Goal: Task Accomplishment & Management: Complete application form

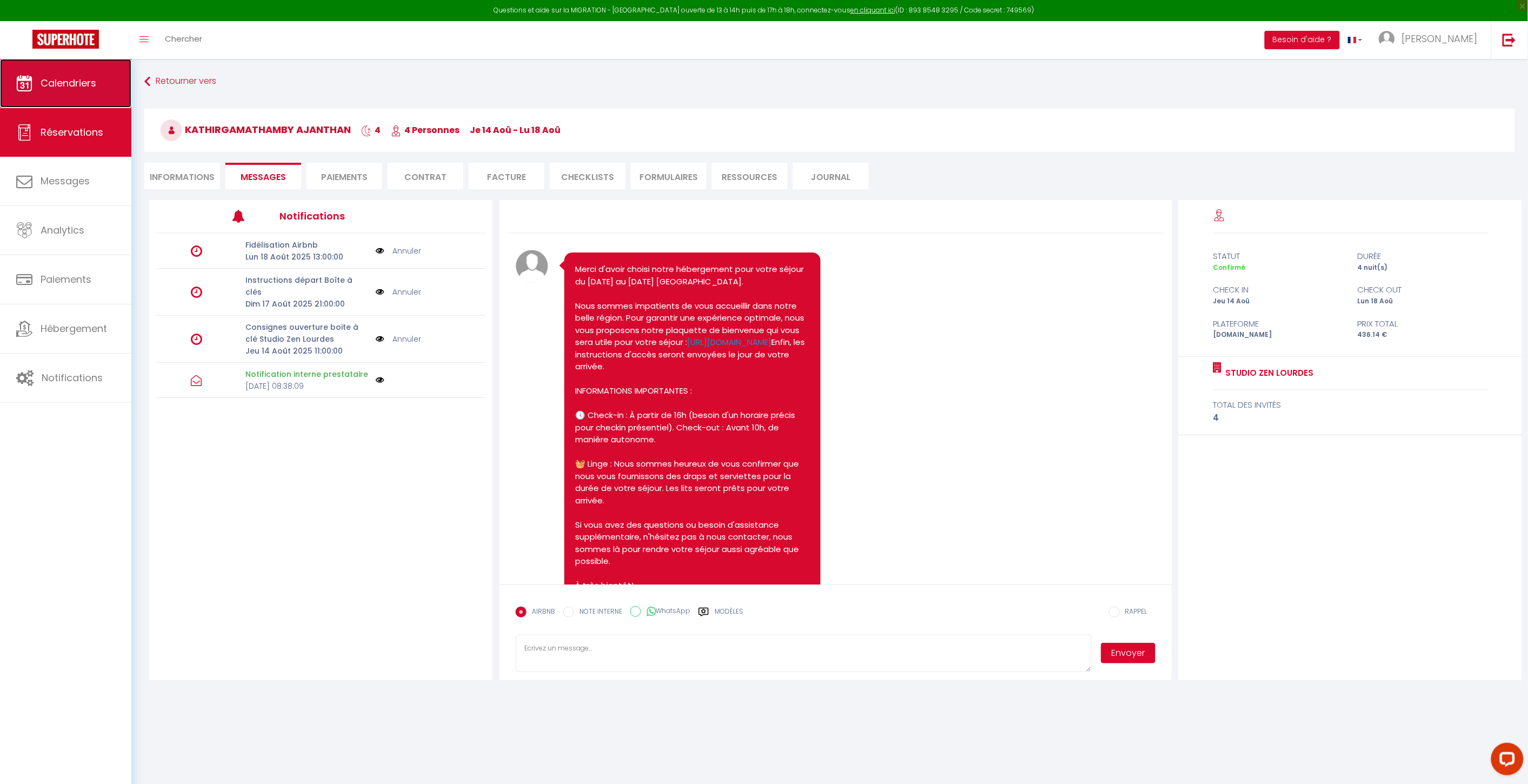
click at [80, 93] on link "Calendriers" at bounding box center [66, 83] width 132 height 49
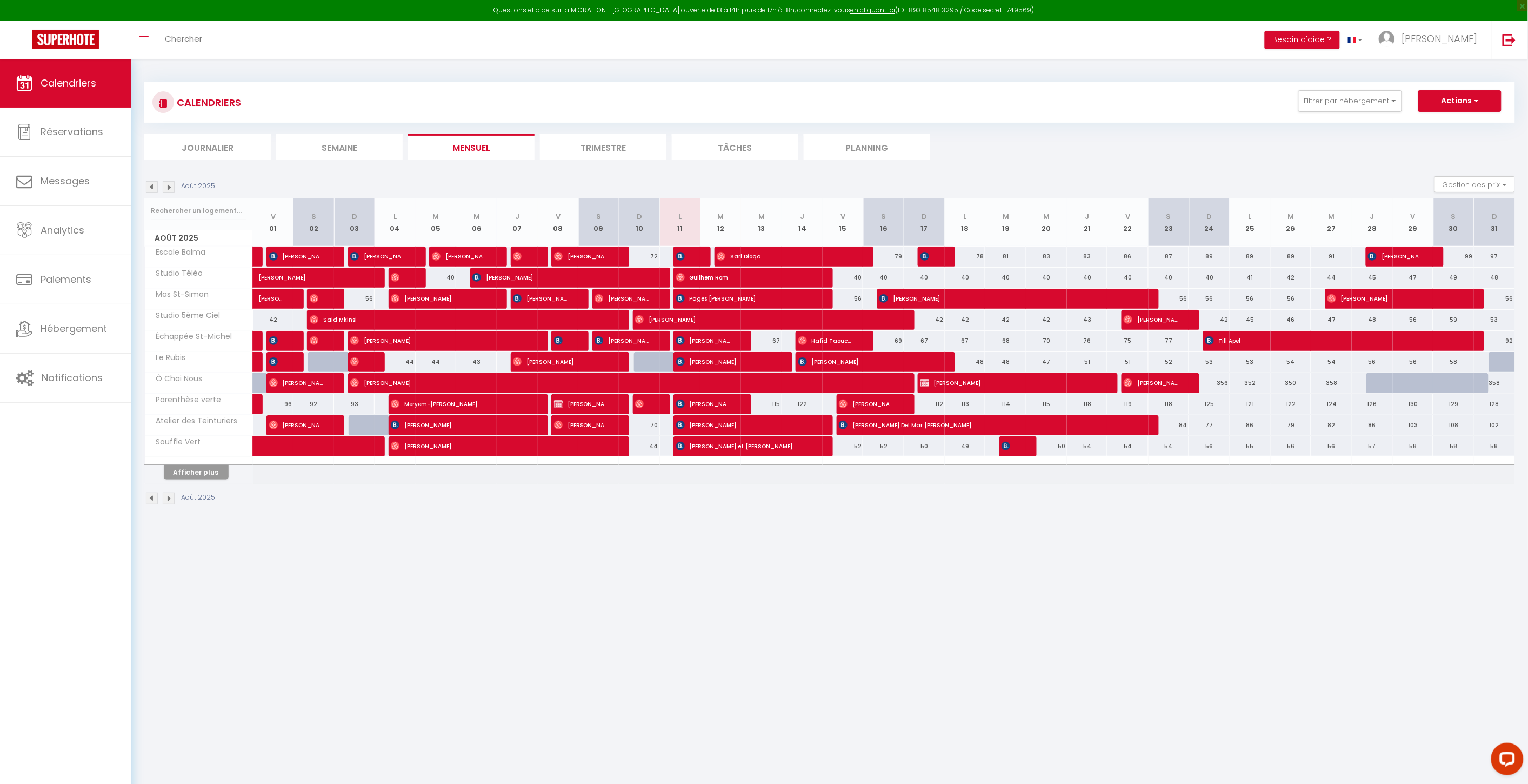
click at [896, 447] on div "52" at bounding box center [884, 446] width 40 height 20
type input "52"
type input "[PERSON_NAME][DATE]"
type input "Dim 17 Août 2025"
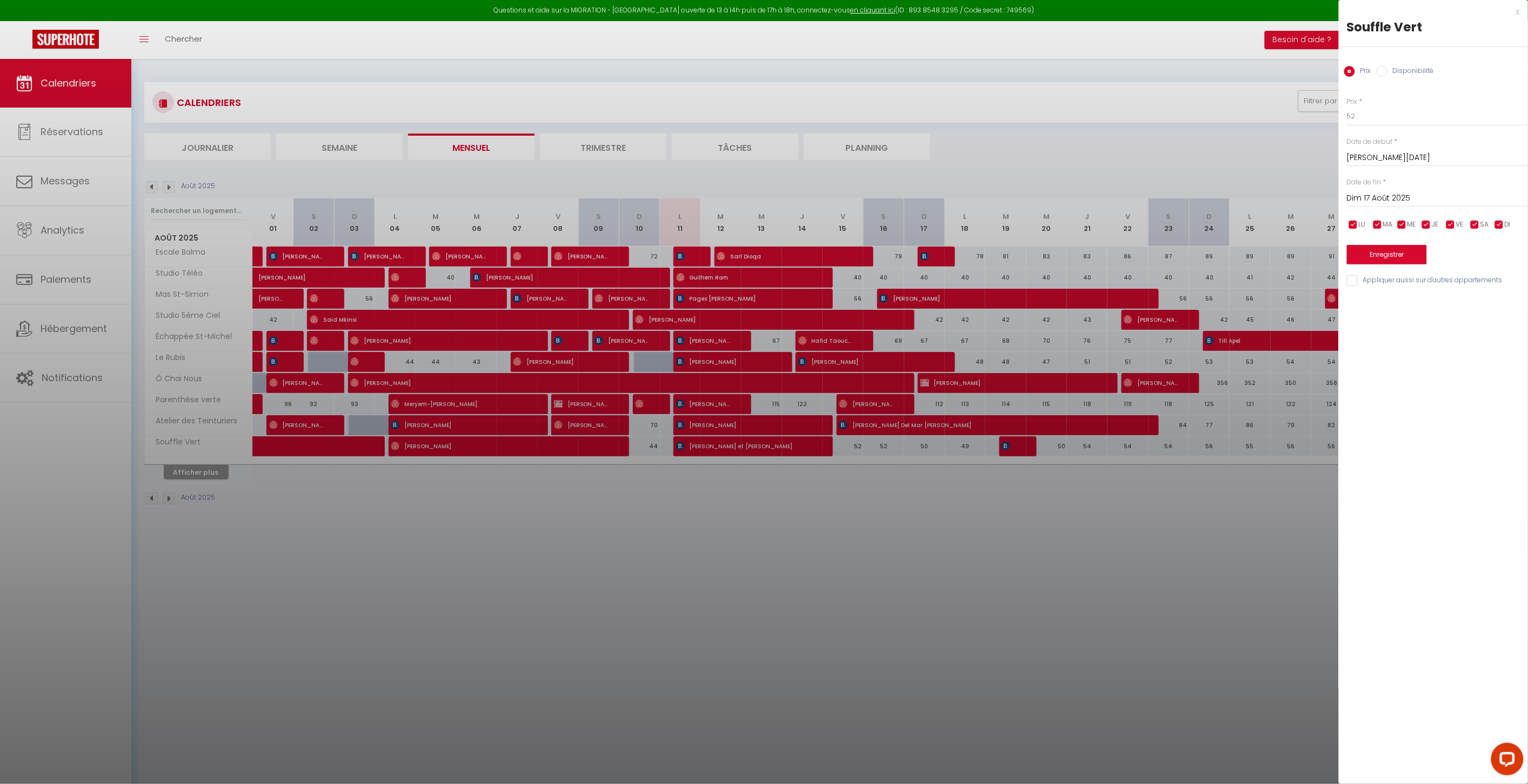
click at [1393, 70] on label "Disponibilité" at bounding box center [1411, 72] width 46 height 12
click at [1387, 70] on input "Disponibilité" at bounding box center [1382, 71] width 10 height 10
radio input "true"
radio input "false"
click at [1034, 136] on div at bounding box center [764, 392] width 1528 height 784
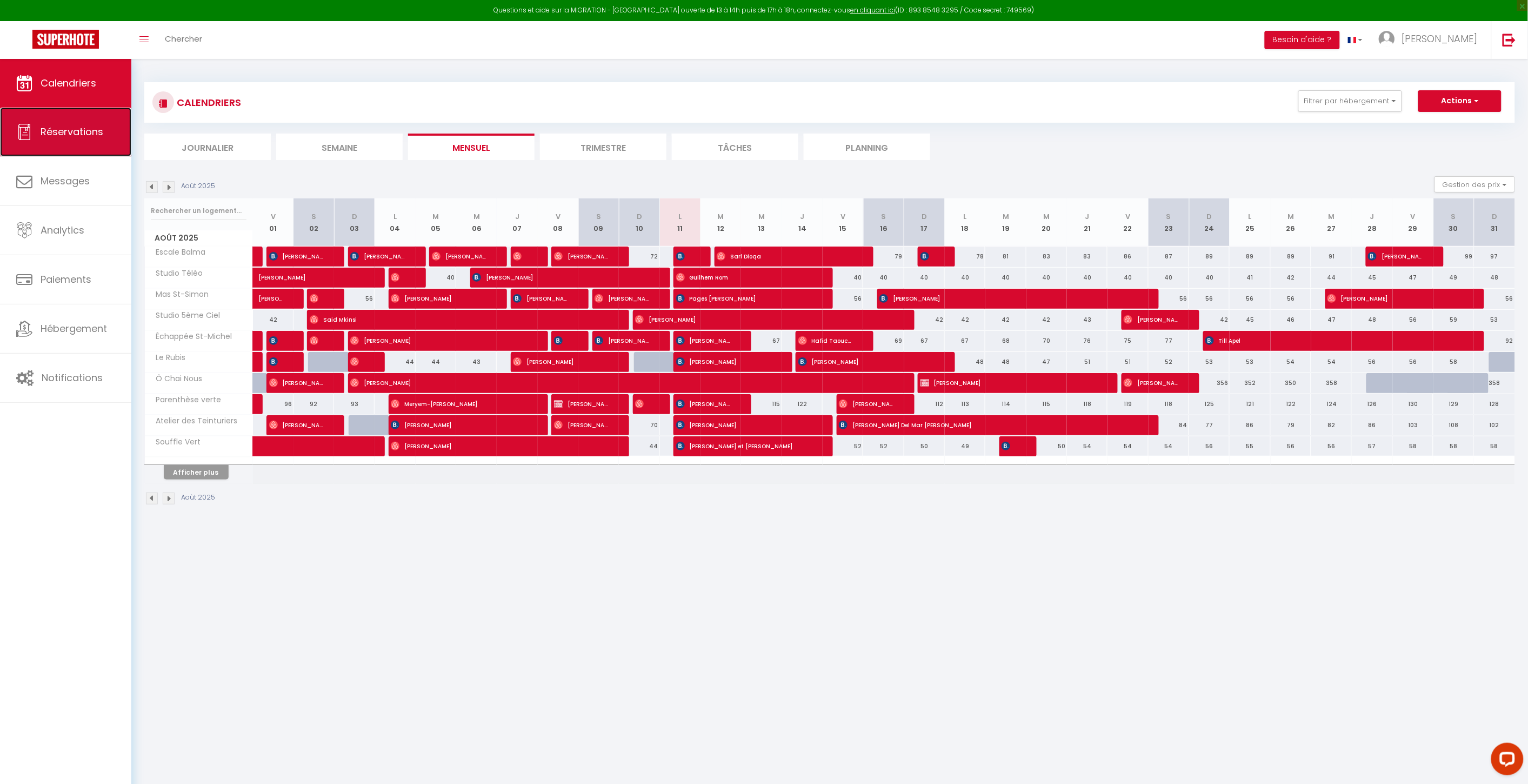
click at [60, 151] on link "Réservations" at bounding box center [66, 132] width 132 height 49
select select "not_cancelled"
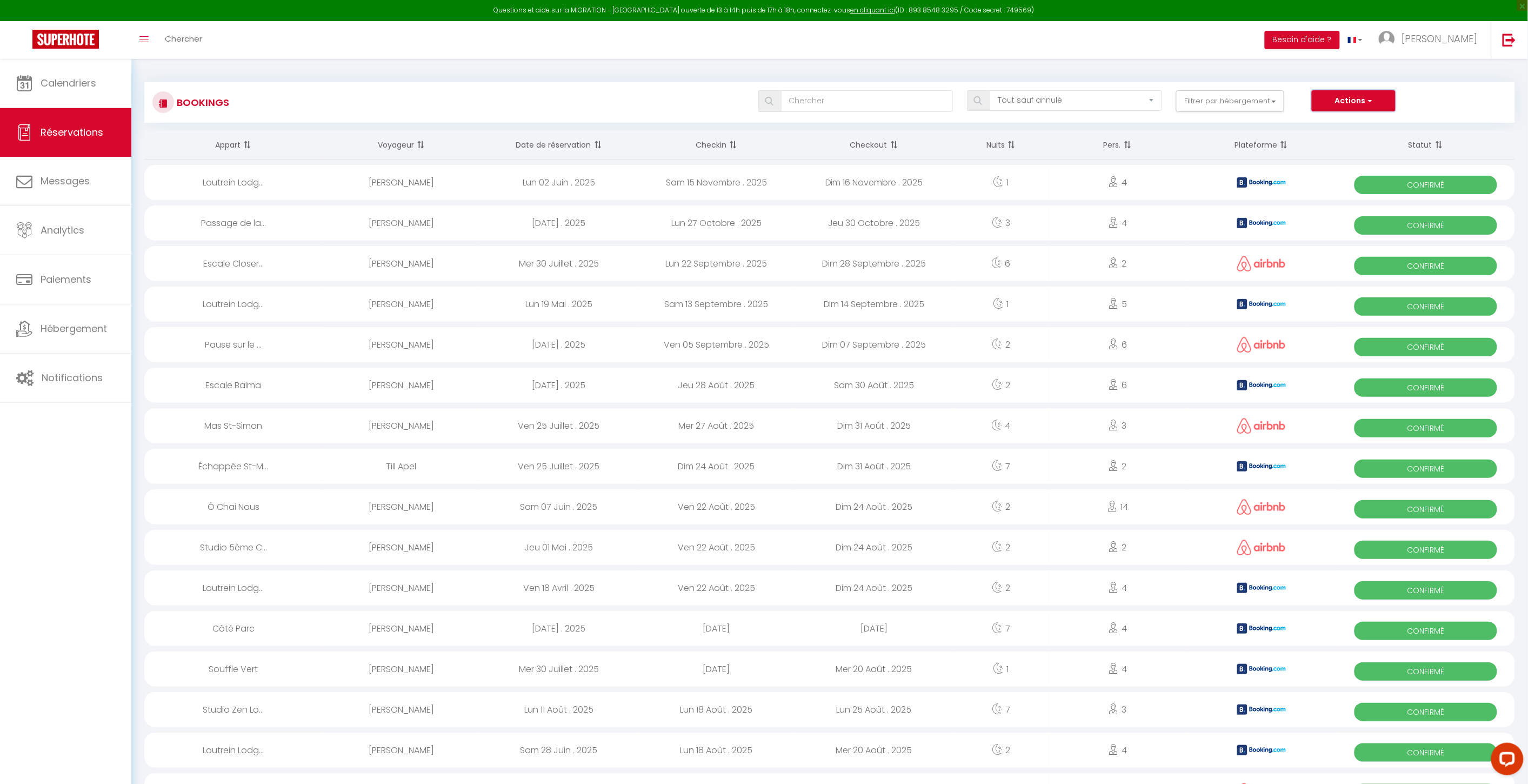
click at [1380, 110] on button "Actions" at bounding box center [1353, 101] width 83 height 22
click at [1344, 120] on link "Nouvelle Réservation" at bounding box center [1337, 124] width 116 height 14
select select
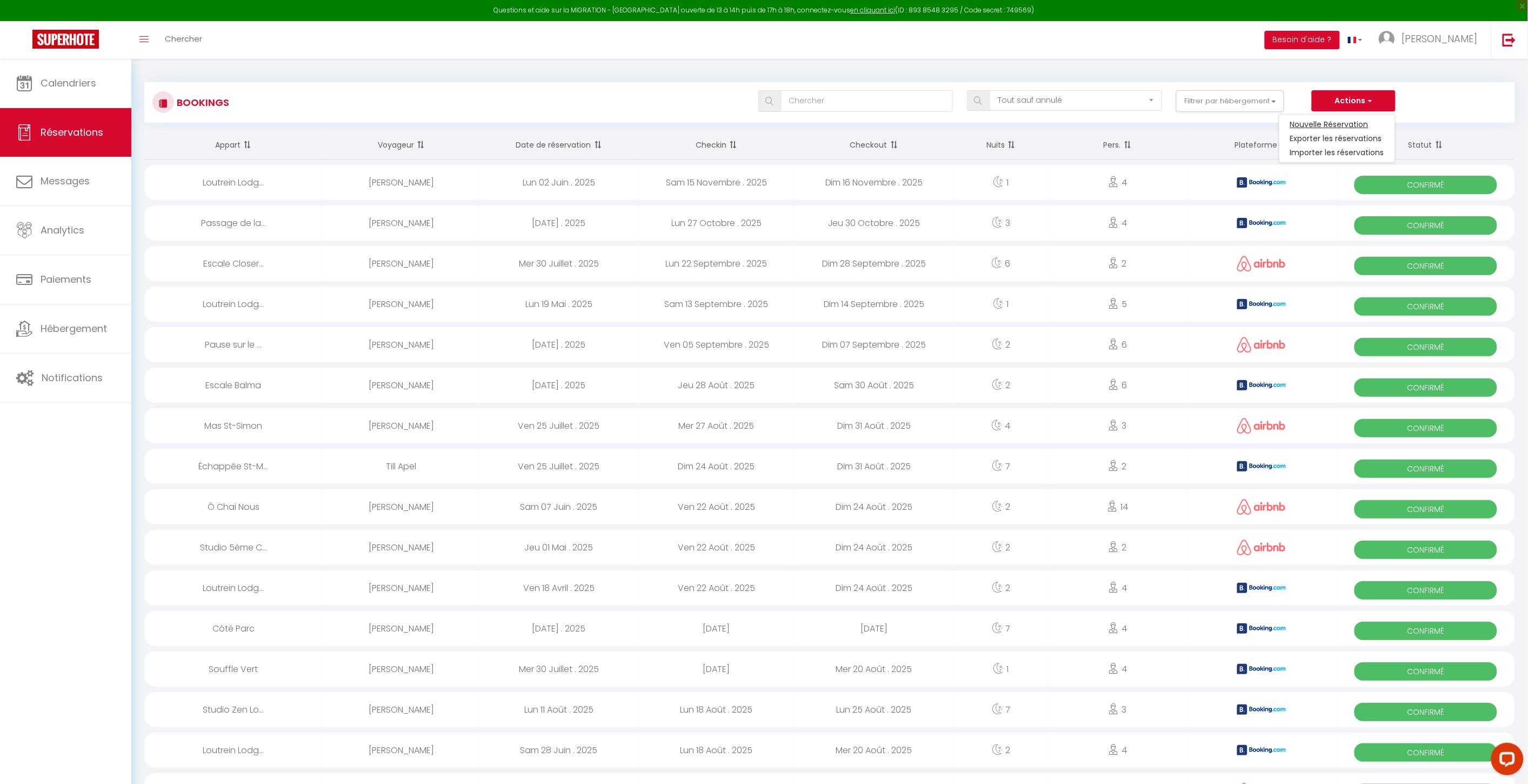
select select
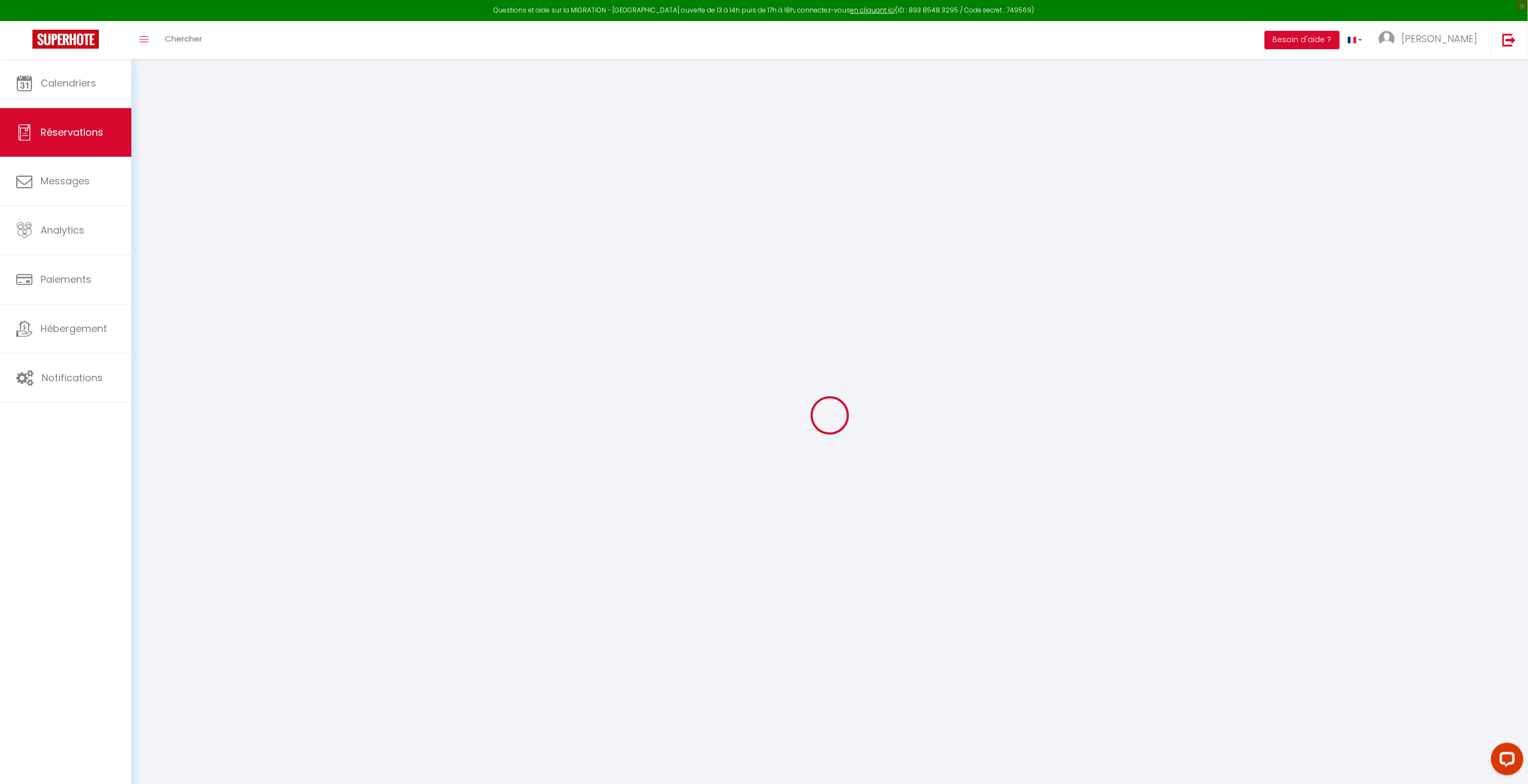
select select
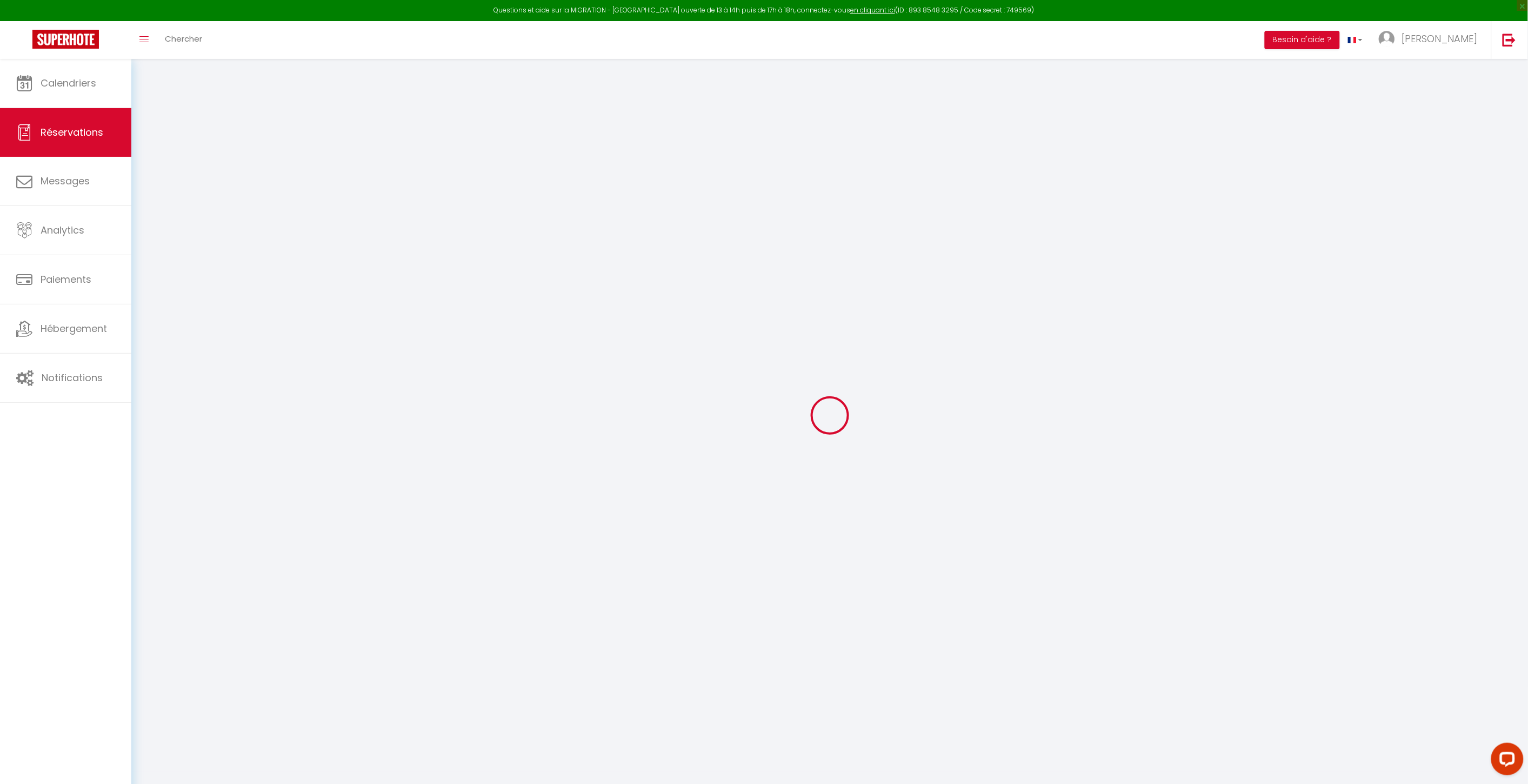
select select
checkbox input "false"
select select
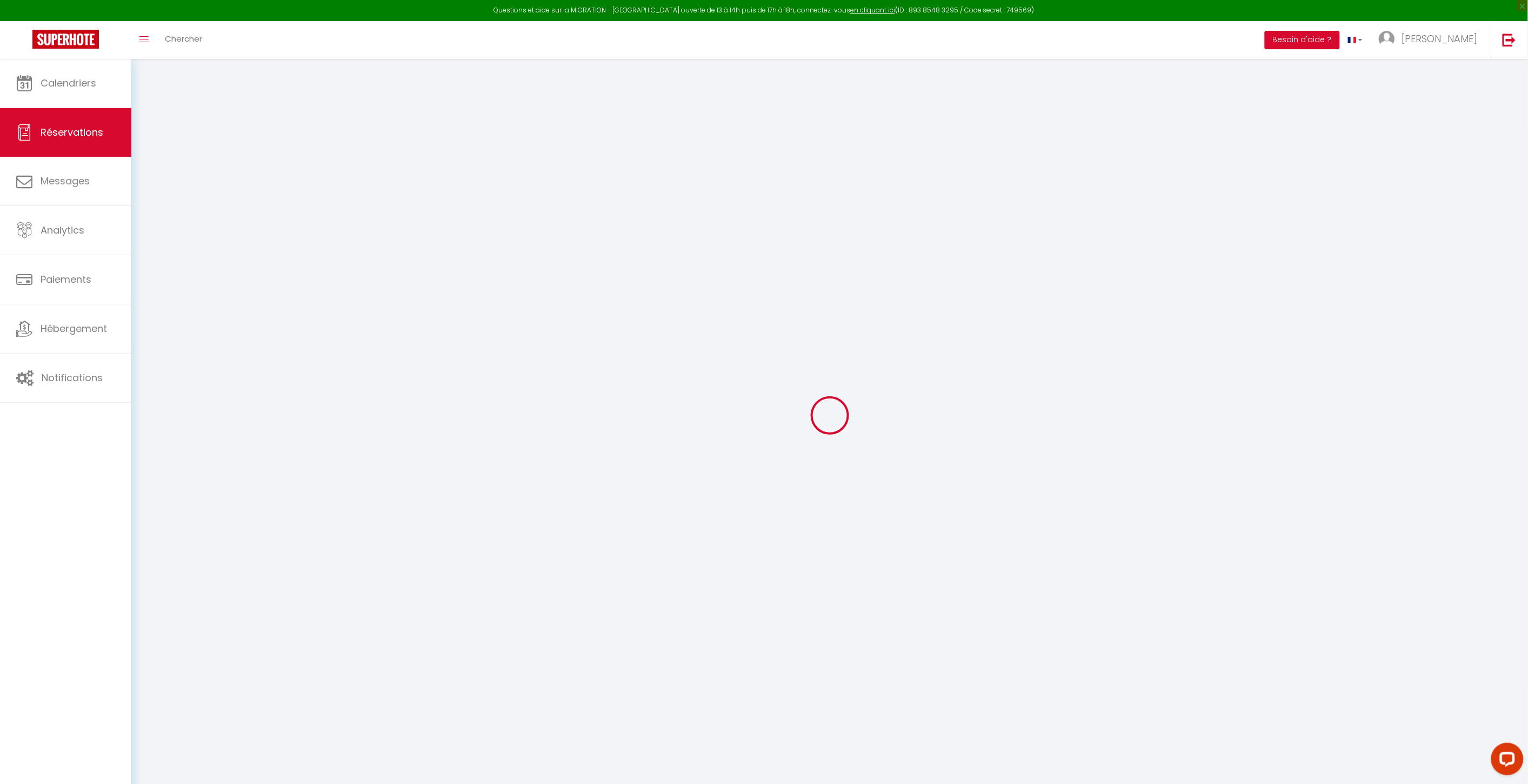
select select
checkbox input "false"
select select
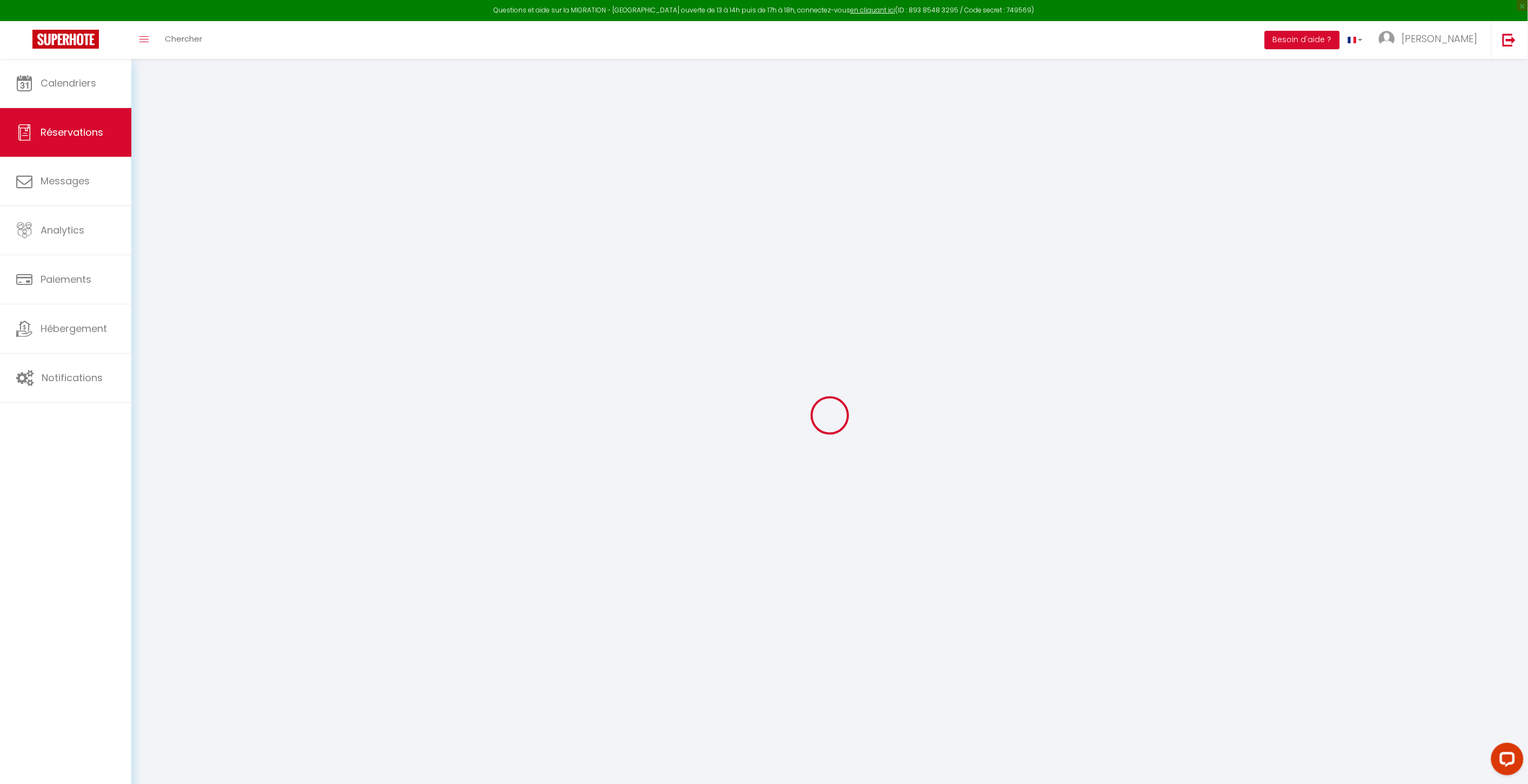
select select
checkbox input "false"
select select
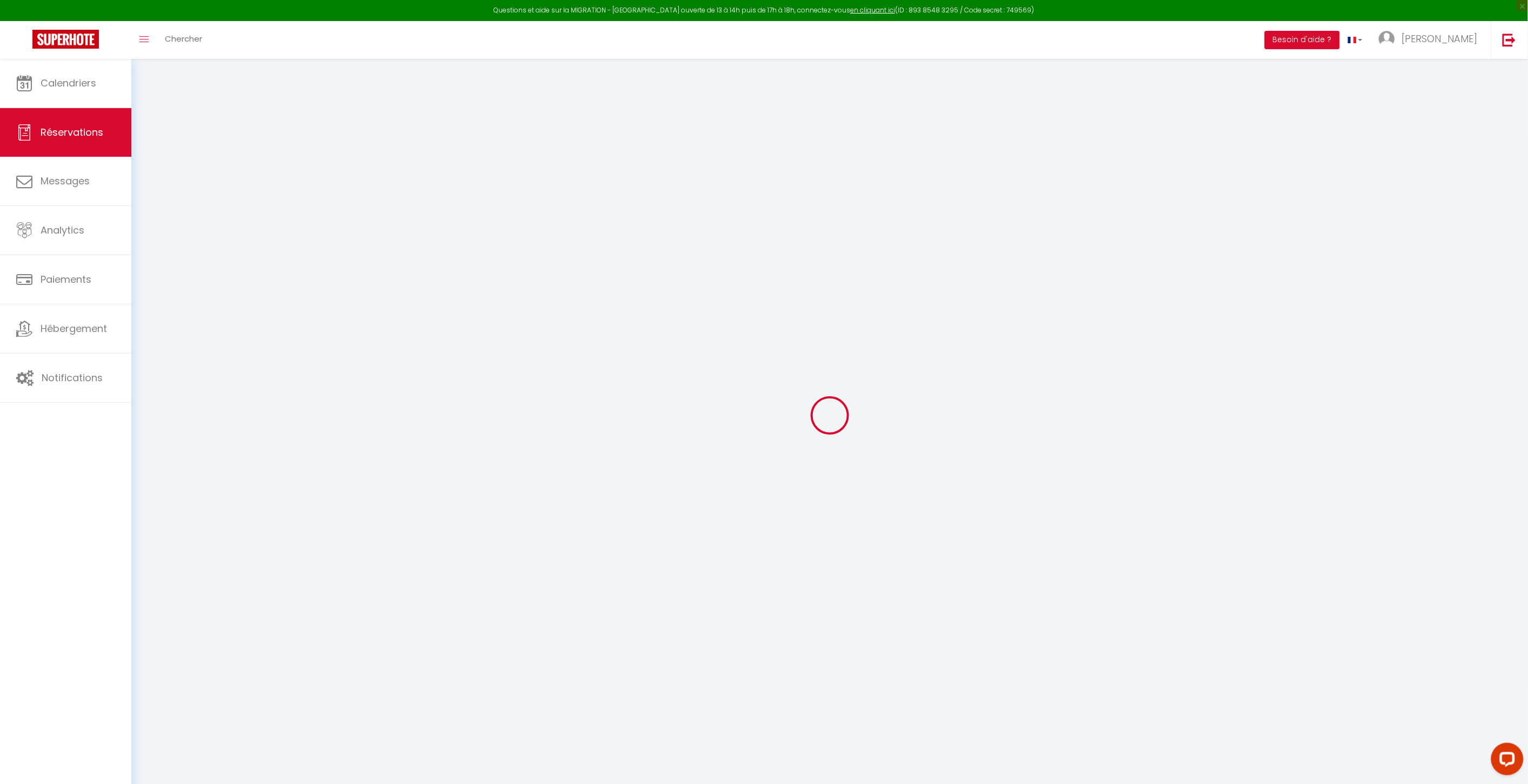
select select
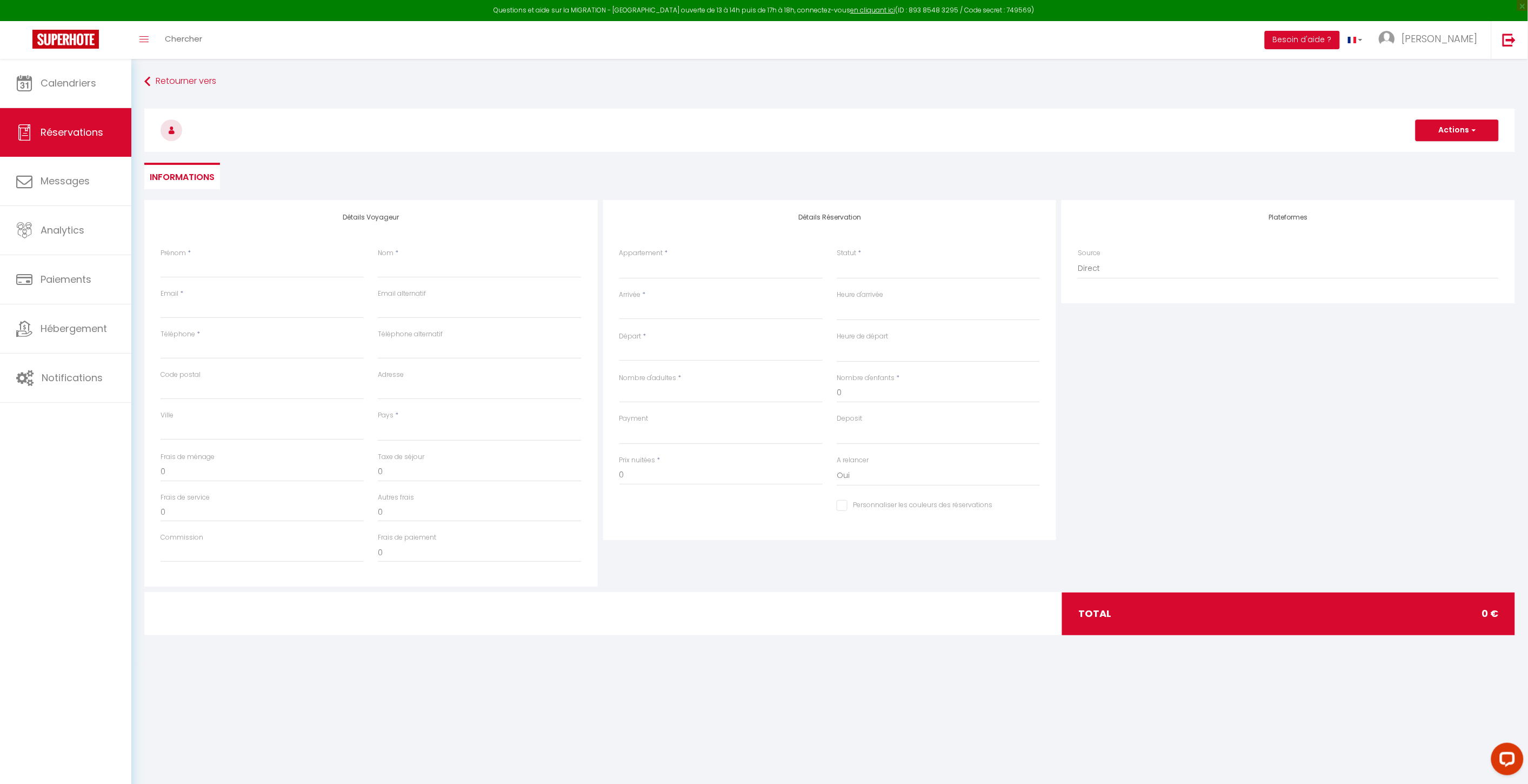
click at [469, 714] on body "Questions et aide sur la MIGRATION - [GEOGRAPHIC_DATA] ouverte de 13 à 14h puis…" at bounding box center [764, 451] width 1528 height 784
click at [214, 271] on input "Prénom" at bounding box center [262, 268] width 203 height 19
type input "D"
select select
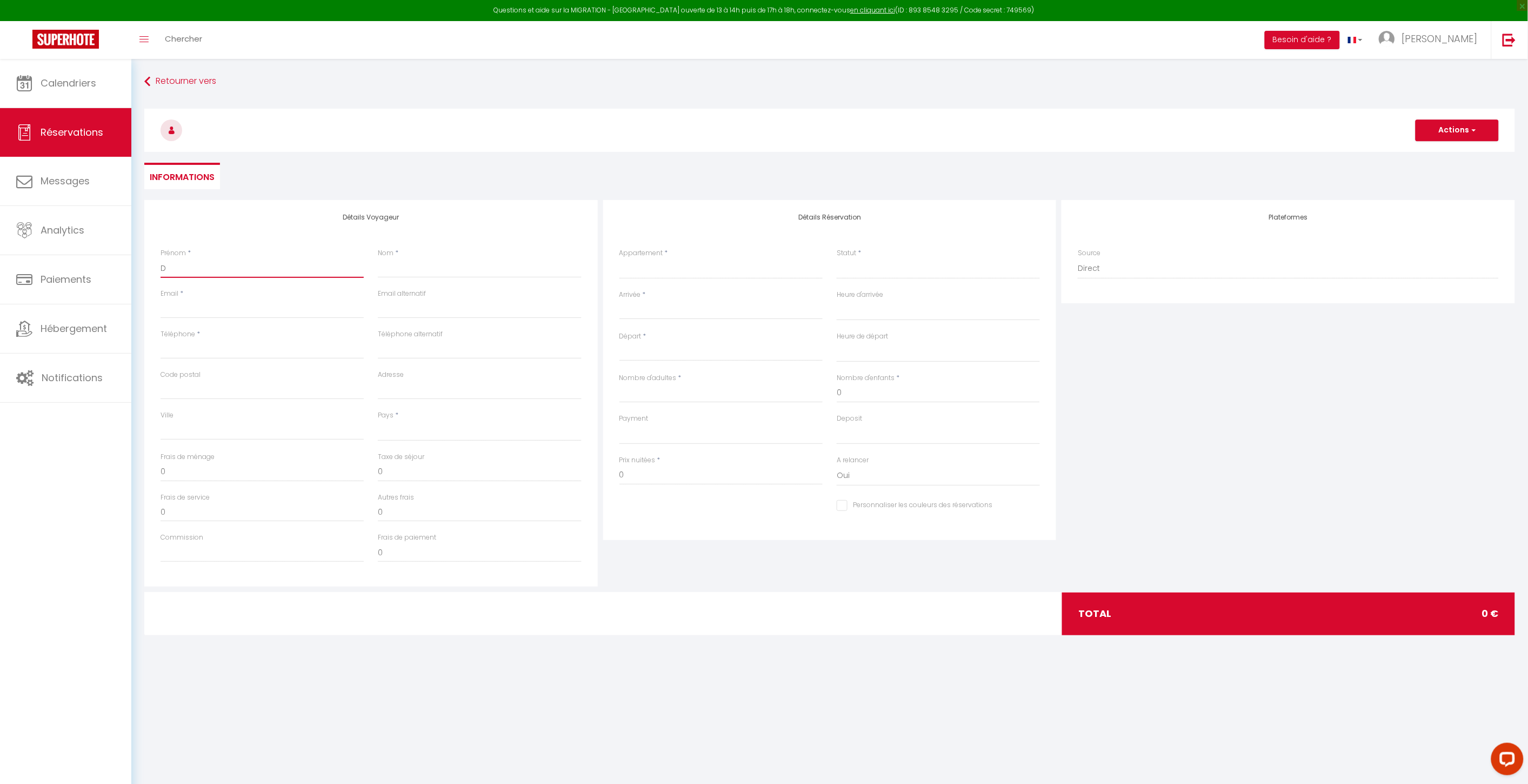
select select
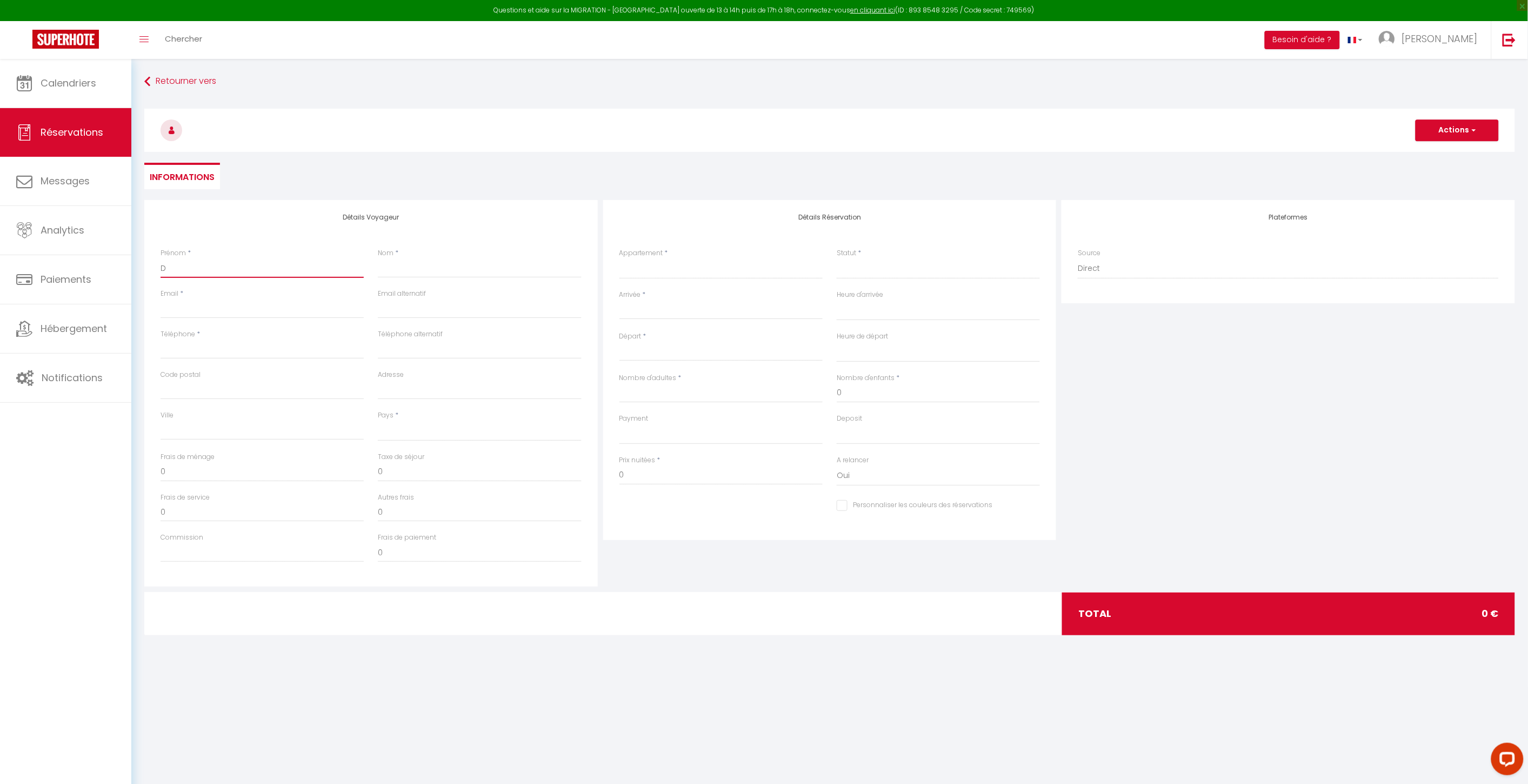
checkbox input "false"
select select
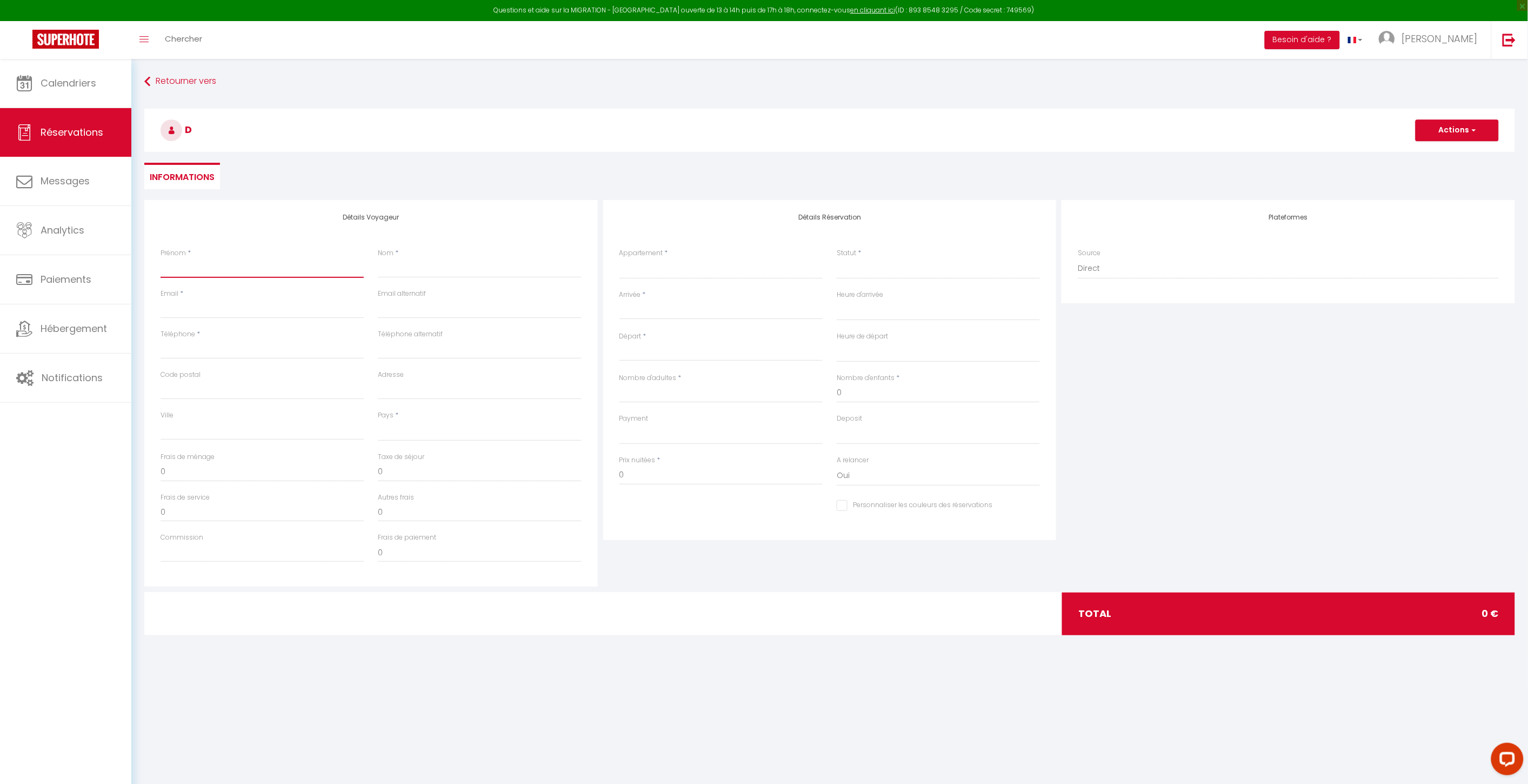
select select
checkbox input "false"
type input "C"
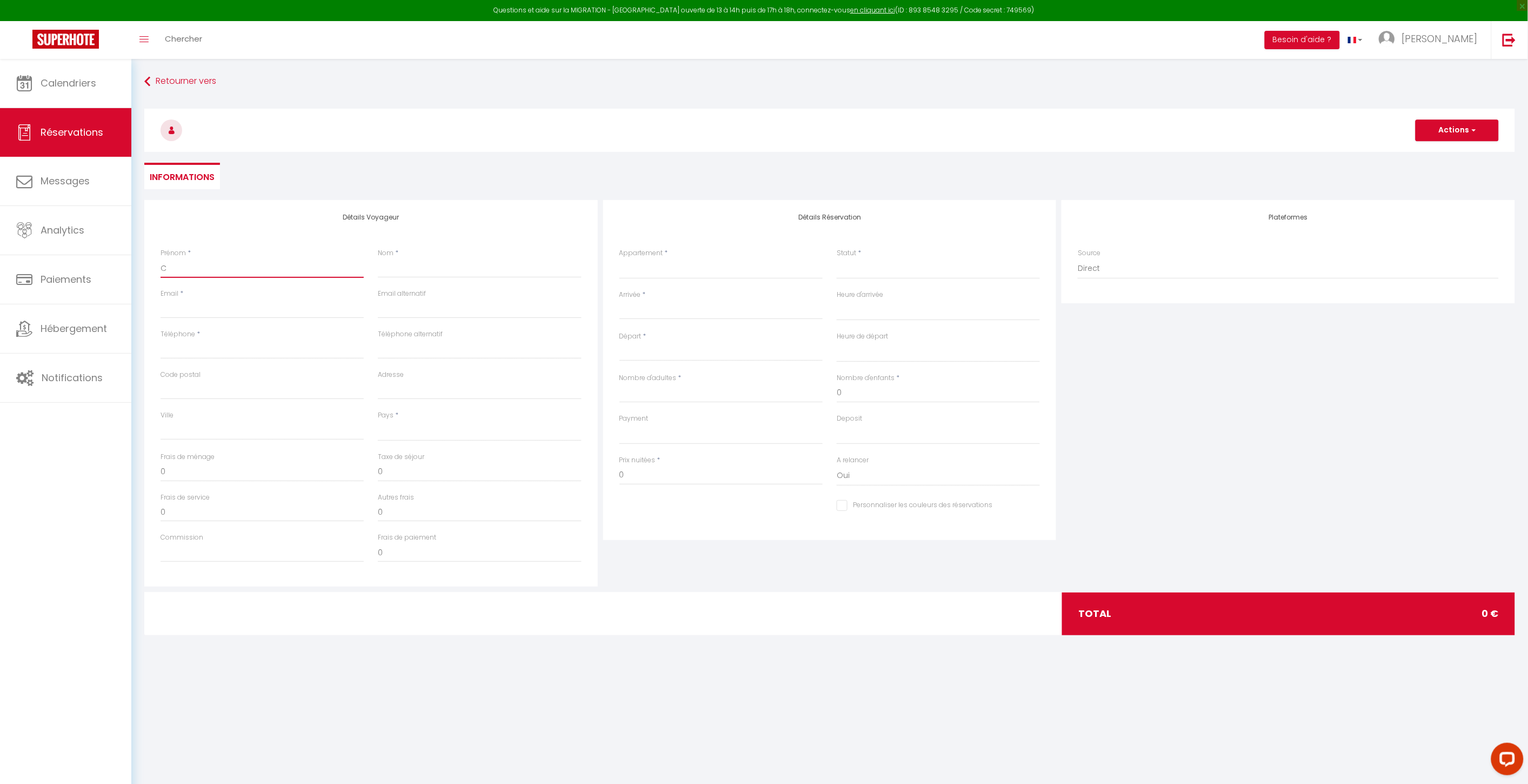
select select
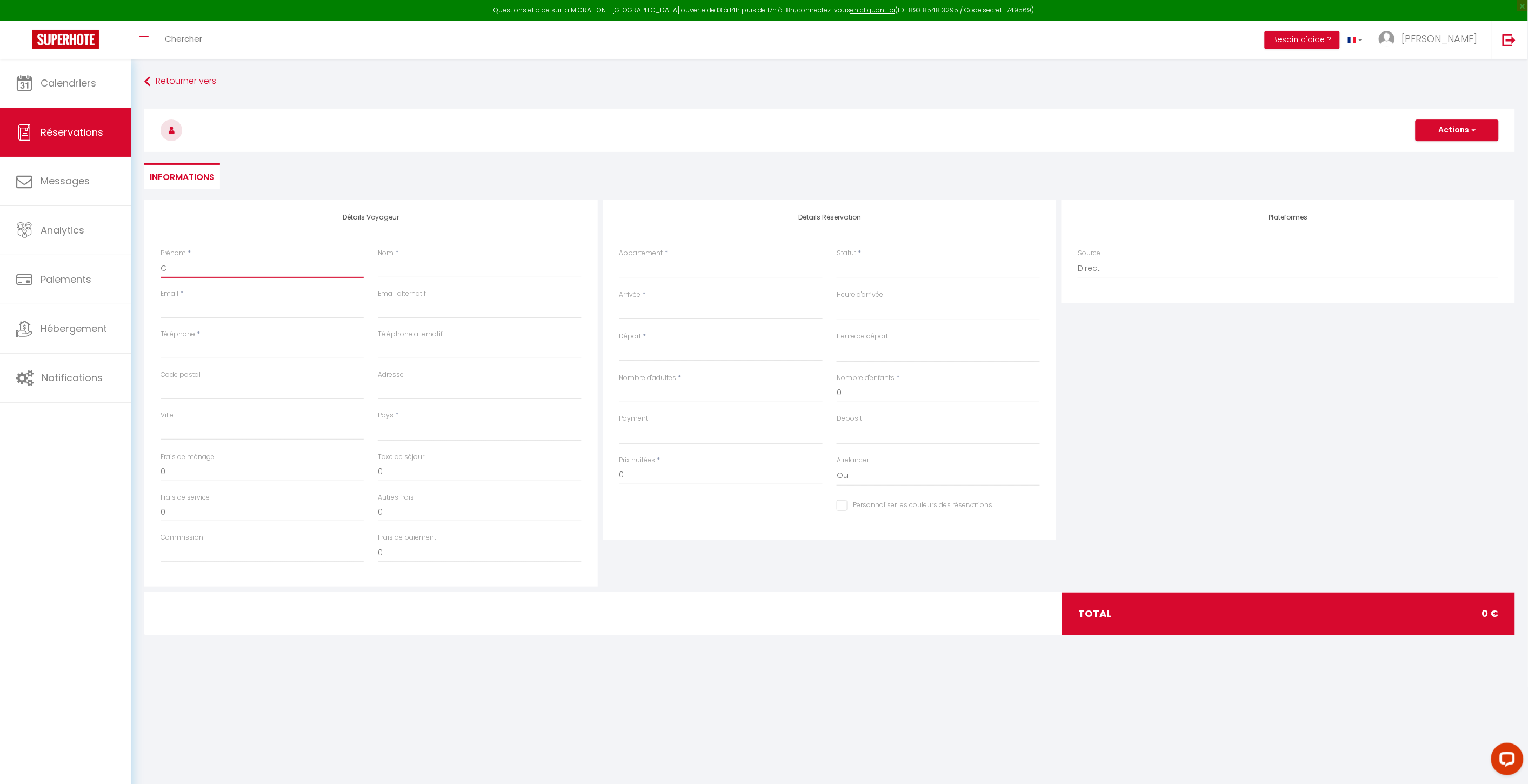
select select
checkbox input "false"
type input "Ca"
select select
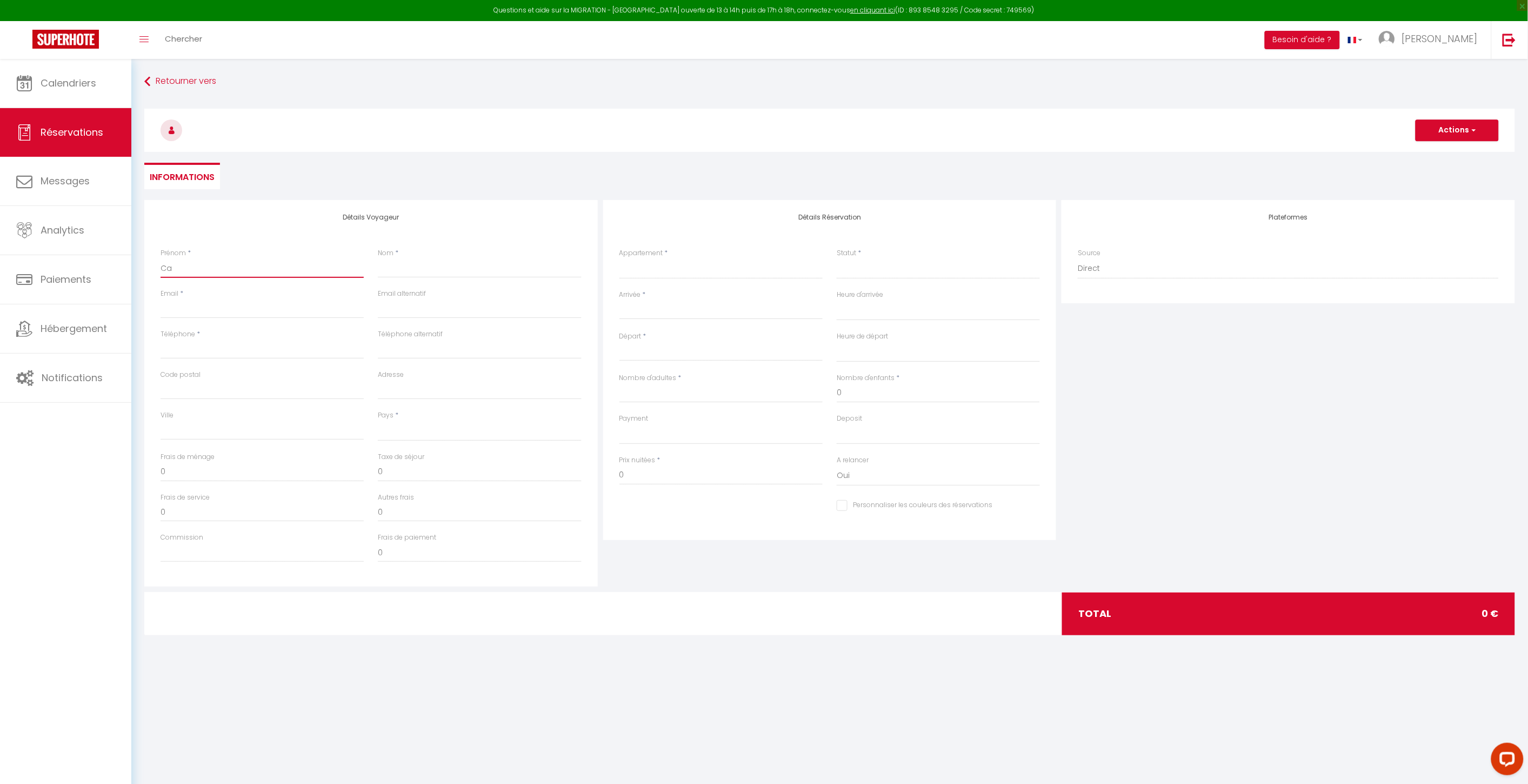
select select
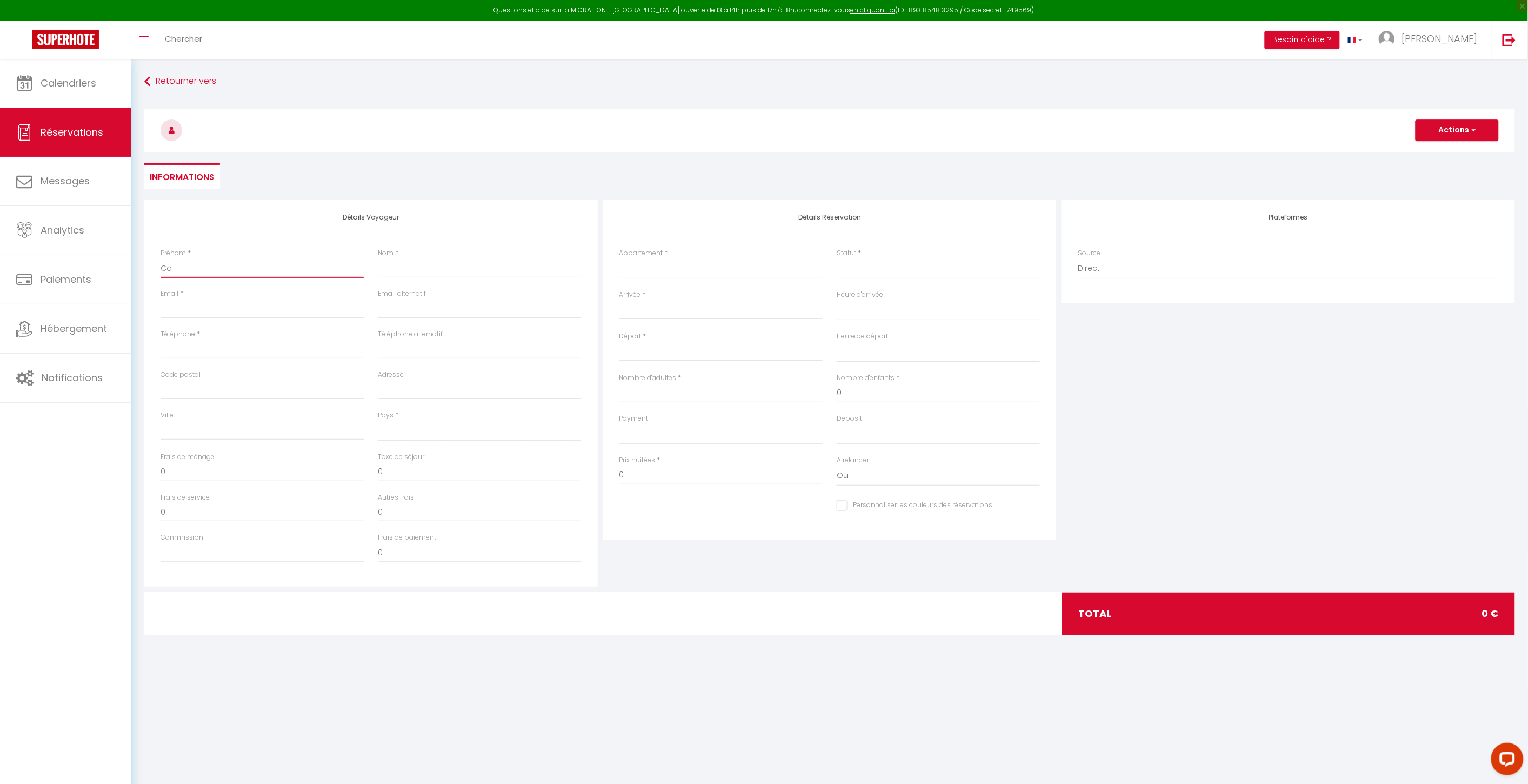
select select
checkbox input "false"
type input "Cat"
select select
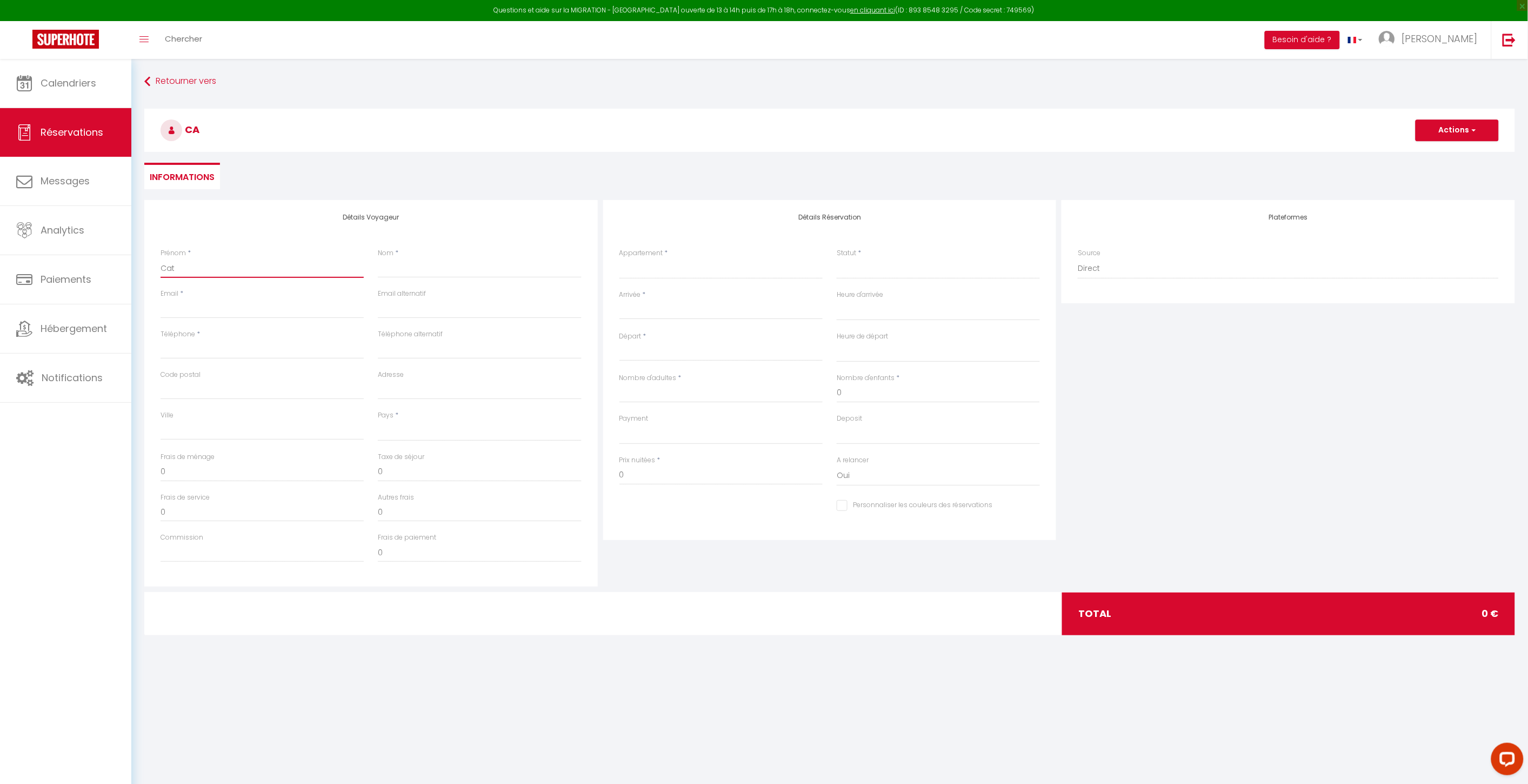
select select
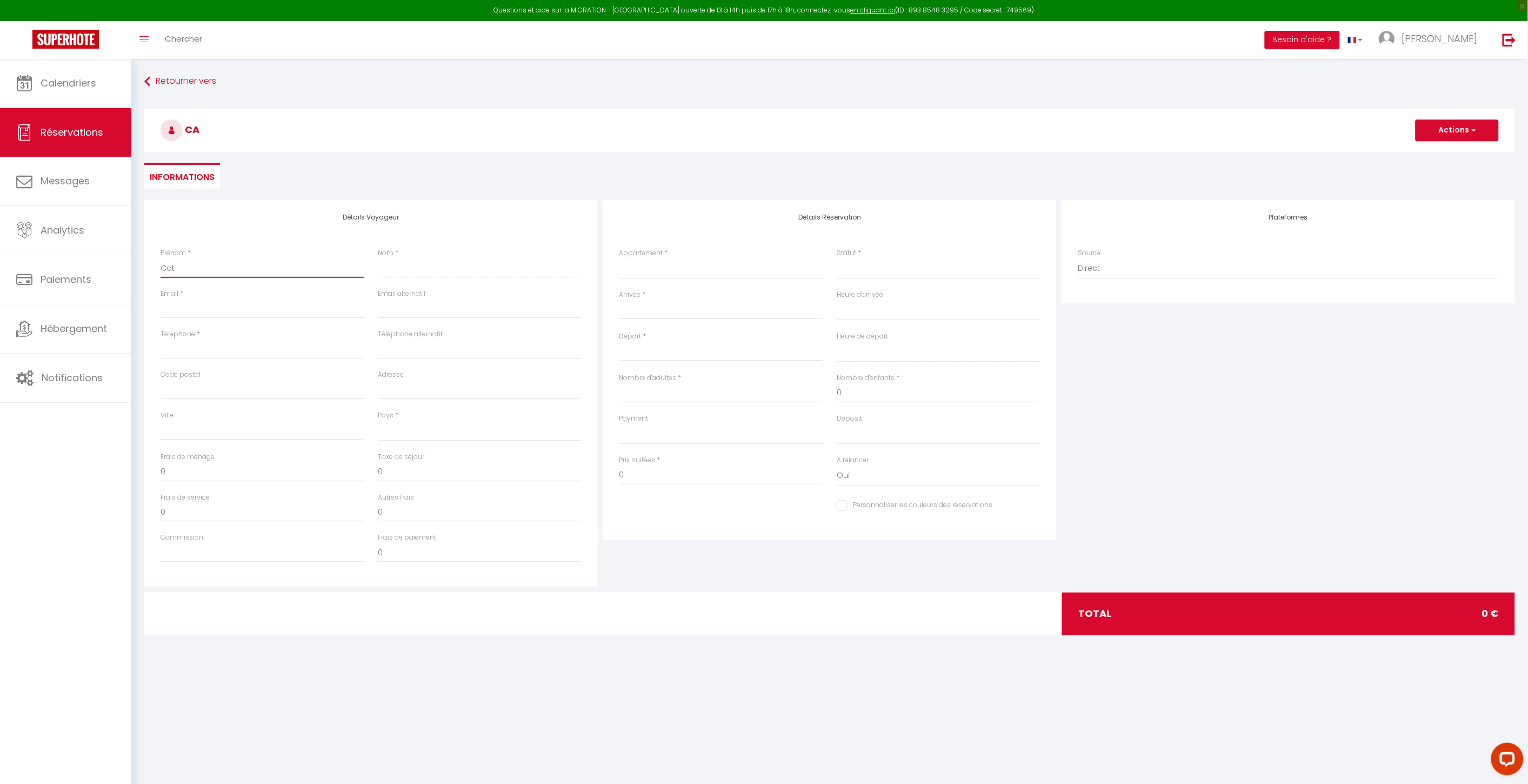
checkbox input "false"
type input "Cath"
select select
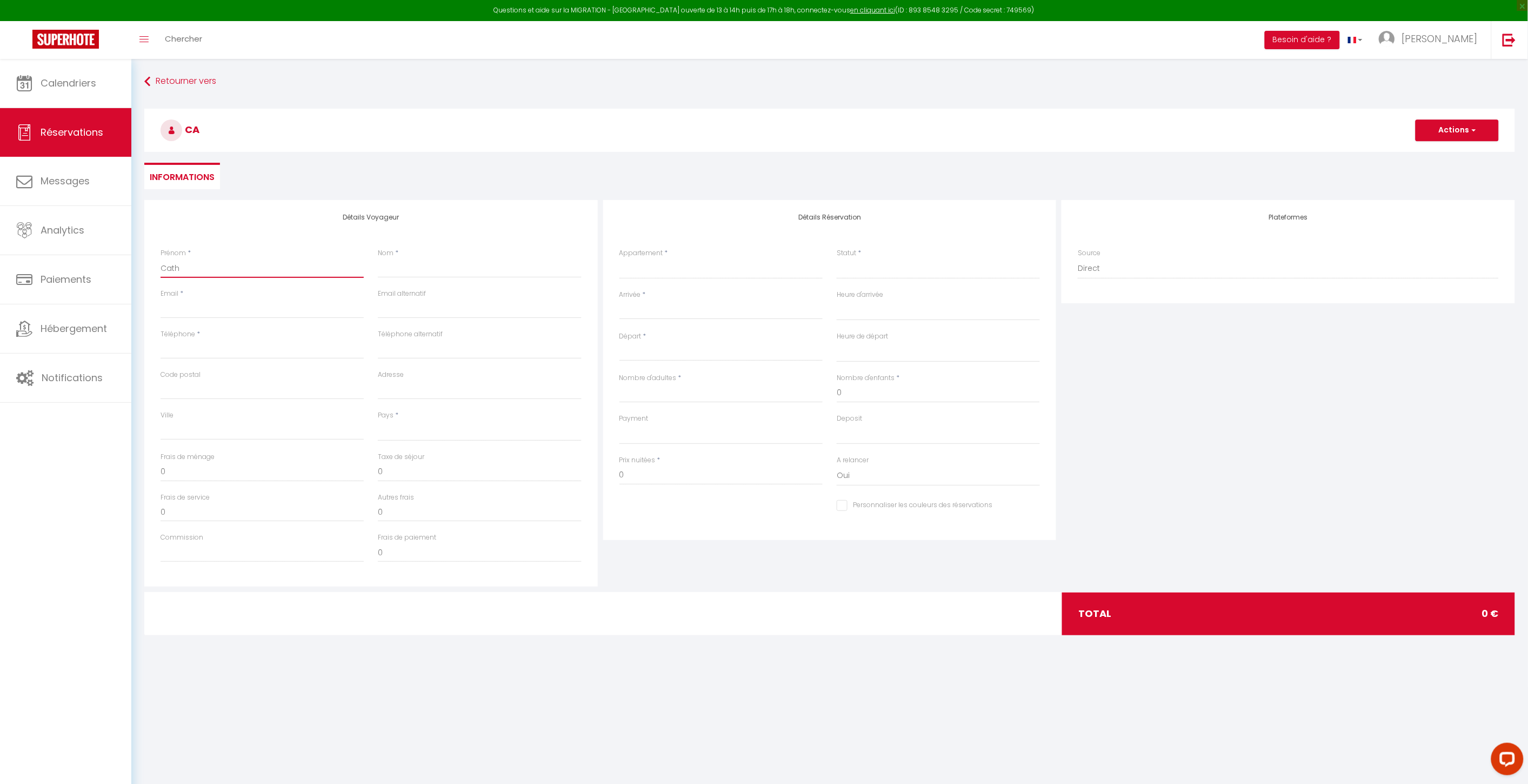
select select
checkbox input "false"
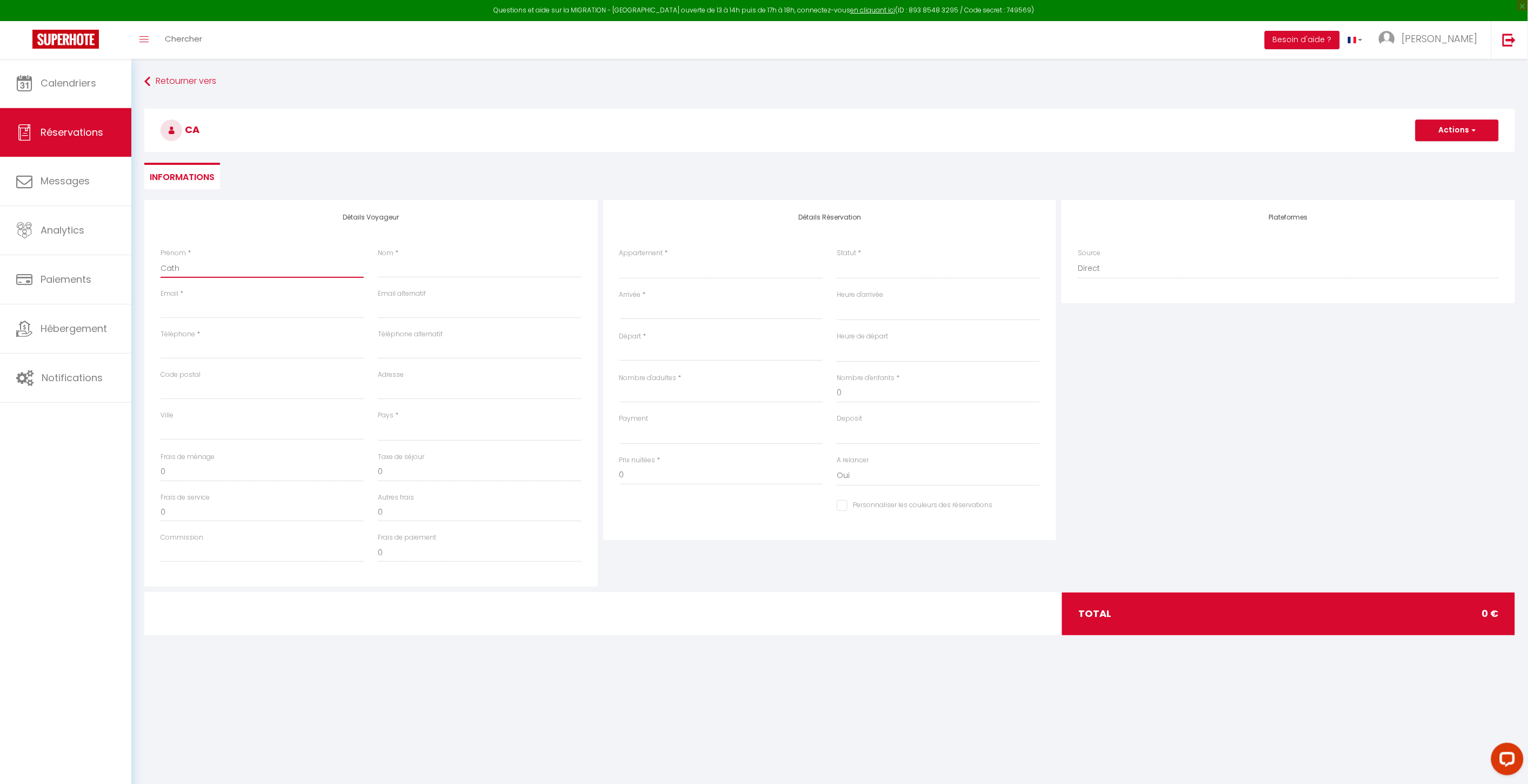
type input "Cathe"
select select
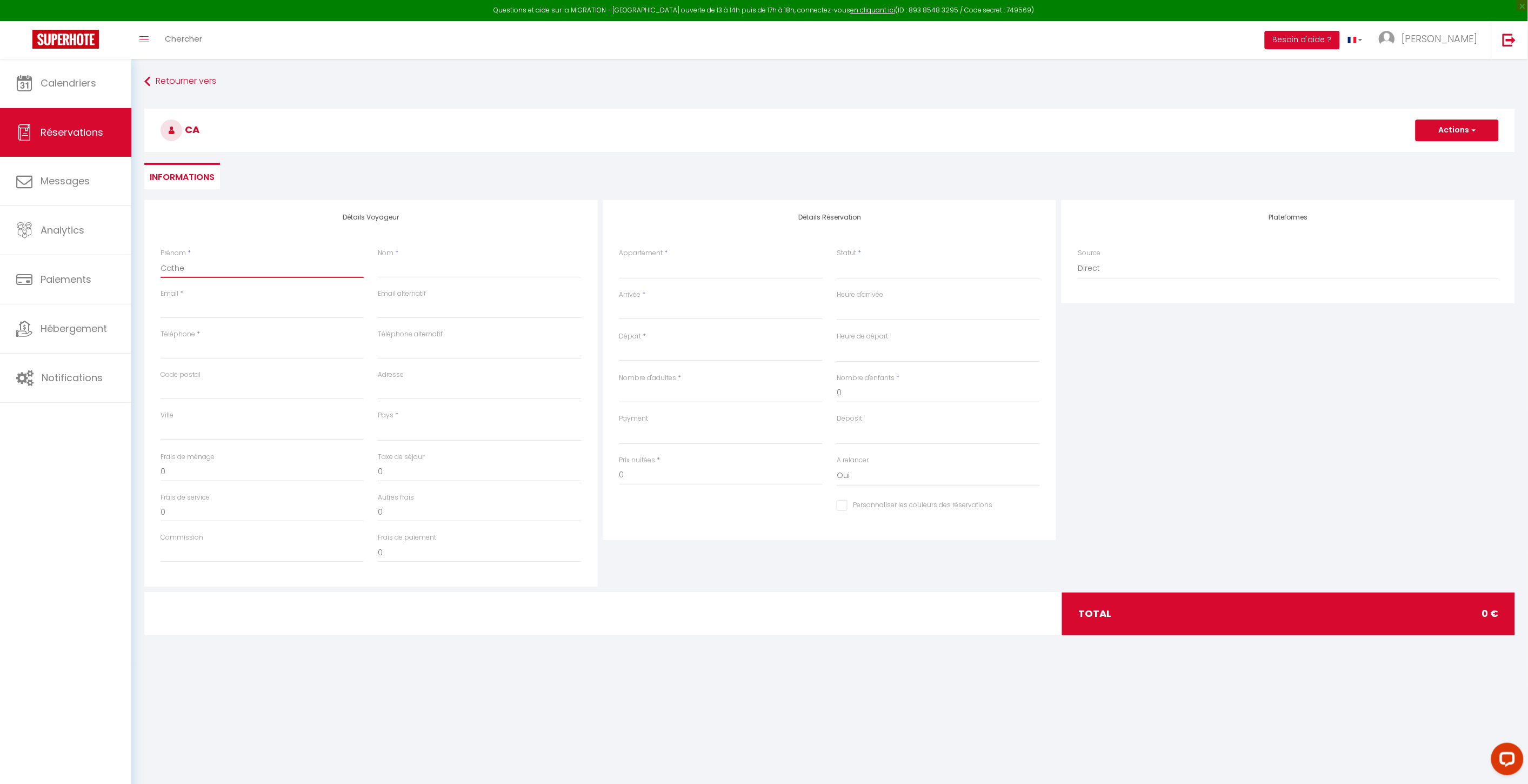
select select
checkbox input "false"
type input "Cather"
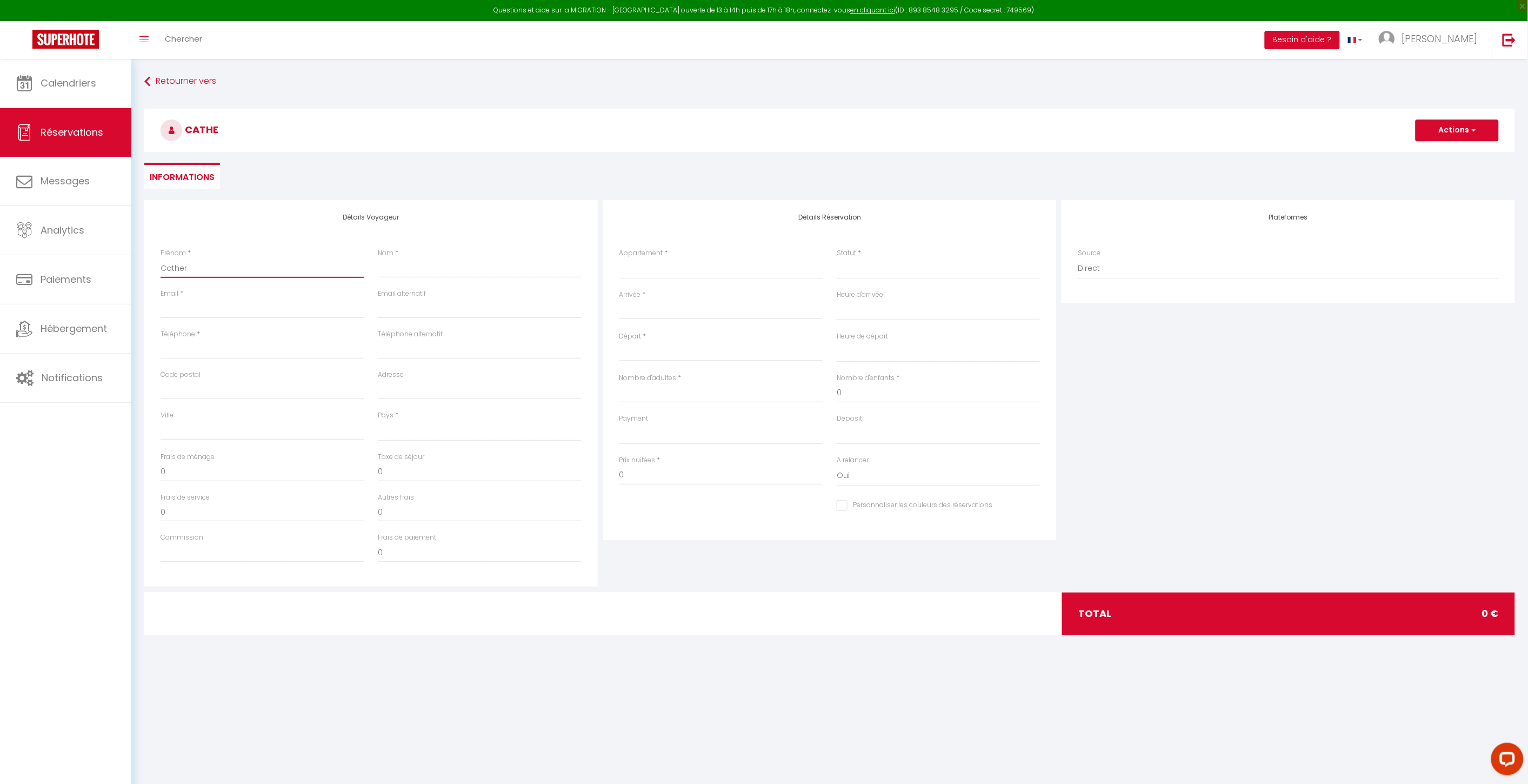
select select
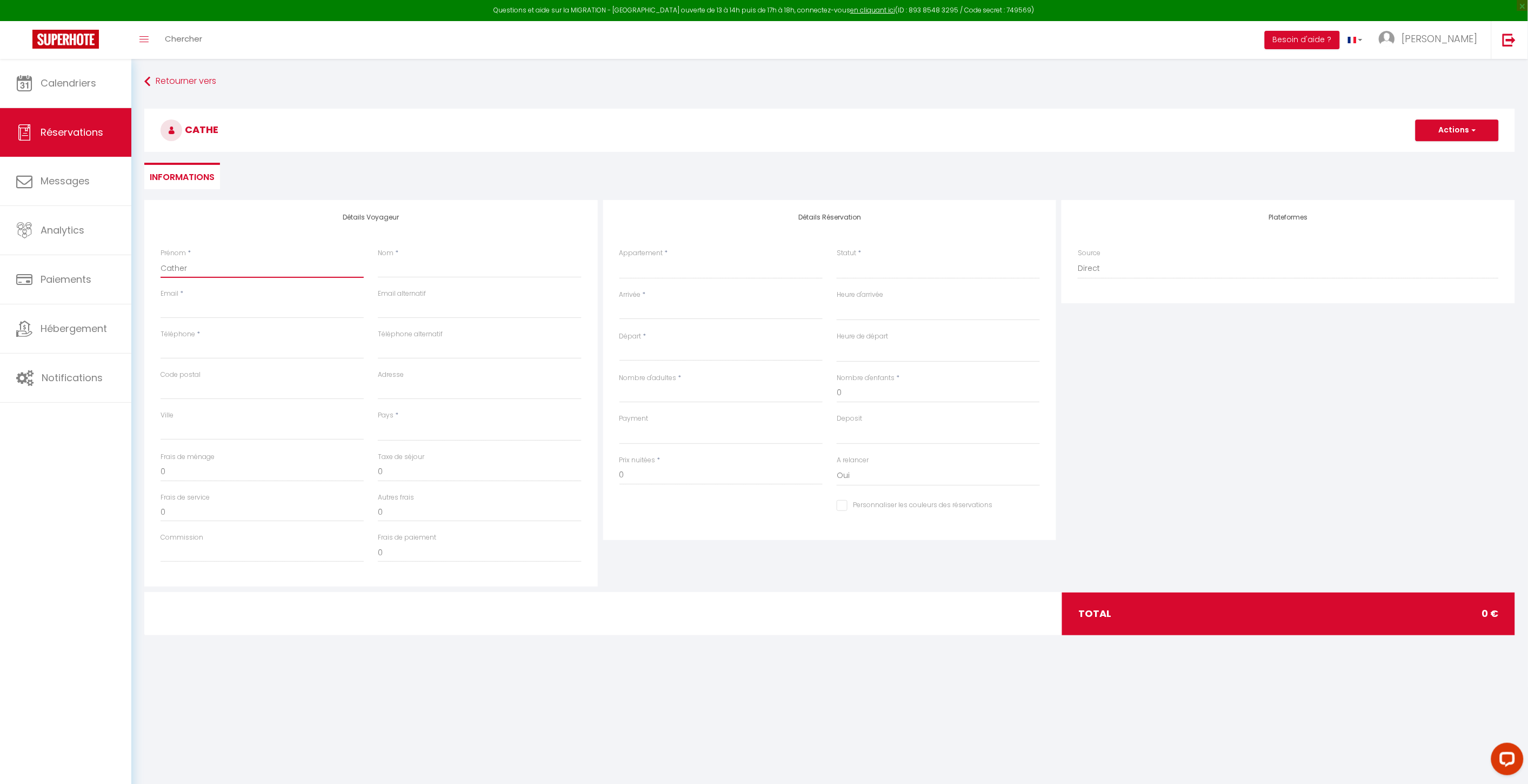
select select
checkbox input "false"
type input "Catheri"
select select
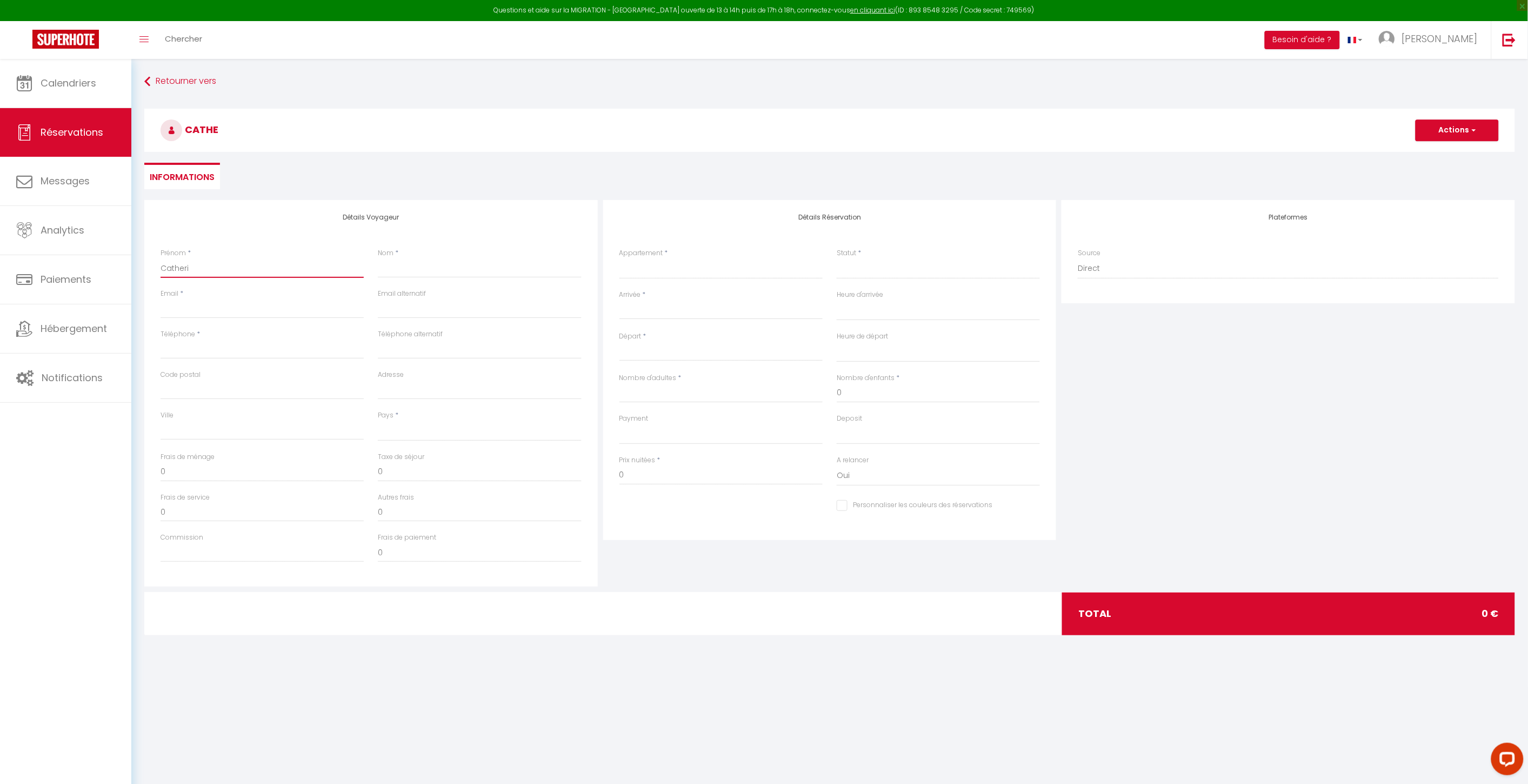
select select
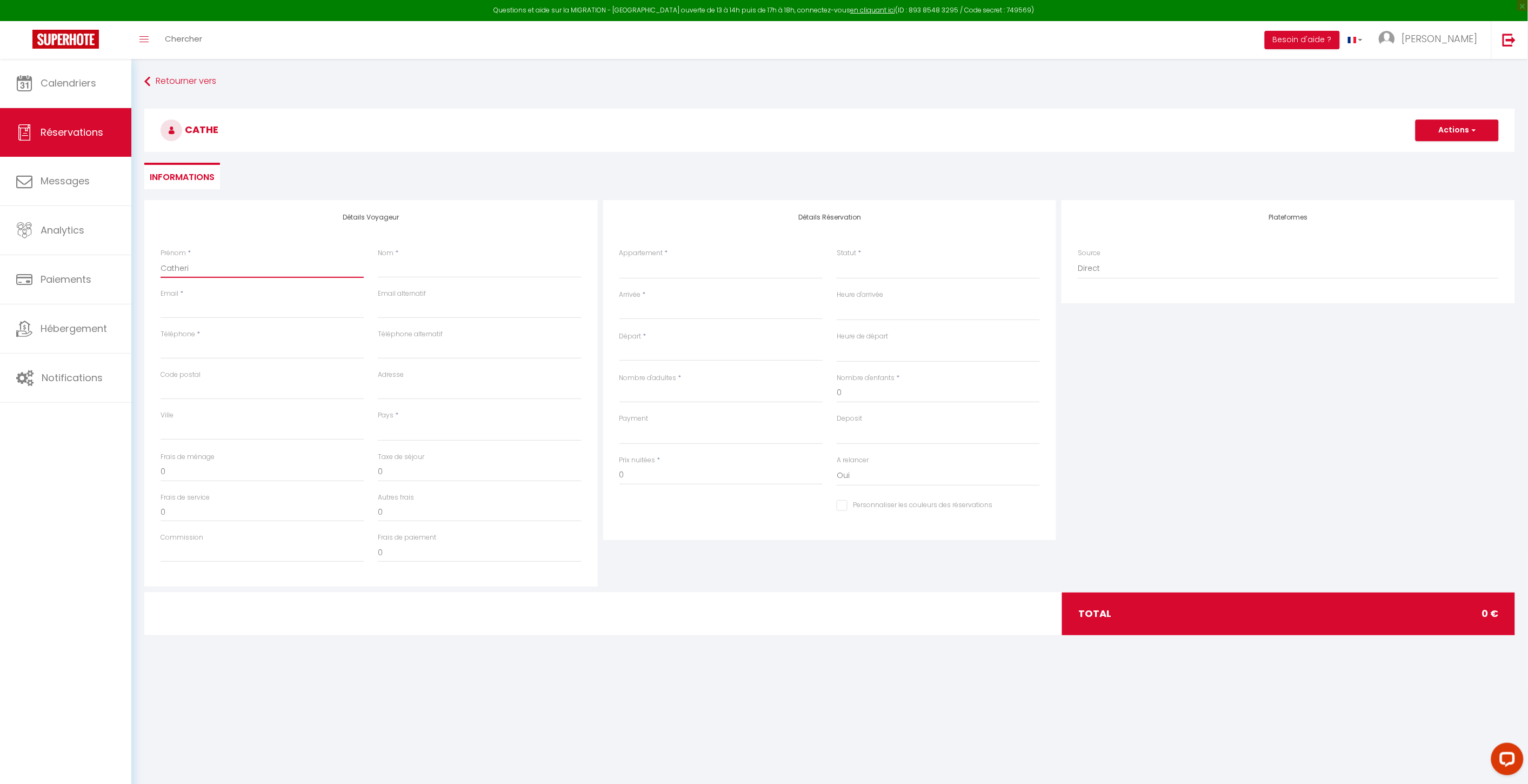
select select
checkbox input "false"
type input "Catherin"
select select
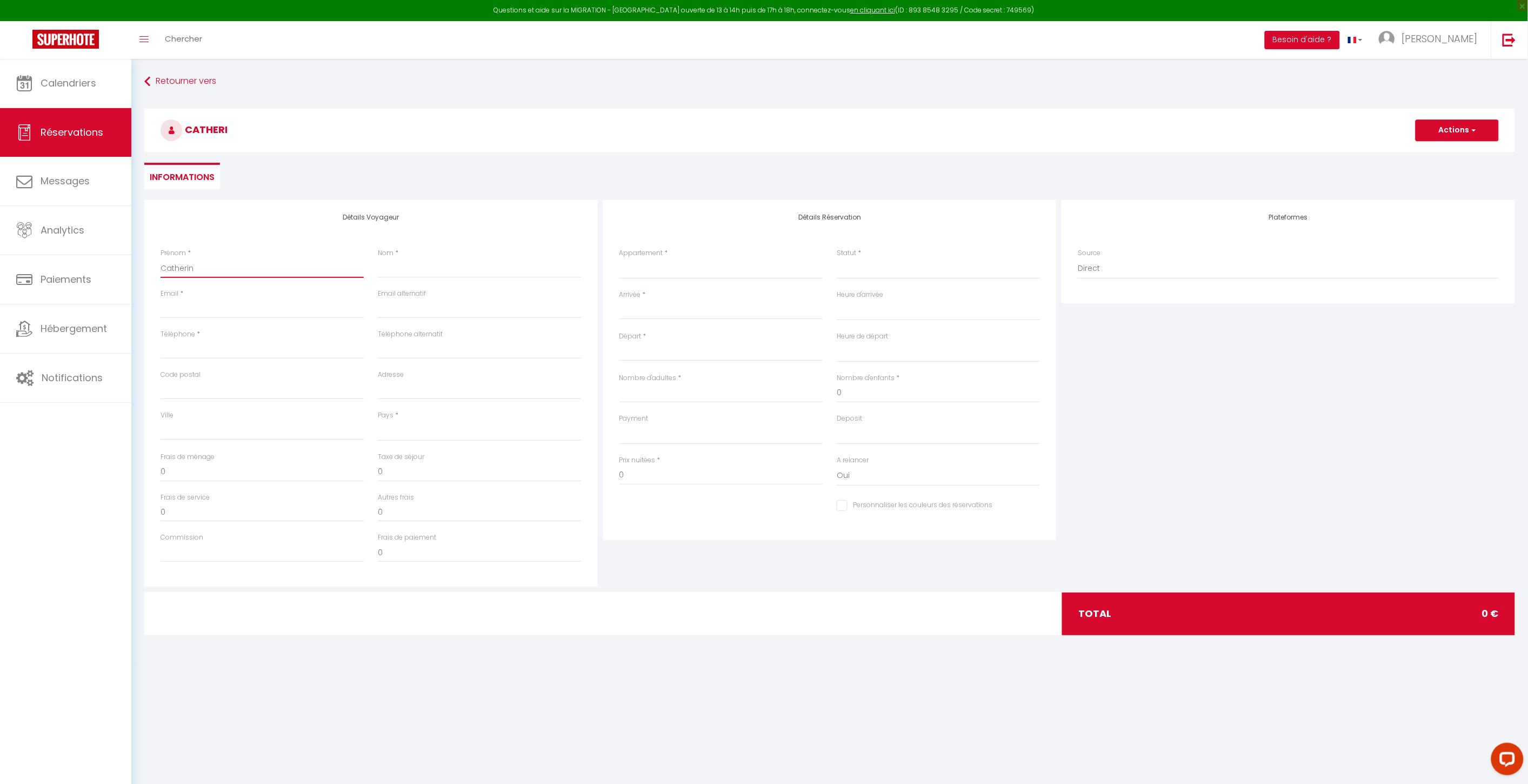
select select
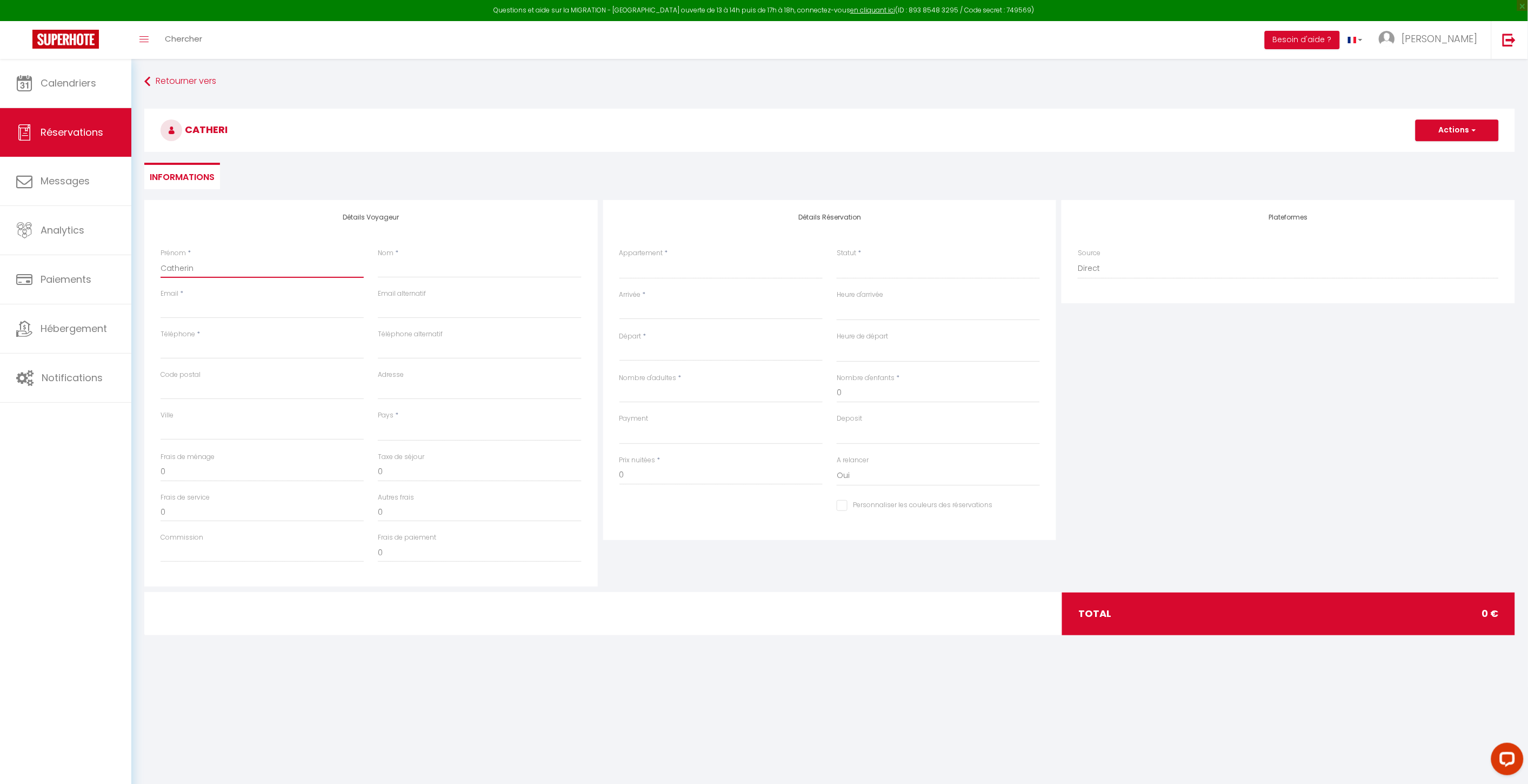
checkbox input "false"
type input "[PERSON_NAME]"
select select
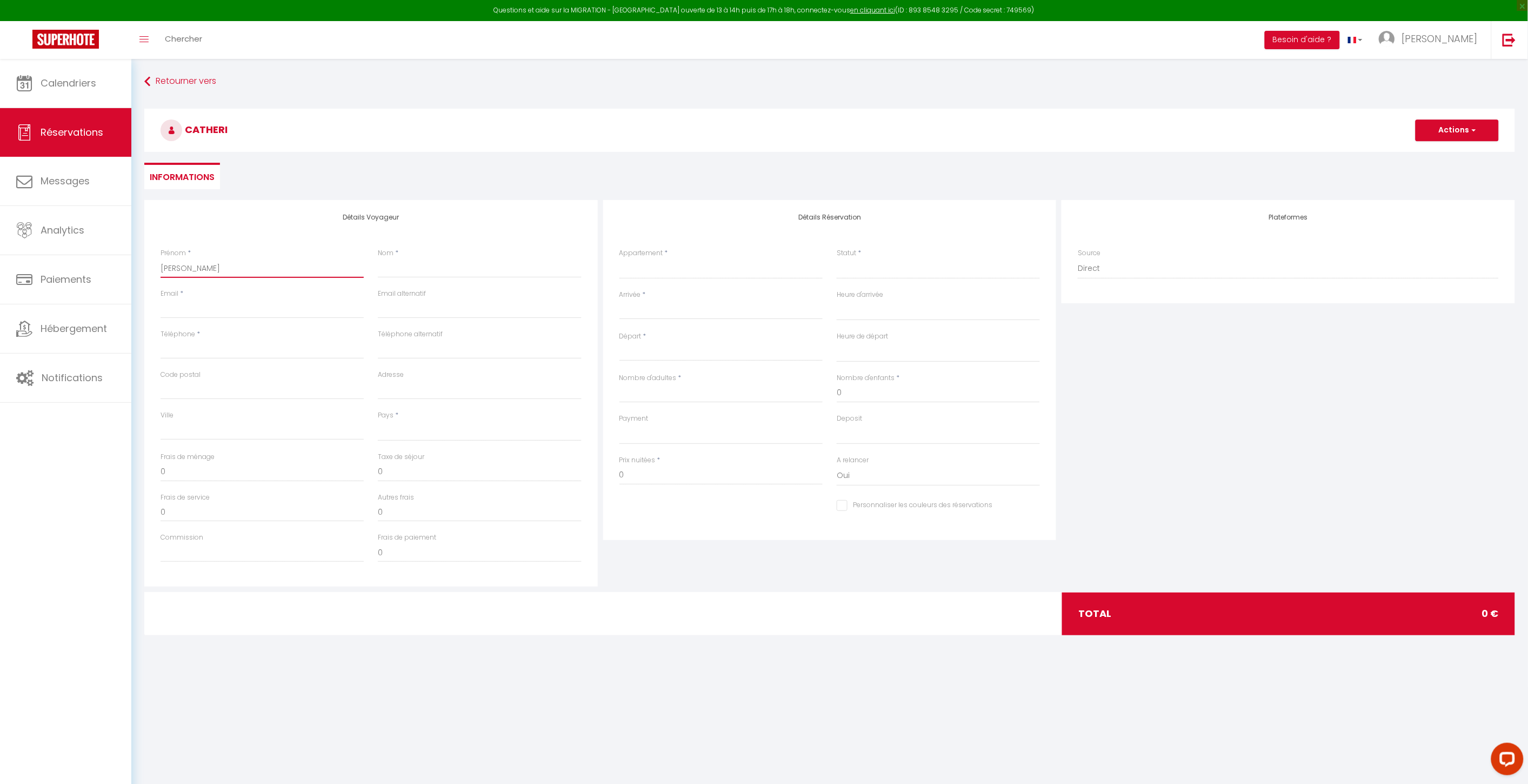
select select
checkbox input "false"
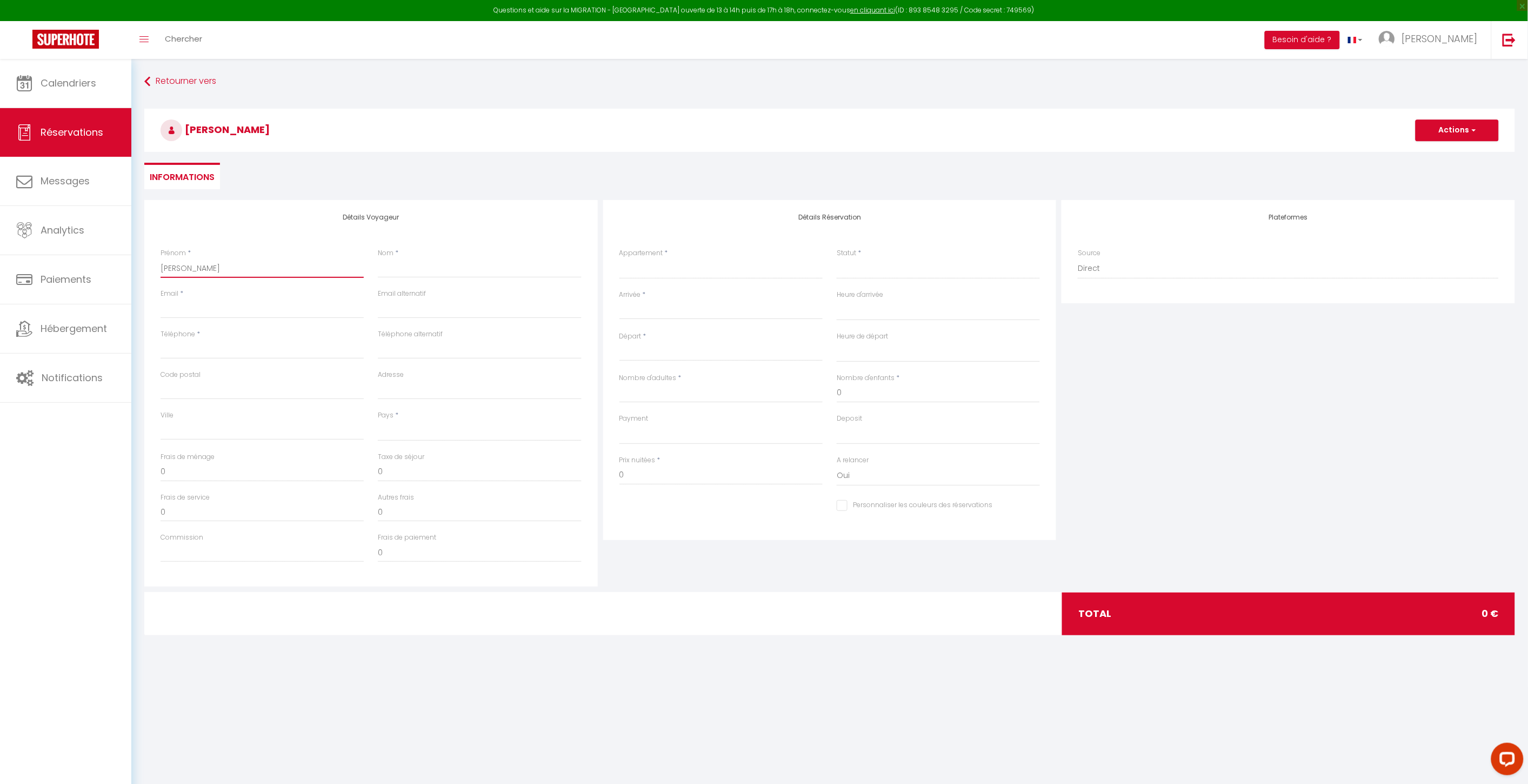
type input "[PERSON_NAME]"
type input "D"
select select
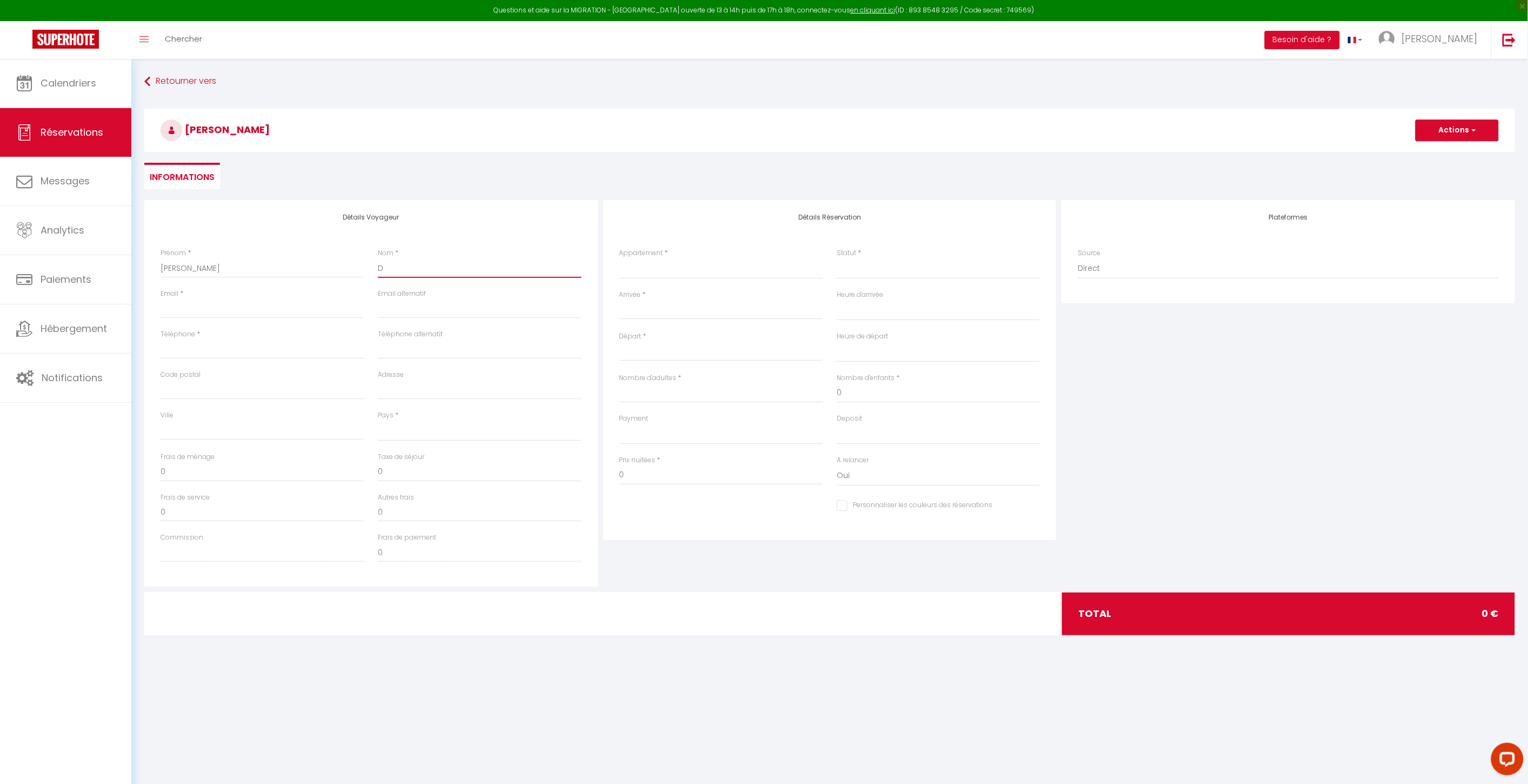
select select
checkbox input "false"
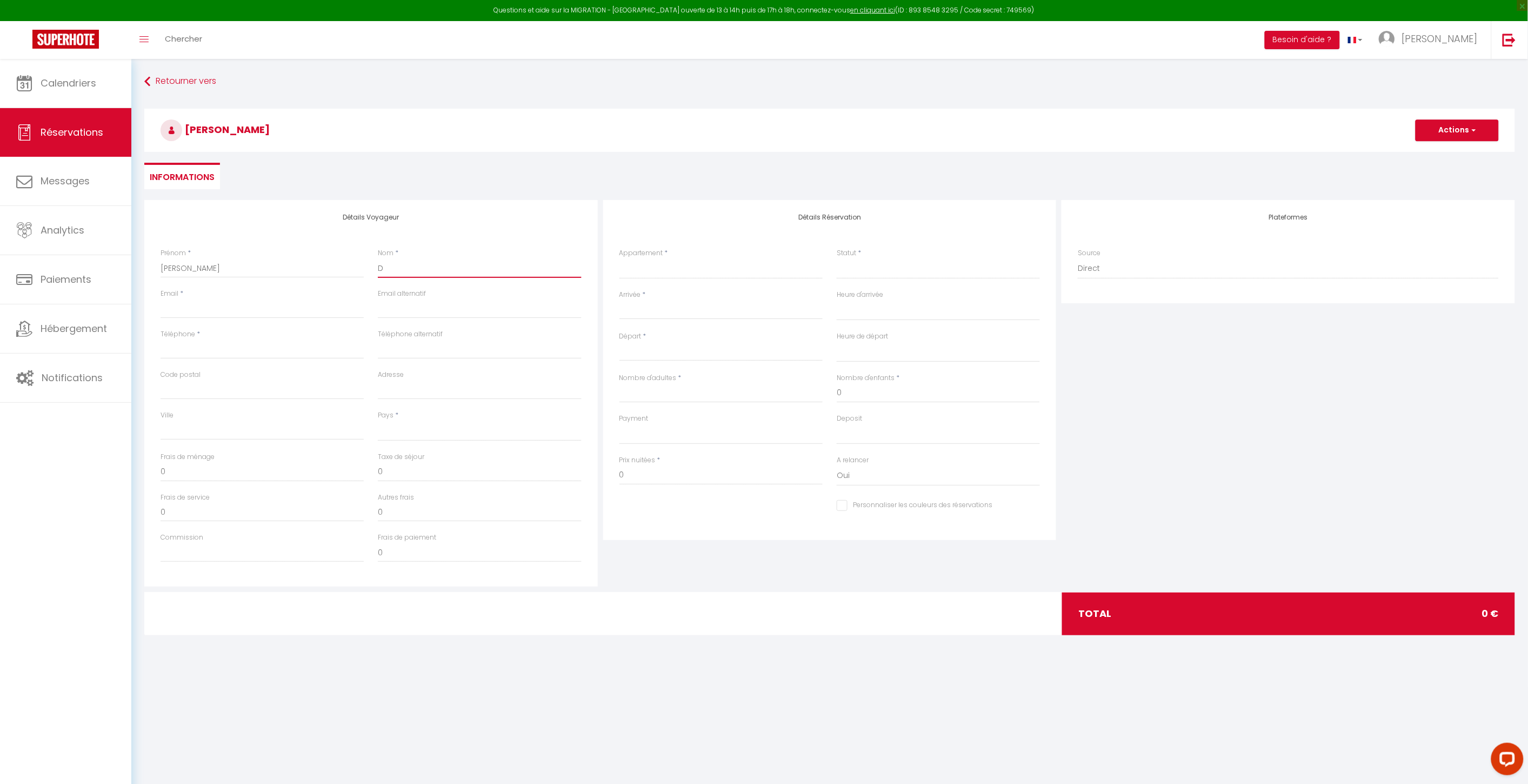
type input "De"
select select
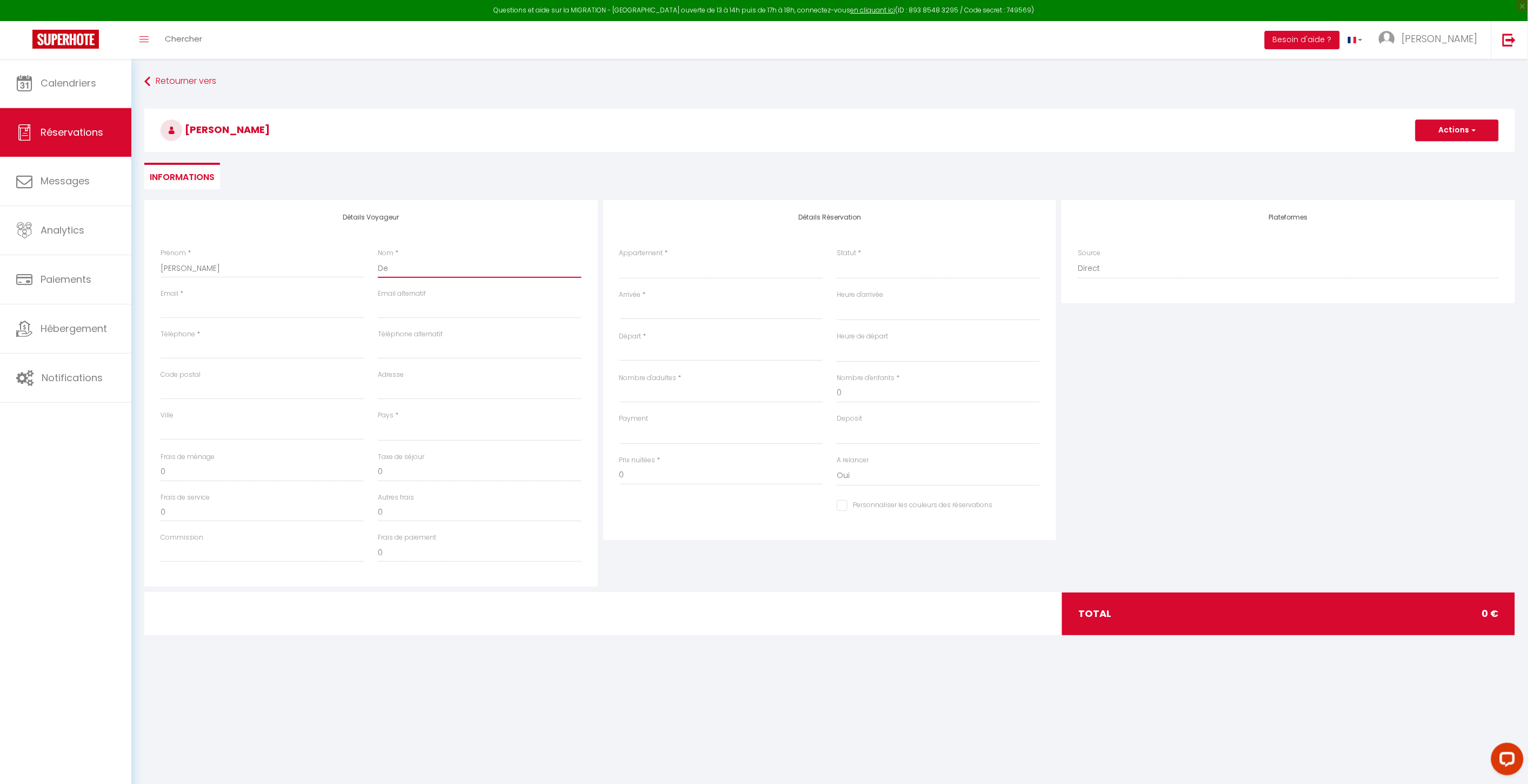
select select
checkbox input "false"
type input "Decv"
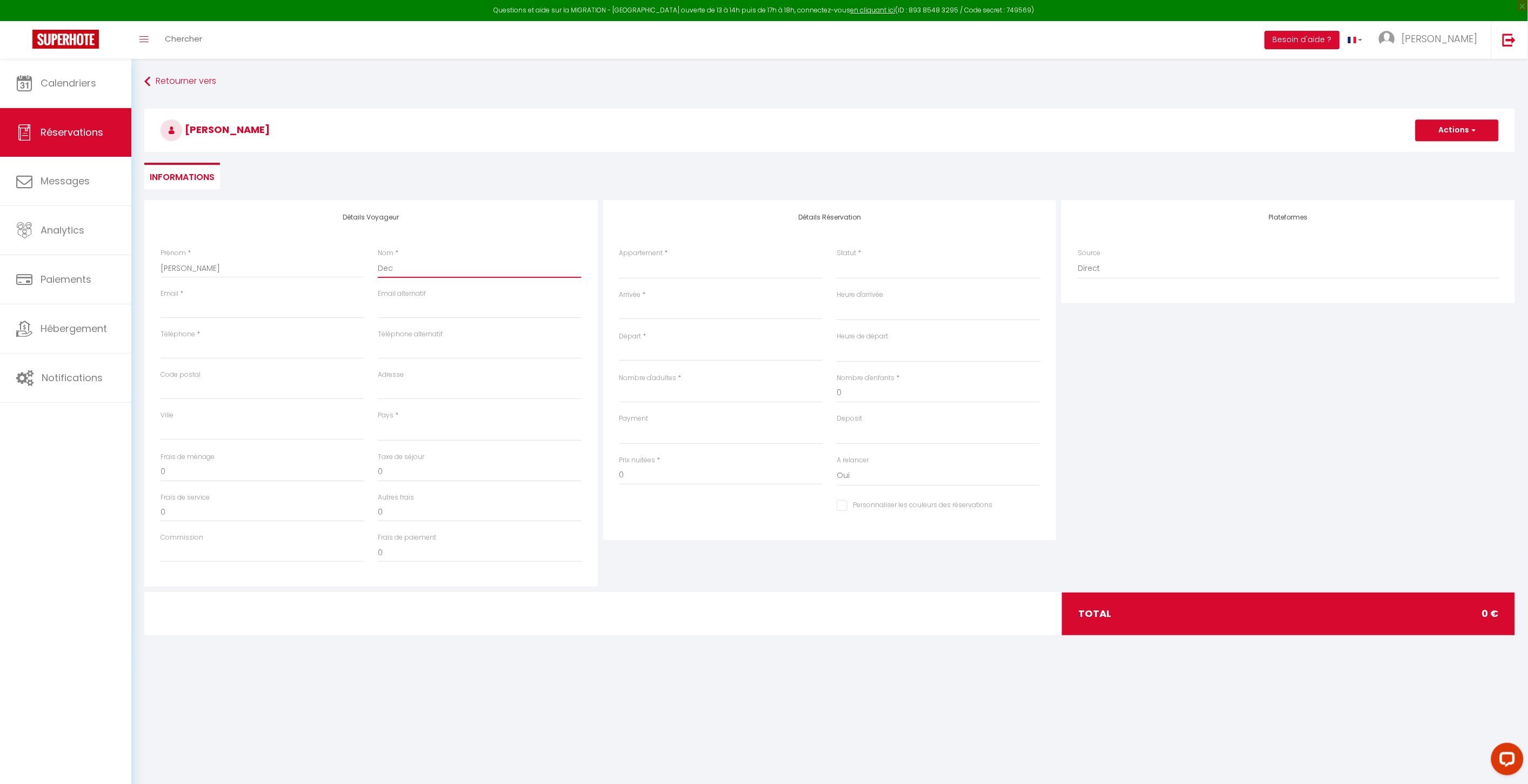
select select
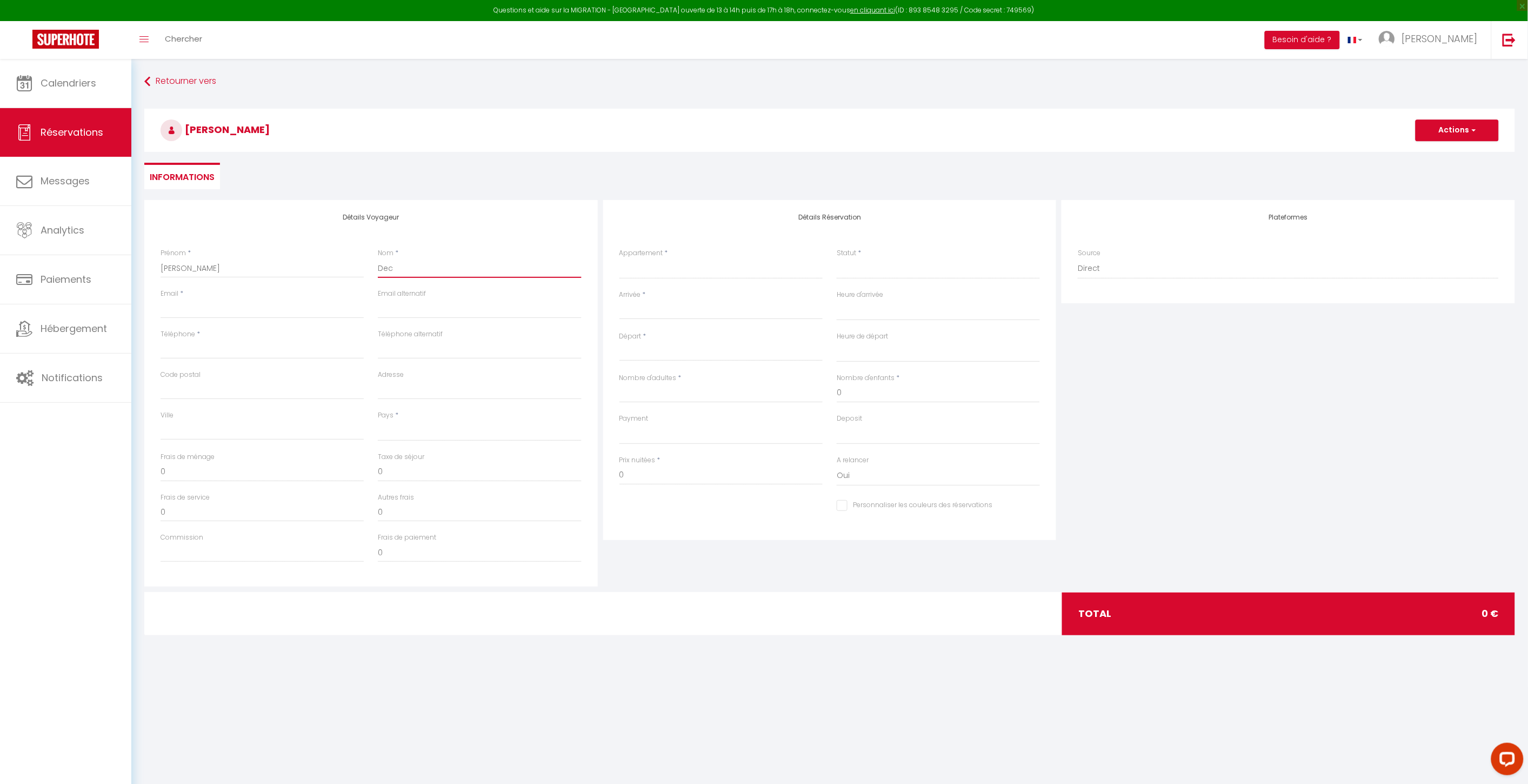
select select
checkbox input "false"
select select
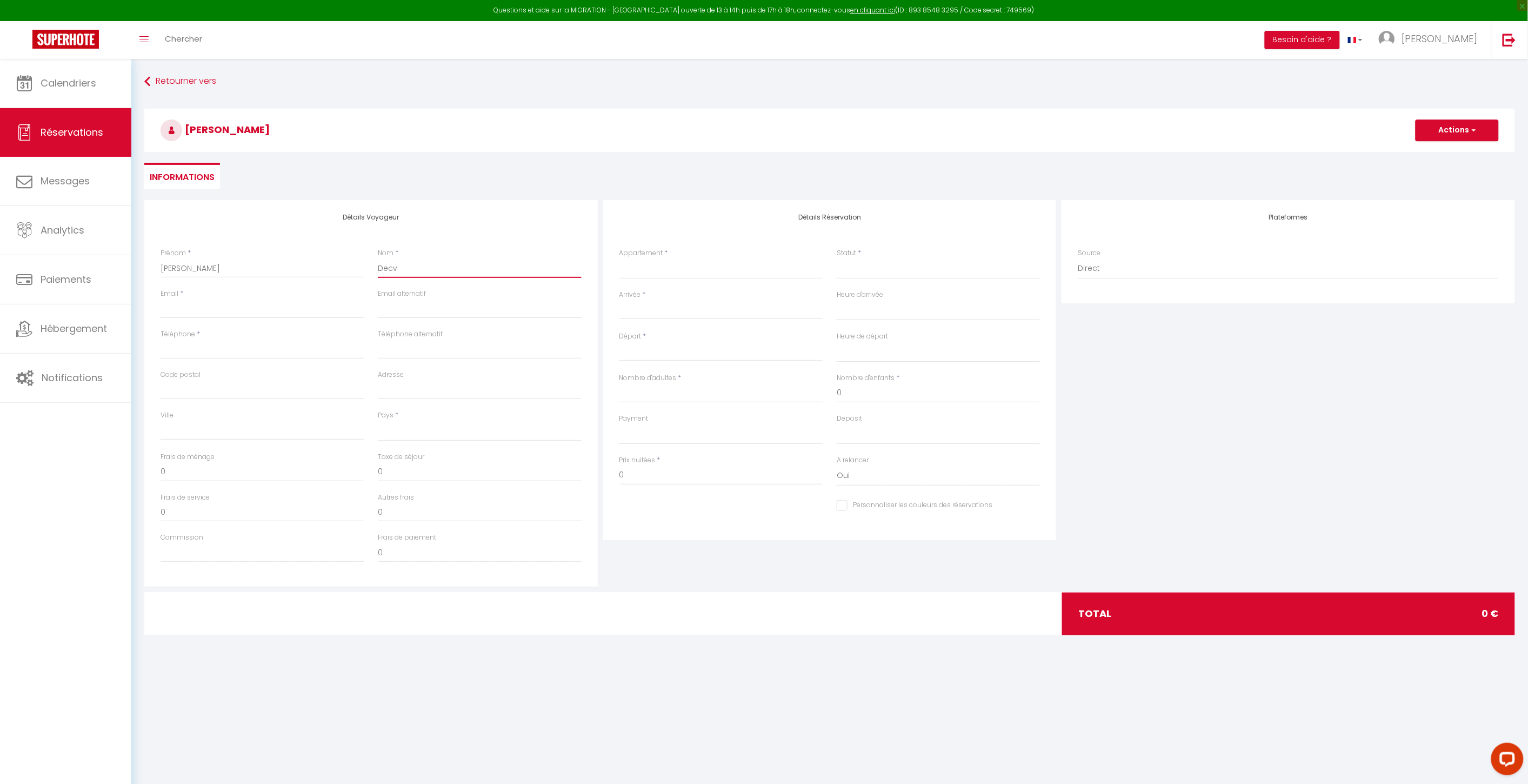
select select
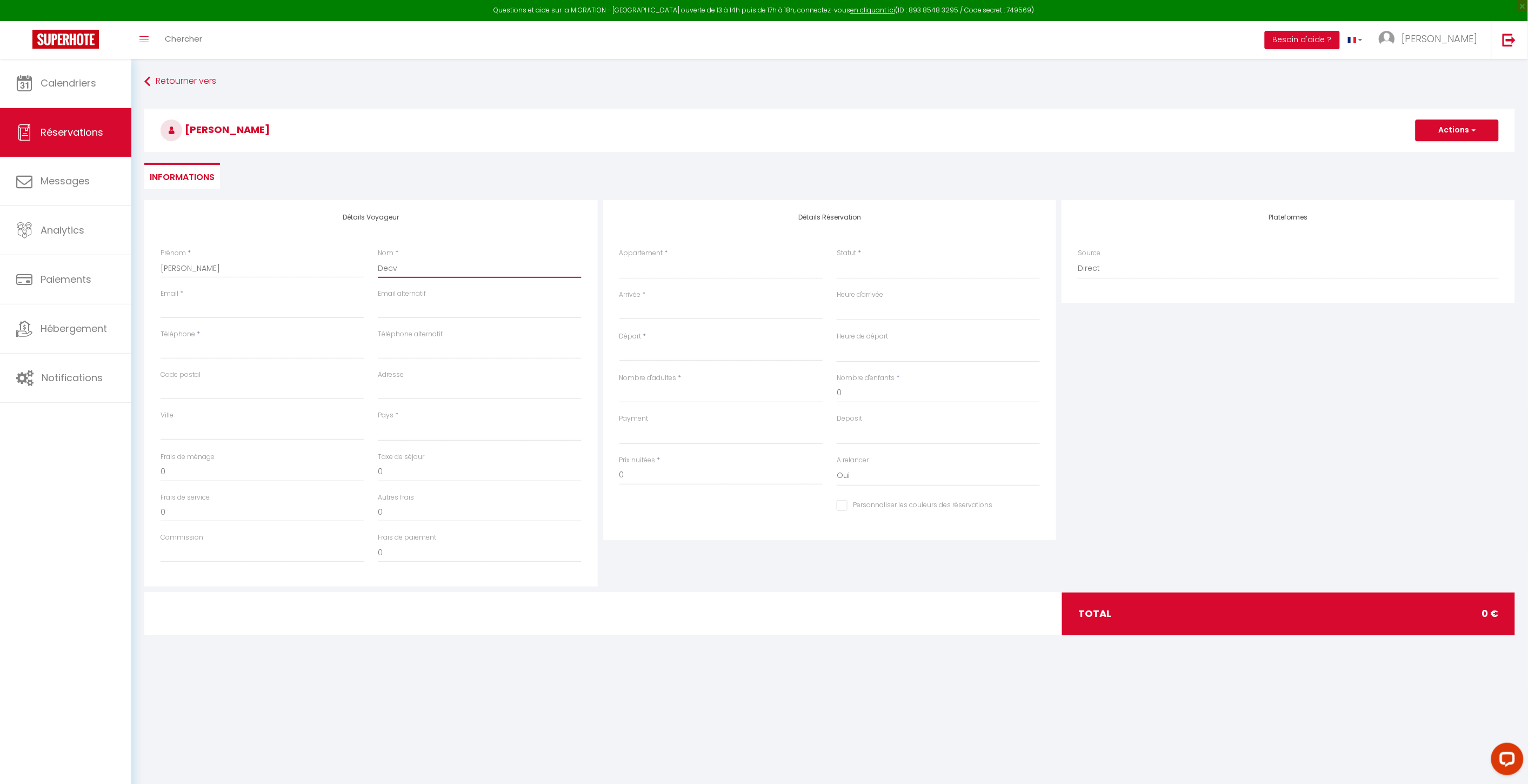
checkbox input "false"
type input "Dec"
select select
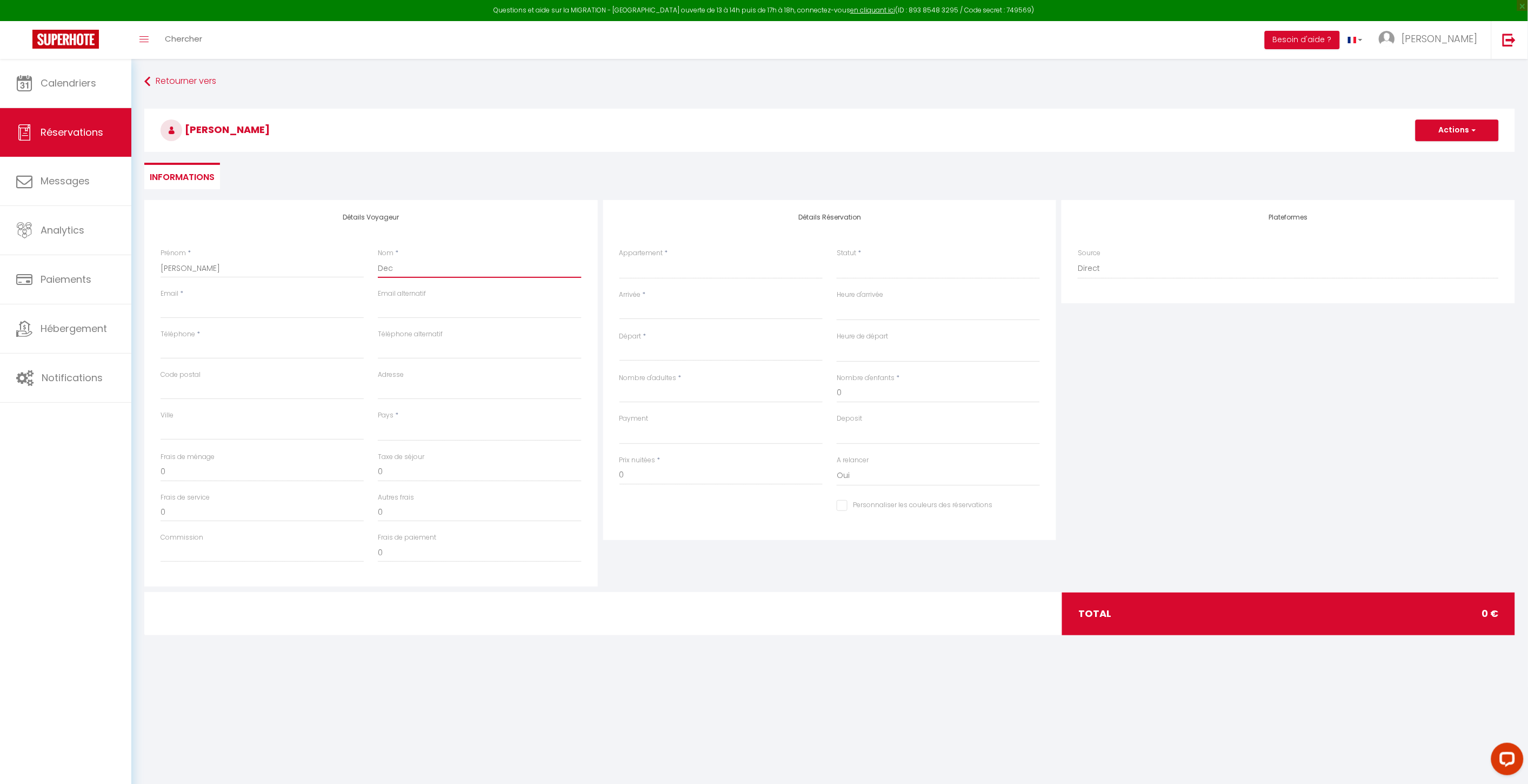
select select
checkbox input "false"
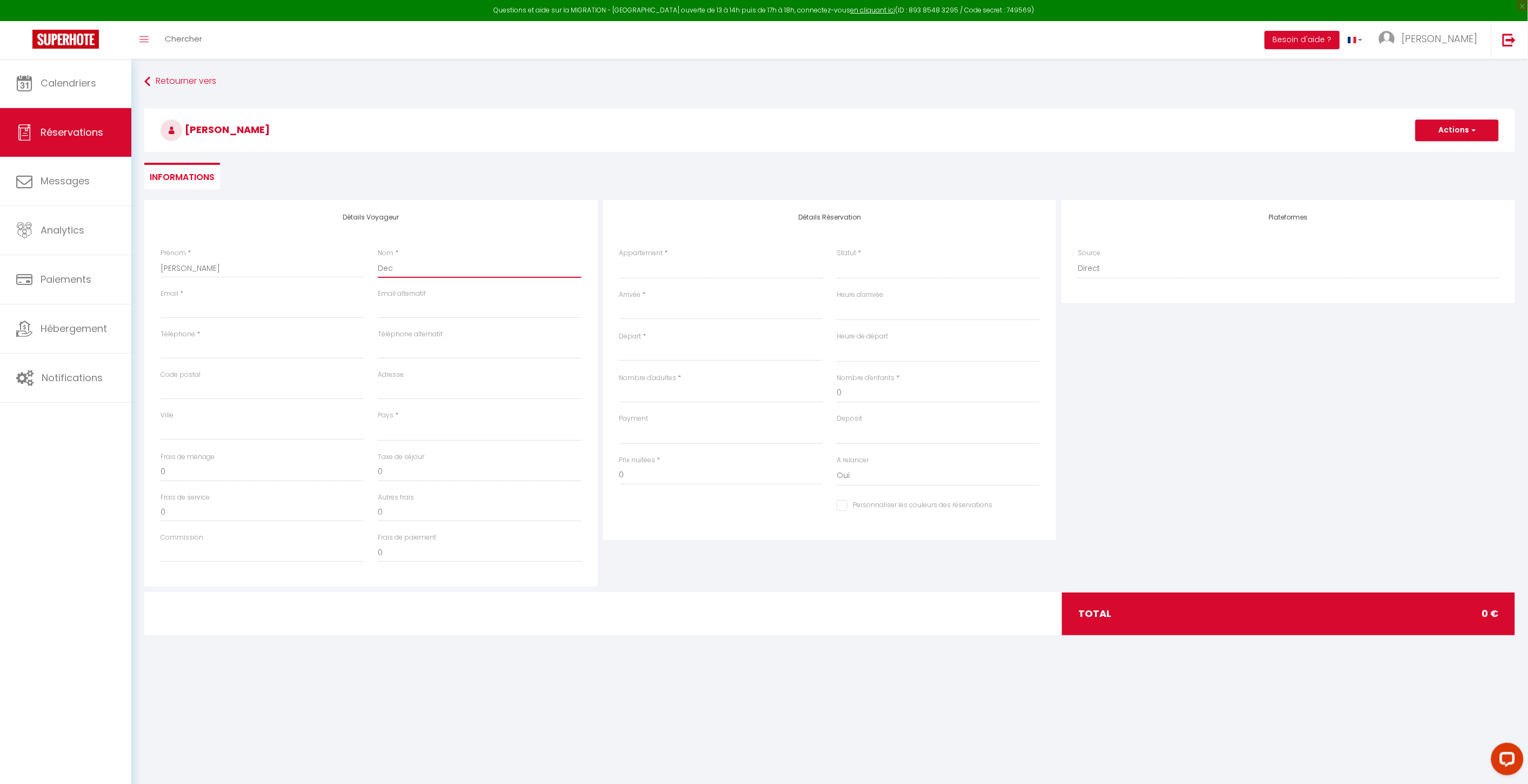
type input "Dech"
select select
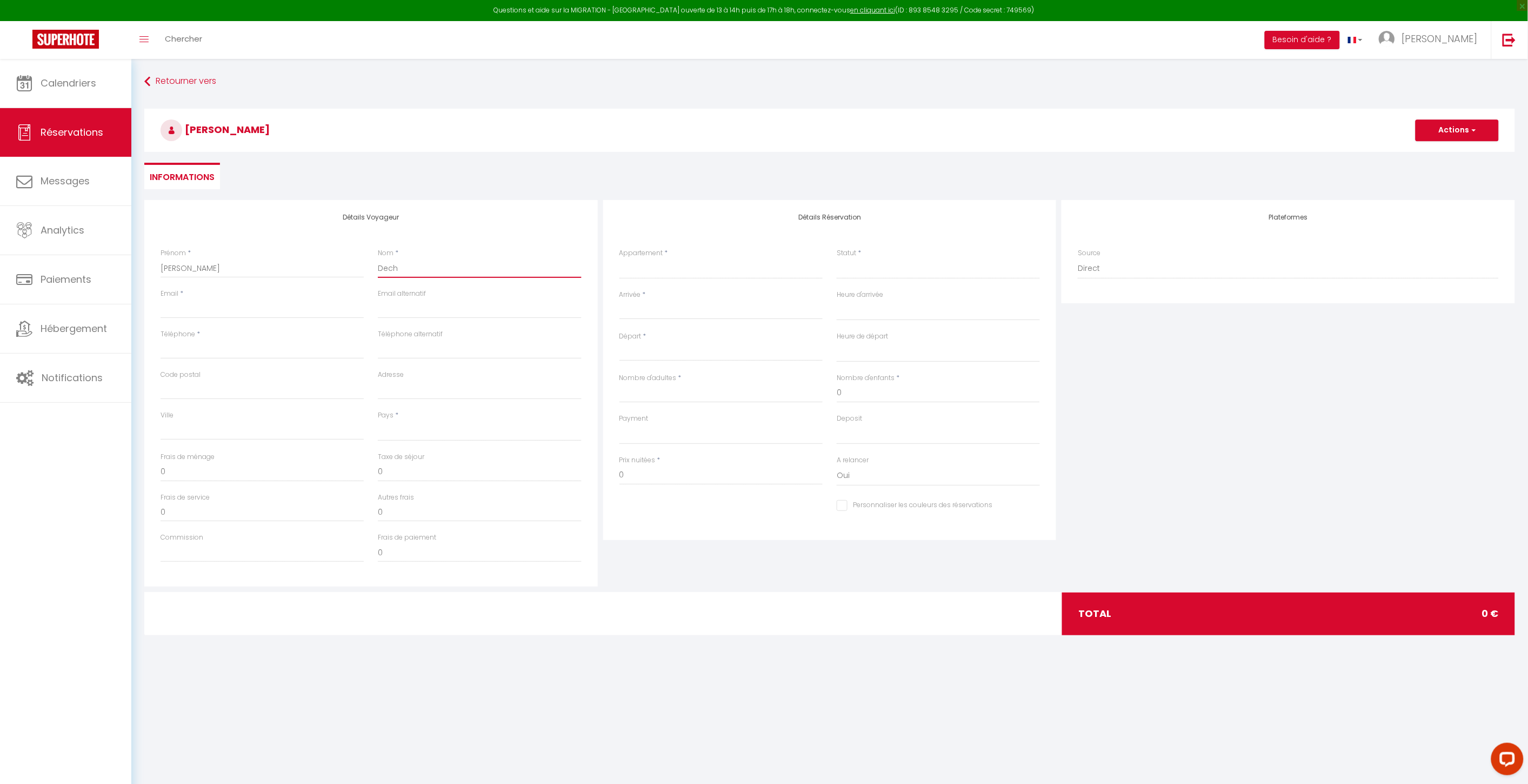
select select
checkbox input "false"
type input "Decha"
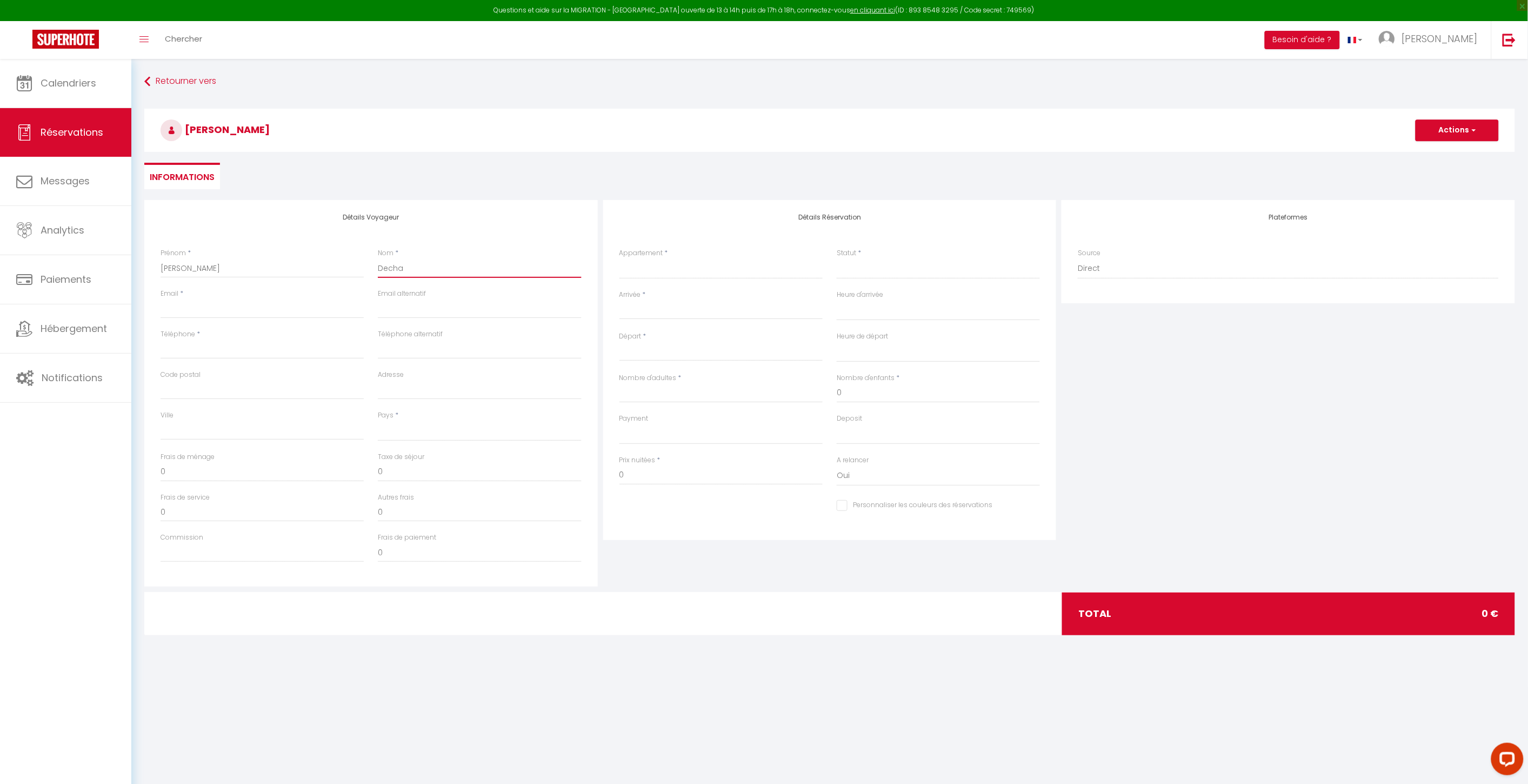
select select
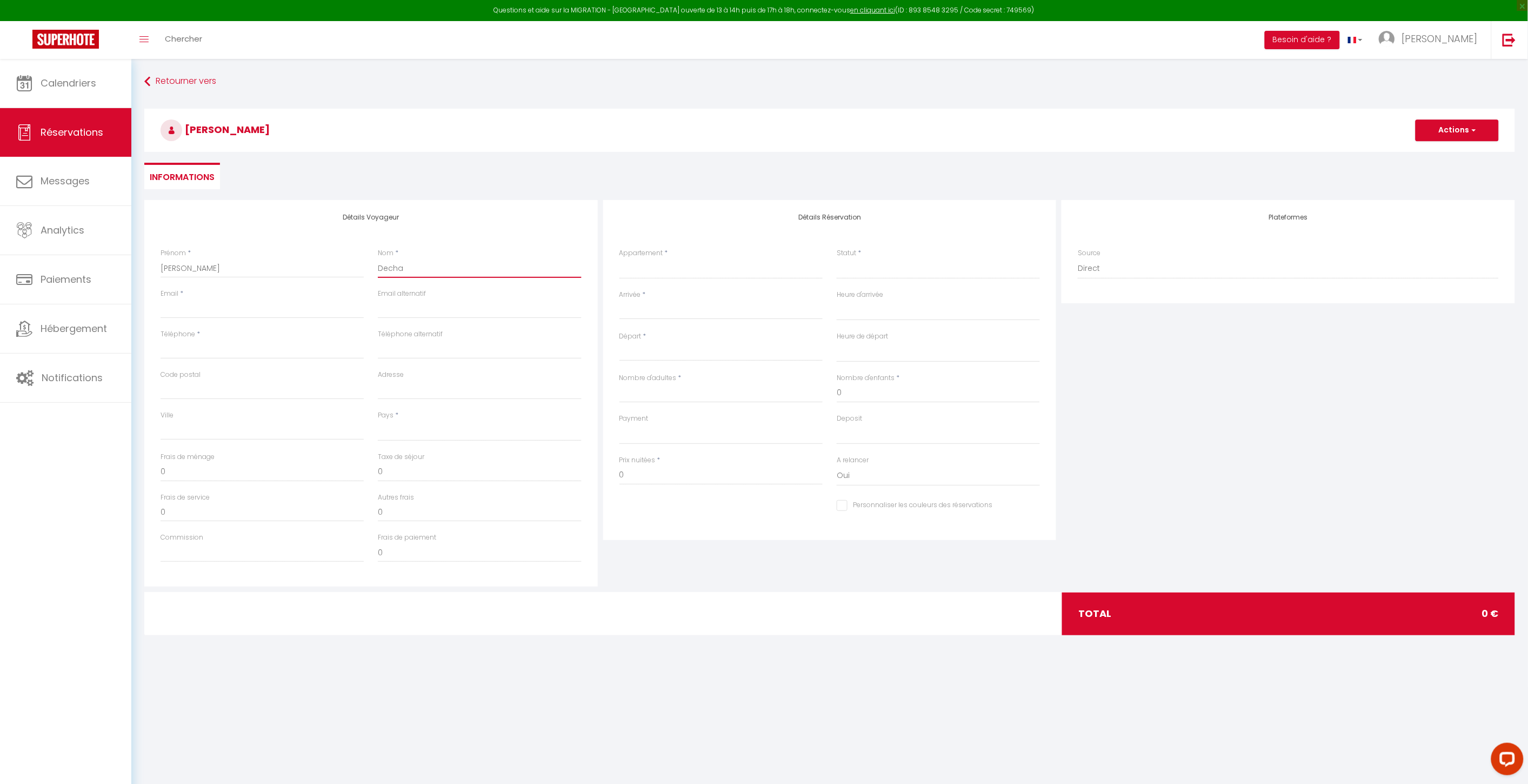
select select
checkbox input "false"
type input "Dechav"
select select
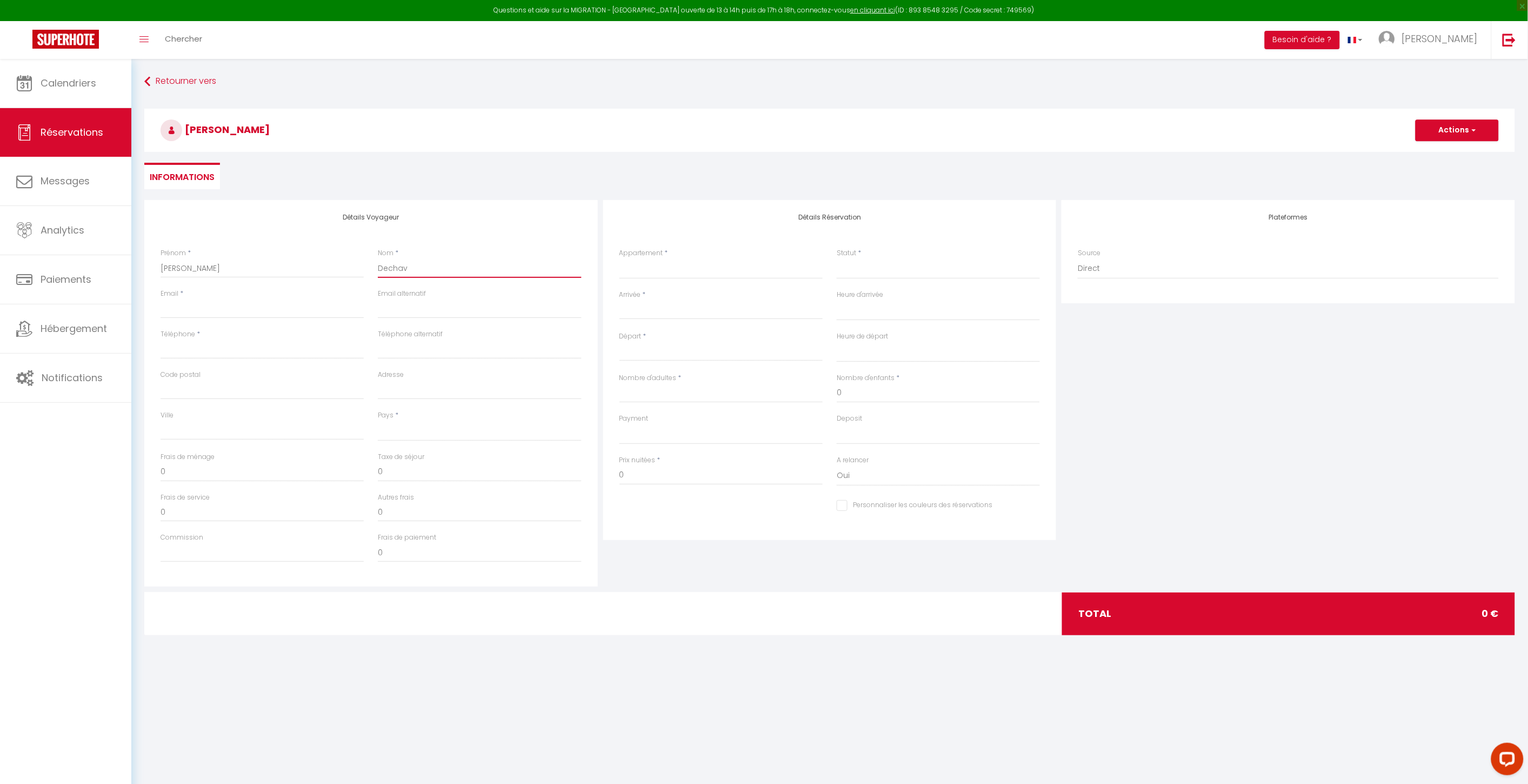
select select
click at [200, 351] on input "Téléphone" at bounding box center [262, 349] width 203 height 19
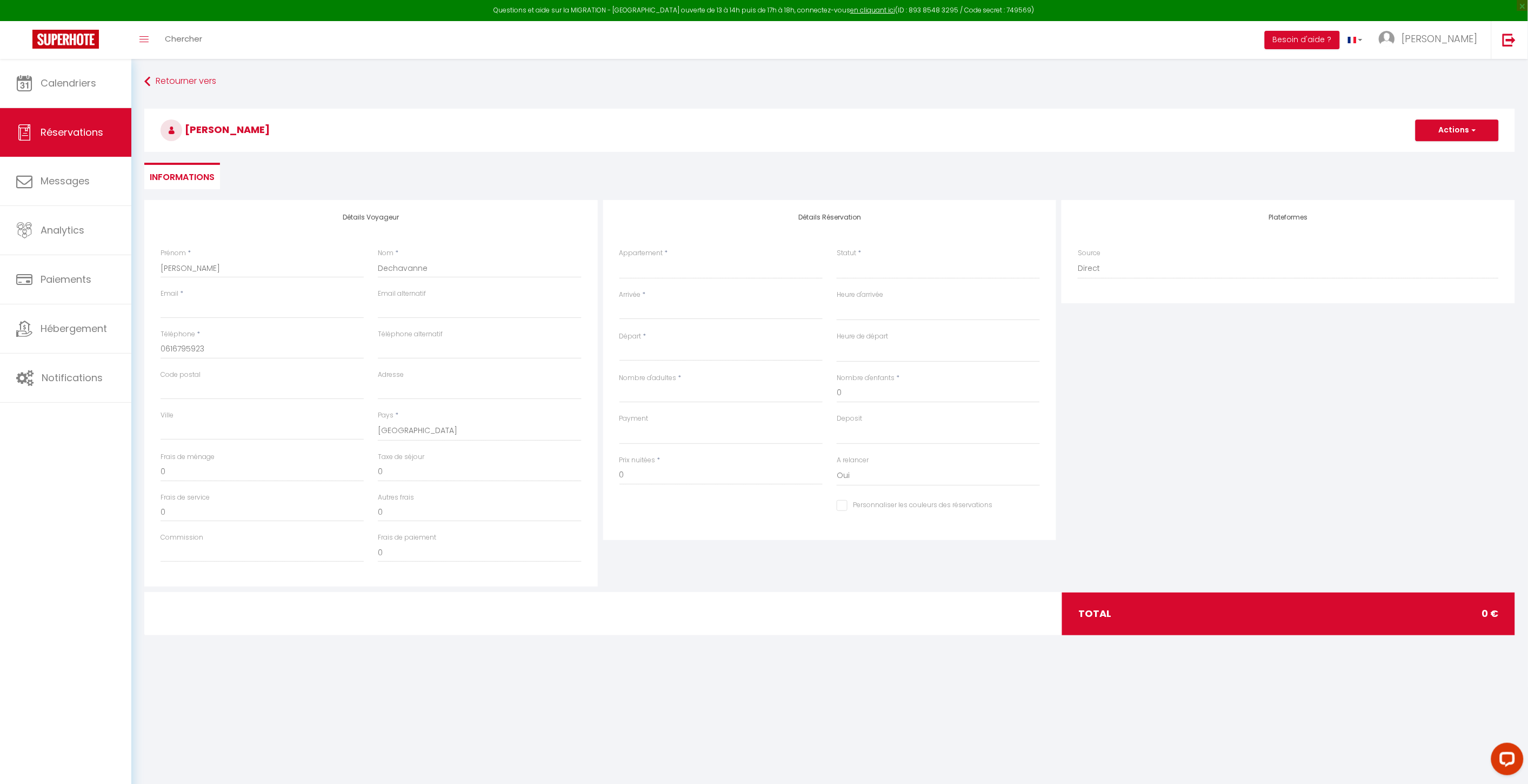
click at [702, 679] on body "Questions et aide sur la MIGRATION - [GEOGRAPHIC_DATA] ouverte de 13 à 14h puis…" at bounding box center [764, 451] width 1528 height 784
drag, startPoint x: 700, startPoint y: 247, endPoint x: 700, endPoint y: 257, distance: 10.0
click at [700, 250] on div "Appartement * Escale Balma Studio Vasconia [GEOGRAPHIC_DATA] [GEOGRAPHIC_DATA] …" at bounding box center [721, 263] width 203 height 31
click at [699, 272] on select "Escale Balma Studio Vasconia Côté [GEOGRAPHIC_DATA] [GEOGRAPHIC_DATA] [GEOGRAPH…" at bounding box center [721, 268] width 203 height 20
click at [620, 259] on select "Escale Balma Studio Vasconia Côté [GEOGRAPHIC_DATA] [GEOGRAPHIC_DATA] [GEOGRAPH…" at bounding box center [721, 268] width 203 height 20
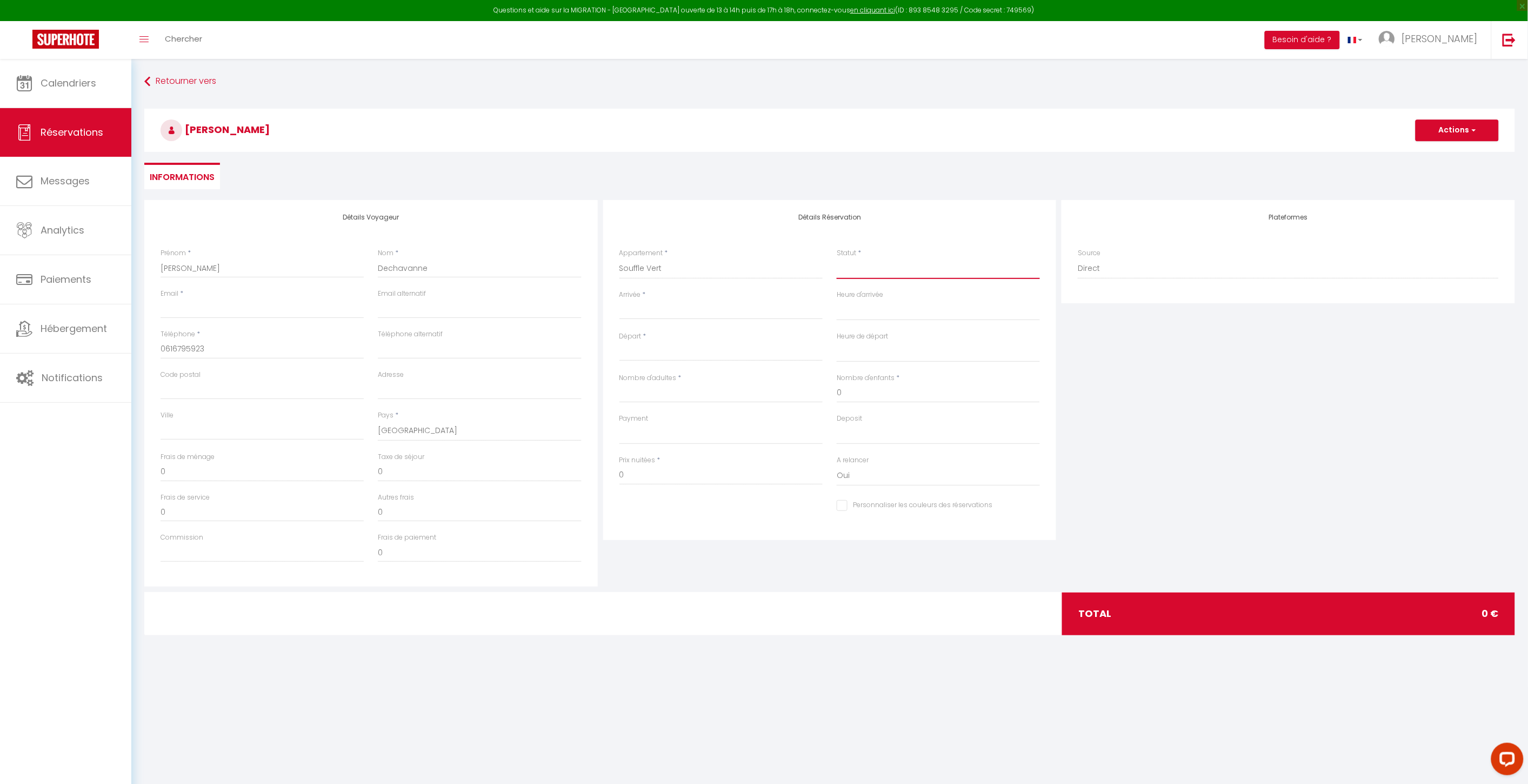
click at [888, 259] on select "Confirmé Non Confirmé [PERSON_NAME] par le voyageur No Show Request" at bounding box center [938, 268] width 203 height 20
click at [837, 259] on select "Confirmé Non Confirmé [PERSON_NAME] par le voyageur No Show Request" at bounding box center [938, 268] width 203 height 20
click at [773, 315] on input "Arrivée" at bounding box center [721, 310] width 203 height 14
click at [765, 420] on span "16" at bounding box center [769, 416] width 23 height 22
click at [878, 310] on select "00:00 00:30 01:00 01:30 02:00 02:30 03:00 03:30 04:00 04:30 05:00 05:30 06:00 0…" at bounding box center [938, 309] width 203 height 20
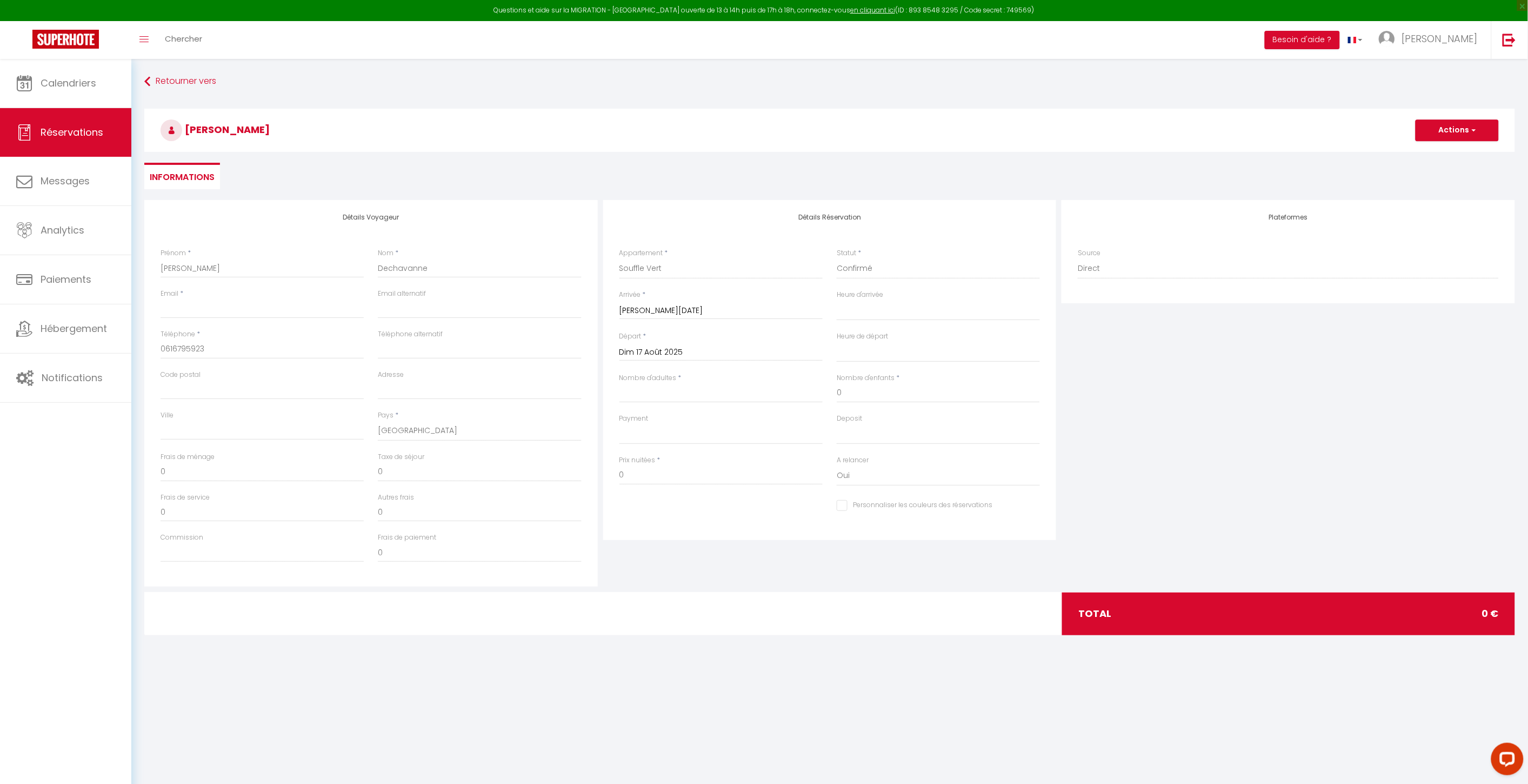
click at [776, 339] on div "Départ * [DATE] < [DATE] > Dim Lun Mar Mer Jeu Ven Sam 1 2 3 4 5 6 7 8 9 10 11 …" at bounding box center [721, 346] width 203 height 30
click at [338, 667] on body "Questions et aide sur la MIGRATION - [GEOGRAPHIC_DATA] ouverte de 13 à 14h puis…" at bounding box center [764, 451] width 1528 height 784
drag, startPoint x: 339, startPoint y: 667, endPoint x: 576, endPoint y: 628, distance: 240.2
click at [348, 668] on body "Questions et aide sur la MIGRATION - [GEOGRAPHIC_DATA] ouverte de 13 à 14h puis…" at bounding box center [764, 451] width 1528 height 784
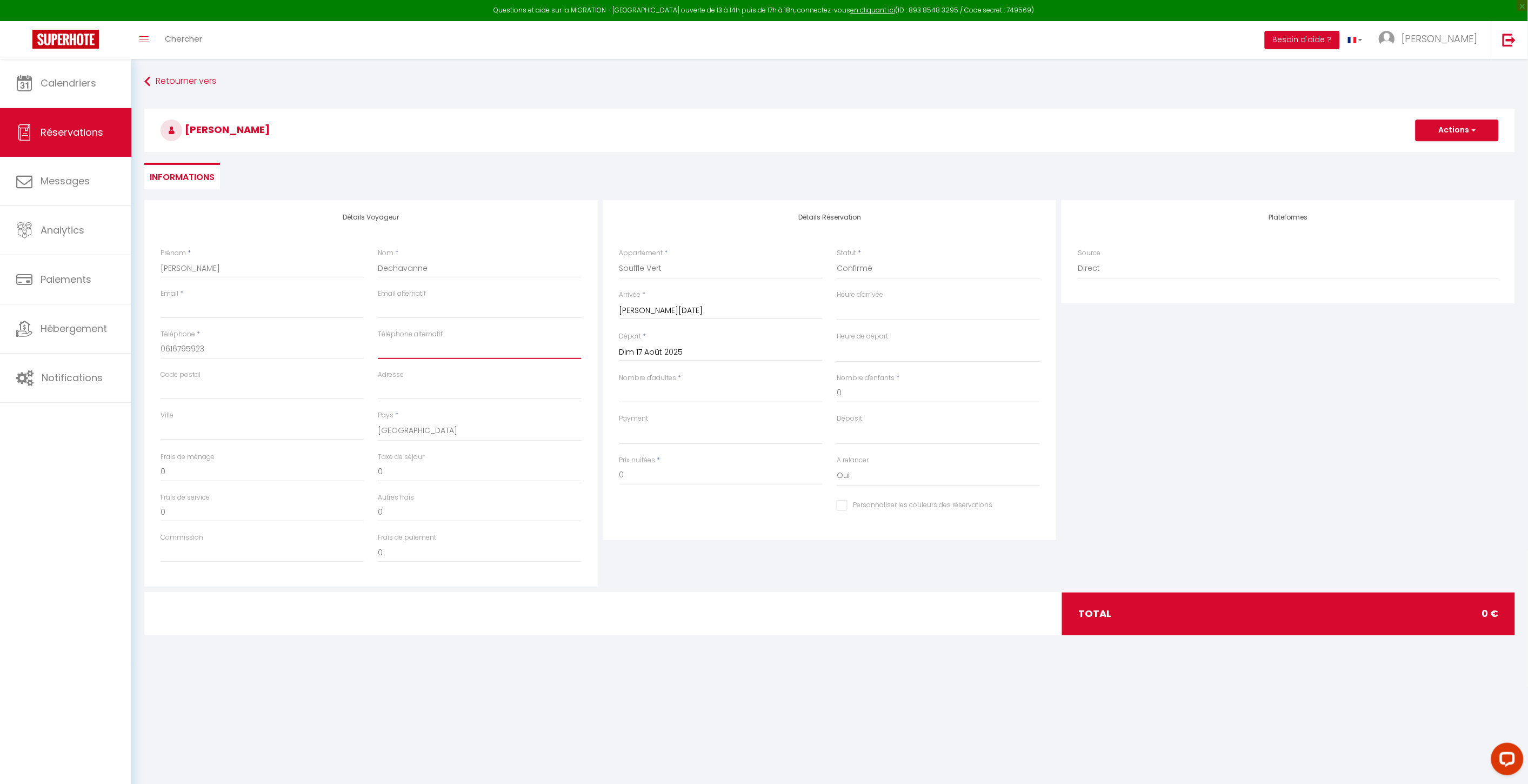
drag, startPoint x: 458, startPoint y: 343, endPoint x: 463, endPoint y: 344, distance: 5.1
click at [458, 343] on input "Téléphone alternatif" at bounding box center [479, 349] width 203 height 19
click at [194, 312] on input "Email client" at bounding box center [262, 309] width 203 height 19
click at [714, 398] on input "Nombre d'adultes" at bounding box center [721, 393] width 203 height 19
click at [720, 398] on input "Nombre d'adultes" at bounding box center [721, 393] width 203 height 19
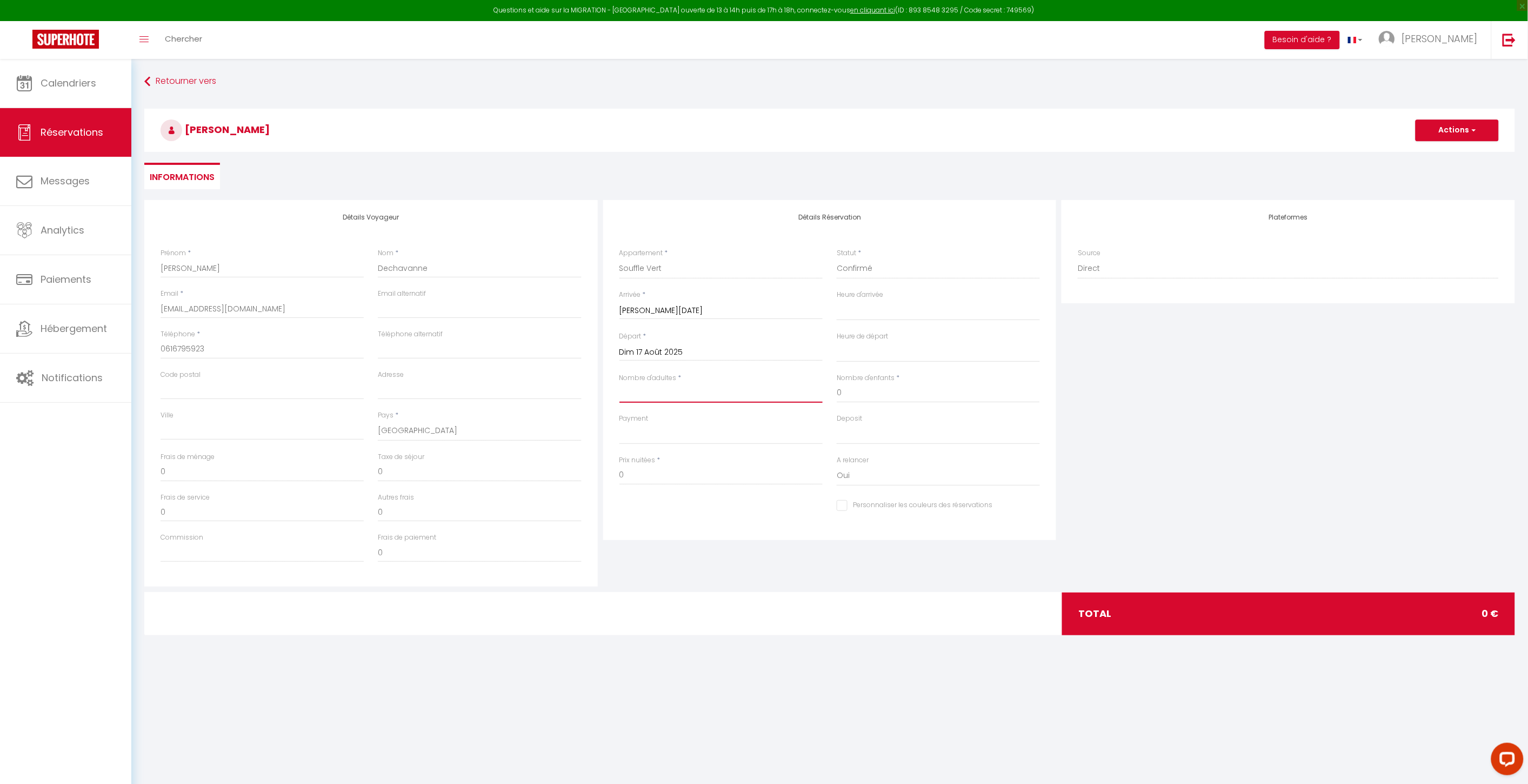
click at [723, 397] on input "Nombre d'adultes" at bounding box center [721, 393] width 203 height 19
click at [857, 395] on input "0" at bounding box center [938, 393] width 203 height 19
click at [1162, 415] on div "Plateformes Source Direct [DOMAIN_NAME] [DOMAIN_NAME] Chalet montagne Expedia G…" at bounding box center [1289, 393] width 459 height 386
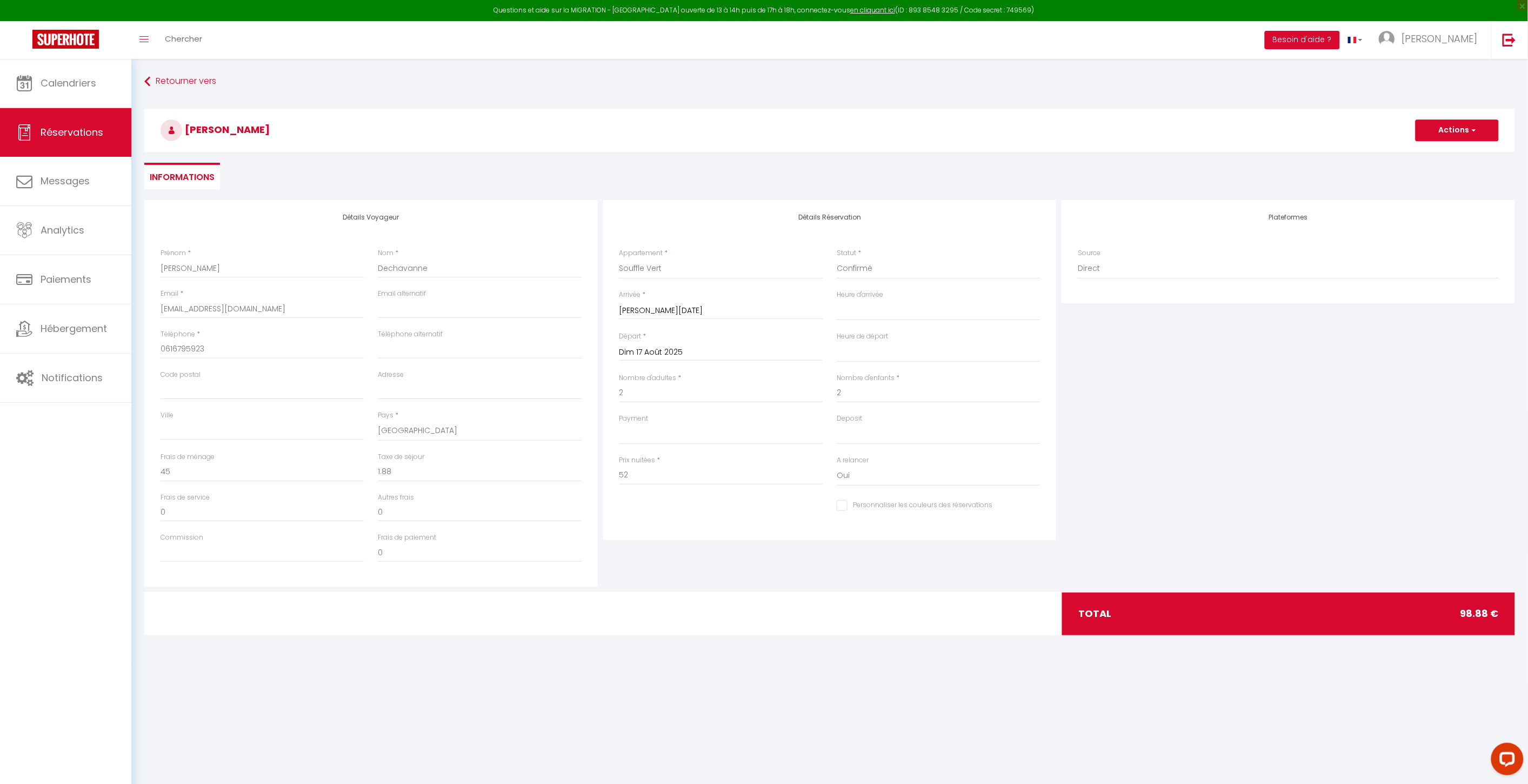
click at [1162, 415] on div "Plateformes Source Direct [DOMAIN_NAME] [DOMAIN_NAME] Chalet montagne Expedia G…" at bounding box center [1289, 393] width 459 height 386
click at [1147, 499] on div "Plateformes Source Direct [DOMAIN_NAME] [DOMAIN_NAME] Chalet montagne Expedia G…" at bounding box center [1289, 393] width 459 height 386
drag, startPoint x: 1147, startPoint y: 499, endPoint x: 1211, endPoint y: 292, distance: 216.7
click at [1149, 494] on div "Plateformes Source Direct [DOMAIN_NAME] [DOMAIN_NAME] Chalet montagne Expedia G…" at bounding box center [1289, 393] width 459 height 386
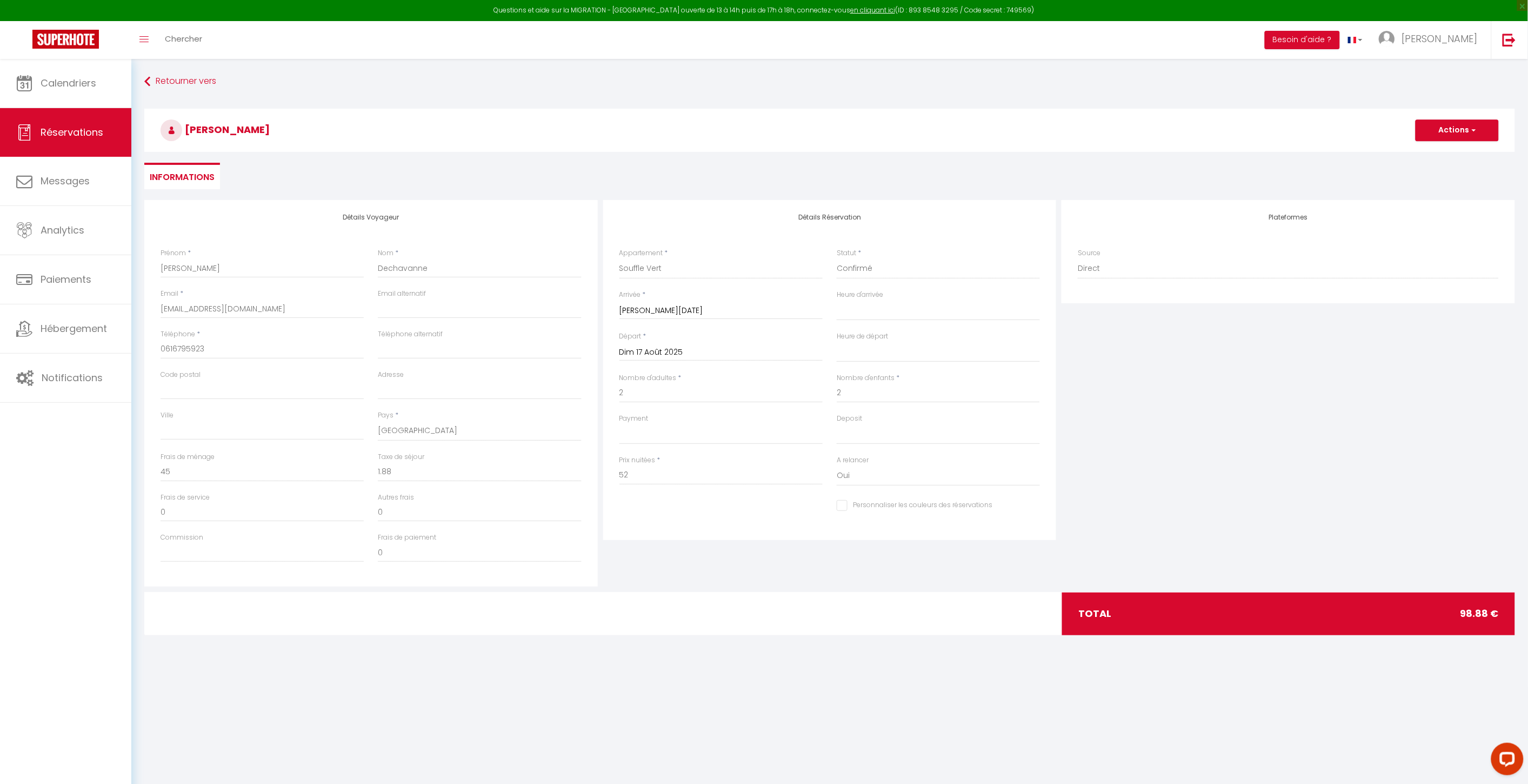
click at [1310, 530] on div "Plateformes Source Direct [DOMAIN_NAME] [DOMAIN_NAME] Chalet montagne Expedia G…" at bounding box center [1289, 393] width 459 height 386
drag, startPoint x: 1310, startPoint y: 530, endPoint x: 1301, endPoint y: 526, distance: 9.8
click at [1307, 528] on div "Plateformes Source Direct [DOMAIN_NAME] [DOMAIN_NAME] Chalet montagne Expedia G…" at bounding box center [1289, 393] width 459 height 386
click at [417, 472] on input "1.88" at bounding box center [479, 472] width 203 height 19
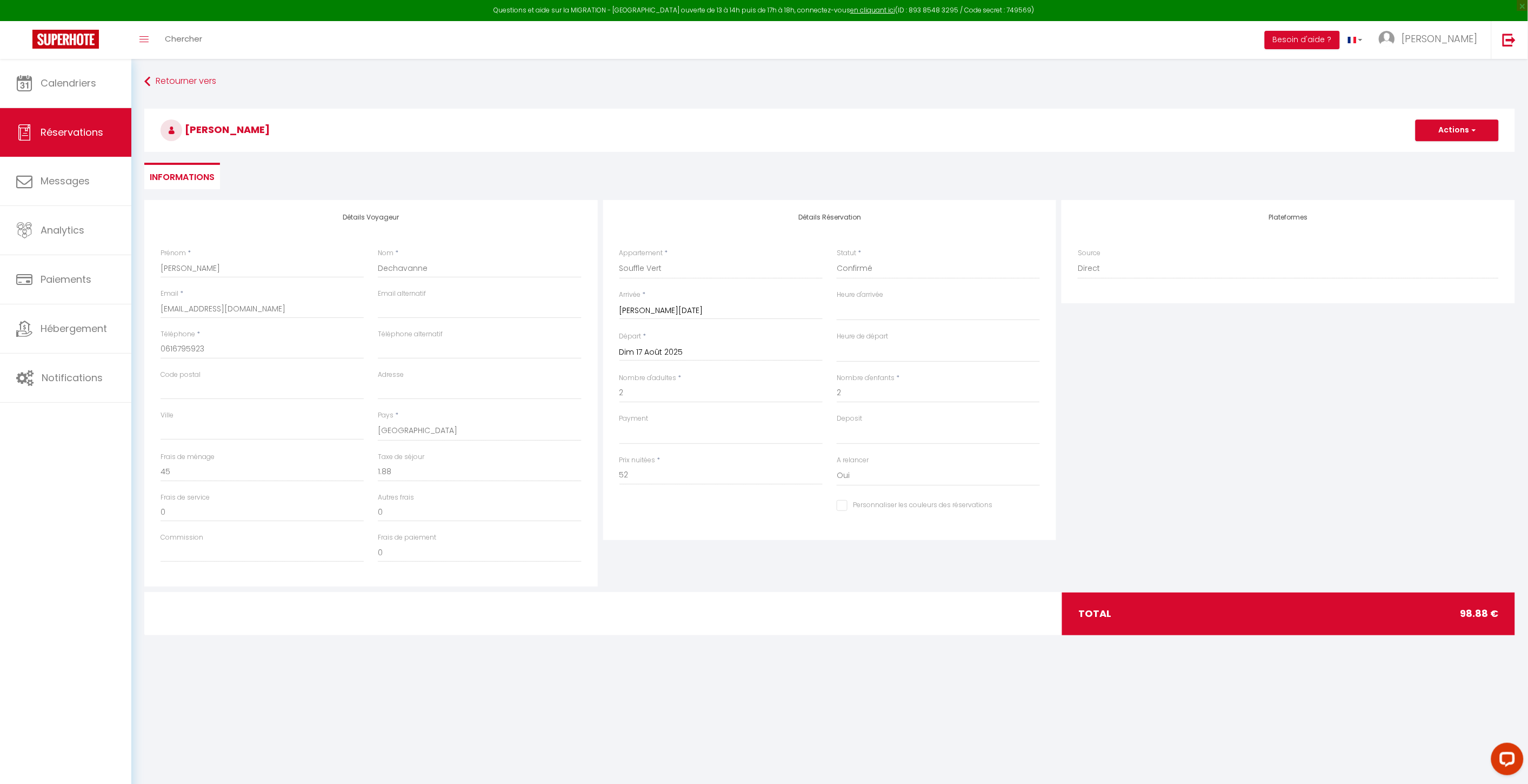
click at [289, 458] on div "Frais de ménage 45" at bounding box center [262, 467] width 203 height 30
click at [280, 469] on input "45" at bounding box center [262, 472] width 203 height 19
click at [1245, 467] on div "Plateformes Source Direct [DOMAIN_NAME] [DOMAIN_NAME] Chalet montagne Expedia G…" at bounding box center [1289, 393] width 459 height 386
click at [638, 428] on select "OK KO" at bounding box center [721, 433] width 203 height 20
click at [620, 424] on select "OK KO" at bounding box center [721, 433] width 203 height 20
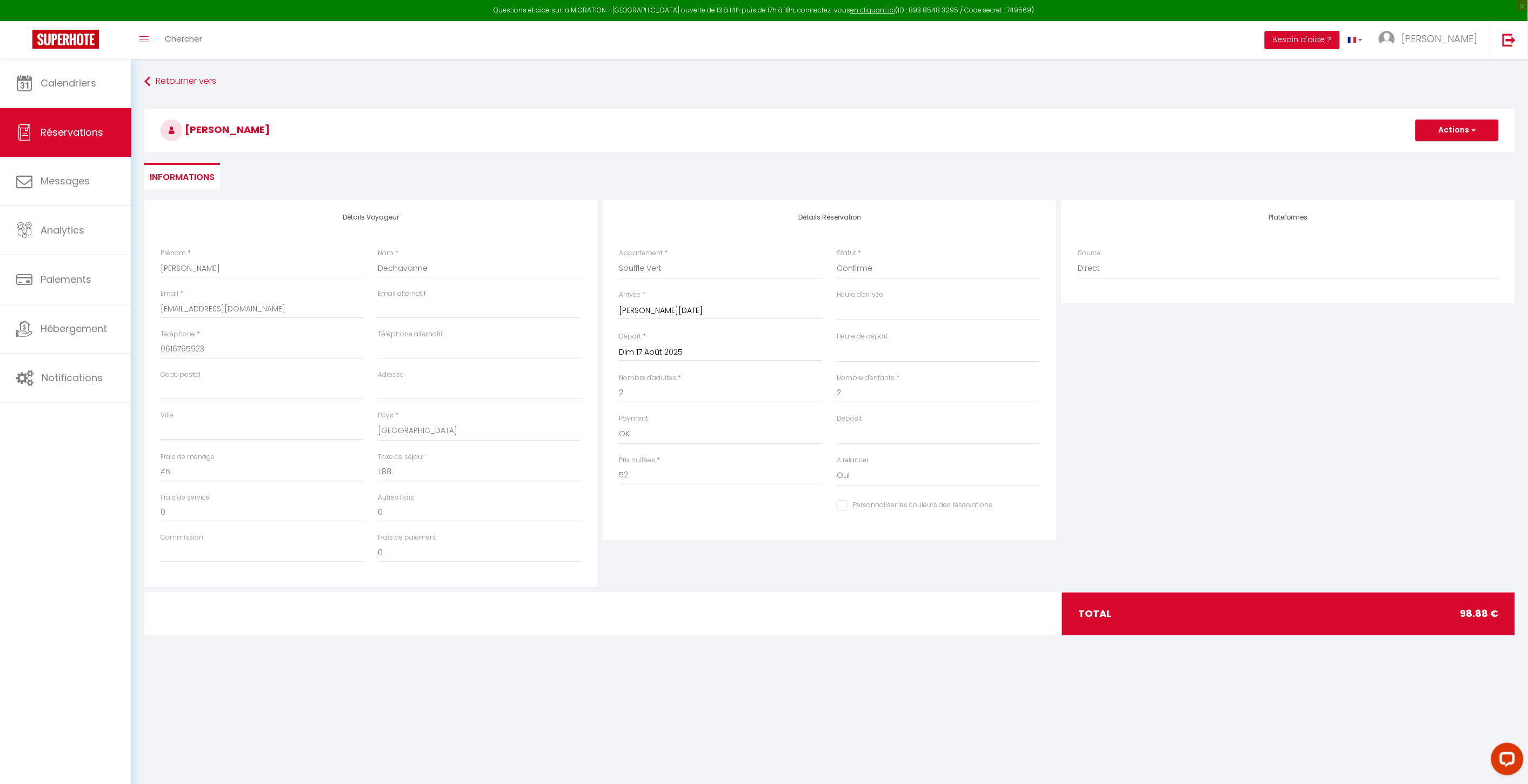
drag, startPoint x: 1179, startPoint y: 438, endPoint x: 1076, endPoint y: 471, distance: 108.2
click at [1139, 451] on div "Plateformes Source Direct [DOMAIN_NAME] [DOMAIN_NAME] Chalet montagne Expedia G…" at bounding box center [1289, 393] width 459 height 386
click at [657, 481] on input "52" at bounding box center [721, 475] width 203 height 19
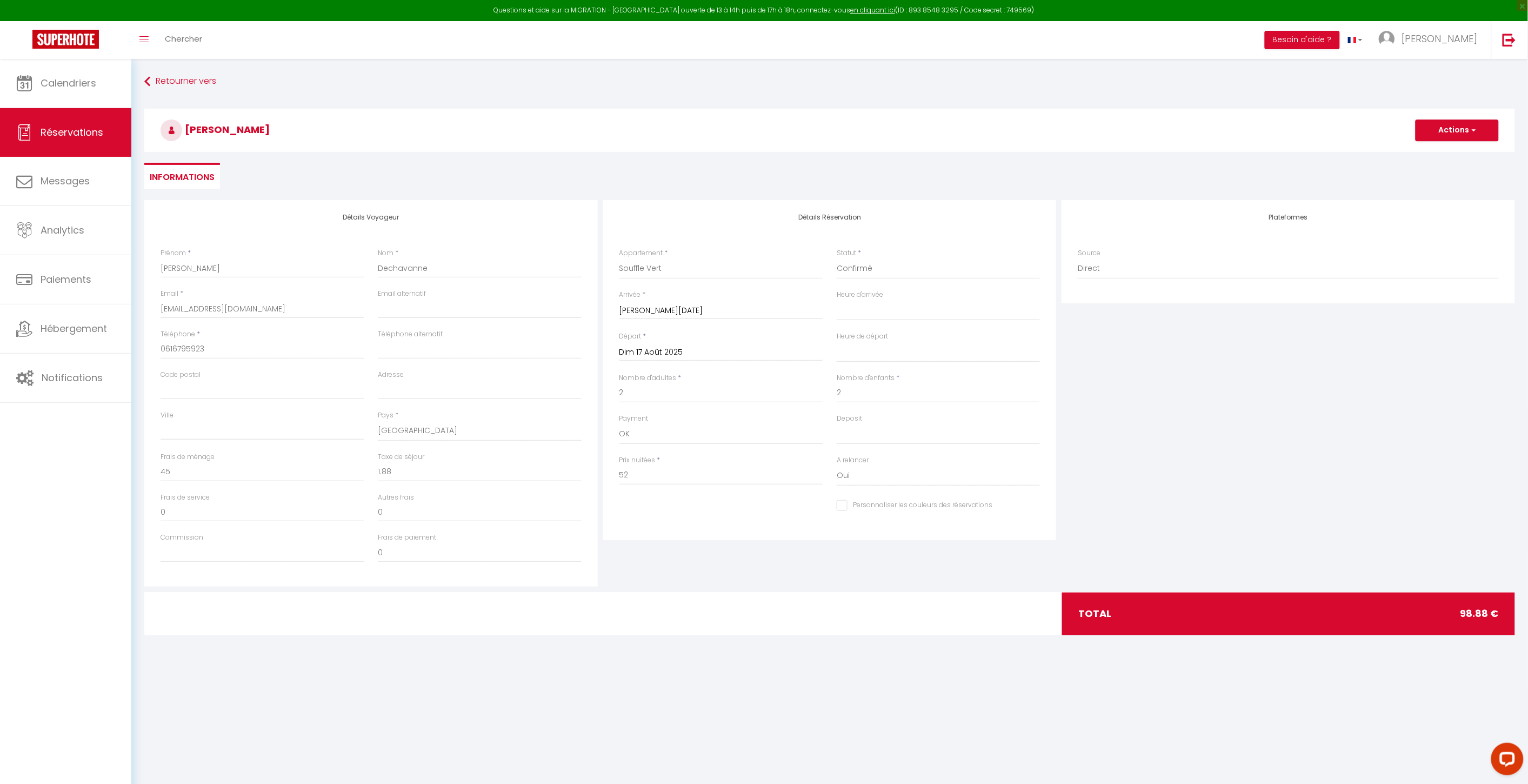
click at [310, 484] on div "Frais de ménage 45" at bounding box center [262, 472] width 218 height 40
click at [309, 475] on input "45" at bounding box center [262, 472] width 203 height 19
click at [751, 478] on input "52" at bounding box center [721, 475] width 203 height 19
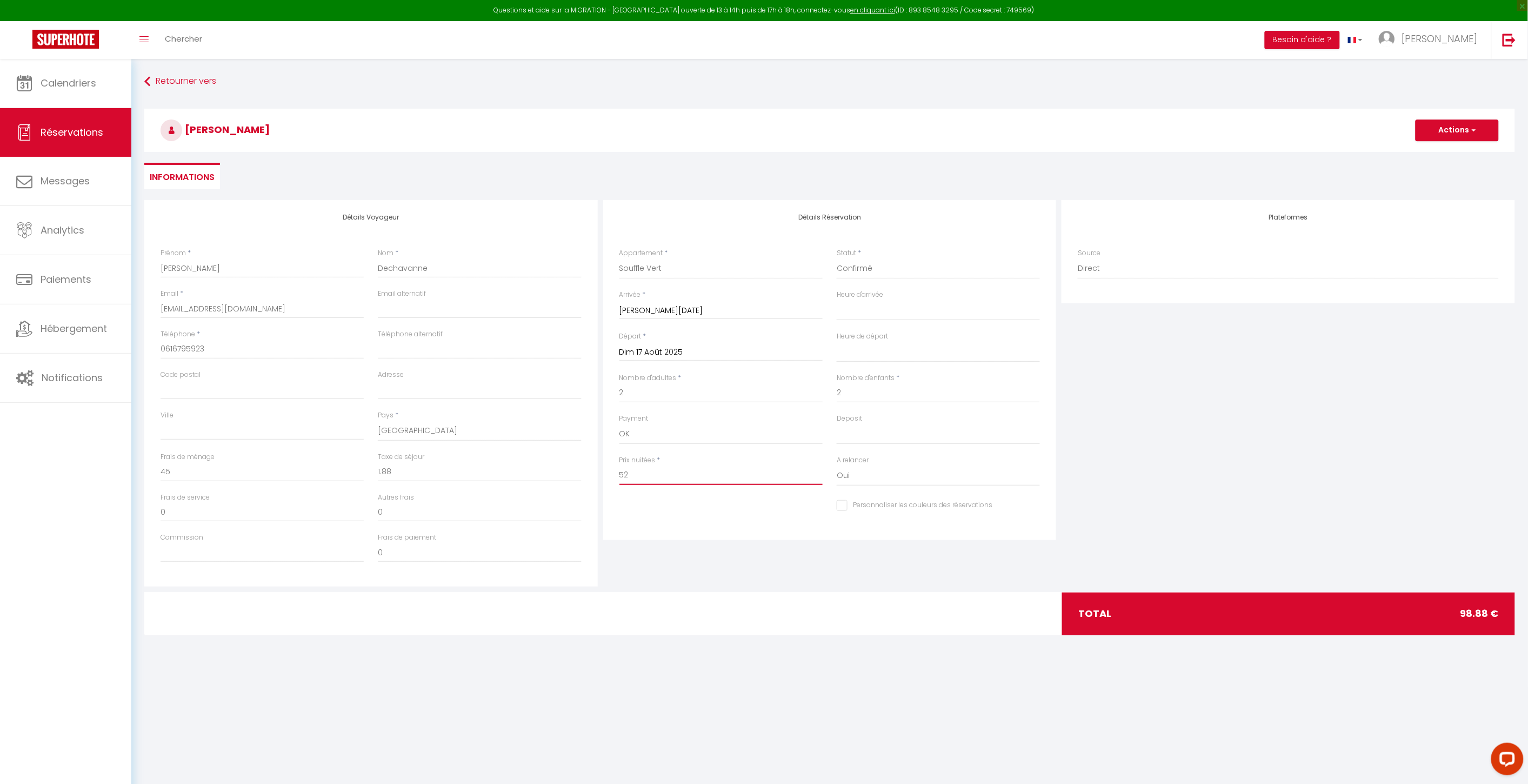
click at [751, 478] on input "52" at bounding box center [721, 475] width 203 height 19
click at [1422, 389] on div "Plateformes Source Direct [DOMAIN_NAME] [DOMAIN_NAME] Chalet montagne Expedia G…" at bounding box center [1289, 393] width 459 height 386
click at [1455, 140] on button "Actions" at bounding box center [1457, 130] width 83 height 22
click at [804, 321] on div "Arrivée * [DATE] < [DATE] > Dim Lun Mar Mer Jeu Ven Sam 1 2 3 4 5 6 7 8 9 10 11…" at bounding box center [721, 311] width 218 height 42
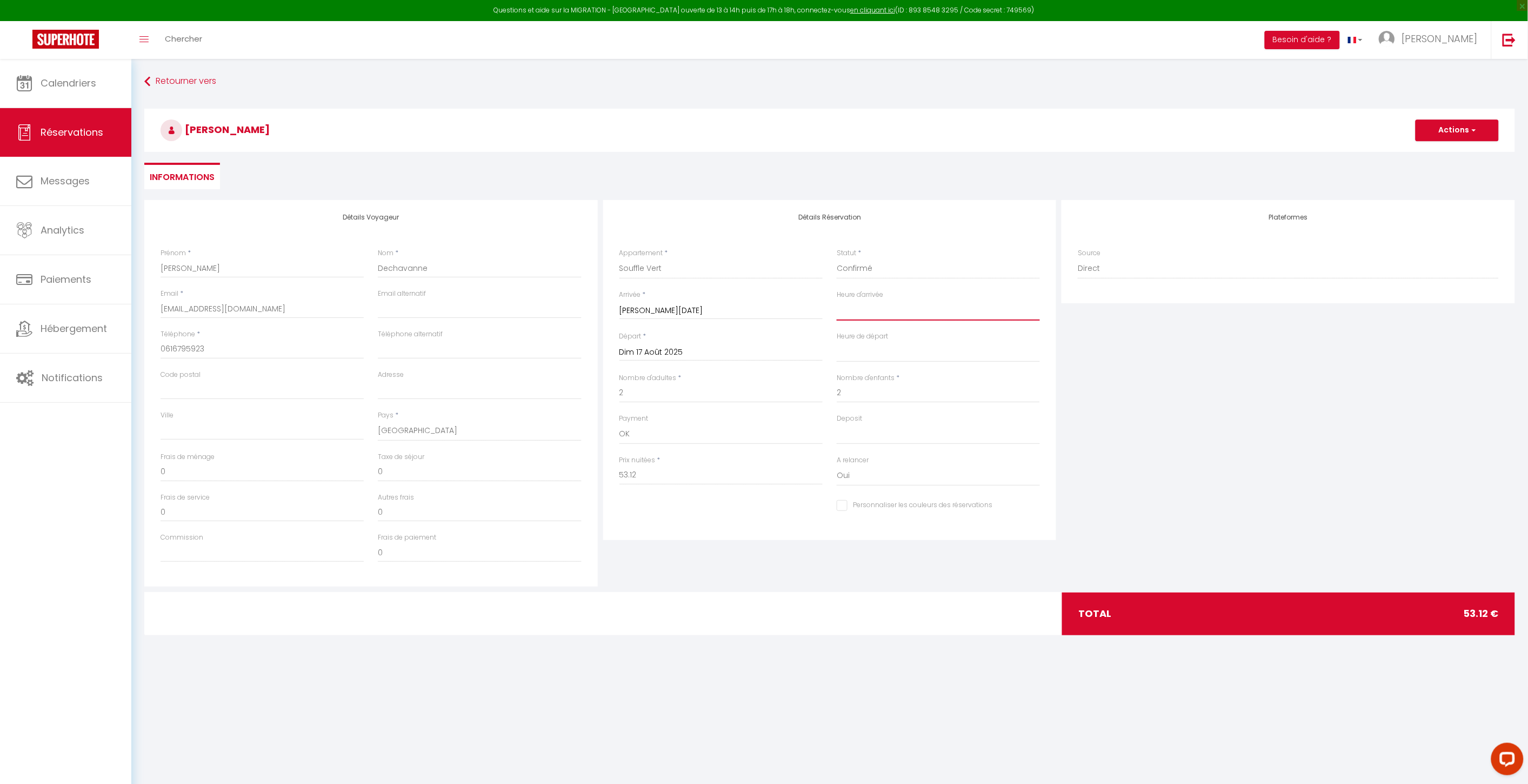
click at [887, 319] on select "00:00 00:30 01:00 01:30 02:00 02:30 03:00 03:30 04:00 04:30 05:00 05:30 06:00 0…" at bounding box center [938, 309] width 203 height 20
click at [837, 300] on select "00:00 00:30 01:00 01:30 02:00 02:30 03:00 03:30 04:00 04:30 05:00 05:30 06:00 0…" at bounding box center [938, 309] width 203 height 20
click at [1239, 398] on div "Plateformes Source Direct [DOMAIN_NAME] [DOMAIN_NAME] Chalet montagne Expedia G…" at bounding box center [1289, 393] width 459 height 386
click at [936, 336] on div "Heure de départ 00:00 00:30 01:00 01:30 02:00 02:30 03:00 03:30 04:00 04:30 05:…" at bounding box center [938, 346] width 203 height 31
click at [932, 354] on select "00:00 00:30 01:00 01:30 02:00 02:30 03:00 03:30 04:00 04:30 05:00 05:30 06:00 0…" at bounding box center [938, 351] width 203 height 20
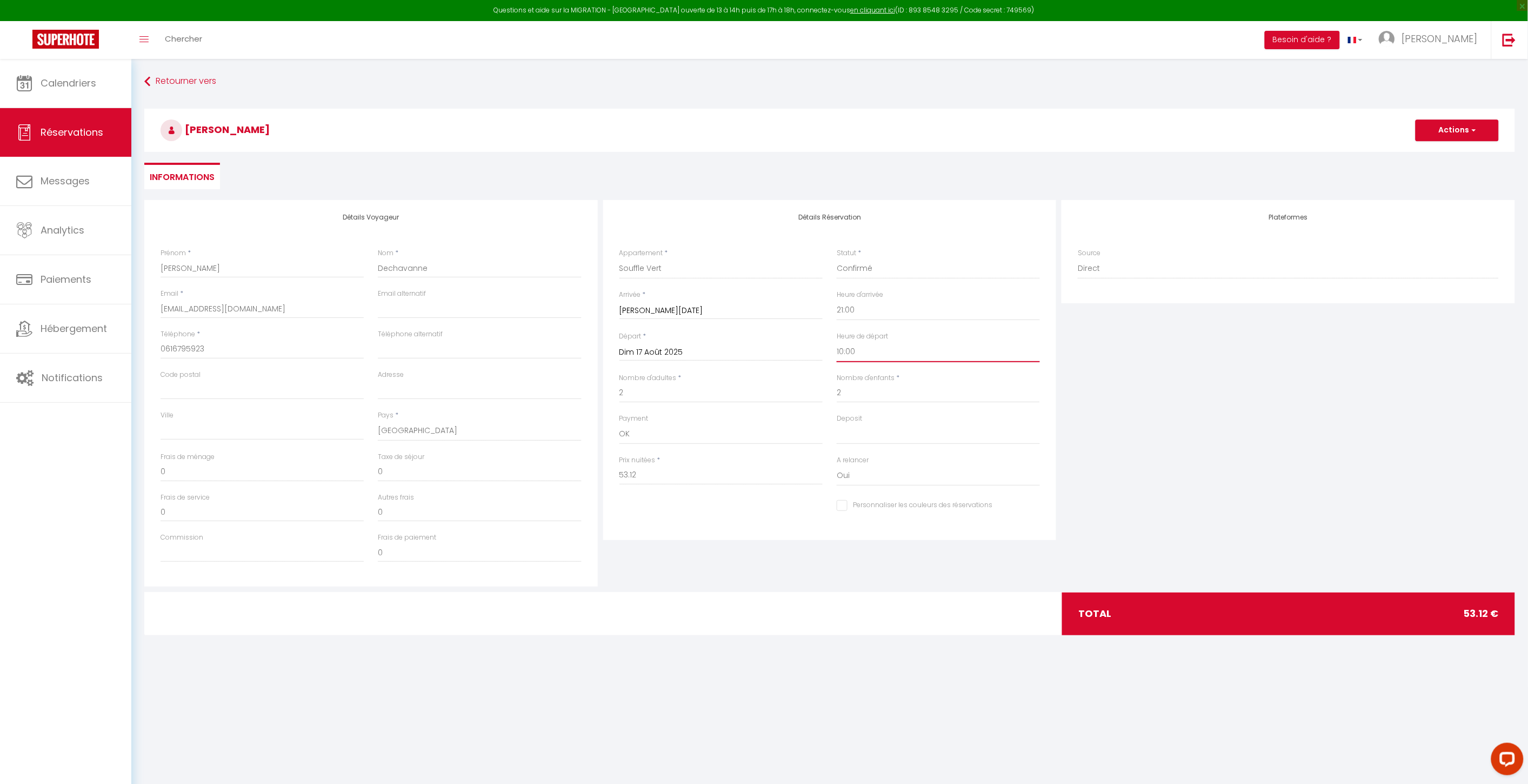
click at [837, 342] on select "00:00 00:30 01:00 01:30 02:00 02:30 03:00 03:30 04:00 04:30 05:00 05:30 06:00 0…" at bounding box center [938, 351] width 203 height 20
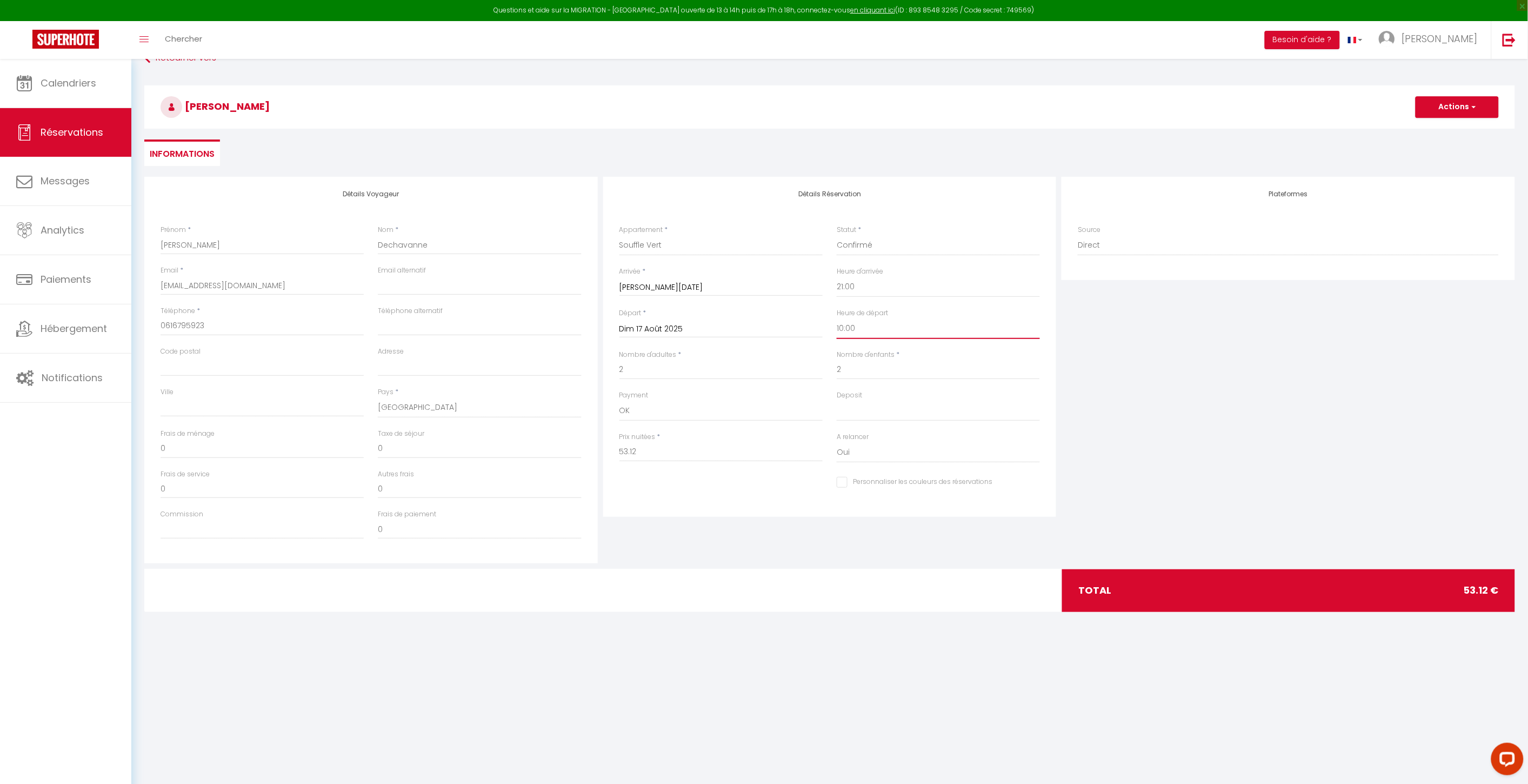
scroll to position [58, 0]
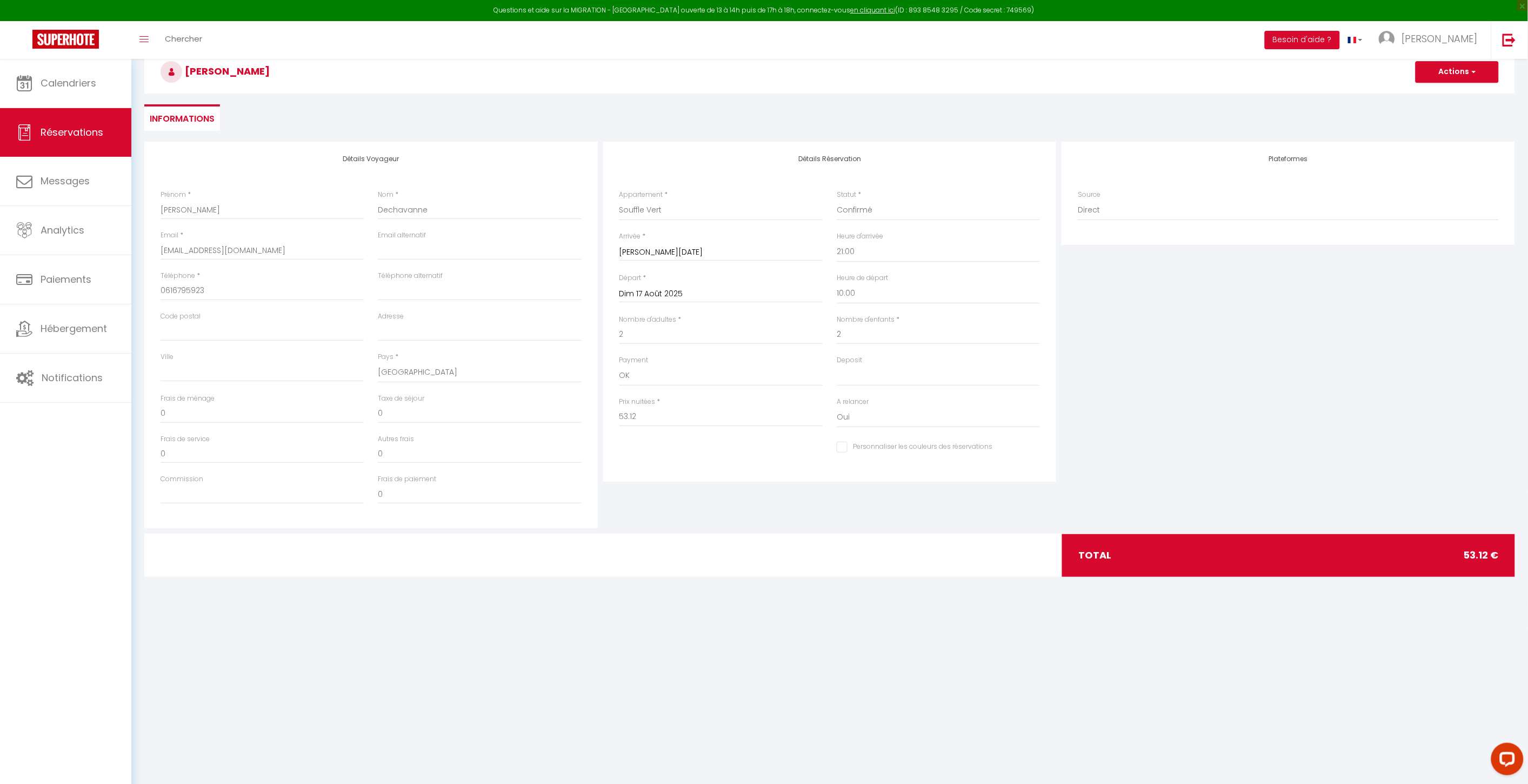
click at [1207, 410] on div "Plateformes Source Direct [DOMAIN_NAME] [DOMAIN_NAME] Chalet montagne Expedia G…" at bounding box center [1289, 334] width 459 height 386
click at [912, 382] on select "OK KO" at bounding box center [938, 375] width 203 height 20
click at [914, 366] on select "OK KO" at bounding box center [938, 375] width 203 height 20
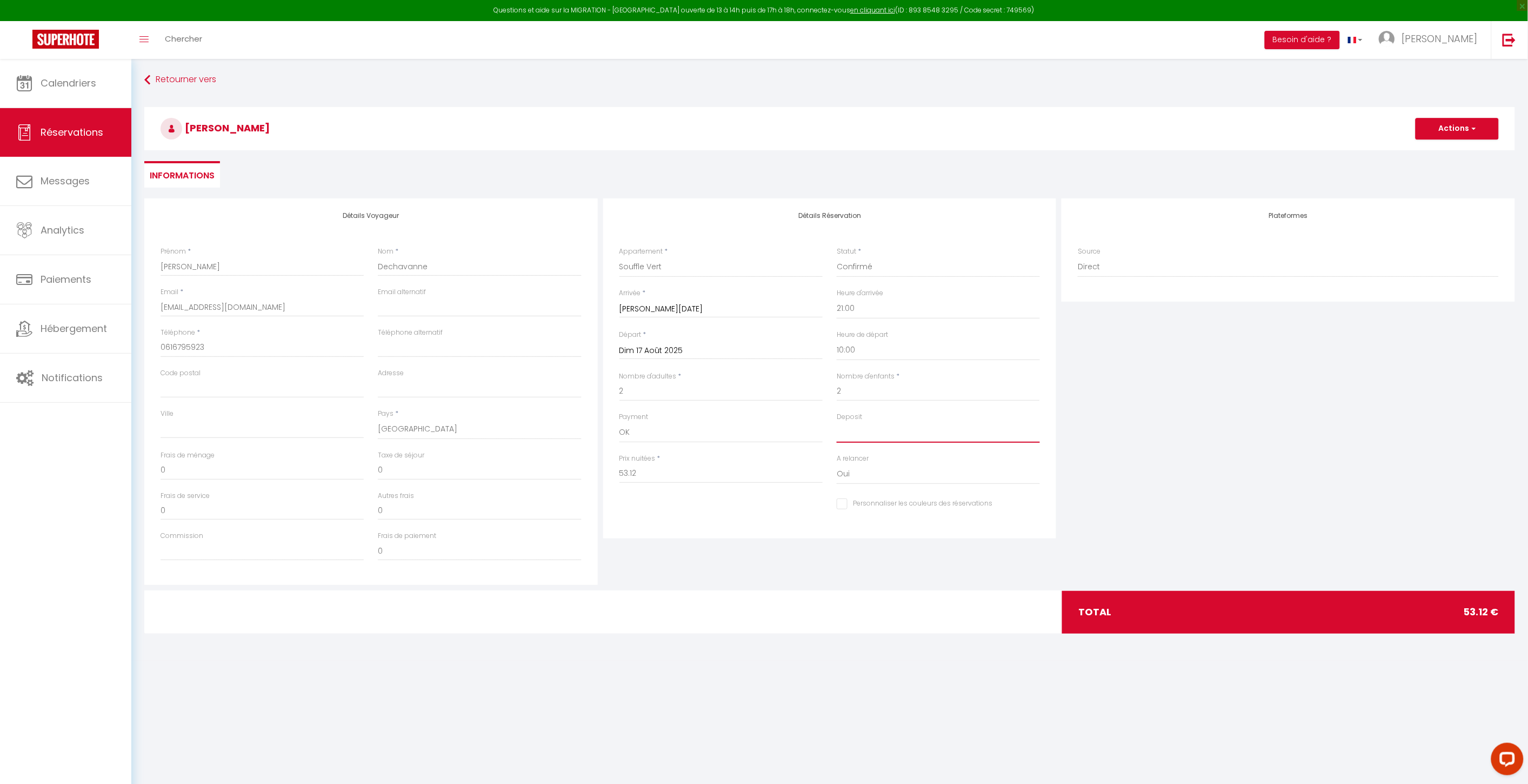
scroll to position [0, 0]
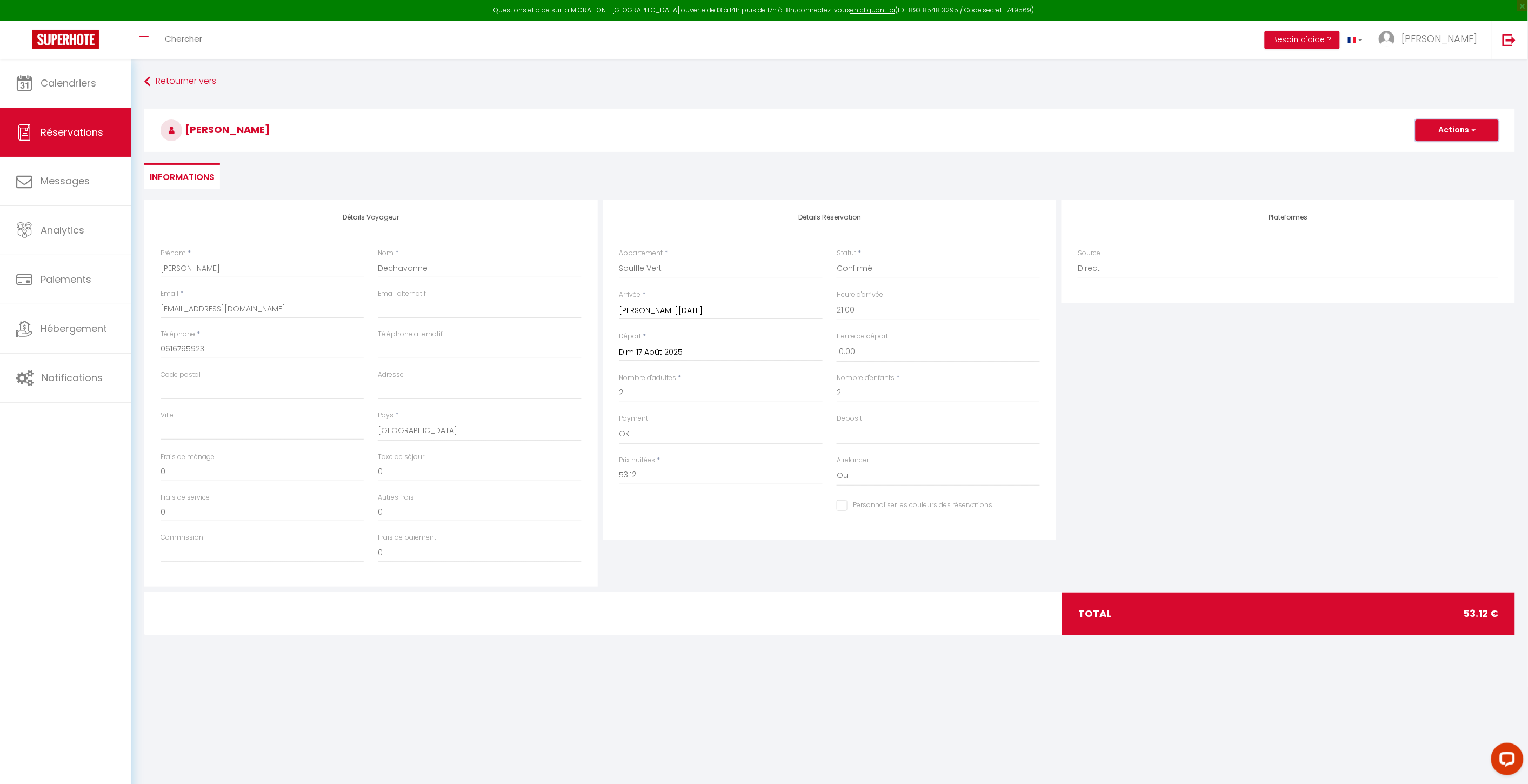
click at [1436, 138] on button "Actions" at bounding box center [1457, 130] width 83 height 22
click at [1274, 428] on div "Plateformes Source Direct [DOMAIN_NAME] [DOMAIN_NAME] Chalet montagne Expedia G…" at bounding box center [1289, 393] width 459 height 386
click at [234, 481] on div "Frais de ménage 0" at bounding box center [262, 472] width 218 height 40
click at [232, 478] on input "0" at bounding box center [262, 472] width 203 height 19
click at [349, 475] on input "0" at bounding box center [262, 472] width 203 height 19
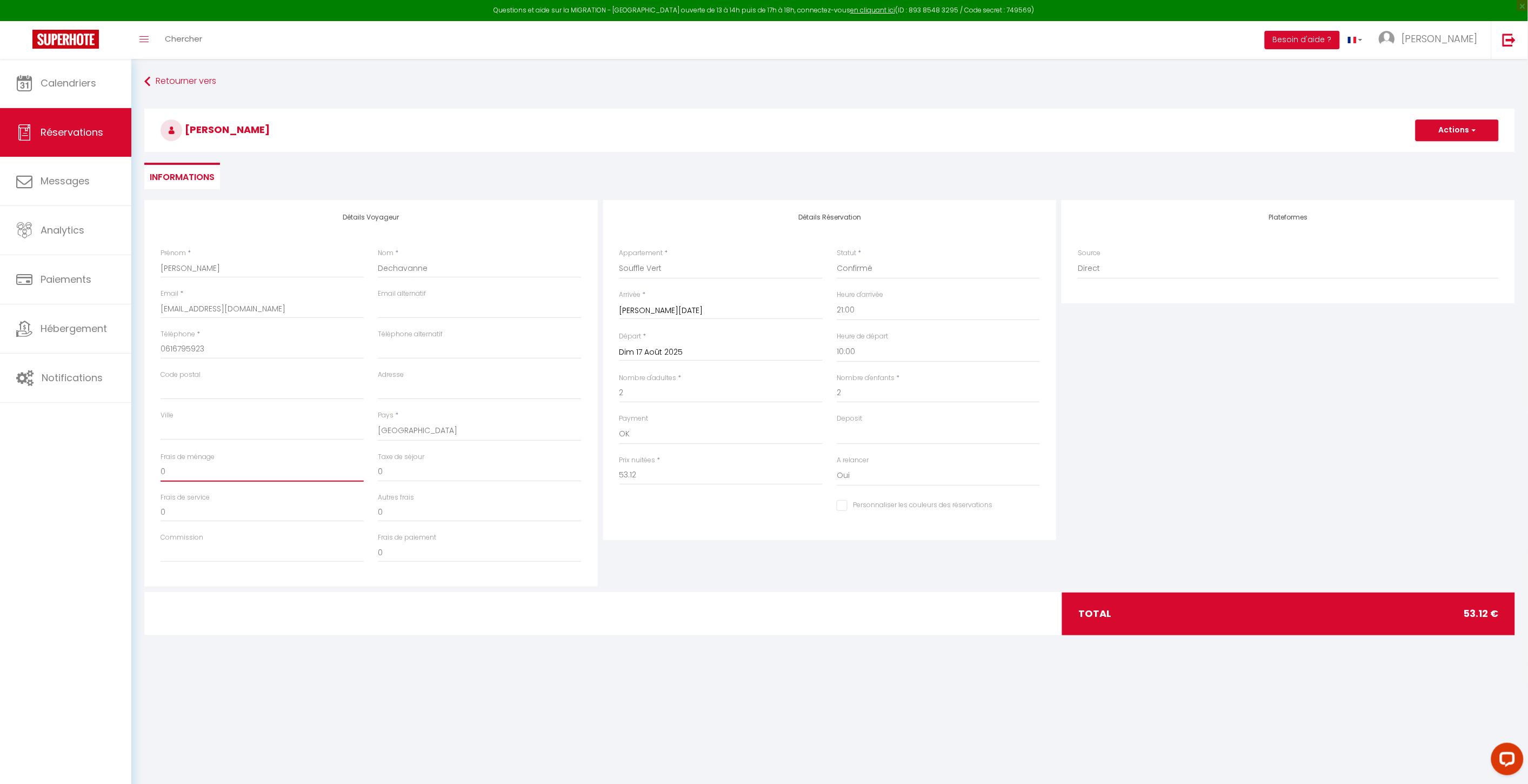
click at [349, 475] on input "0" at bounding box center [262, 472] width 203 height 19
click at [474, 473] on input "0" at bounding box center [479, 472] width 203 height 19
drag, startPoint x: 1452, startPoint y: 132, endPoint x: 1450, endPoint y: 139, distance: 7.3
click at [1452, 133] on button "Actions" at bounding box center [1457, 130] width 83 height 22
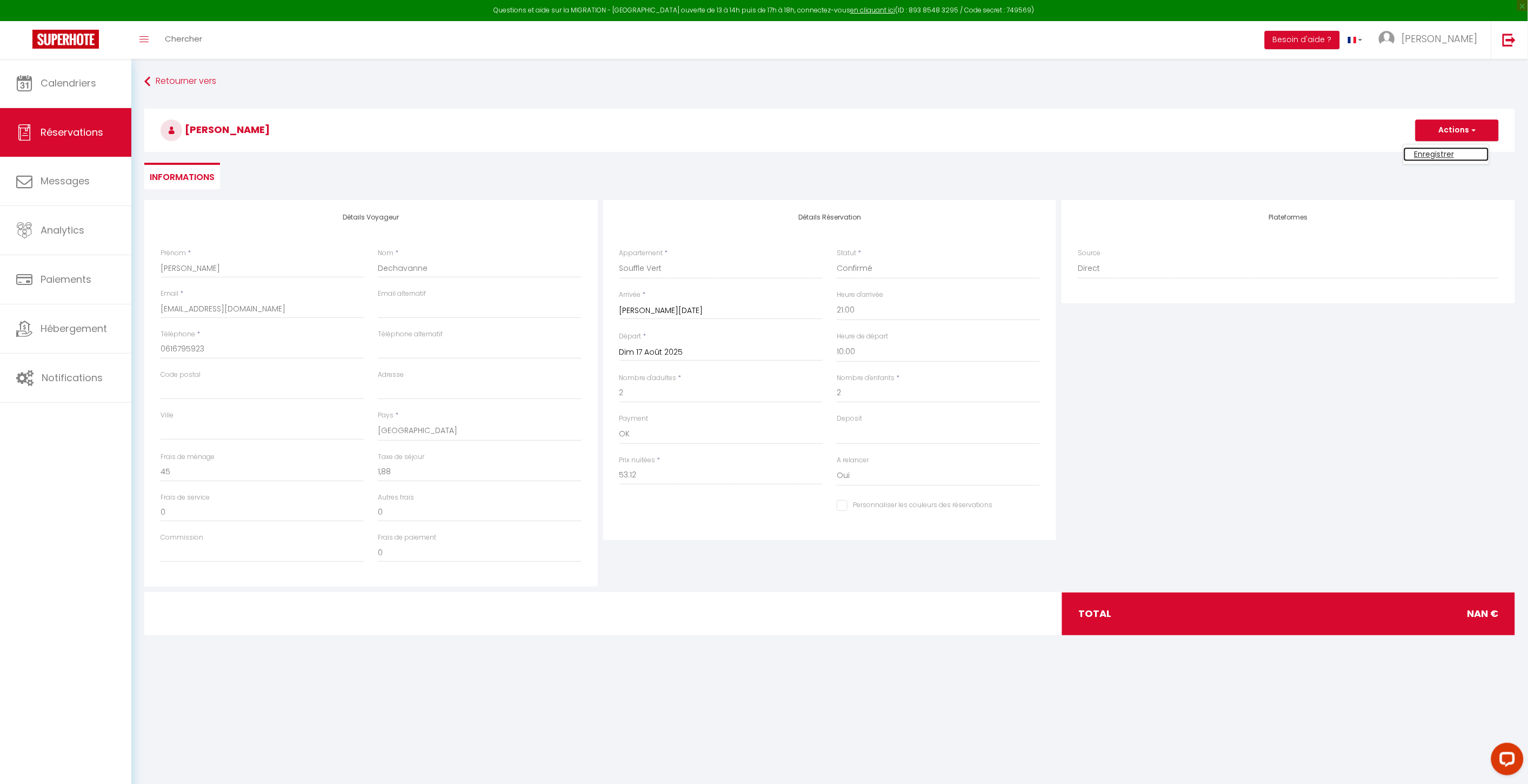
click at [1444, 153] on link "Enregistrer" at bounding box center [1447, 154] width 85 height 14
click at [381, 475] on input "1,88" at bounding box center [479, 472] width 203 height 19
click at [1458, 133] on button "Actions" at bounding box center [1457, 130] width 83 height 22
click at [1442, 151] on link "Enregistrer" at bounding box center [1447, 154] width 85 height 14
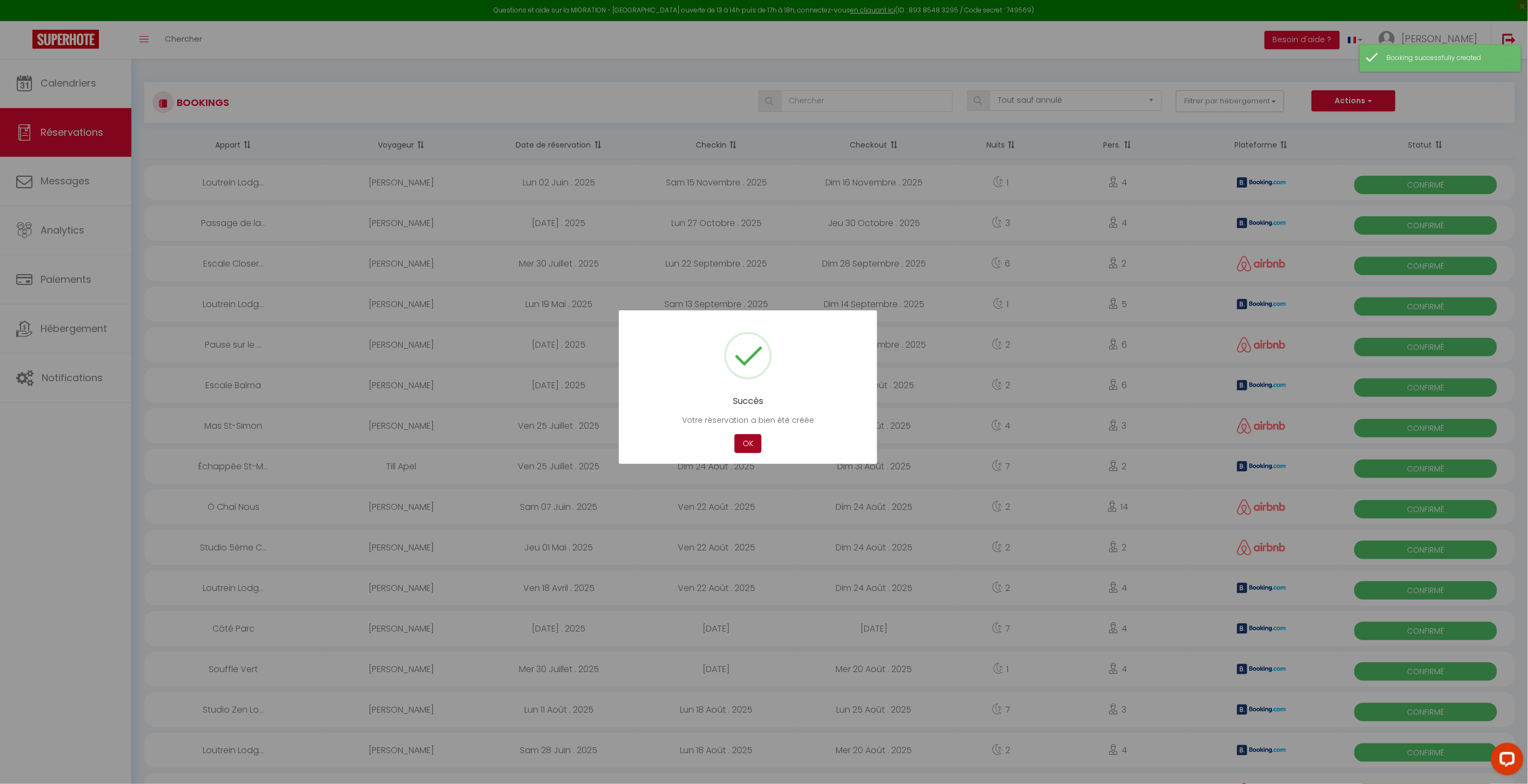
click at [755, 451] on button "OK" at bounding box center [748, 443] width 27 height 19
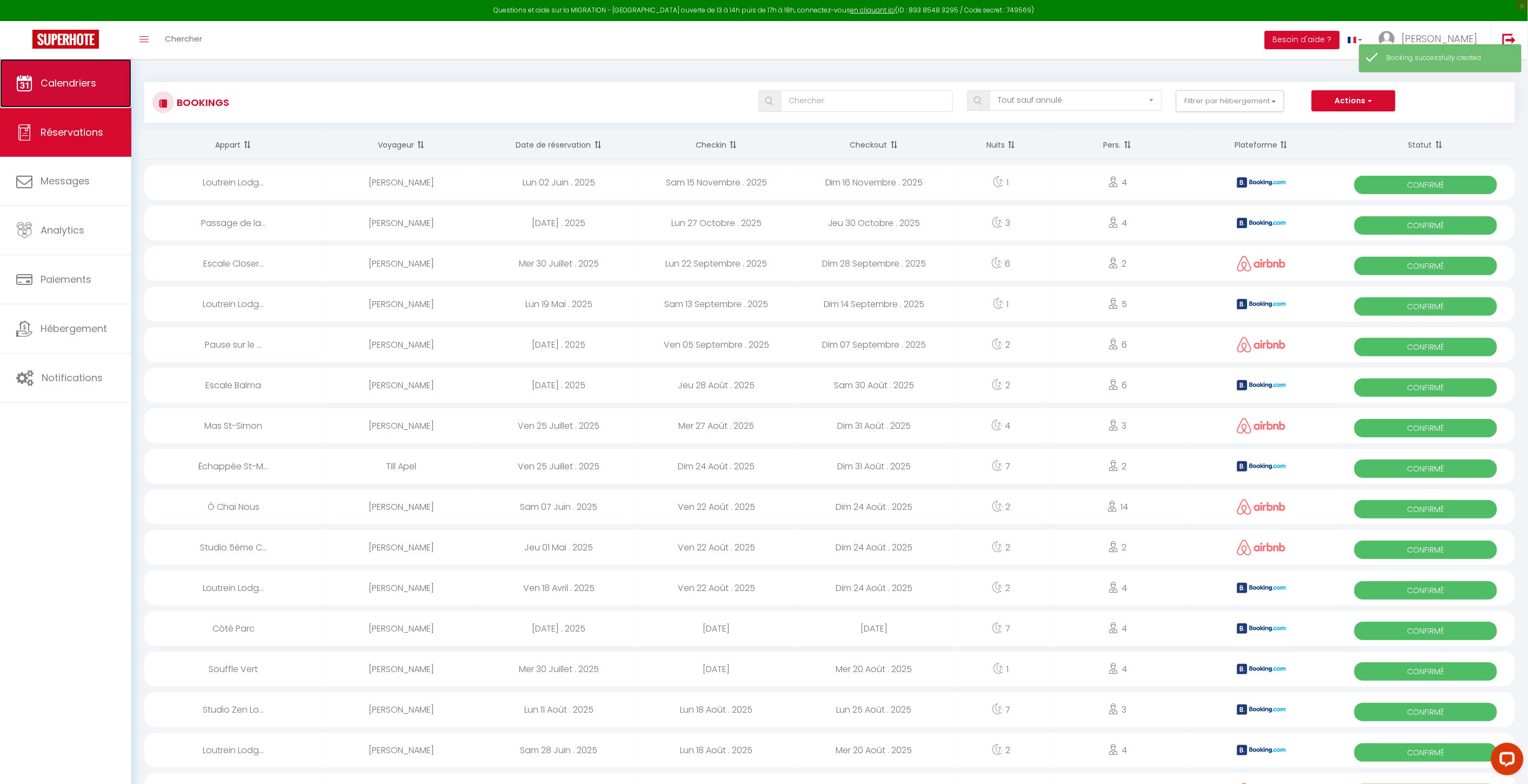
click at [72, 98] on link "Calendriers" at bounding box center [66, 83] width 132 height 49
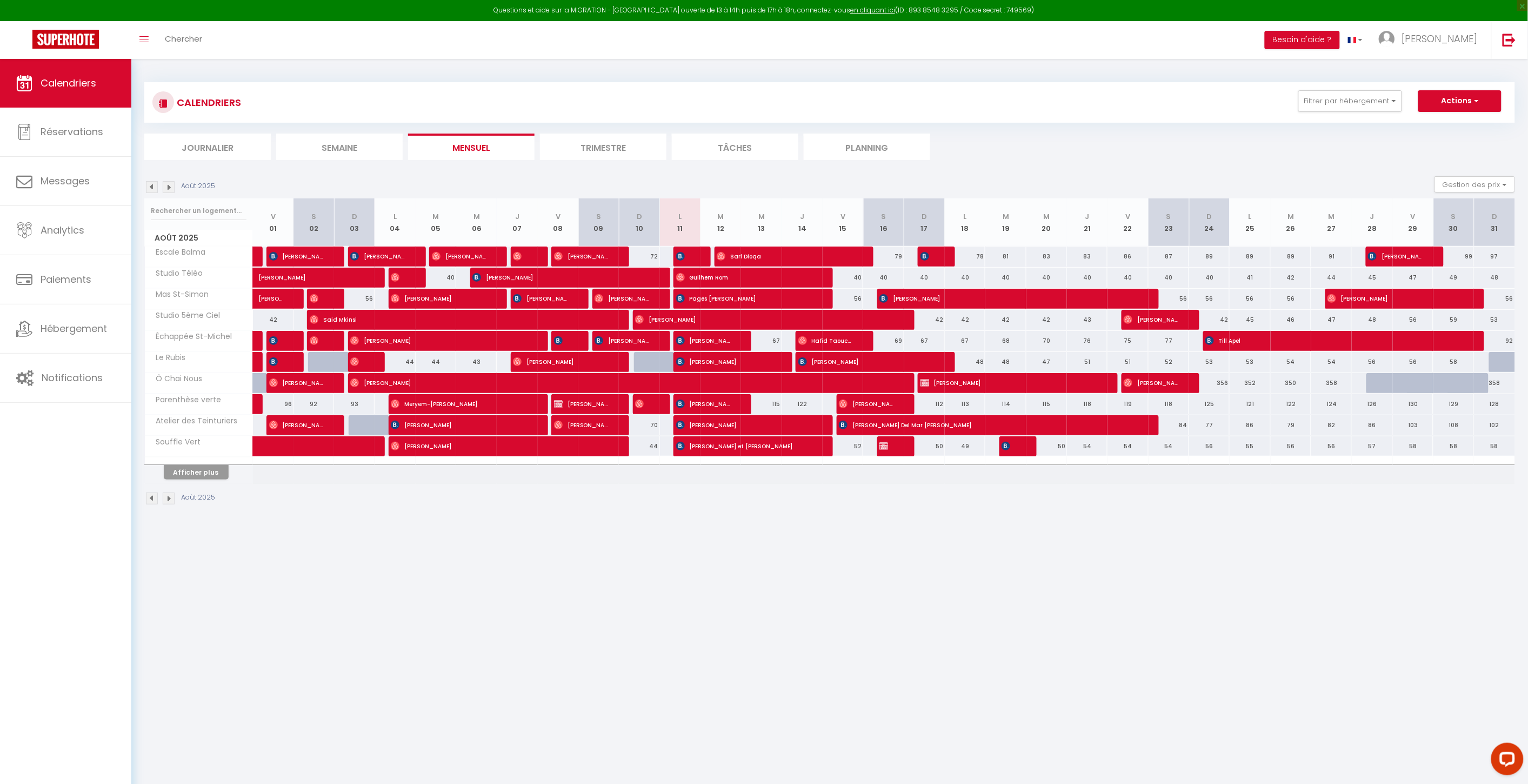
drag, startPoint x: 279, startPoint y: 578, endPoint x: 273, endPoint y: 577, distance: 6.1
click at [280, 578] on body "Questions et aide sur la MIGRATION - [GEOGRAPHIC_DATA] ouverte de 13 à 14h puis…" at bounding box center [764, 451] width 1528 height 784
click at [408, 664] on body "Questions et aide sur la MIGRATION - [GEOGRAPHIC_DATA] ouverte de 13 à 14h puis…" at bounding box center [764, 451] width 1528 height 784
click at [198, 485] on div "Août 2025" at bounding box center [830, 499] width 1371 height 32
click at [202, 475] on button "Afficher plus" at bounding box center [196, 472] width 65 height 15
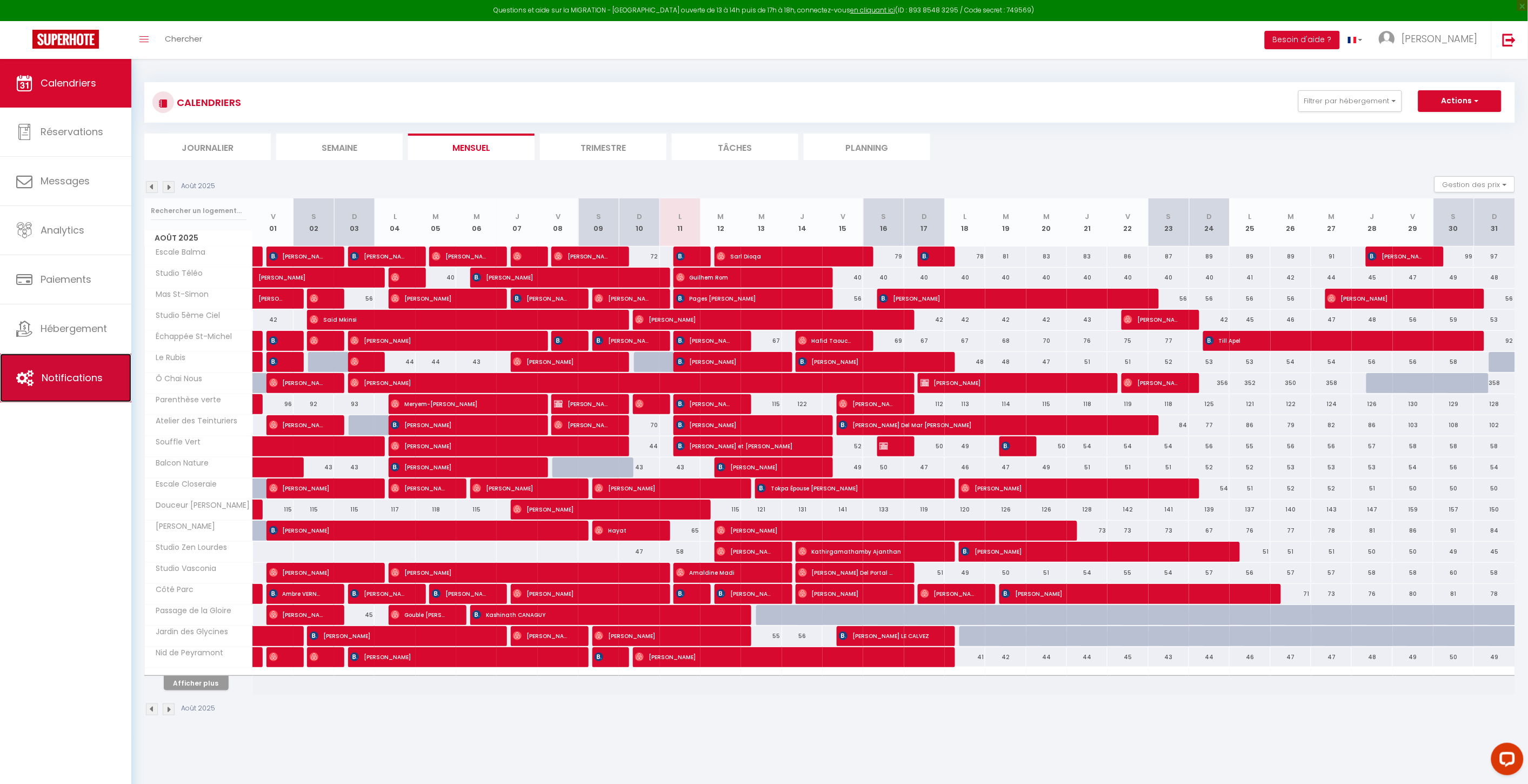
click at [92, 381] on span "Notifications" at bounding box center [73, 377] width 61 height 13
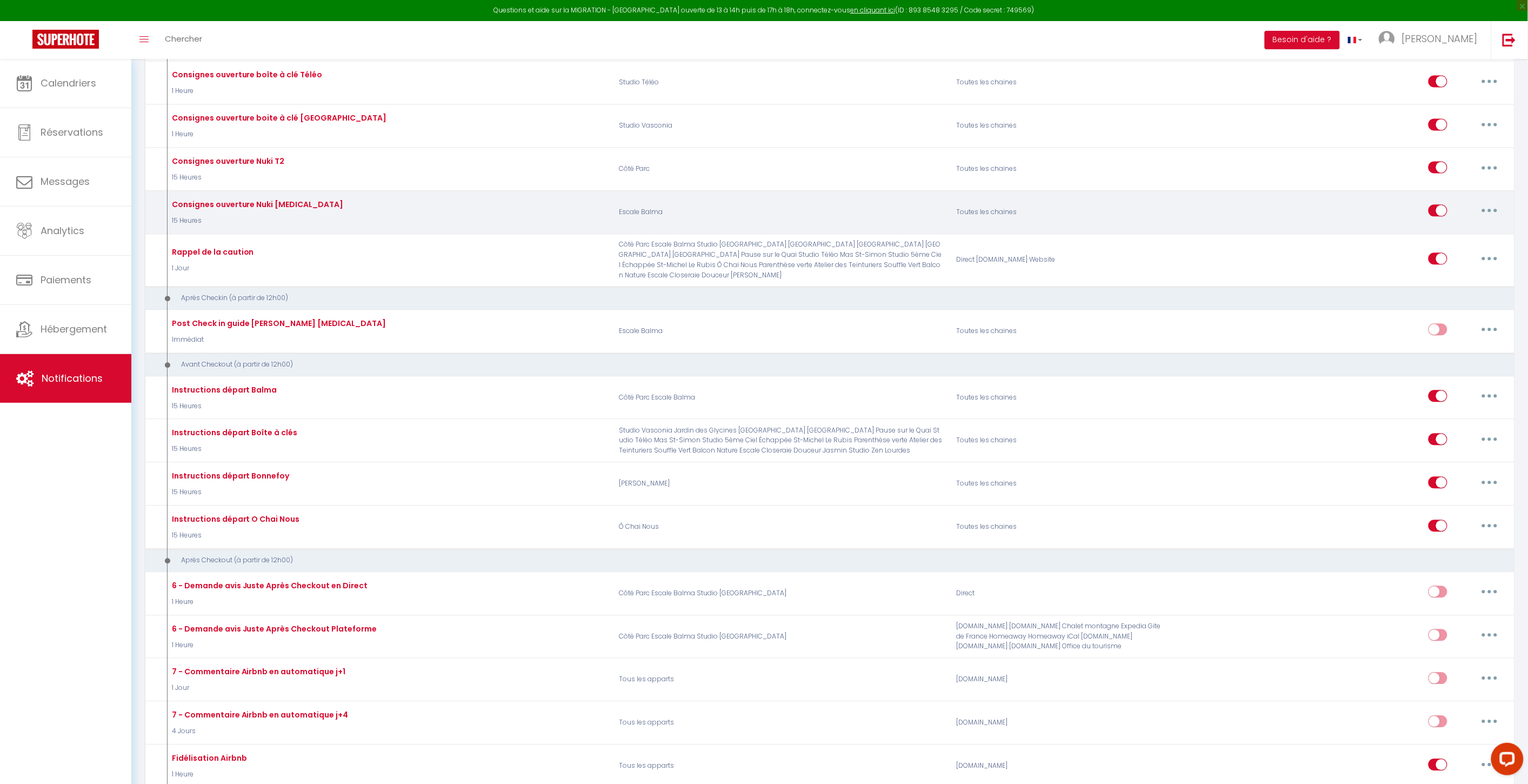
scroll to position [3030, 0]
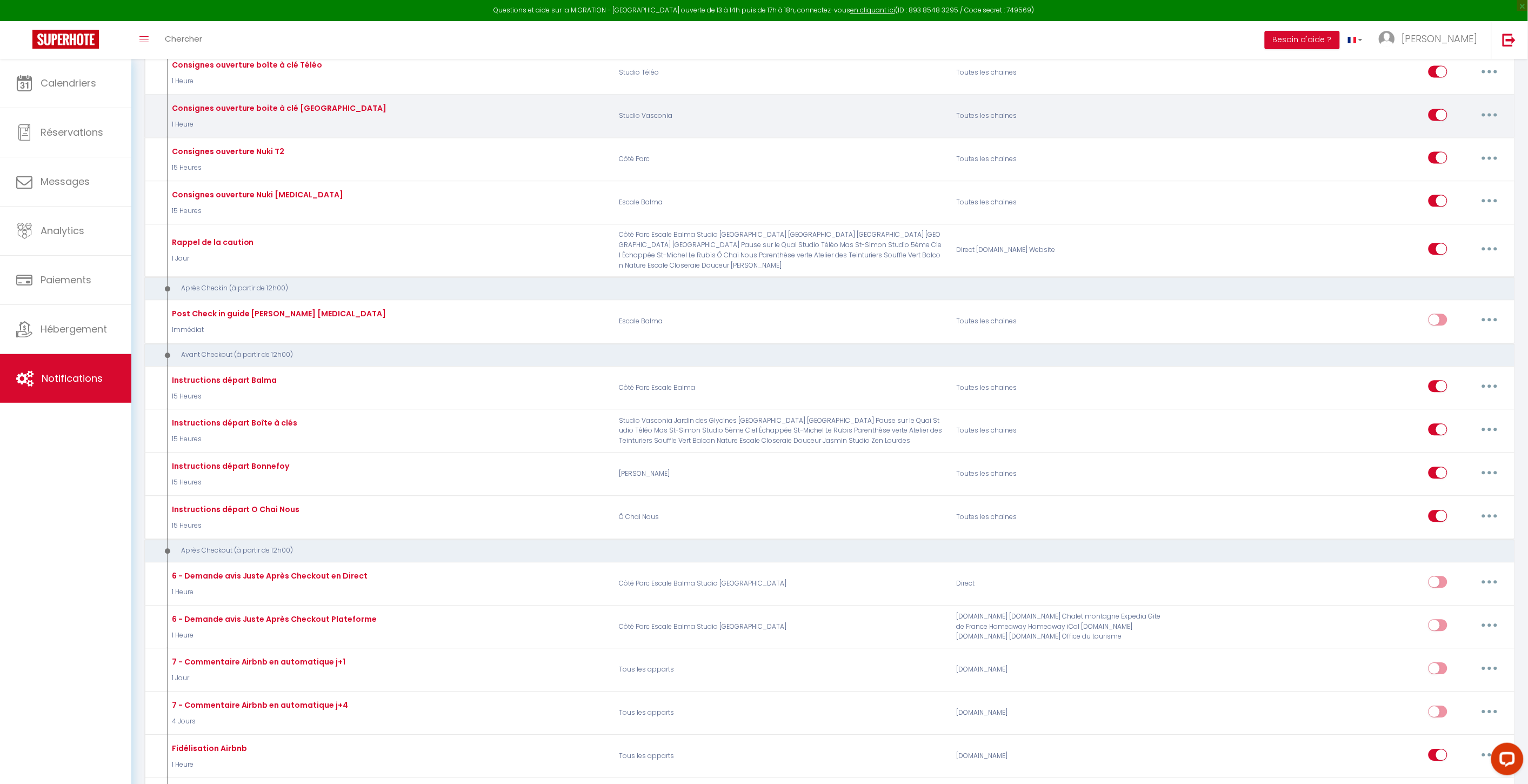
click at [1485, 123] on button "button" at bounding box center [1490, 114] width 30 height 17
click at [1472, 148] on link "Editer" at bounding box center [1461, 139] width 80 height 19
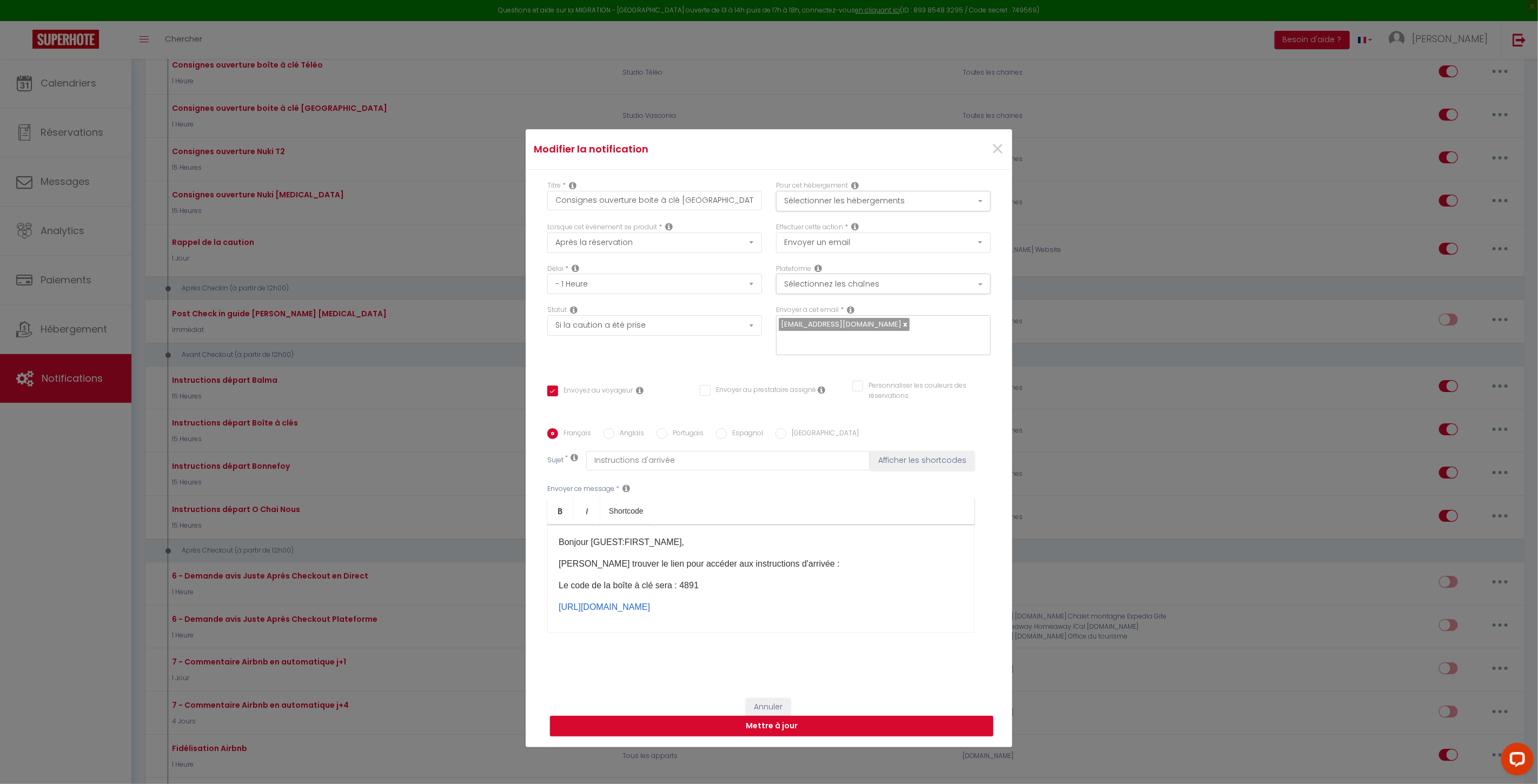
click at [689, 578] on p "Le code de la boîte à clé sera : 4891" at bounding box center [760, 584] width 405 height 13
click at [689, 579] on p "Le code de la boîte à clé sera : 4891" at bounding box center [760, 584] width 405 height 13
click at [778, 721] on button "Mettre à jour" at bounding box center [771, 725] width 443 height 20
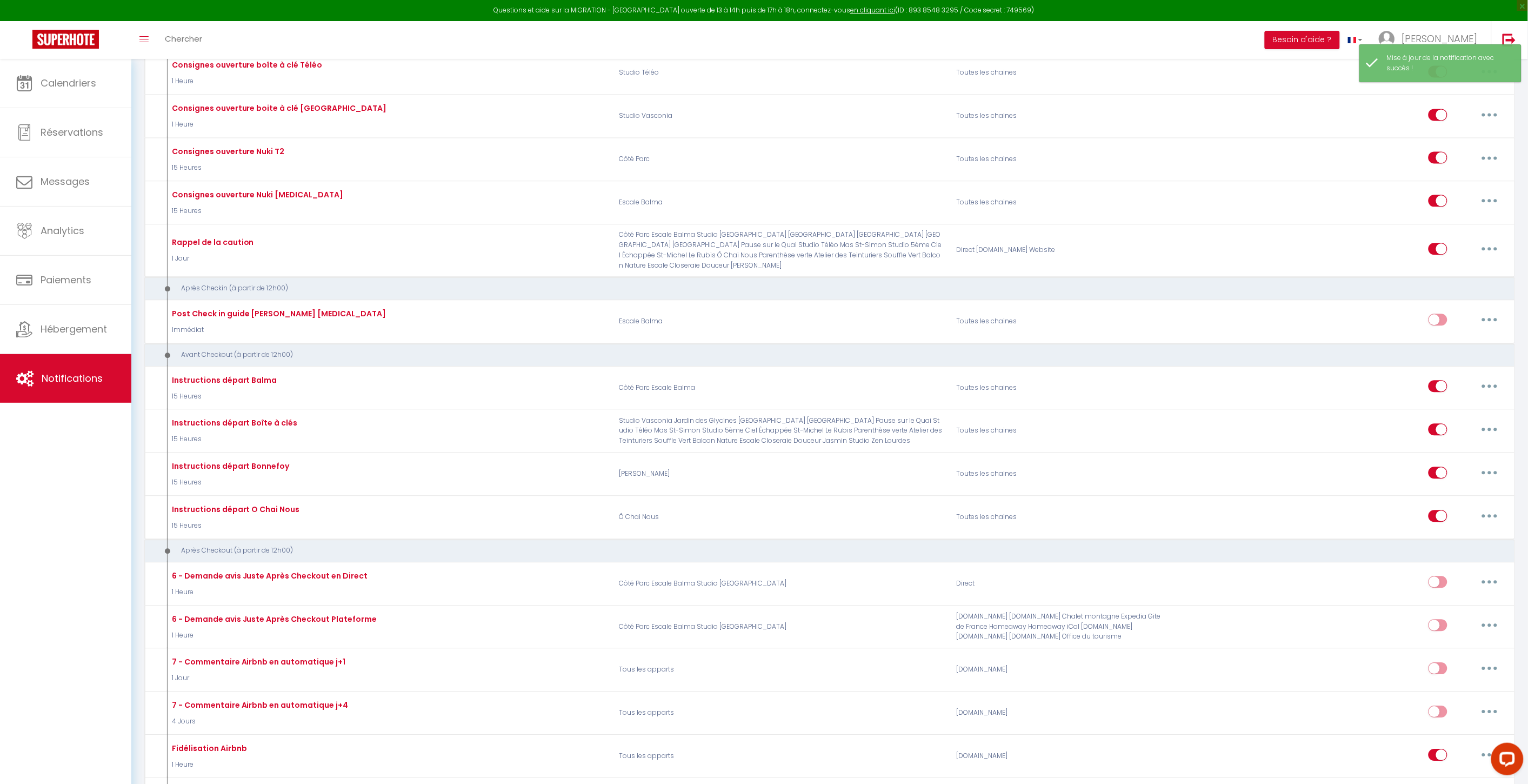
scroll to position [0, 0]
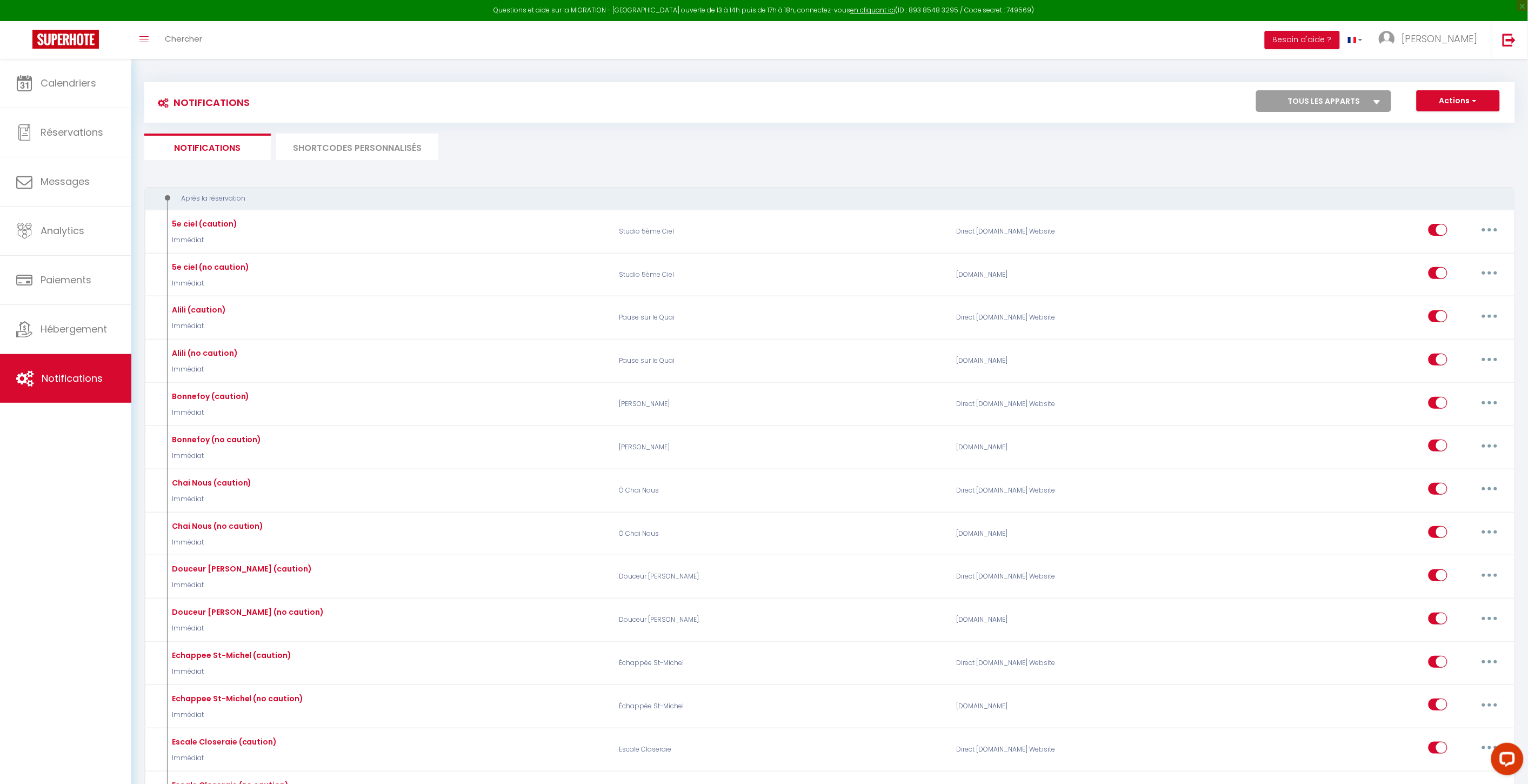
drag, startPoint x: 60, startPoint y: 508, endPoint x: 117, endPoint y: 457, distance: 76.5
click at [60, 508] on div "Calendriers Réservations Messages Analytics Paiements Hébergement Notifications" at bounding box center [66, 433] width 132 height 748
click at [107, 182] on link "Messages" at bounding box center [66, 181] width 132 height 49
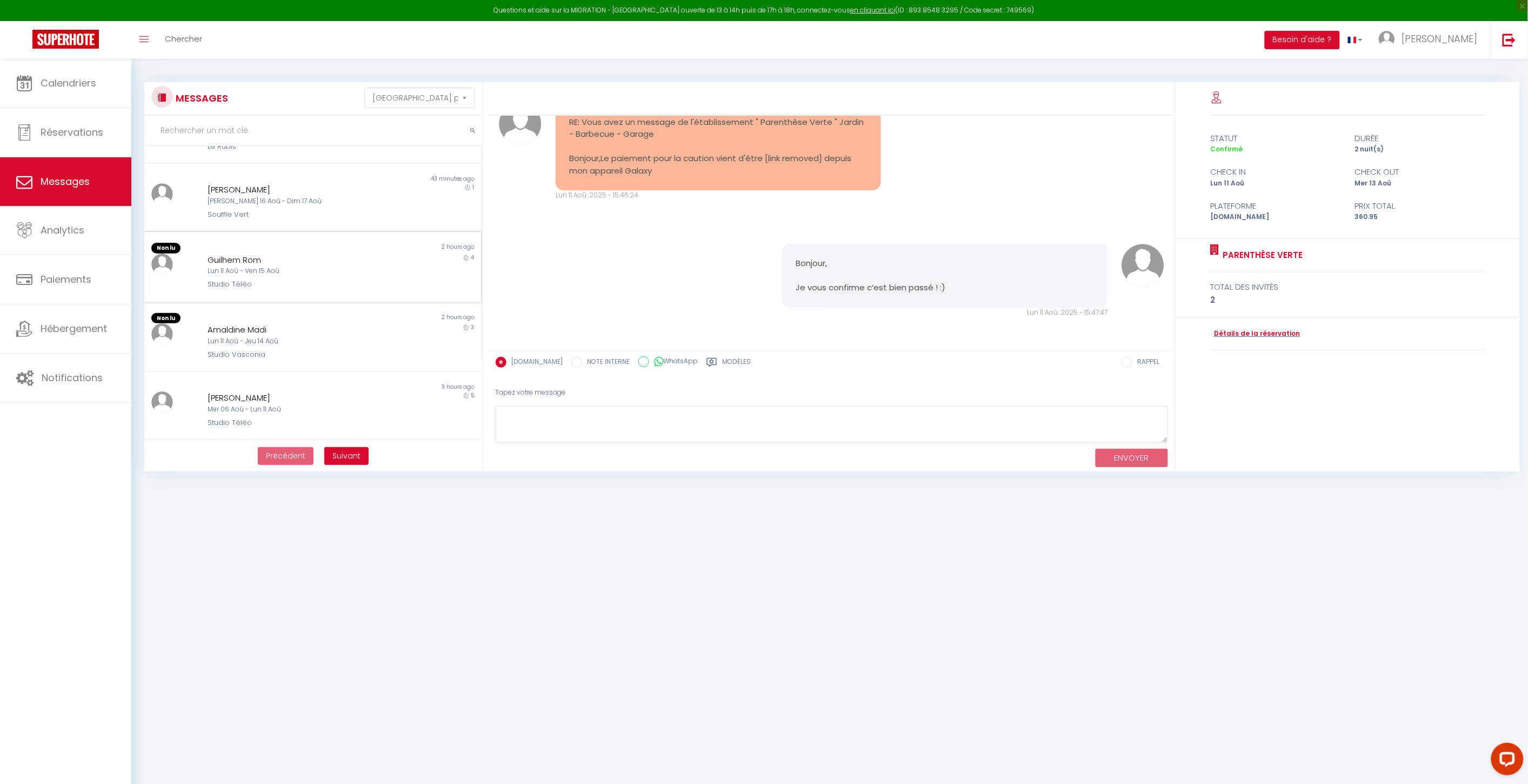
scroll to position [180, 0]
click at [354, 247] on div "Non lu 2 hours ago [PERSON_NAME] 11 Aoû - Jeu 14 Aoû Studio Vasconia 3" at bounding box center [312, 277] width 337 height 70
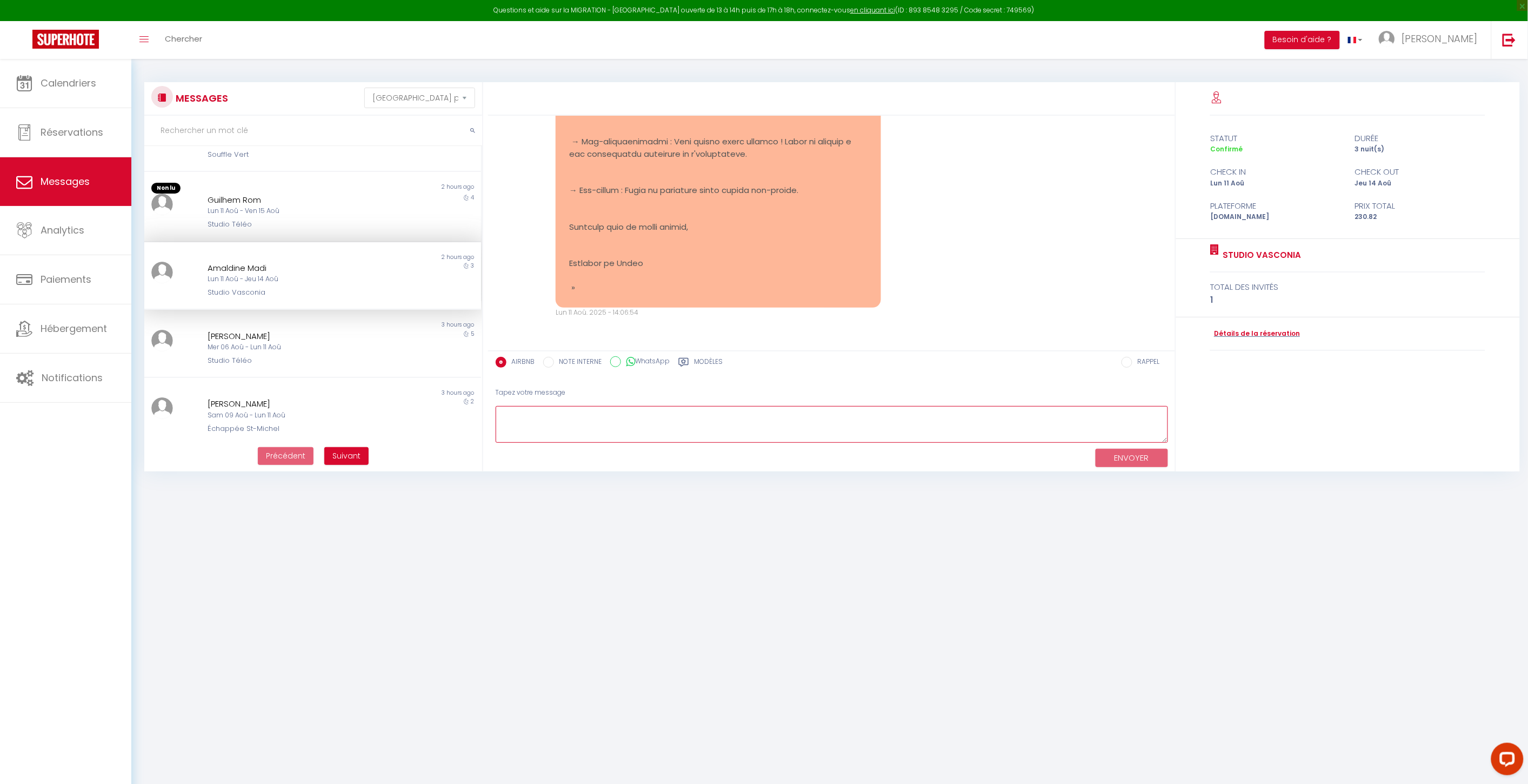
click at [718, 427] on textarea at bounding box center [832, 425] width 673 height 37
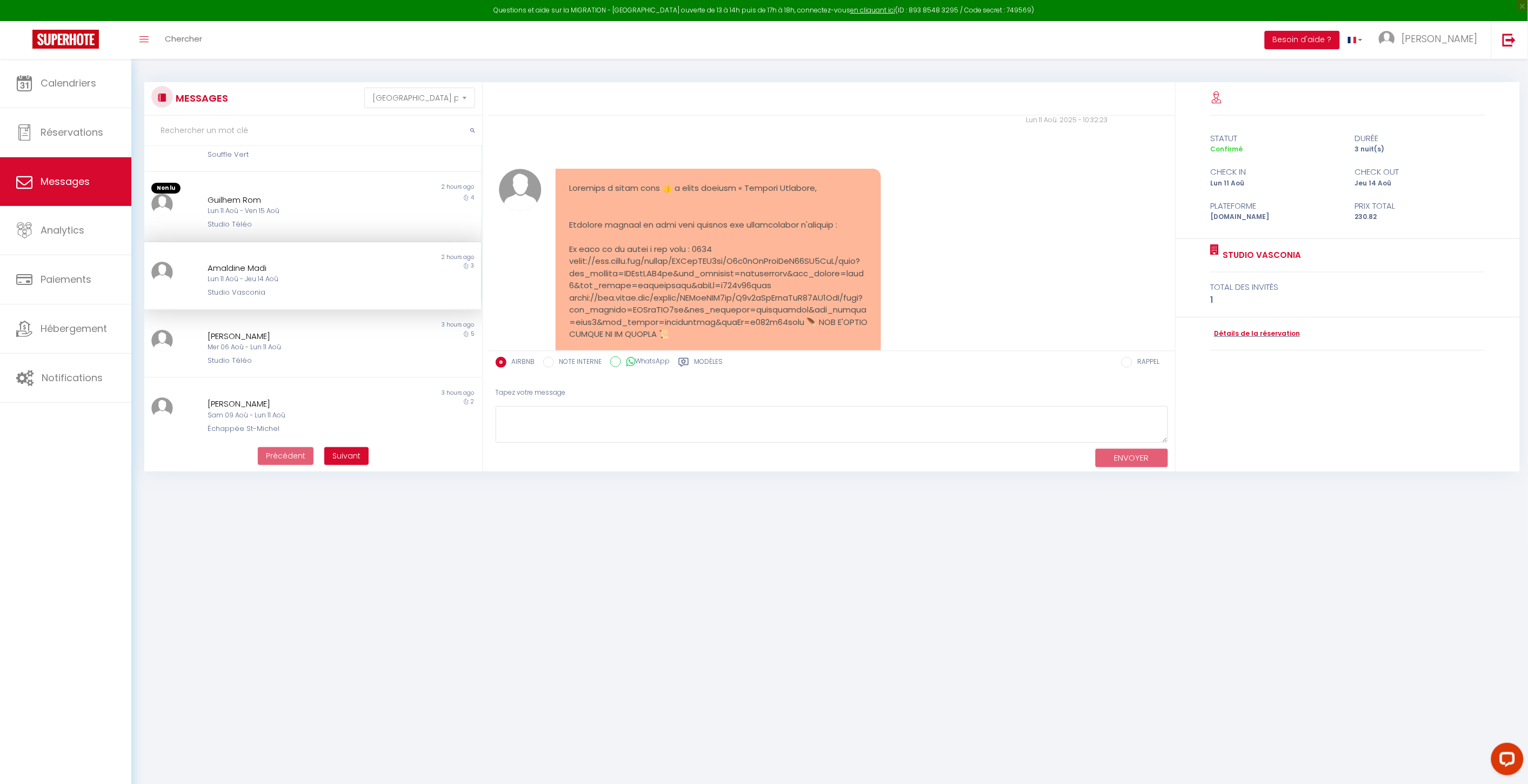
scroll to position [1096, 0]
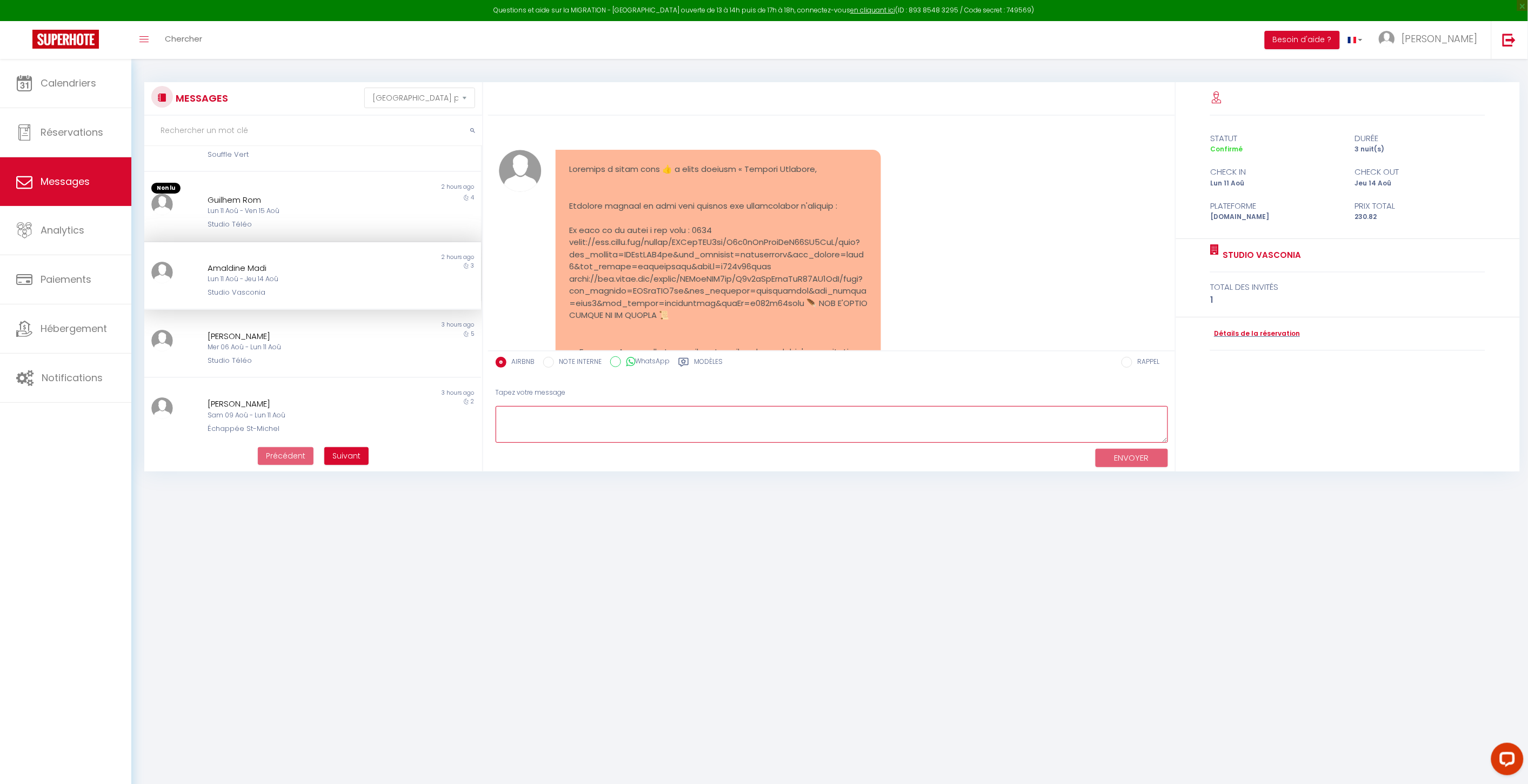
click at [788, 433] on textarea at bounding box center [832, 425] width 673 height 37
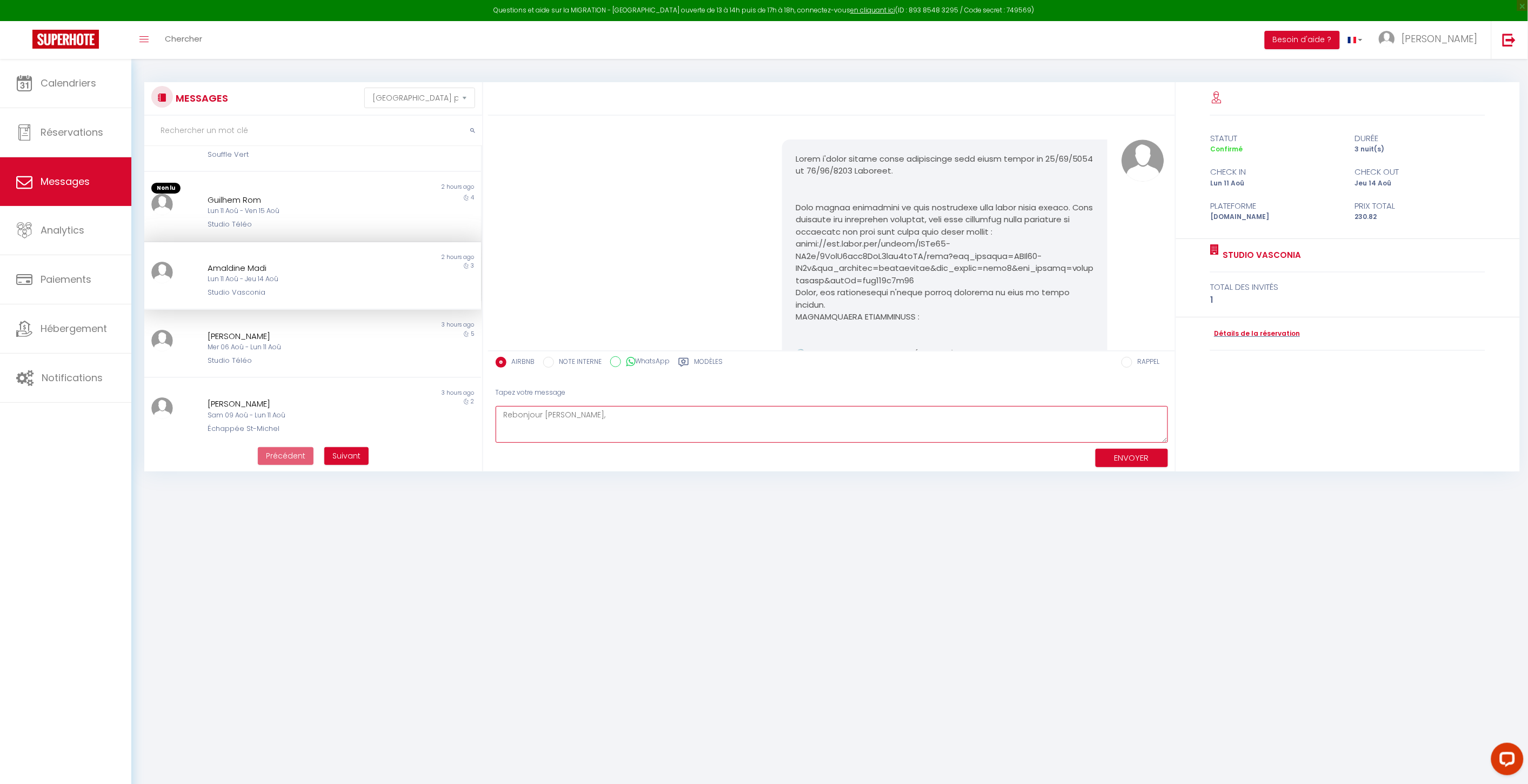
scroll to position [0, 0]
drag, startPoint x: 698, startPoint y: 188, endPoint x: 700, endPoint y: 268, distance: 80.0
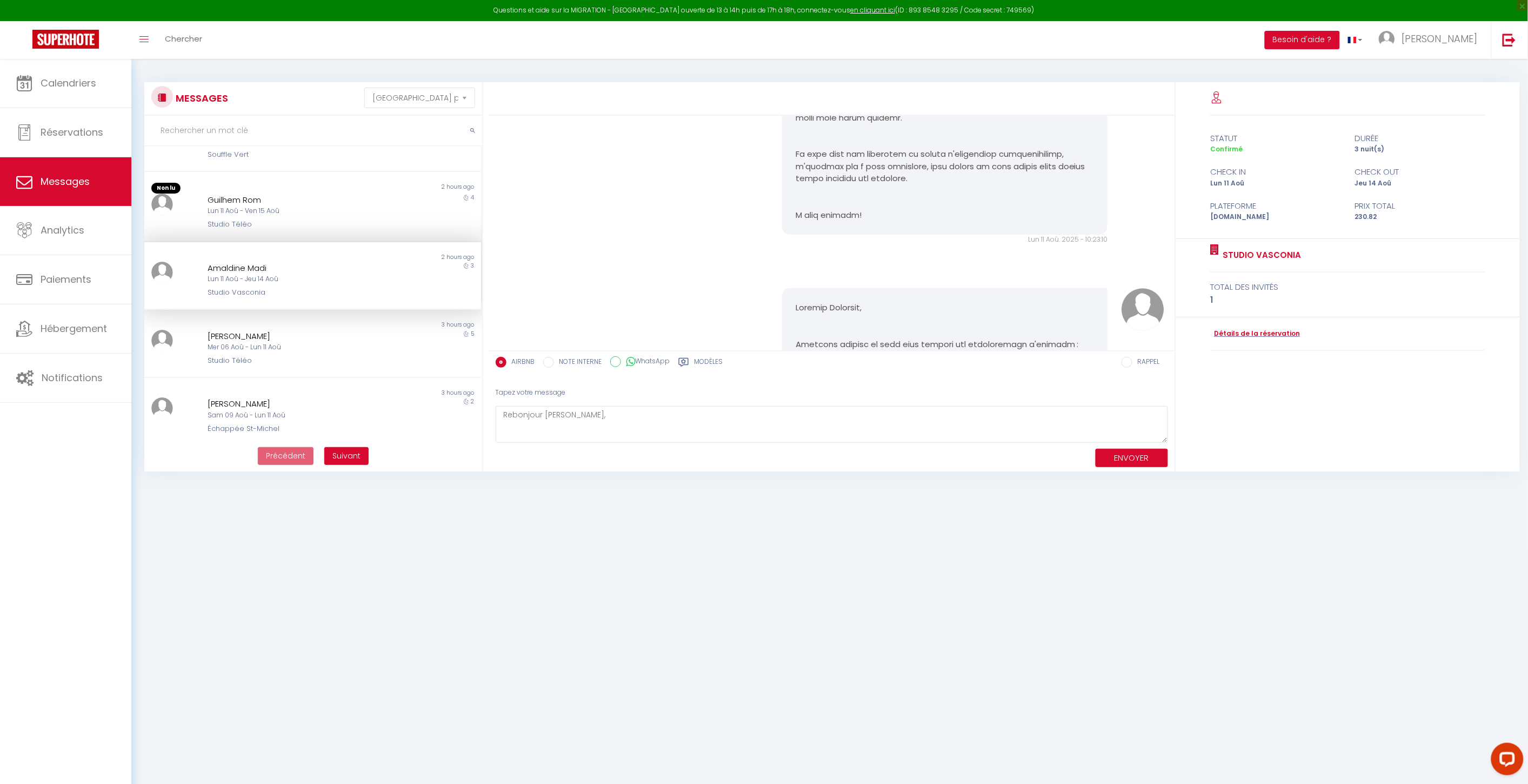
scroll to position [1560, 0]
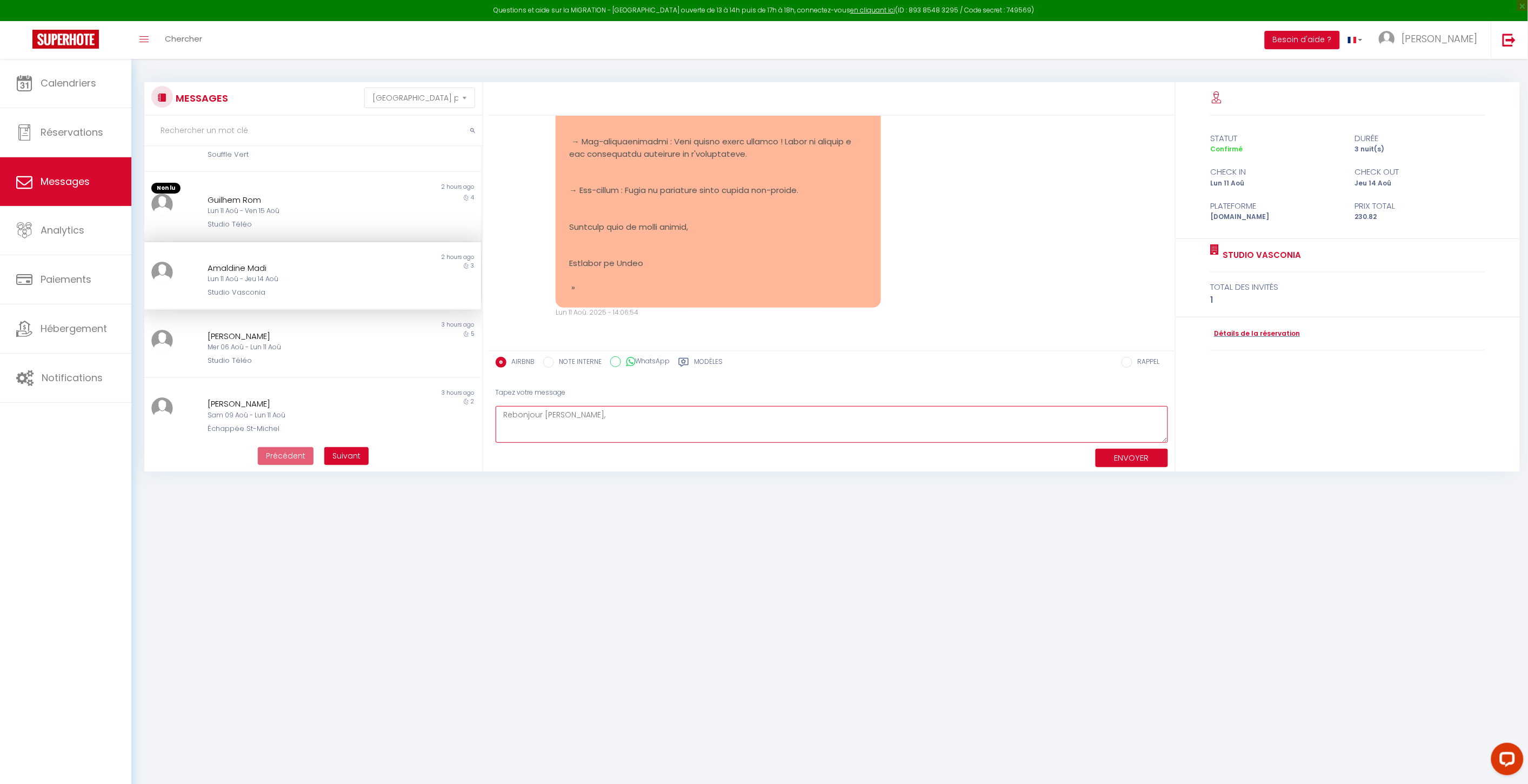
click at [694, 427] on textarea "Rebonjour [PERSON_NAME]," at bounding box center [832, 425] width 673 height 37
click at [1141, 462] on button "ENVOYER" at bounding box center [1132, 457] width 73 height 19
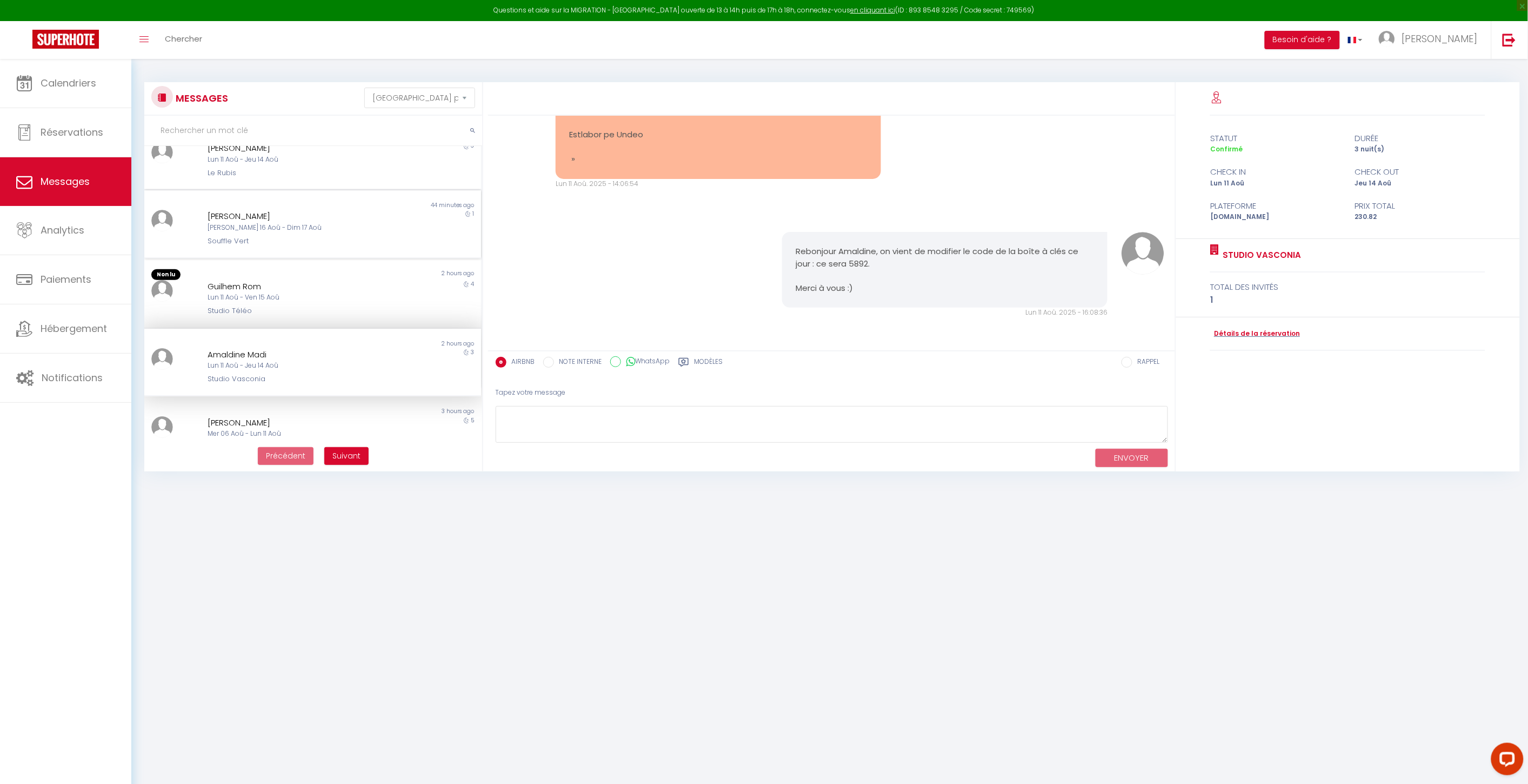
scroll to position [0, 0]
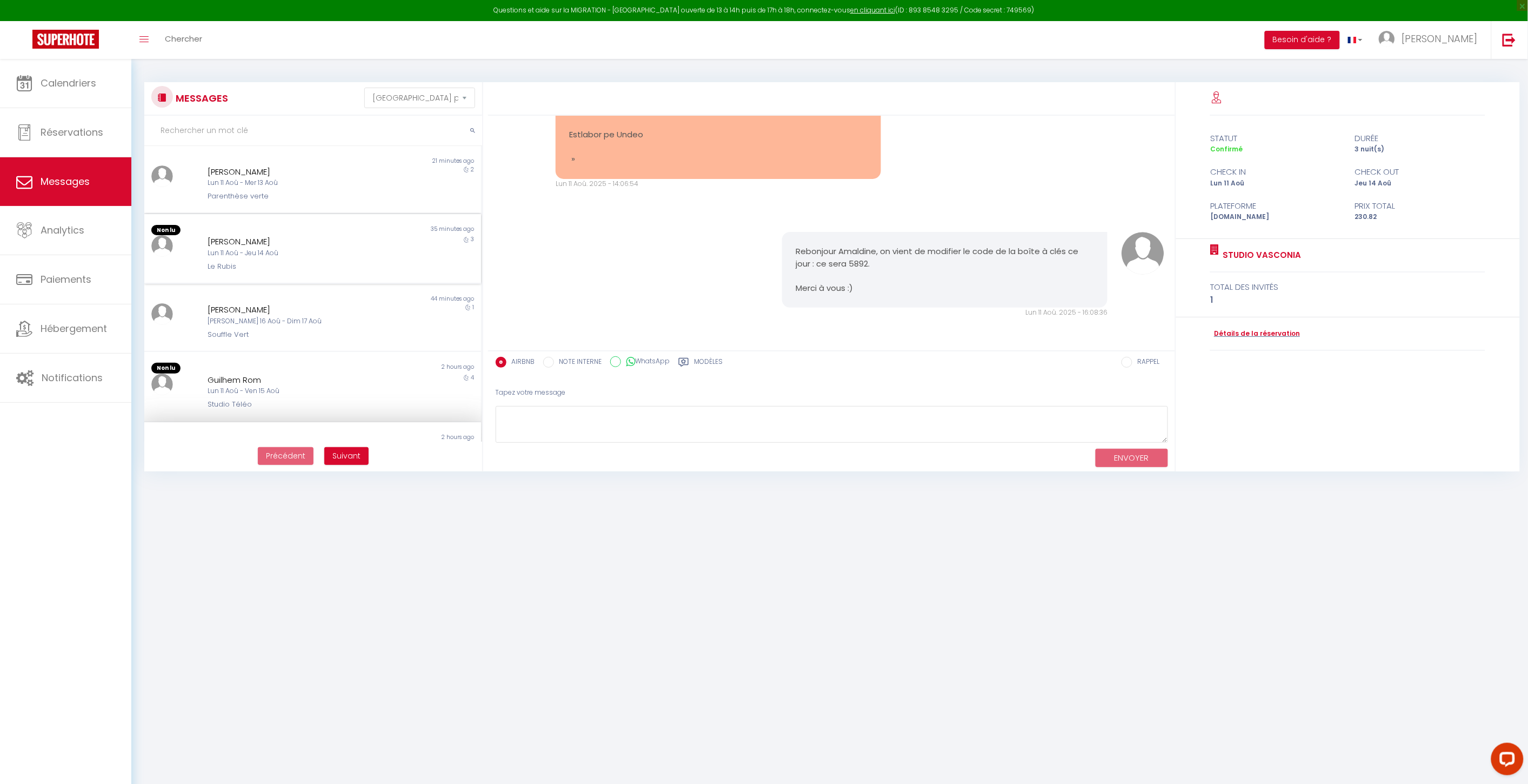
click at [302, 261] on div "Le Rubis" at bounding box center [299, 266] width 182 height 10
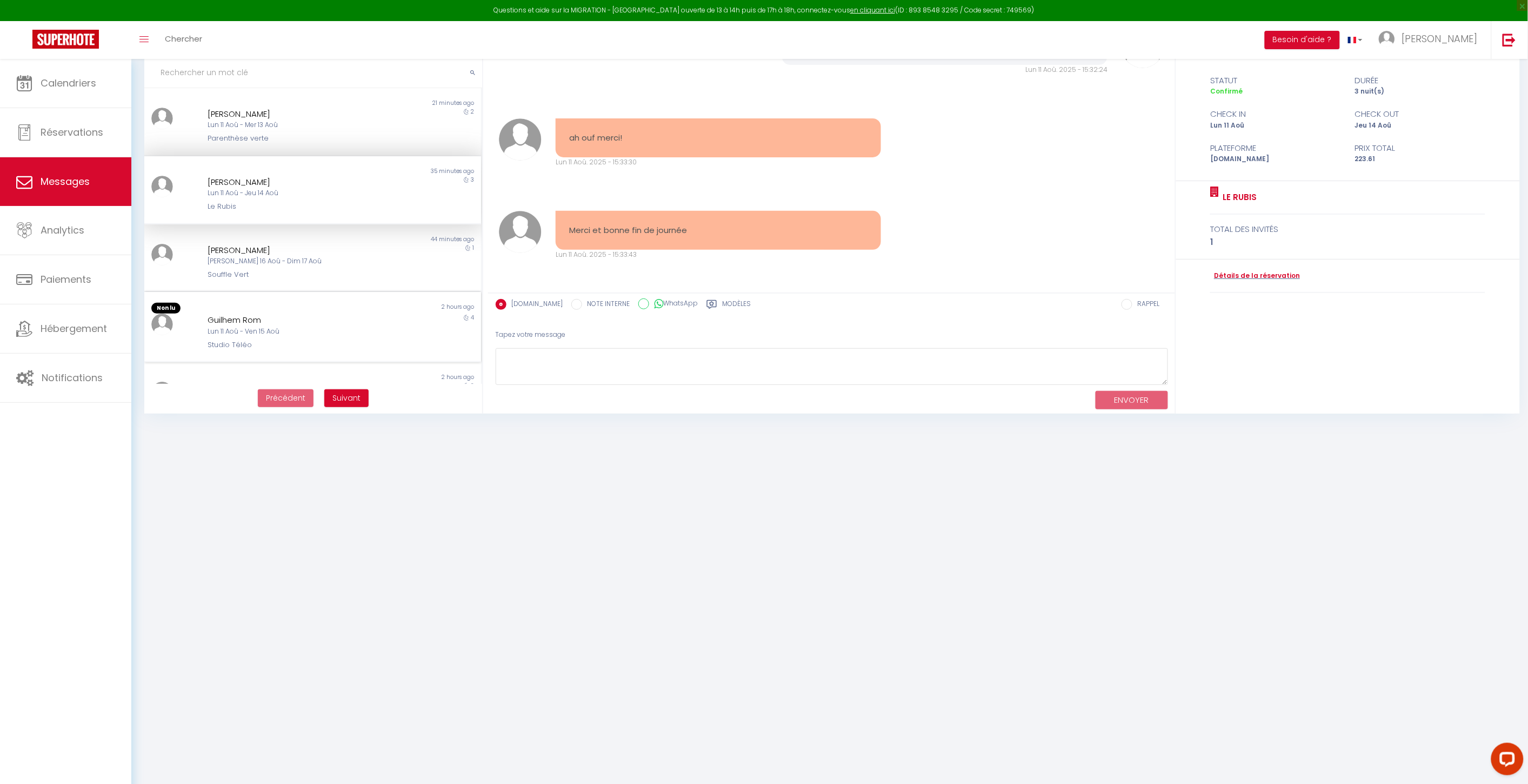
scroll to position [58, 0]
click at [281, 306] on div "Non lu" at bounding box center [229, 307] width 169 height 10
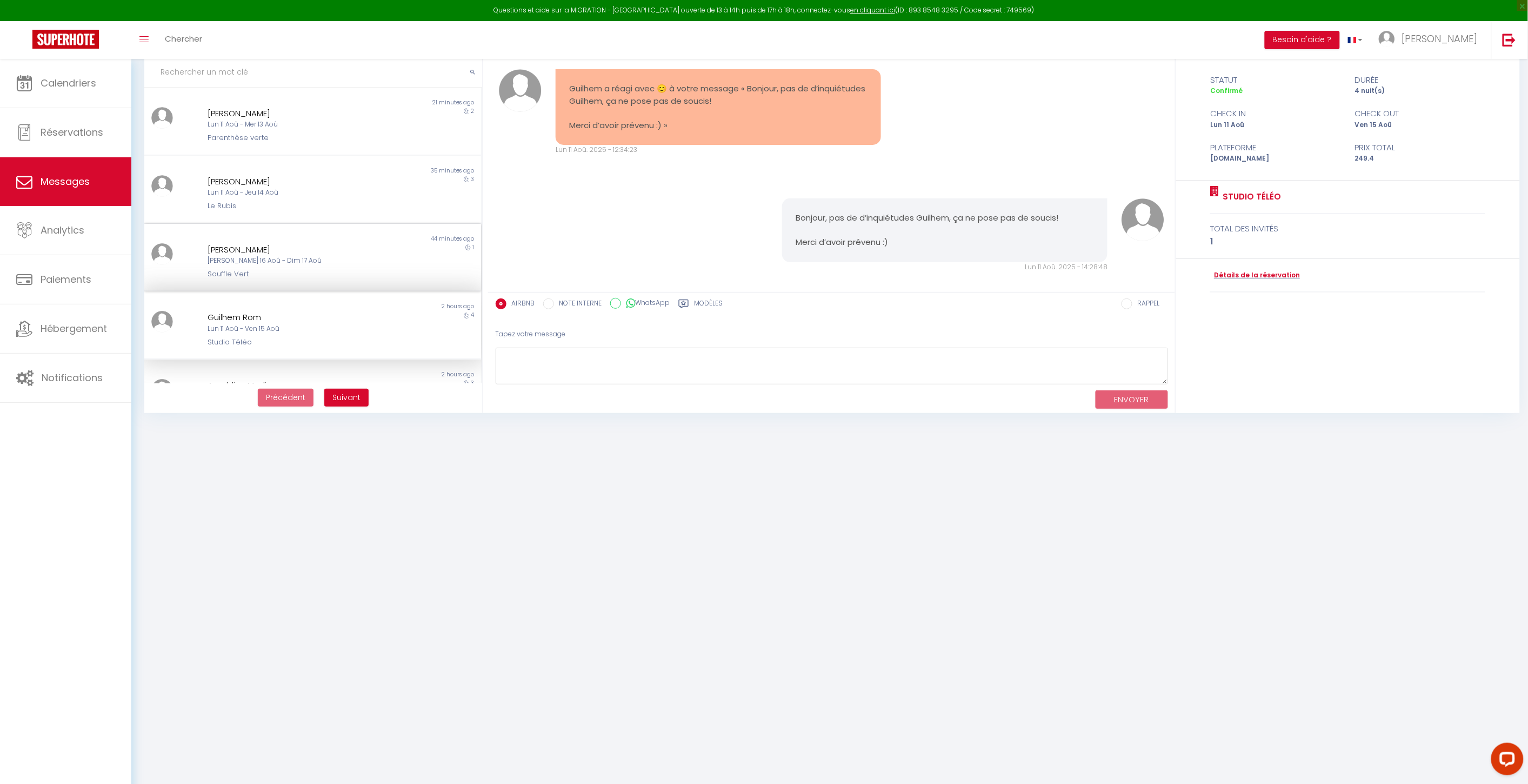
click at [320, 259] on div "[PERSON_NAME] 16 Aoû - Dim 17 Aoû" at bounding box center [299, 261] width 182 height 10
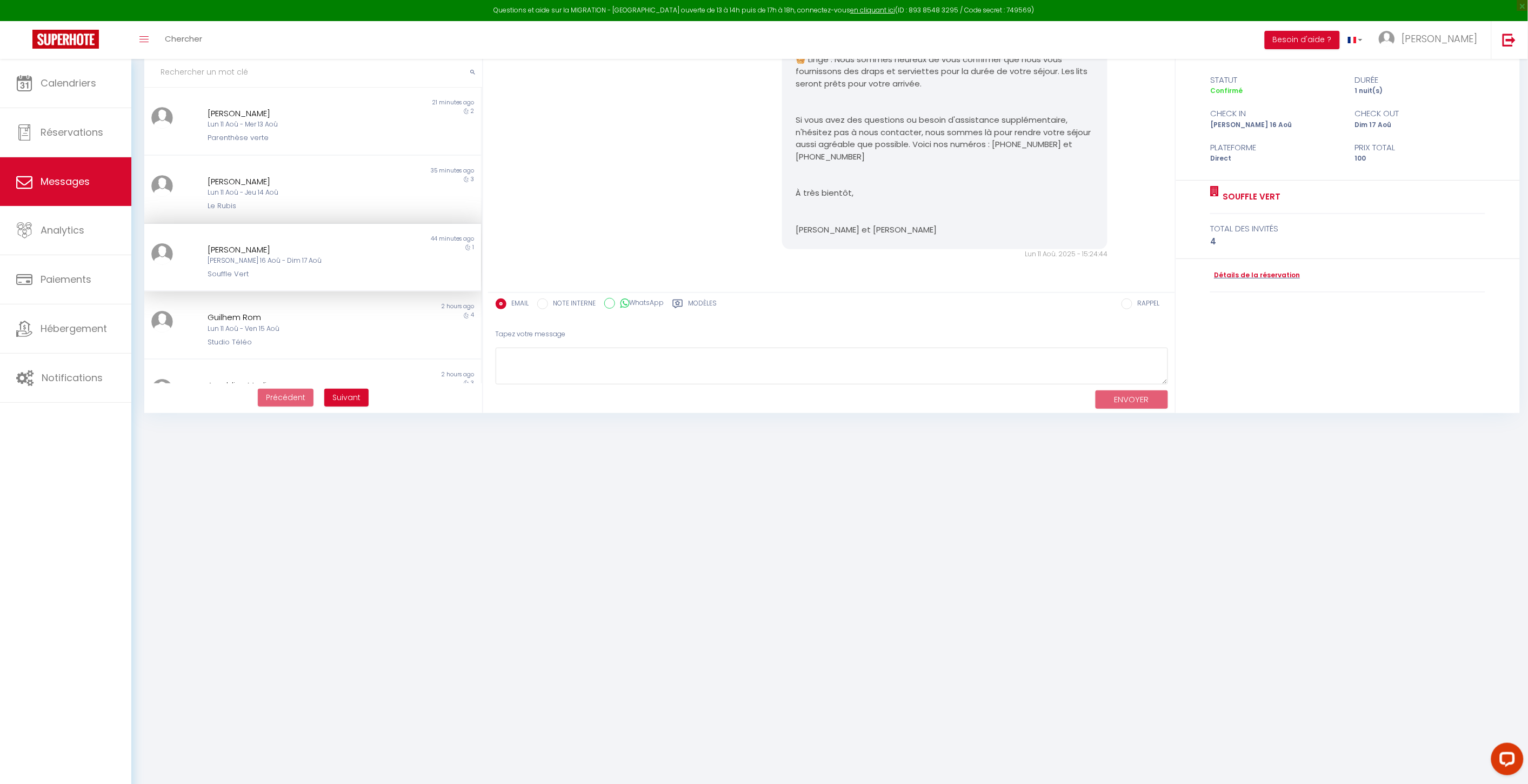
scroll to position [634, 0]
click at [81, 67] on link "Calendriers" at bounding box center [66, 83] width 132 height 49
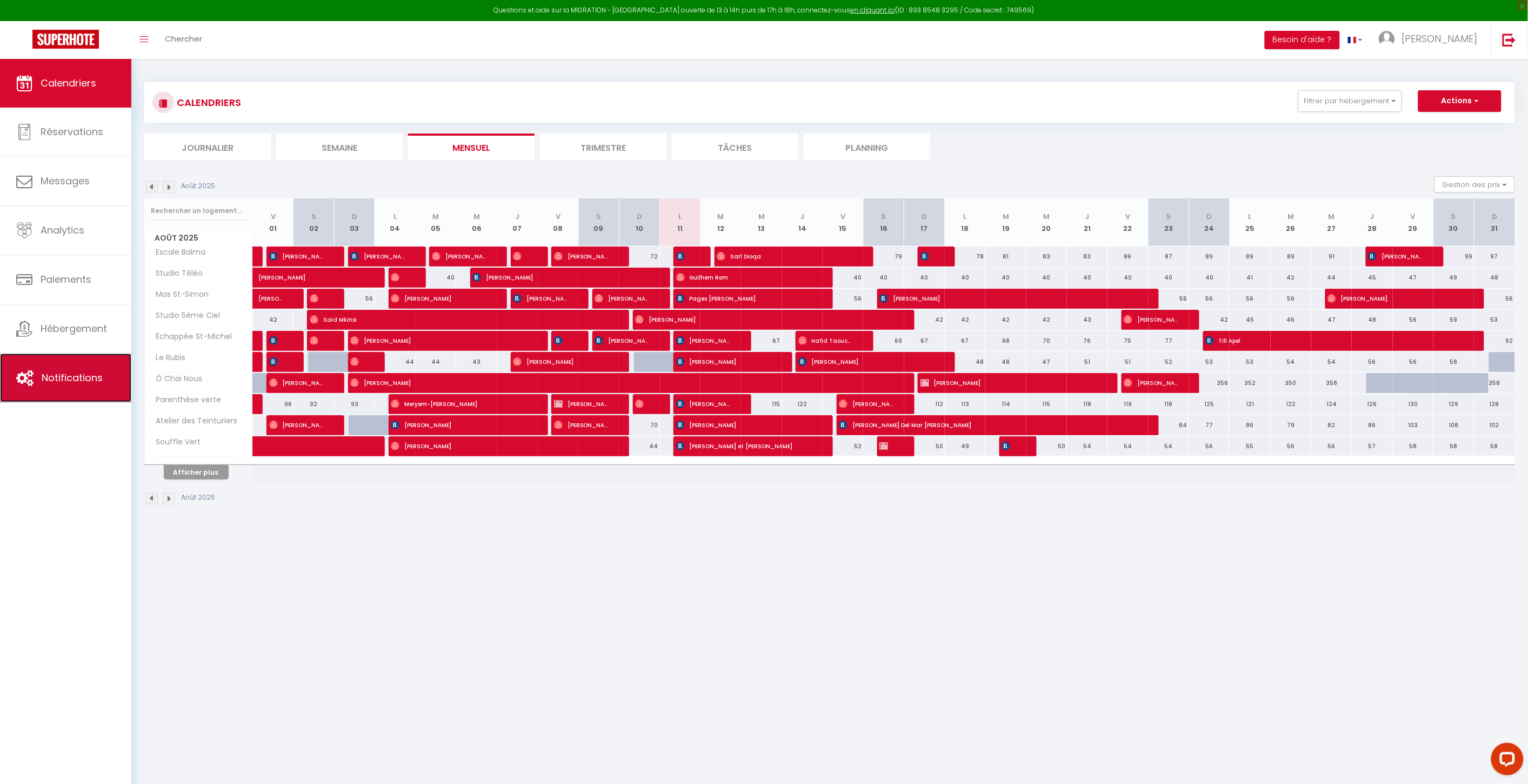
click at [71, 374] on span "Notifications" at bounding box center [73, 377] width 61 height 13
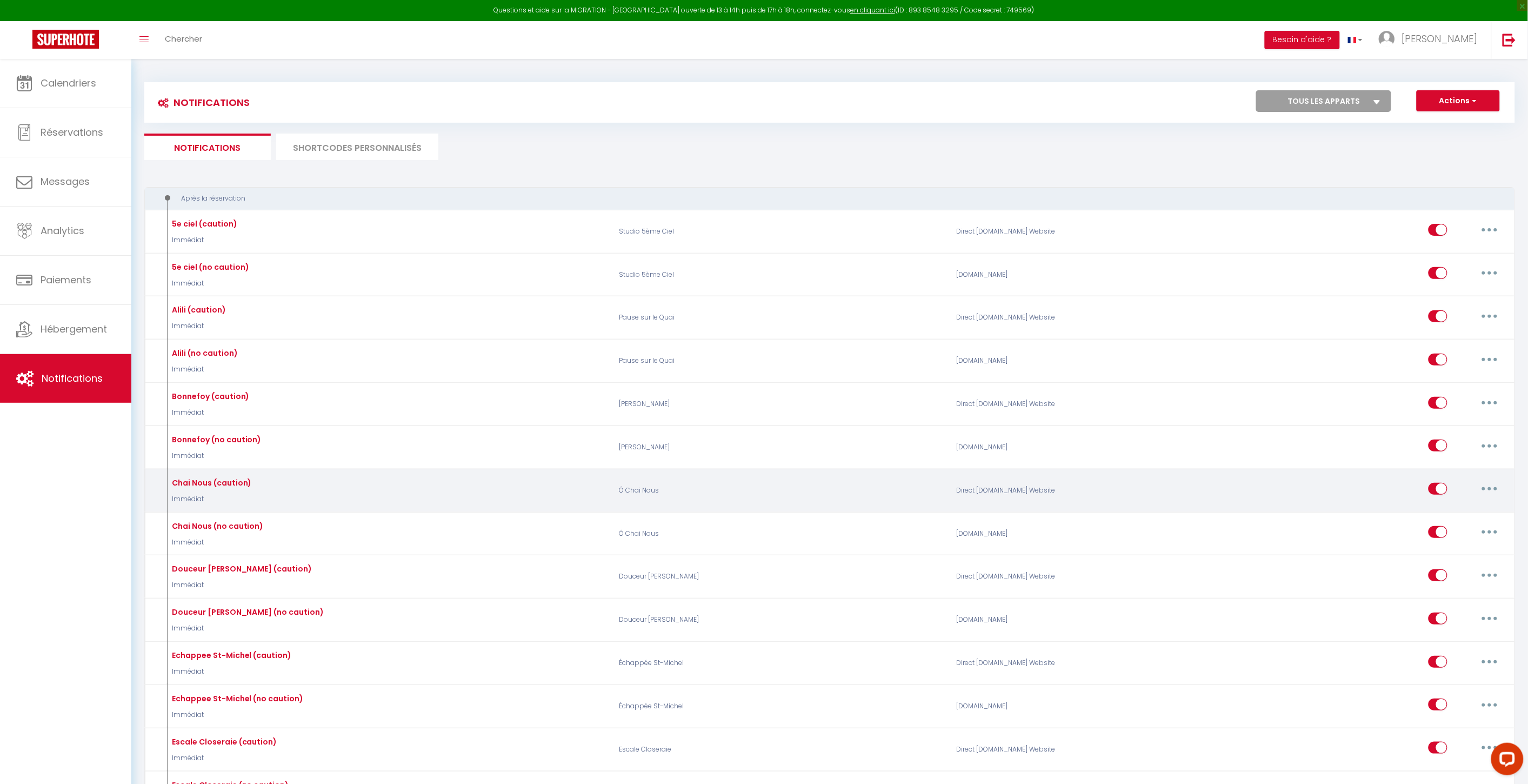
scroll to position [712, 0]
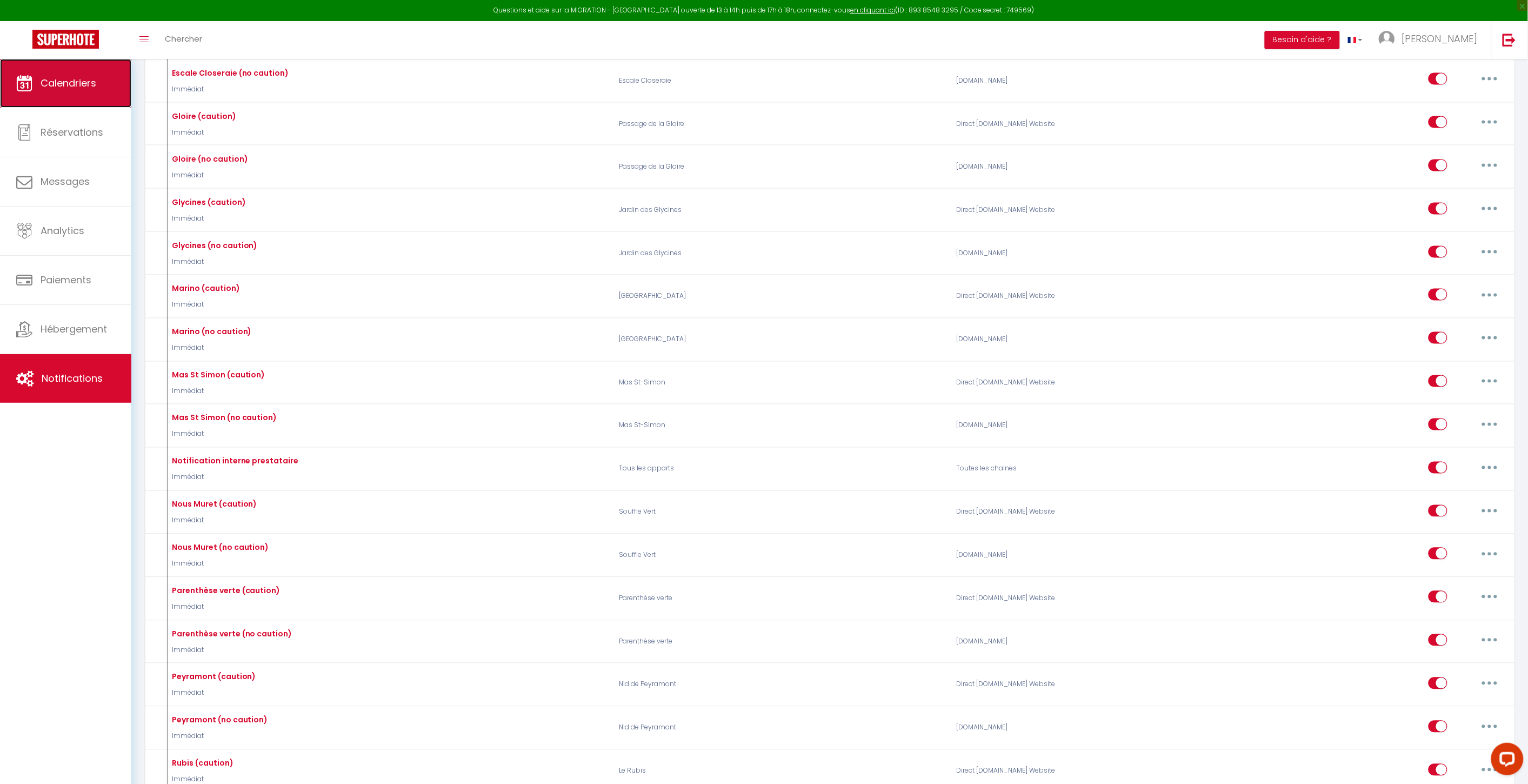
click at [81, 90] on link "Calendriers" at bounding box center [66, 83] width 132 height 49
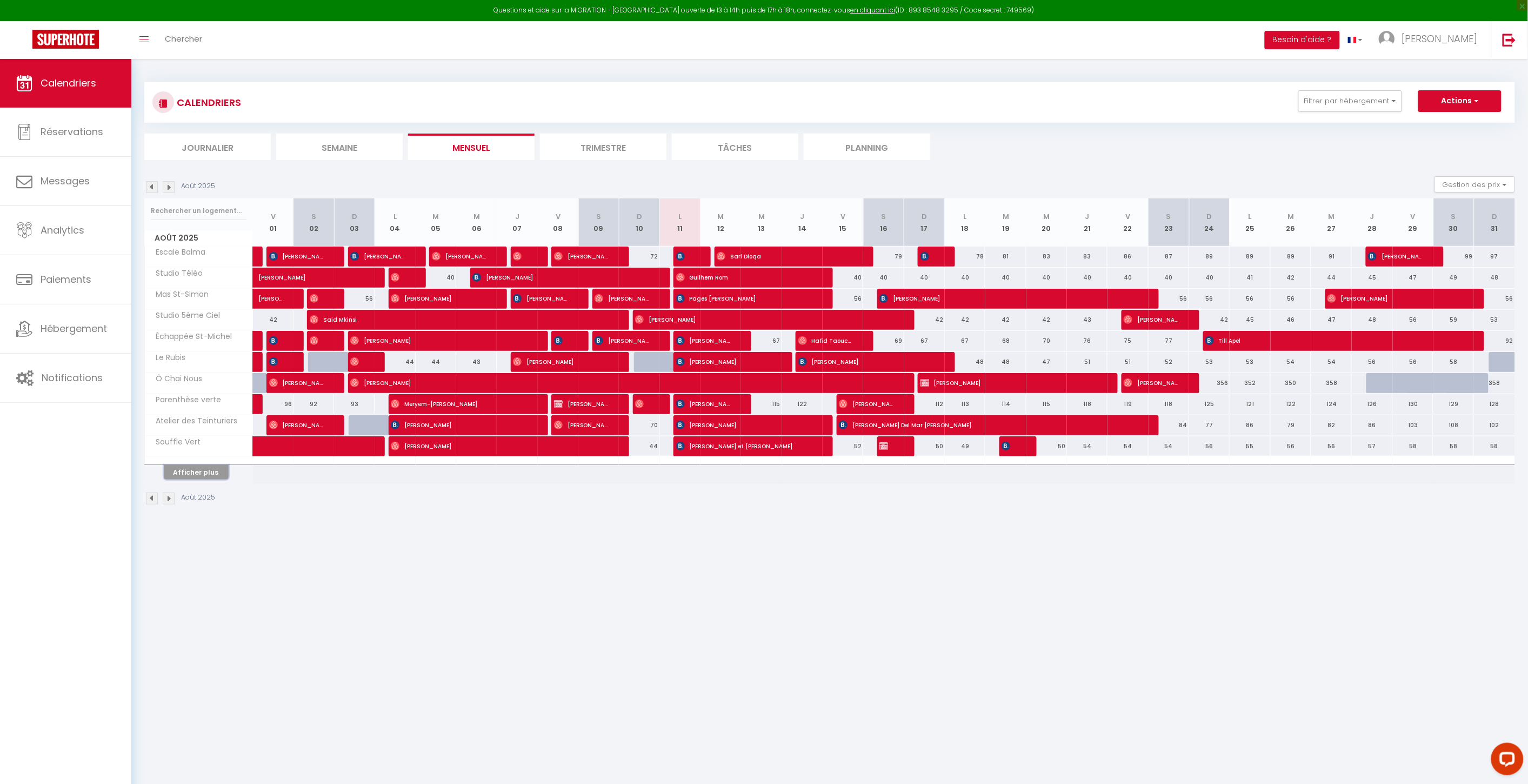
click at [175, 466] on button "Afficher plus" at bounding box center [196, 472] width 65 height 15
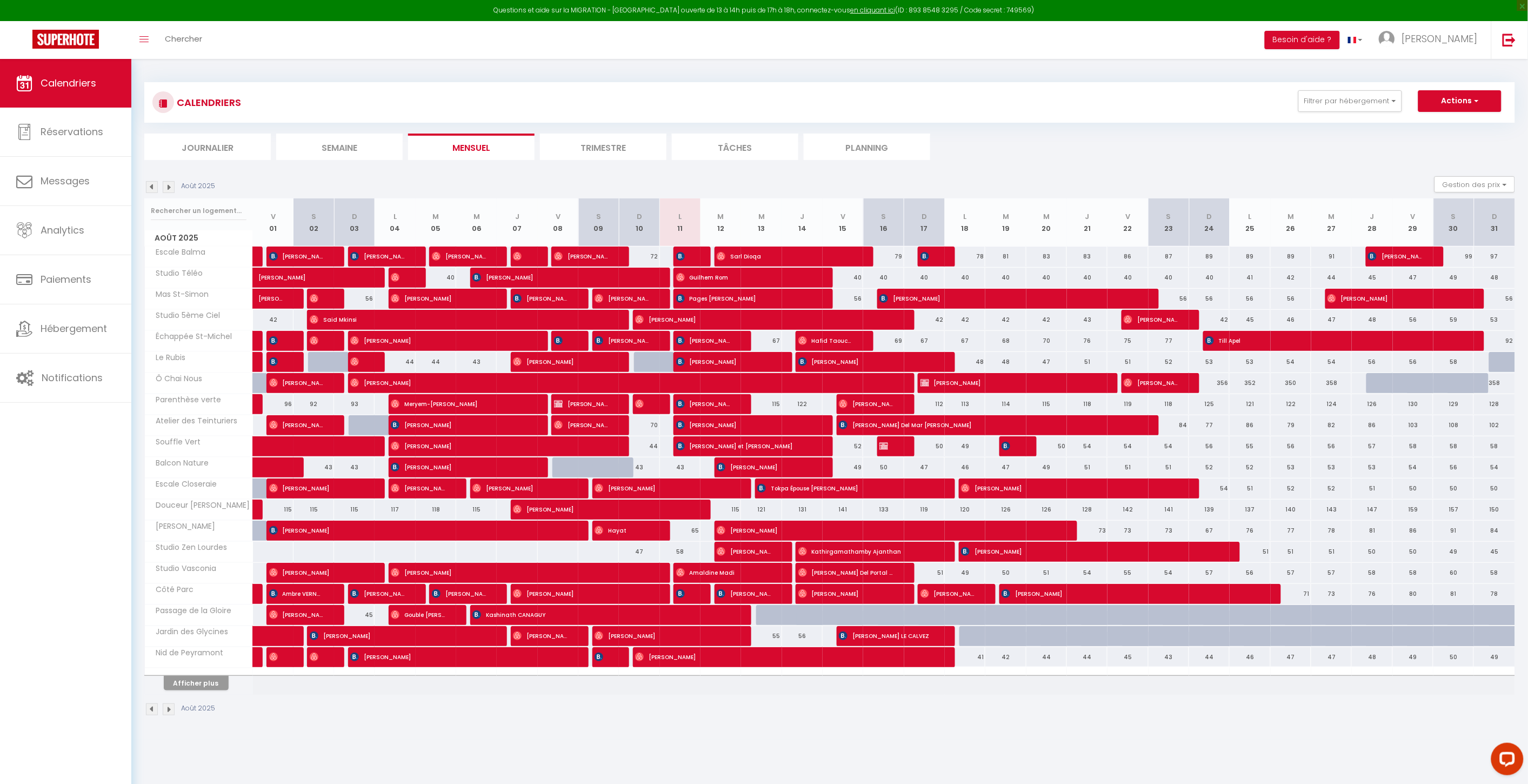
click at [1106, 122] on div "CALENDRIERS Filtrer par hébergement Morgane Escale Balma Côté Parc Khadidja Le …" at bounding box center [830, 102] width 1371 height 40
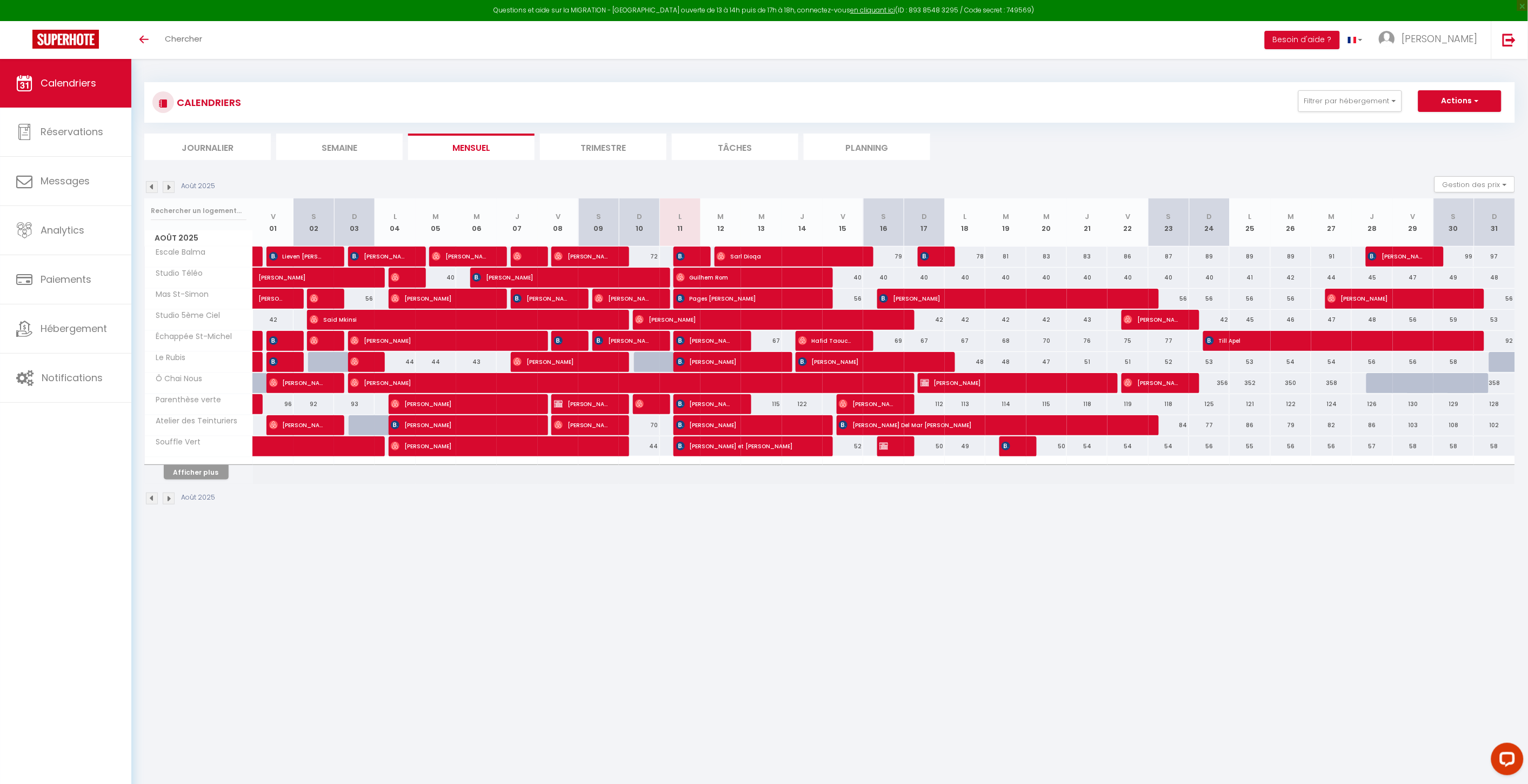
click at [192, 448] on th "Souffle Vert" at bounding box center [199, 446] width 108 height 20
click at [191, 467] on button "Afficher plus" at bounding box center [196, 472] width 65 height 15
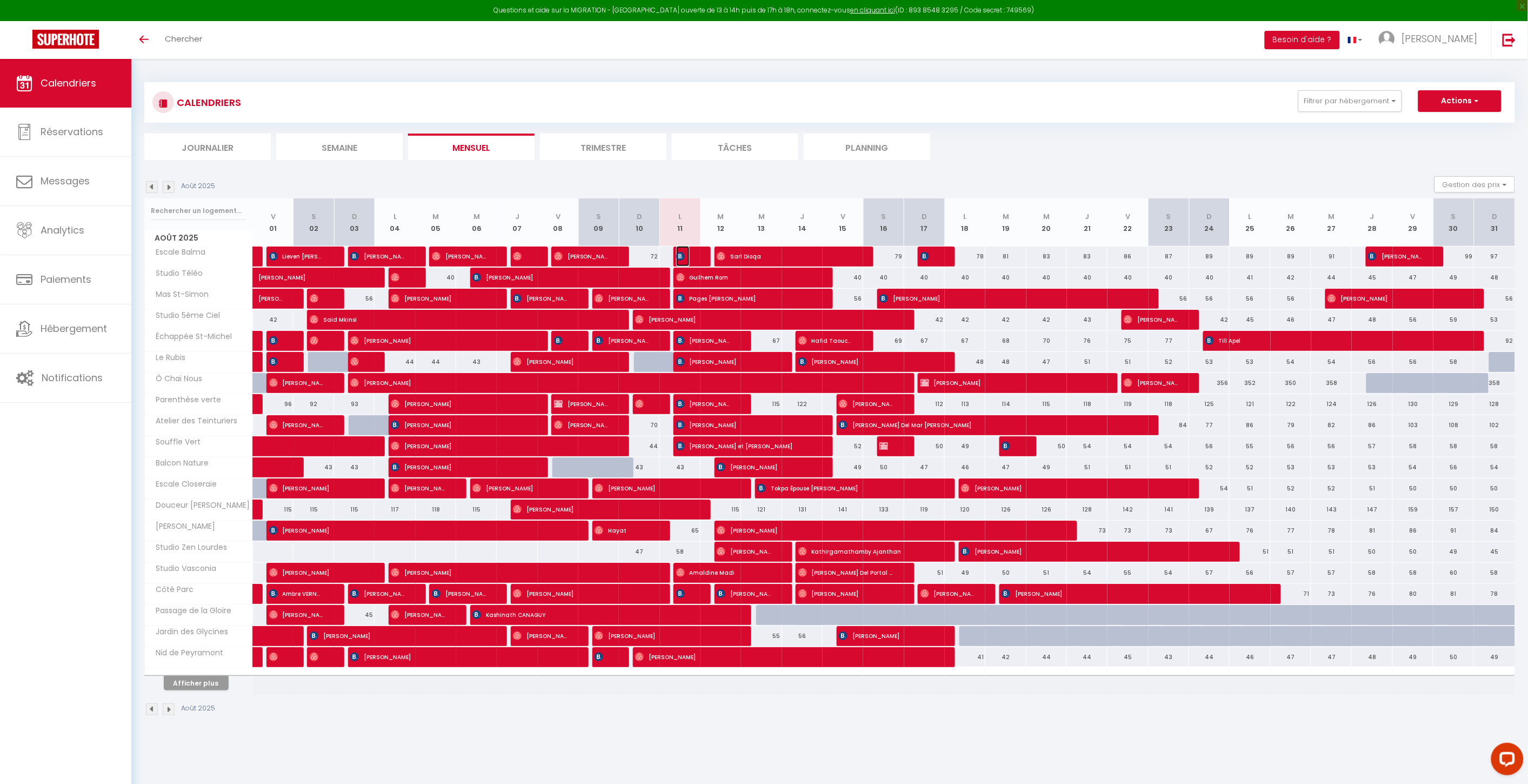
click at [681, 256] on img at bounding box center [681, 256] width 9 height 9
select select "OK"
select select "1"
select select "0"
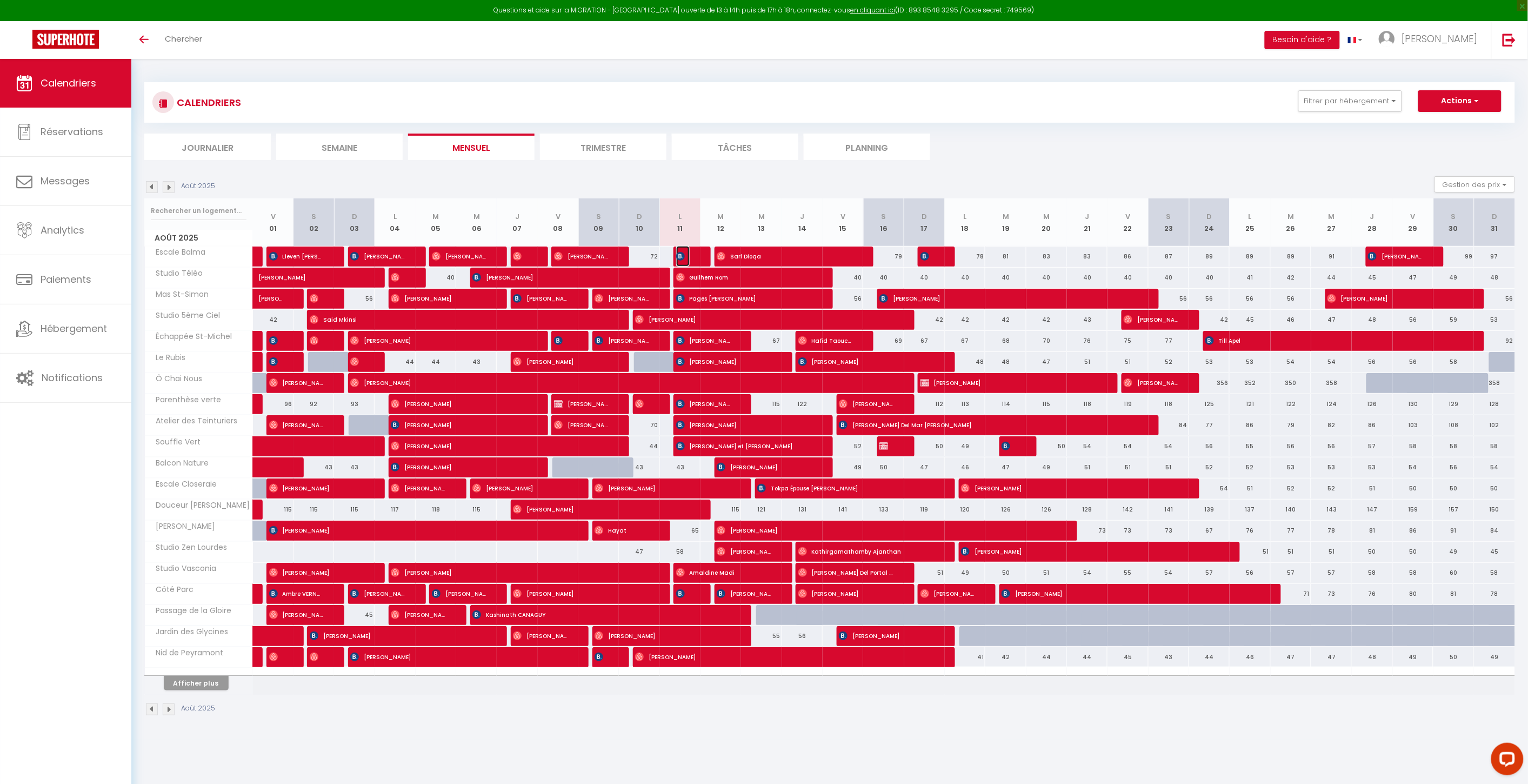
select select "1"
select select
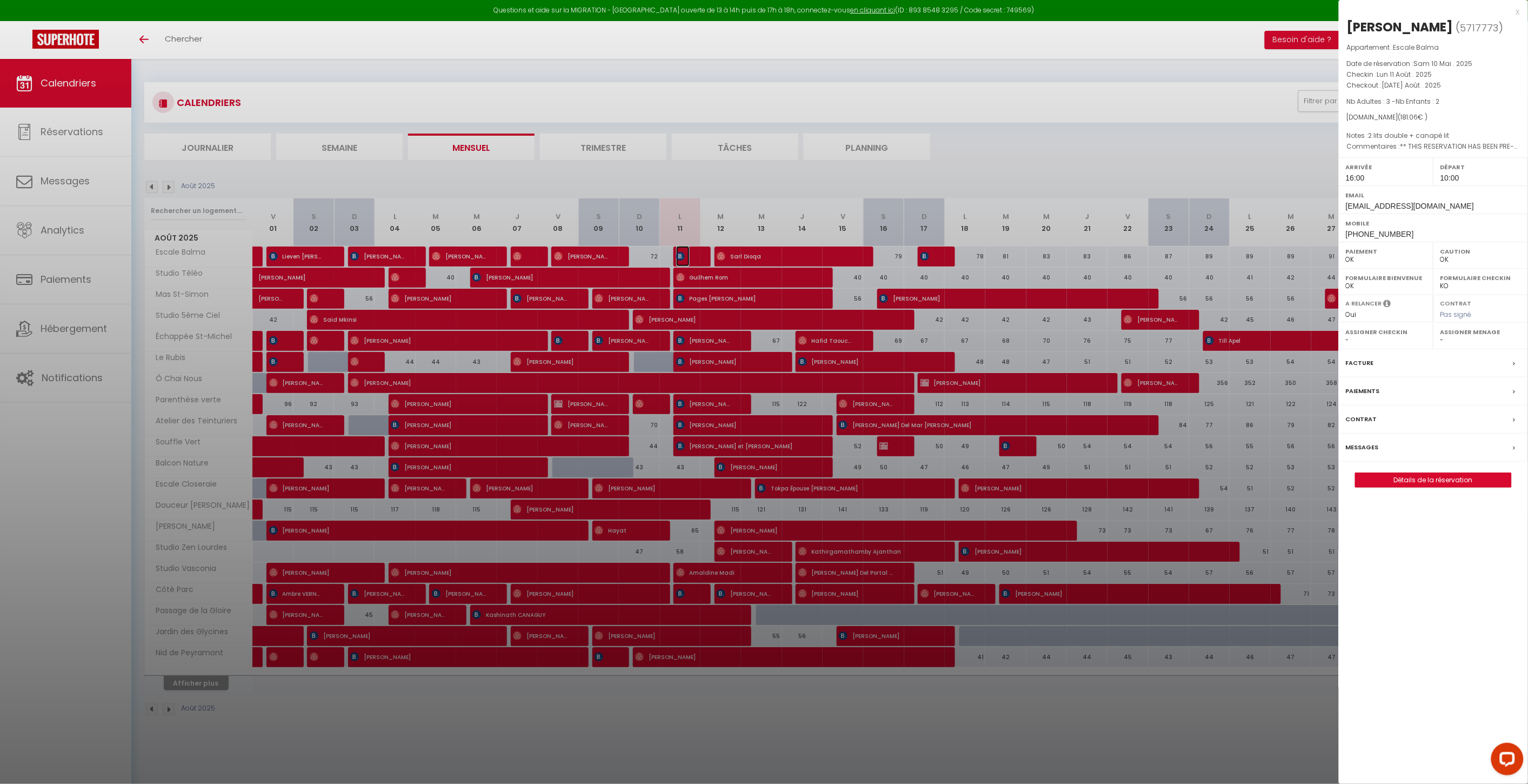
select select "40045"
click at [657, 269] on div at bounding box center [764, 392] width 1528 height 784
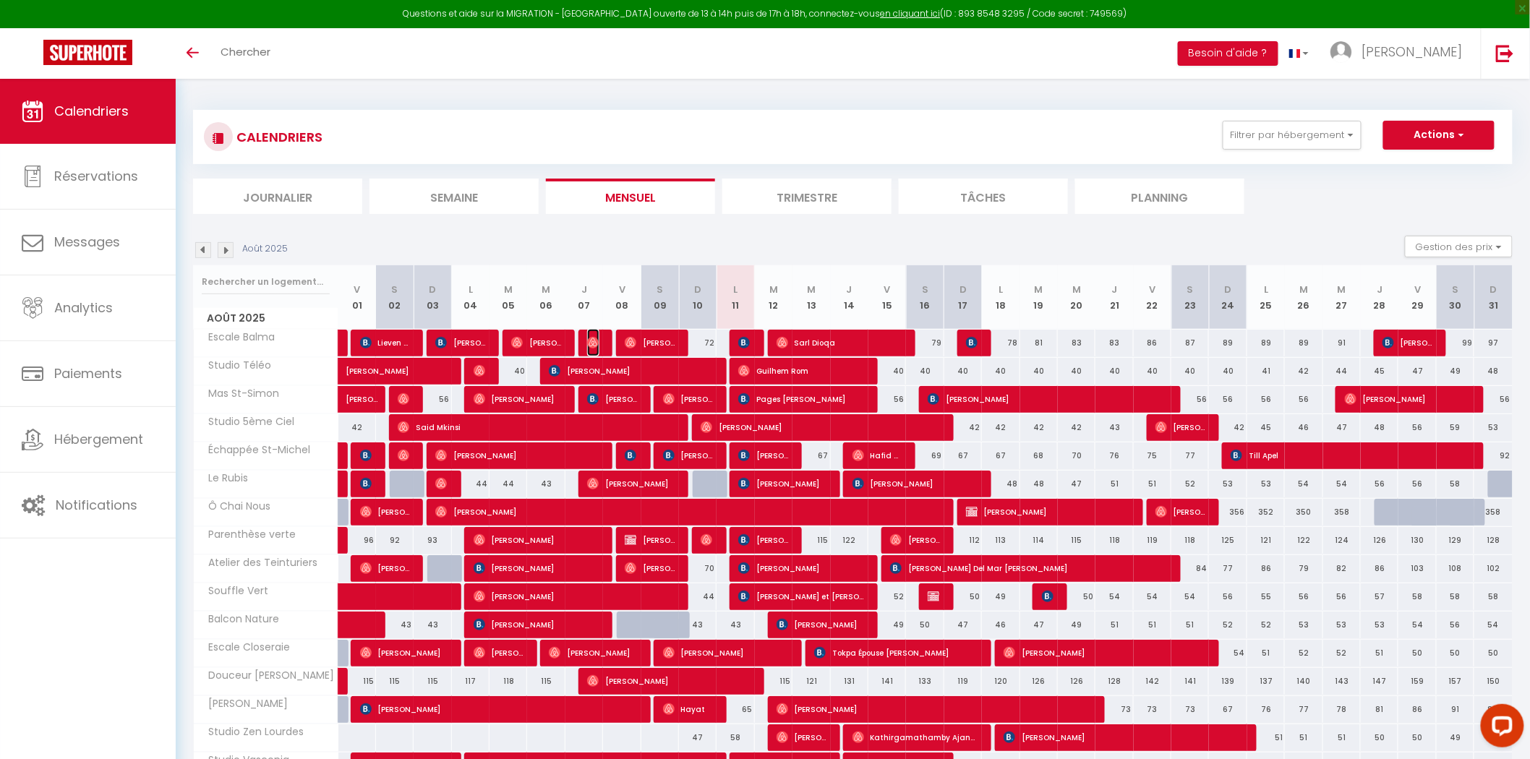
click at [594, 340] on img at bounding box center [593, 343] width 12 height 12
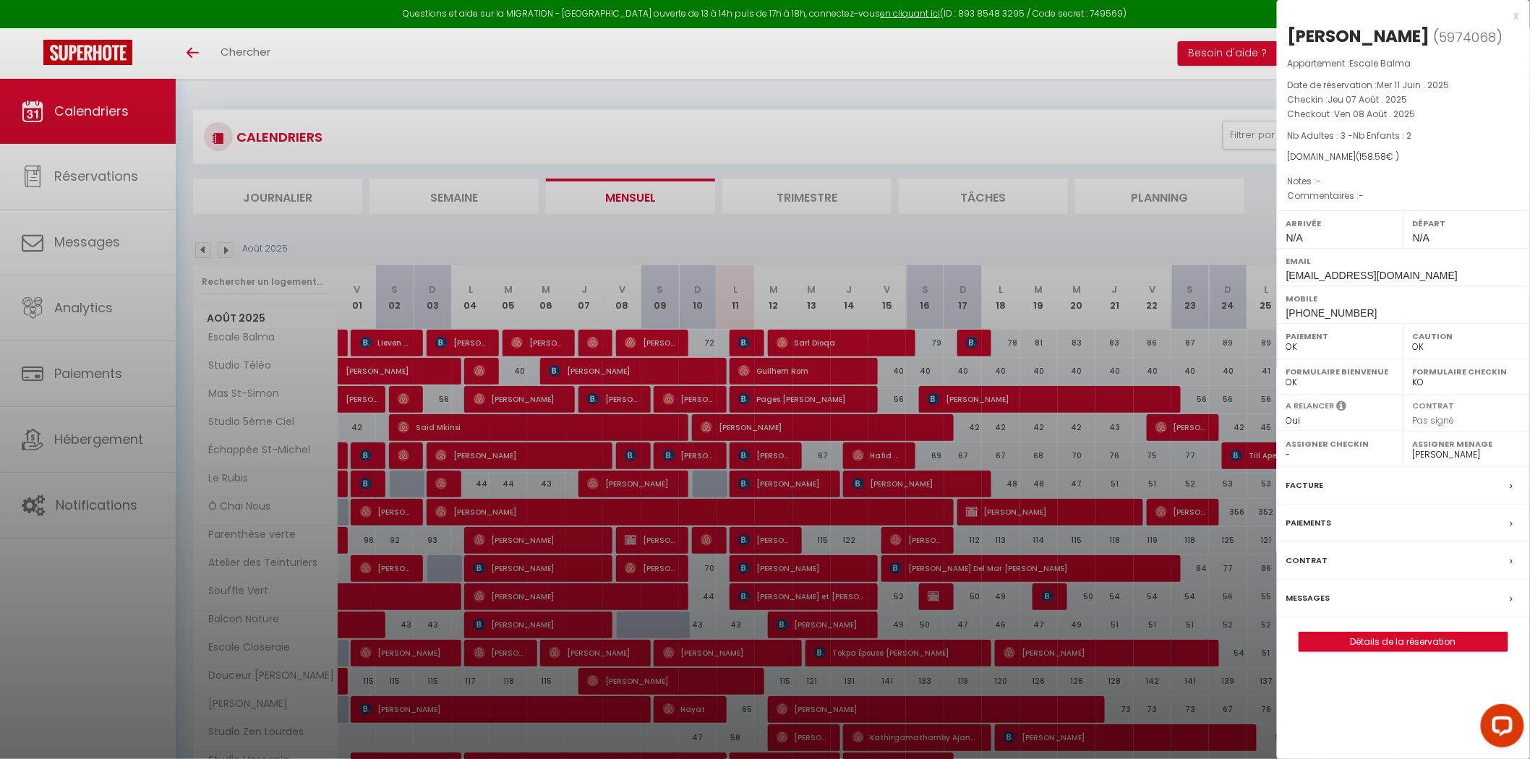
click at [699, 347] on div at bounding box center [765, 379] width 1530 height 759
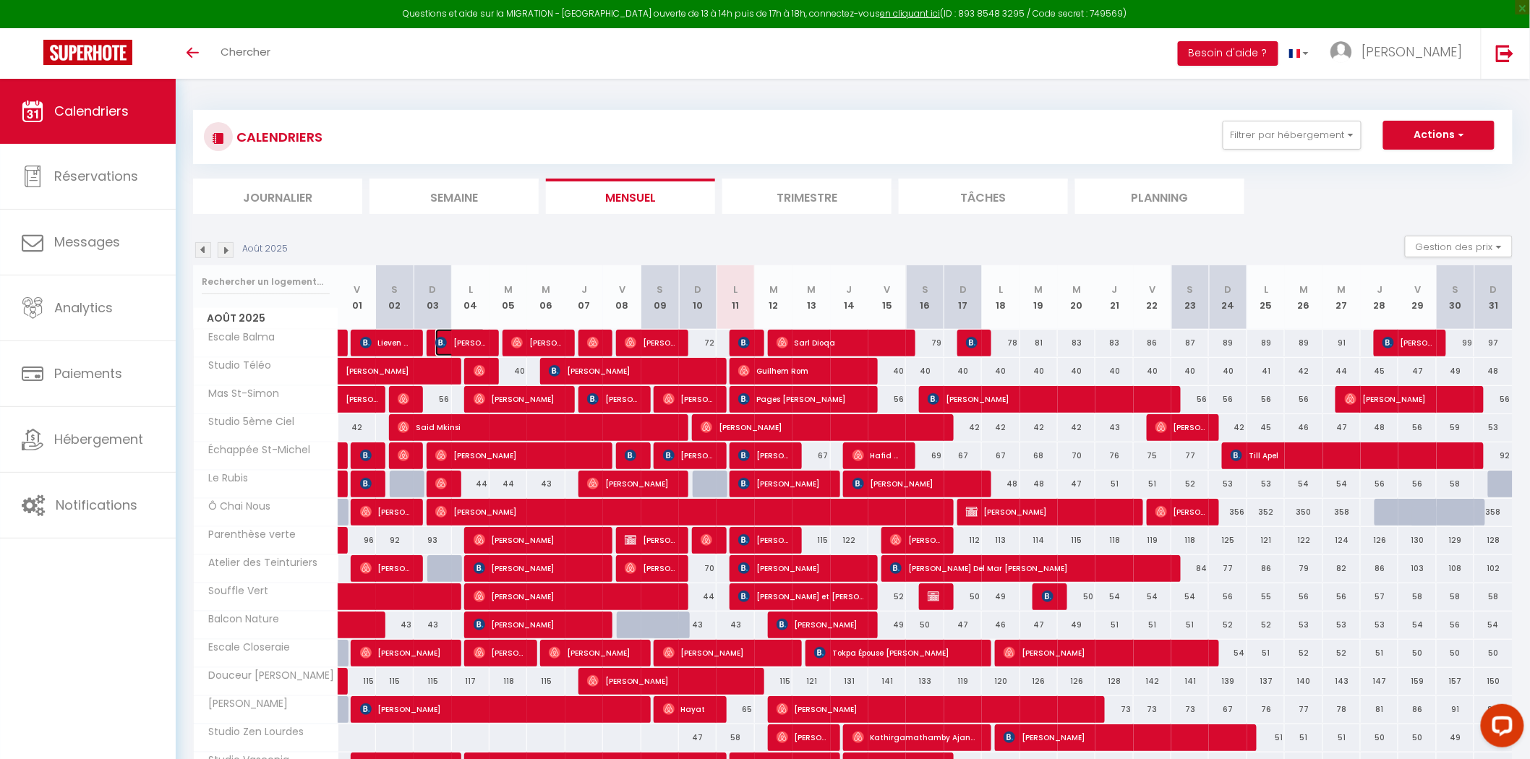
click at [468, 338] on span "[PERSON_NAME]" at bounding box center [460, 342] width 50 height 27
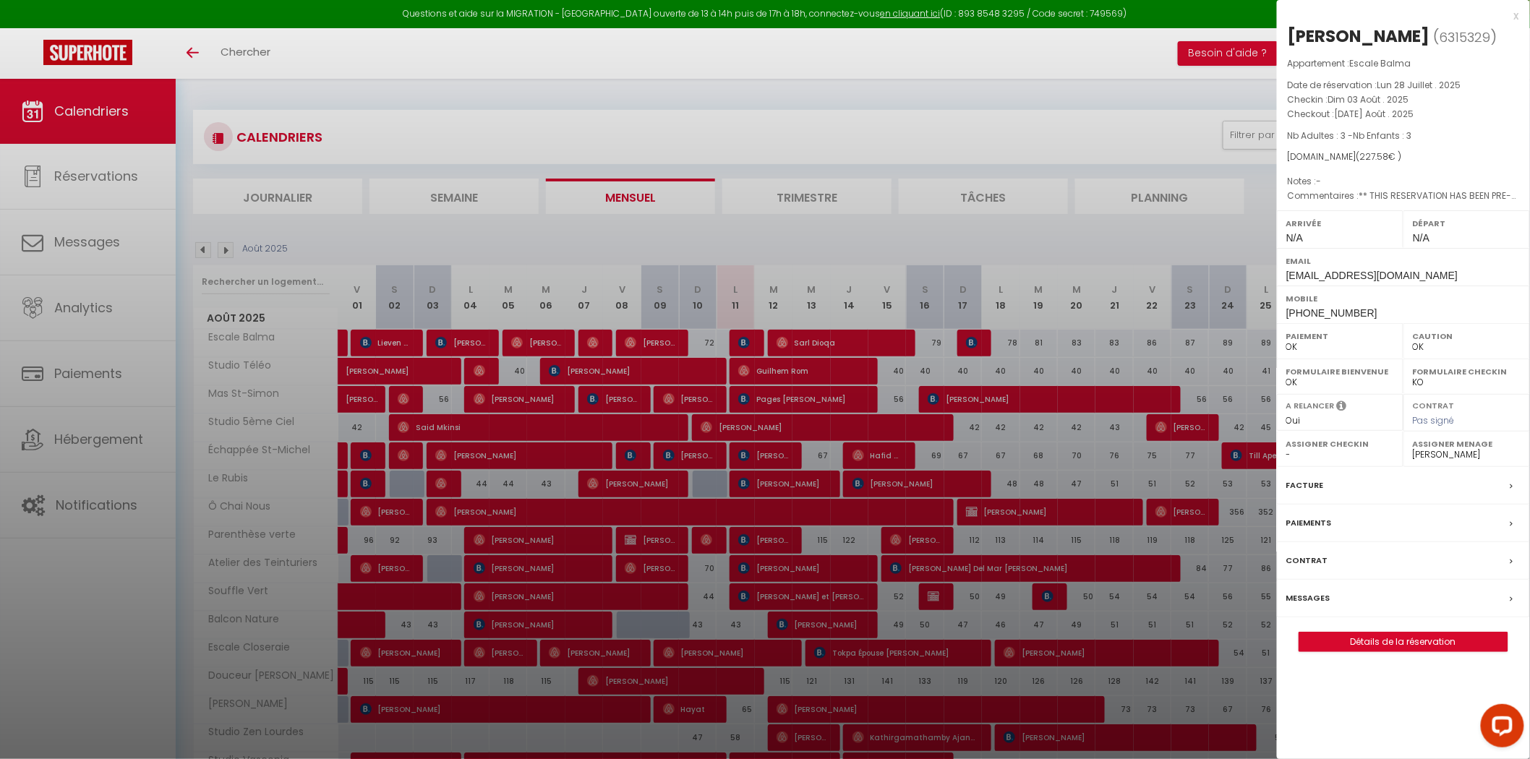
click at [688, 344] on div at bounding box center [765, 379] width 1530 height 759
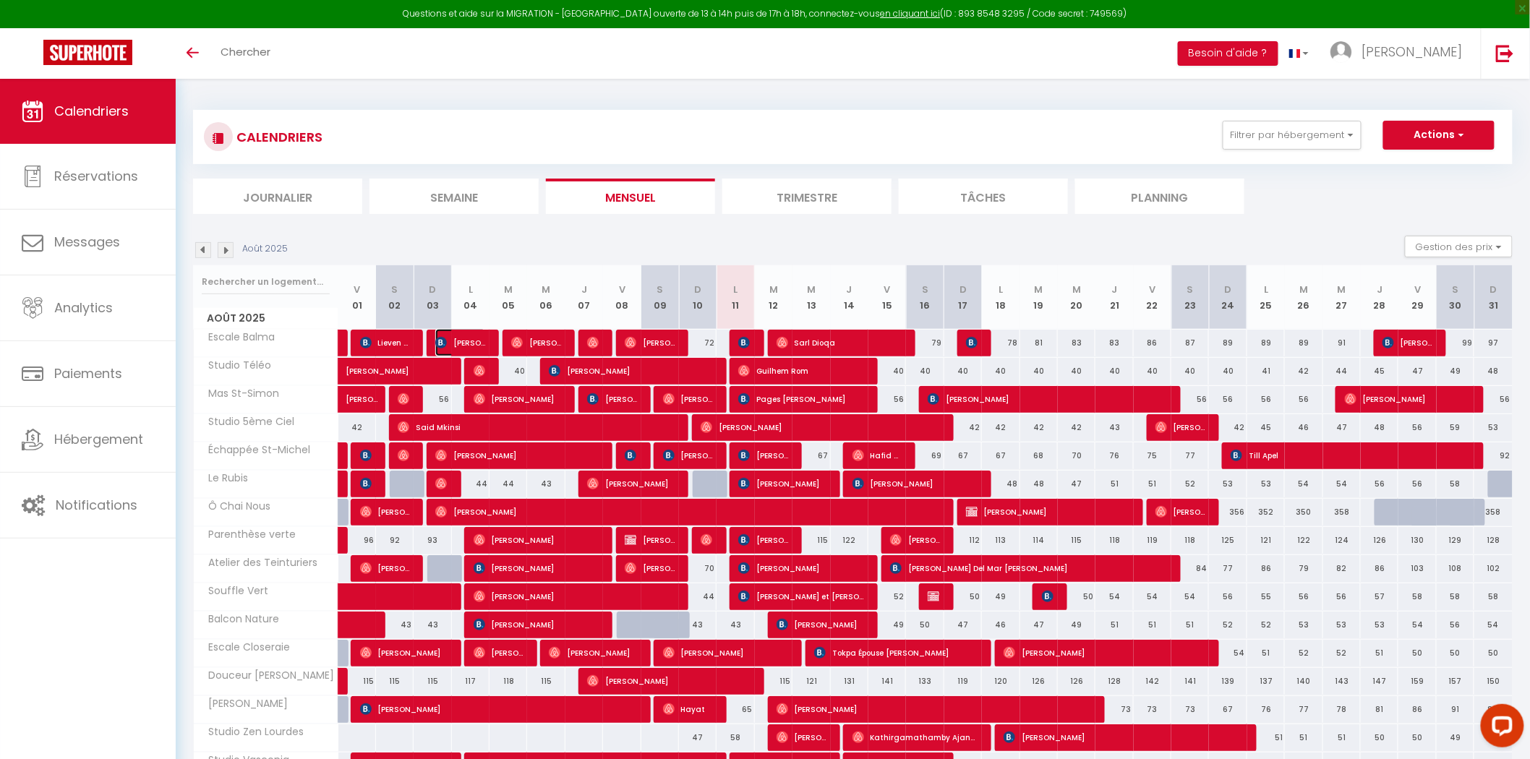
click at [464, 338] on span "[PERSON_NAME]" at bounding box center [460, 342] width 50 height 27
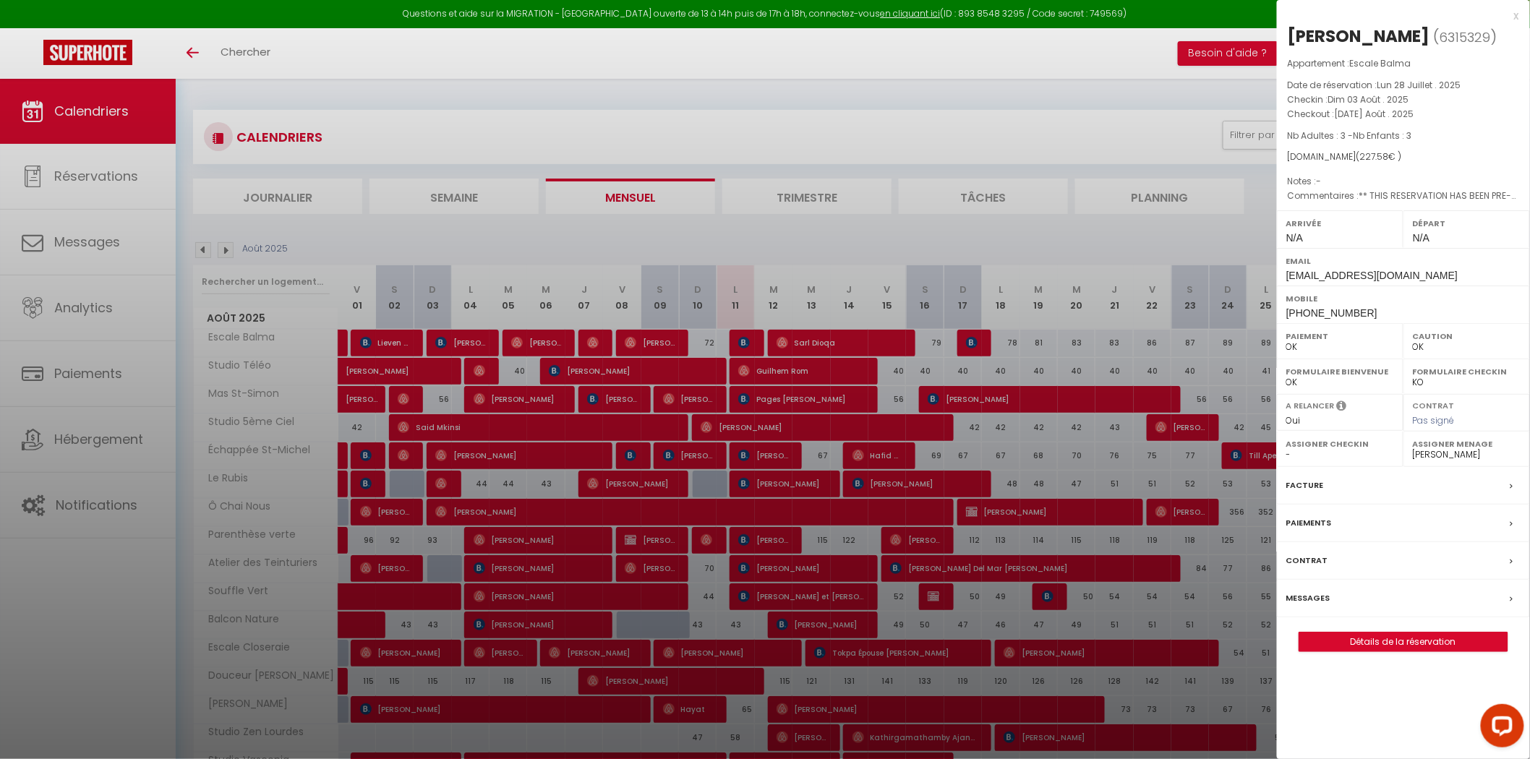
drag, startPoint x: 594, startPoint y: 396, endPoint x: 532, endPoint y: 374, distance: 66.1
click at [595, 396] on div at bounding box center [765, 379] width 1530 height 759
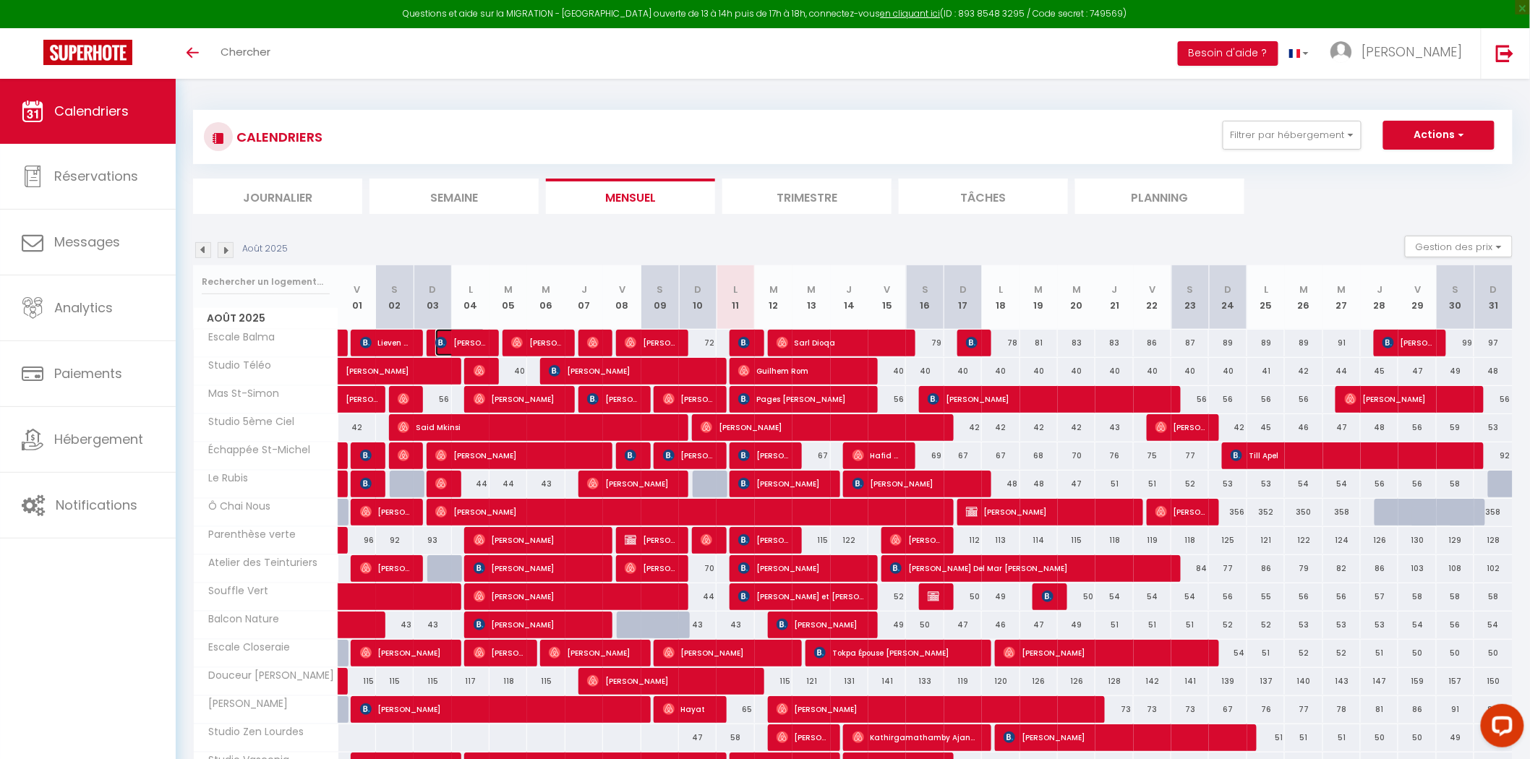
click at [468, 336] on span "[PERSON_NAME]" at bounding box center [460, 342] width 50 height 27
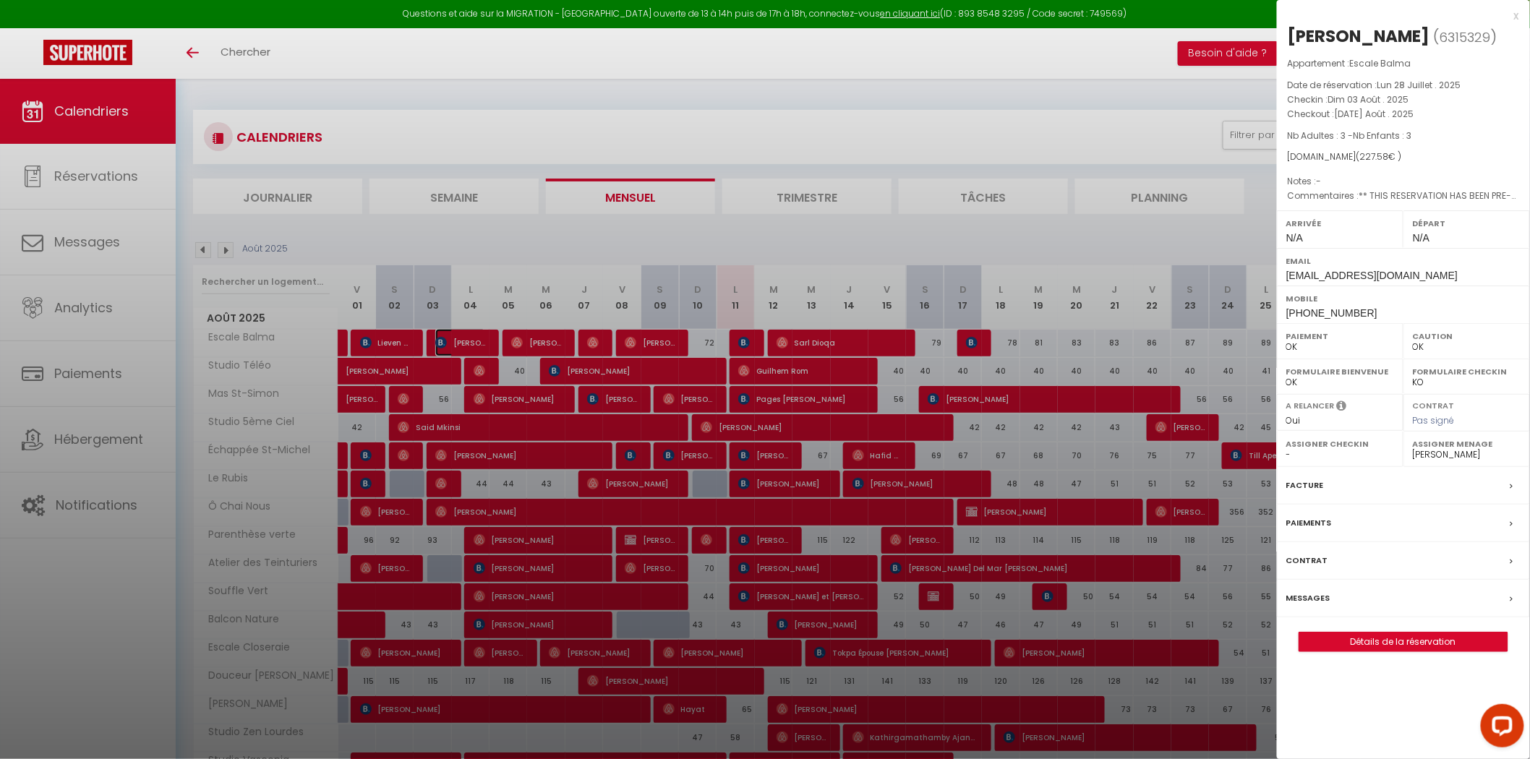
click at [769, 479] on div at bounding box center [765, 379] width 1530 height 759
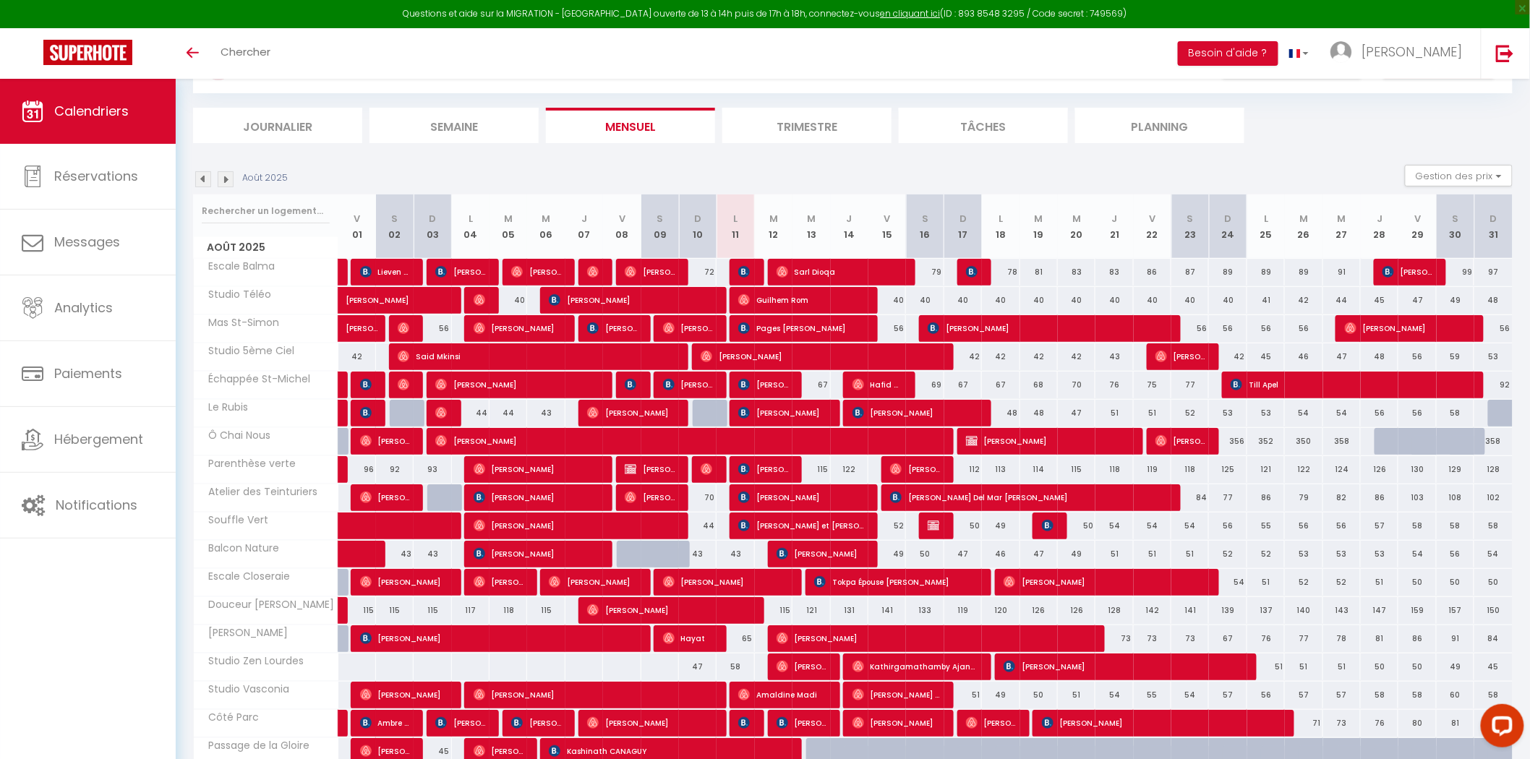
scroll to position [70, 0]
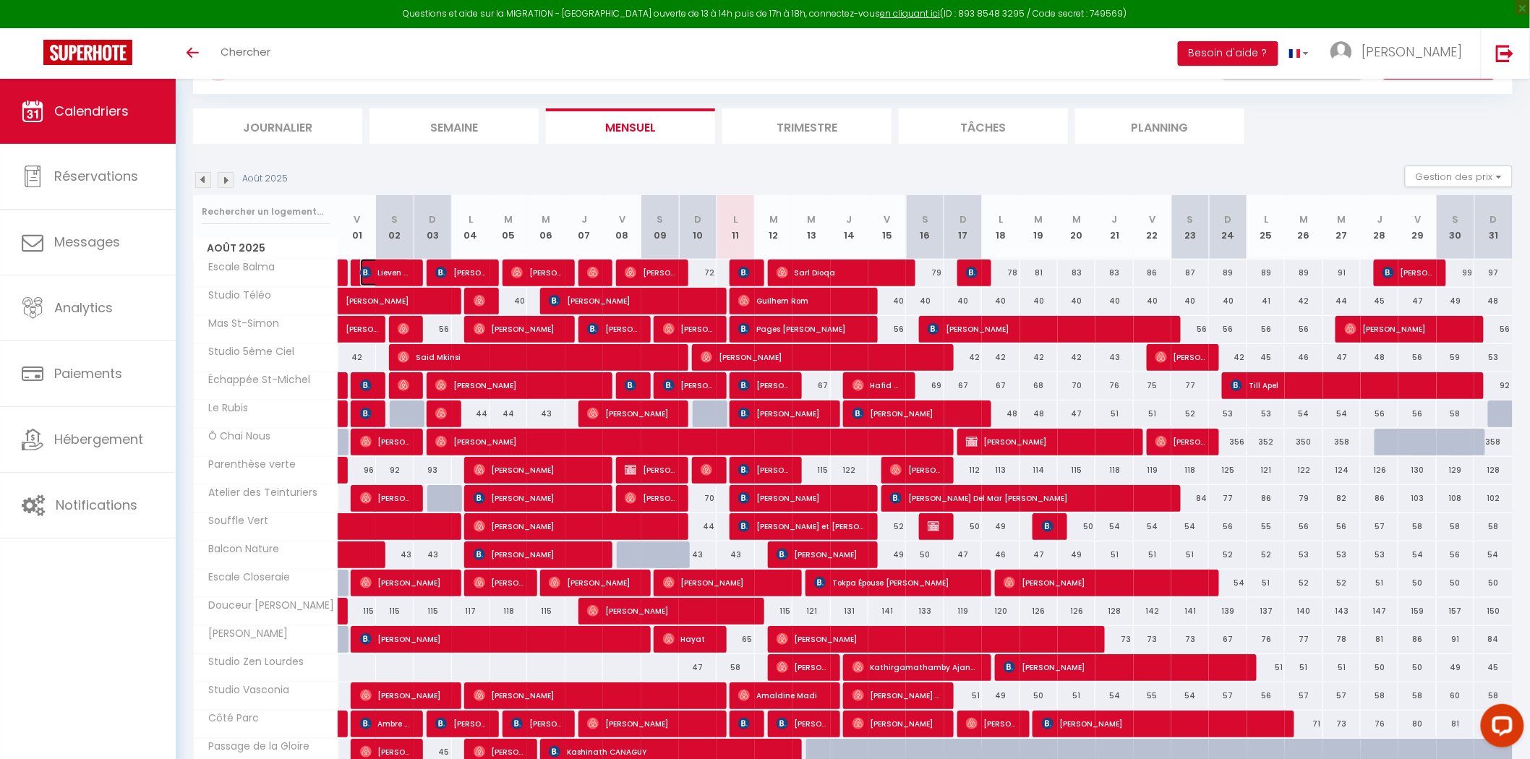
click at [395, 273] on span "[PERSON_NAME]" at bounding box center [385, 272] width 50 height 27
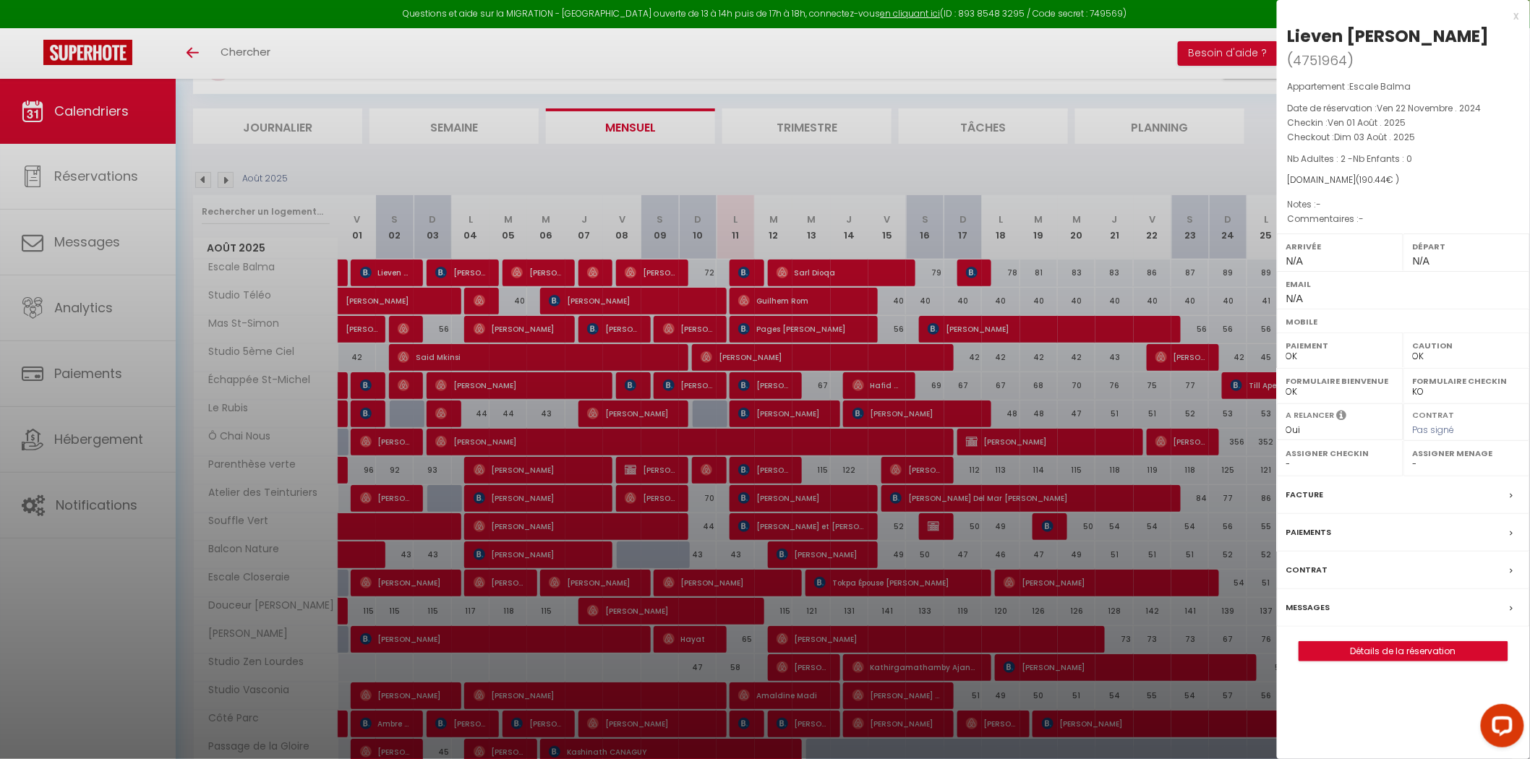
click at [574, 250] on div at bounding box center [765, 379] width 1530 height 759
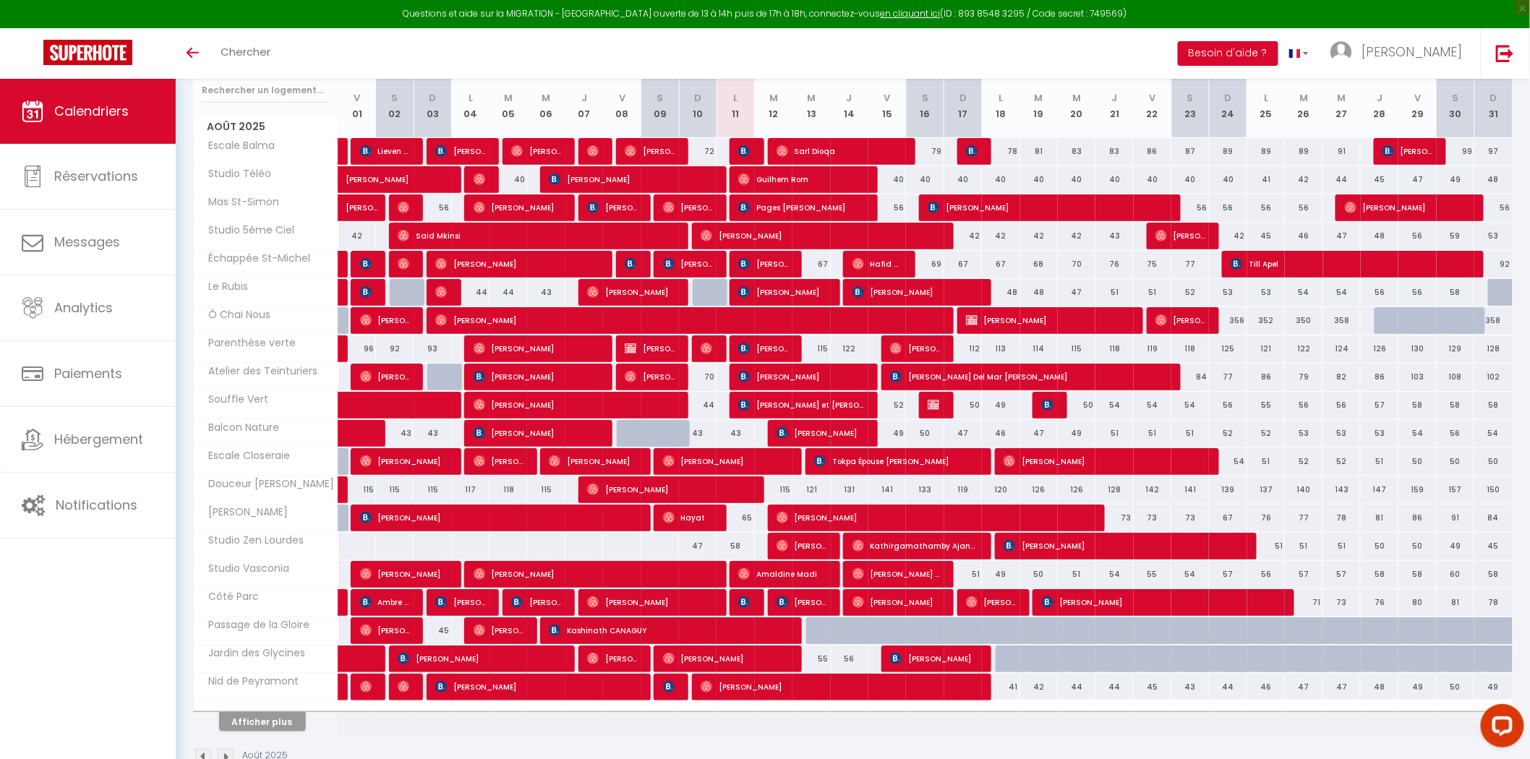
scroll to position [231, 0]
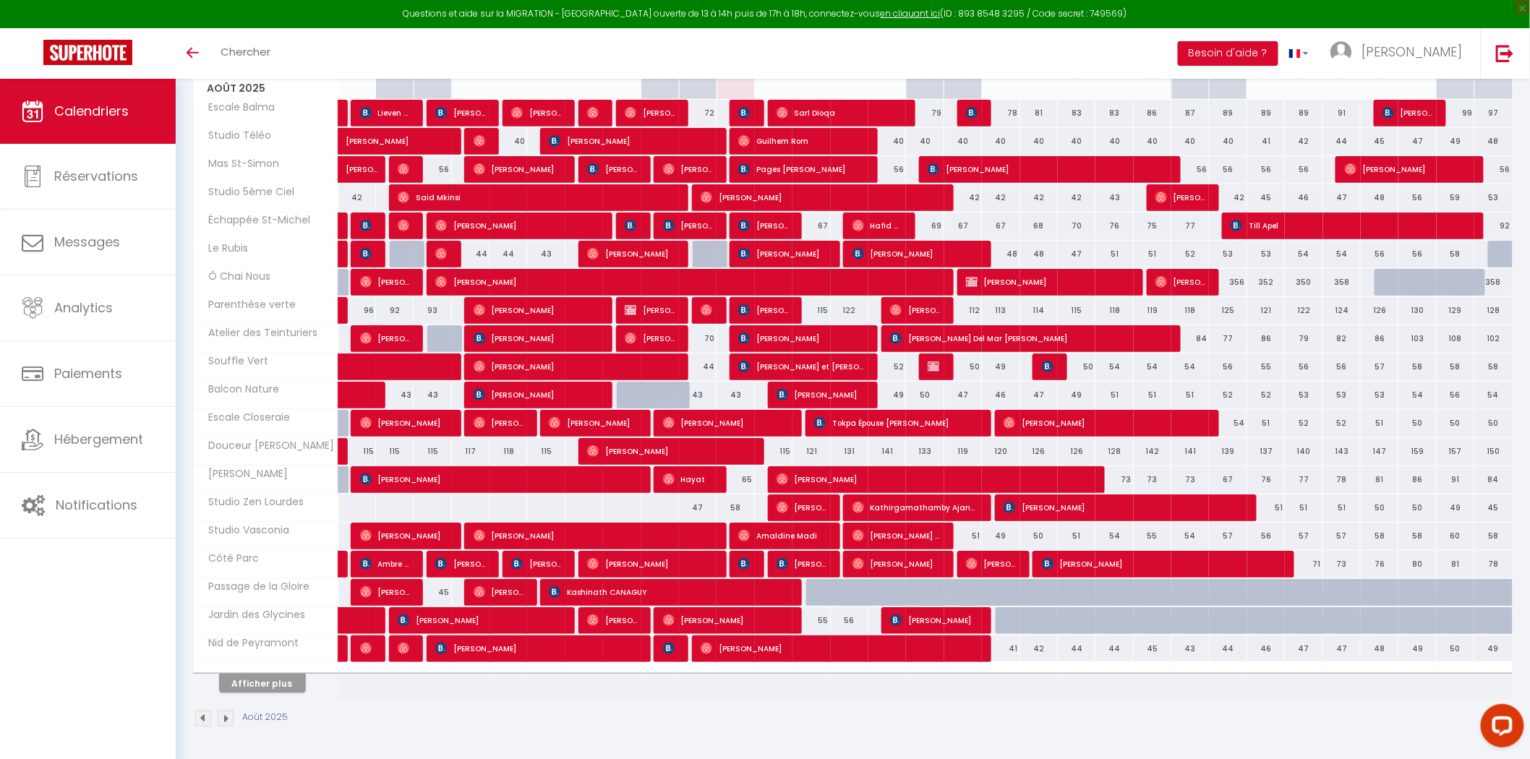
click at [272, 669] on div at bounding box center [266, 668] width 145 height 9
click at [271, 678] on button "Afficher plus" at bounding box center [262, 684] width 87 height 20
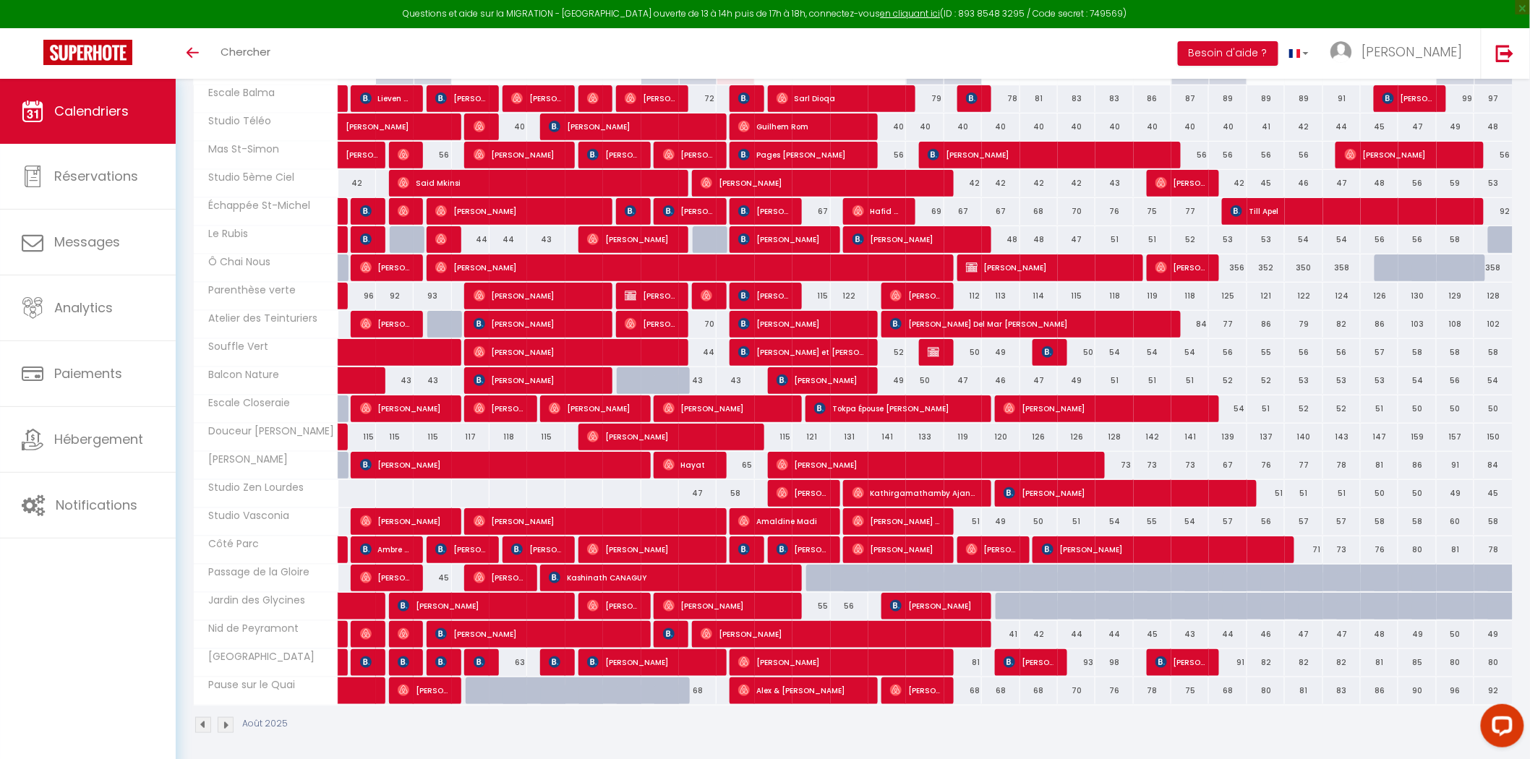
scroll to position [252, 0]
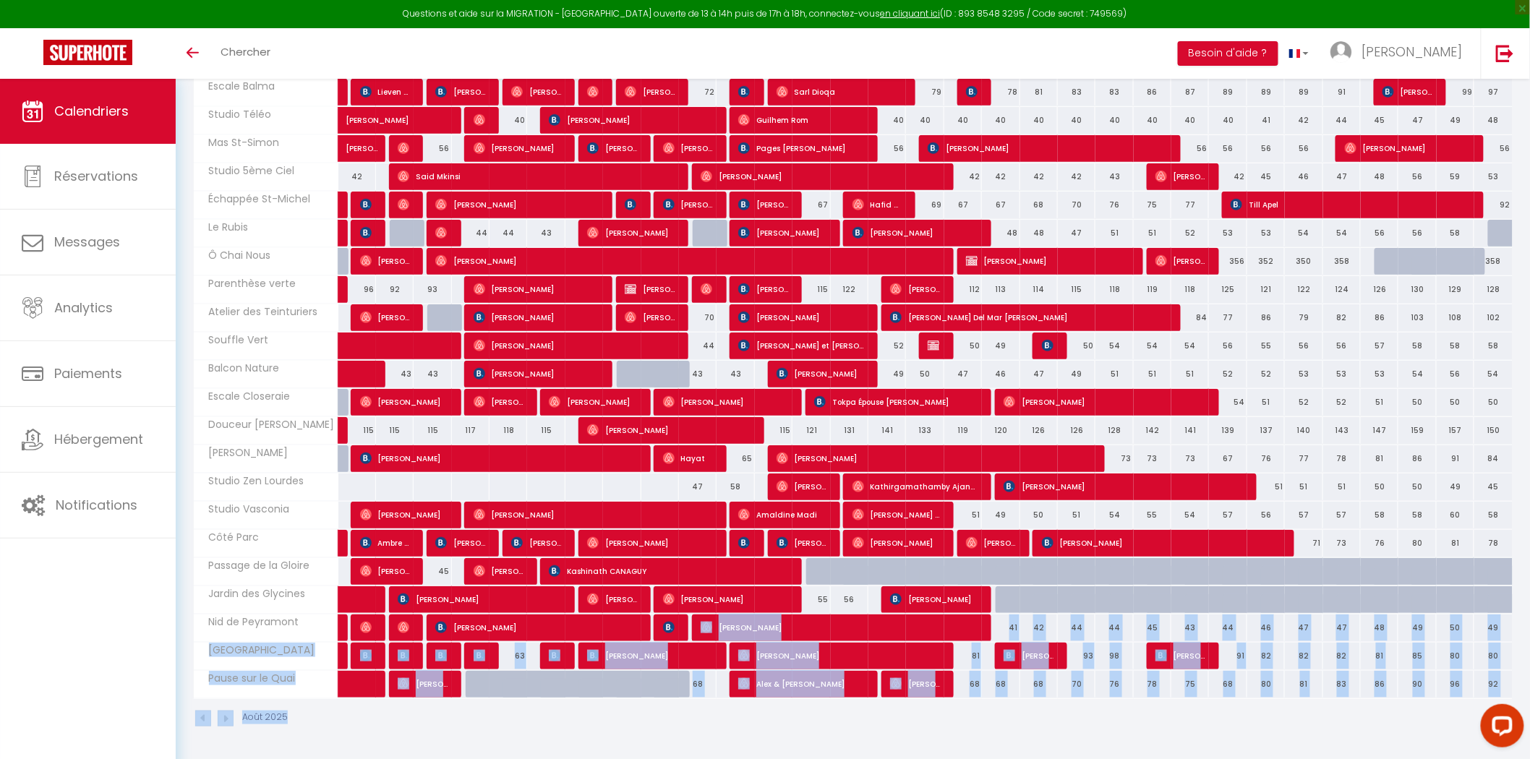
drag, startPoint x: 746, startPoint y: 709, endPoint x: 683, endPoint y: 626, distance: 103.3
click at [683, 626] on div "Août 2025 Gestion des prix Nb Nuits minimum Règles Disponibilité Août 2025 V 01…" at bounding box center [853, 363] width 1320 height 757
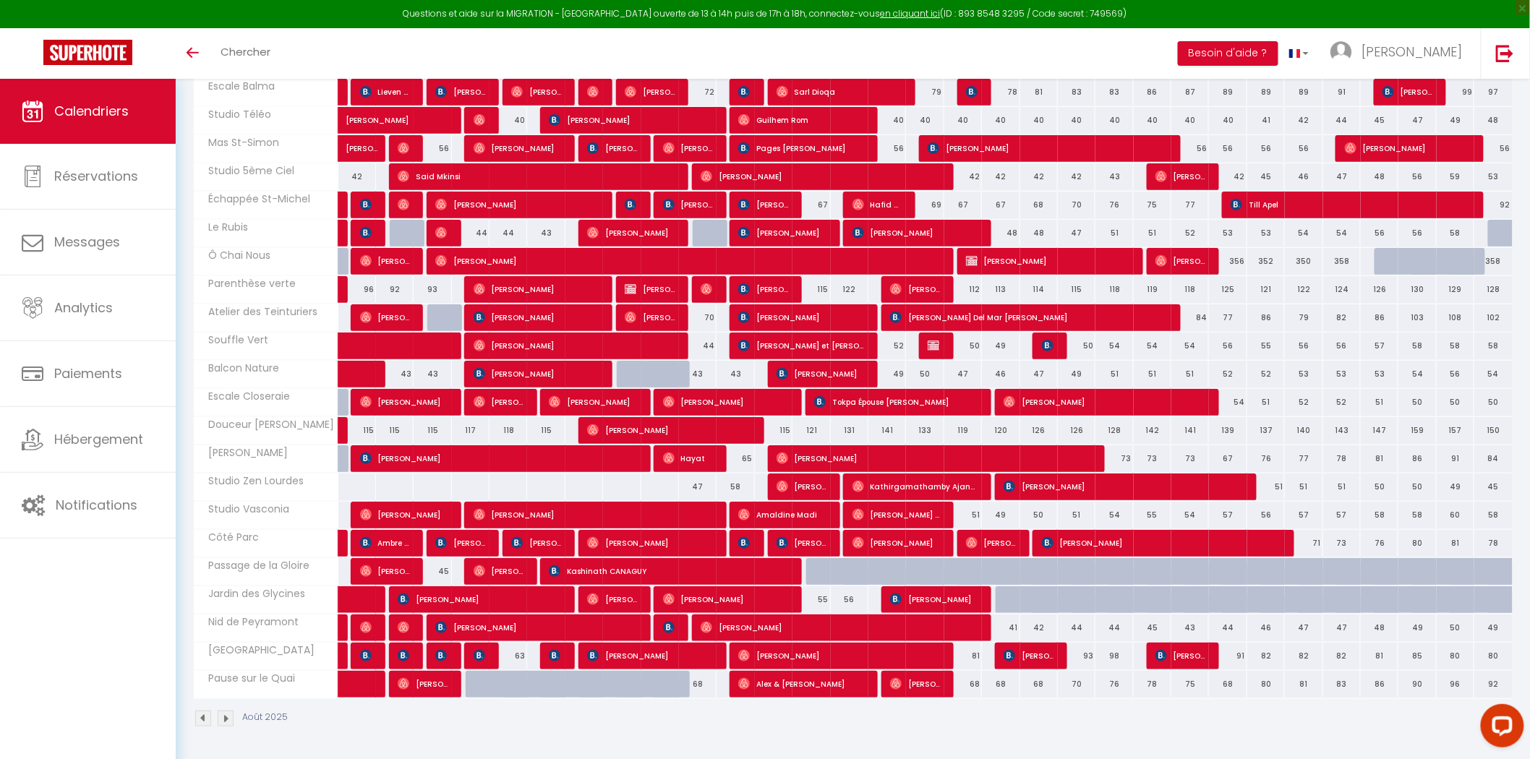
click at [691, 725] on div "Août 2025" at bounding box center [853, 720] width 1320 height 43
click at [705, 727] on div "Août 2025" at bounding box center [853, 720] width 1320 height 43
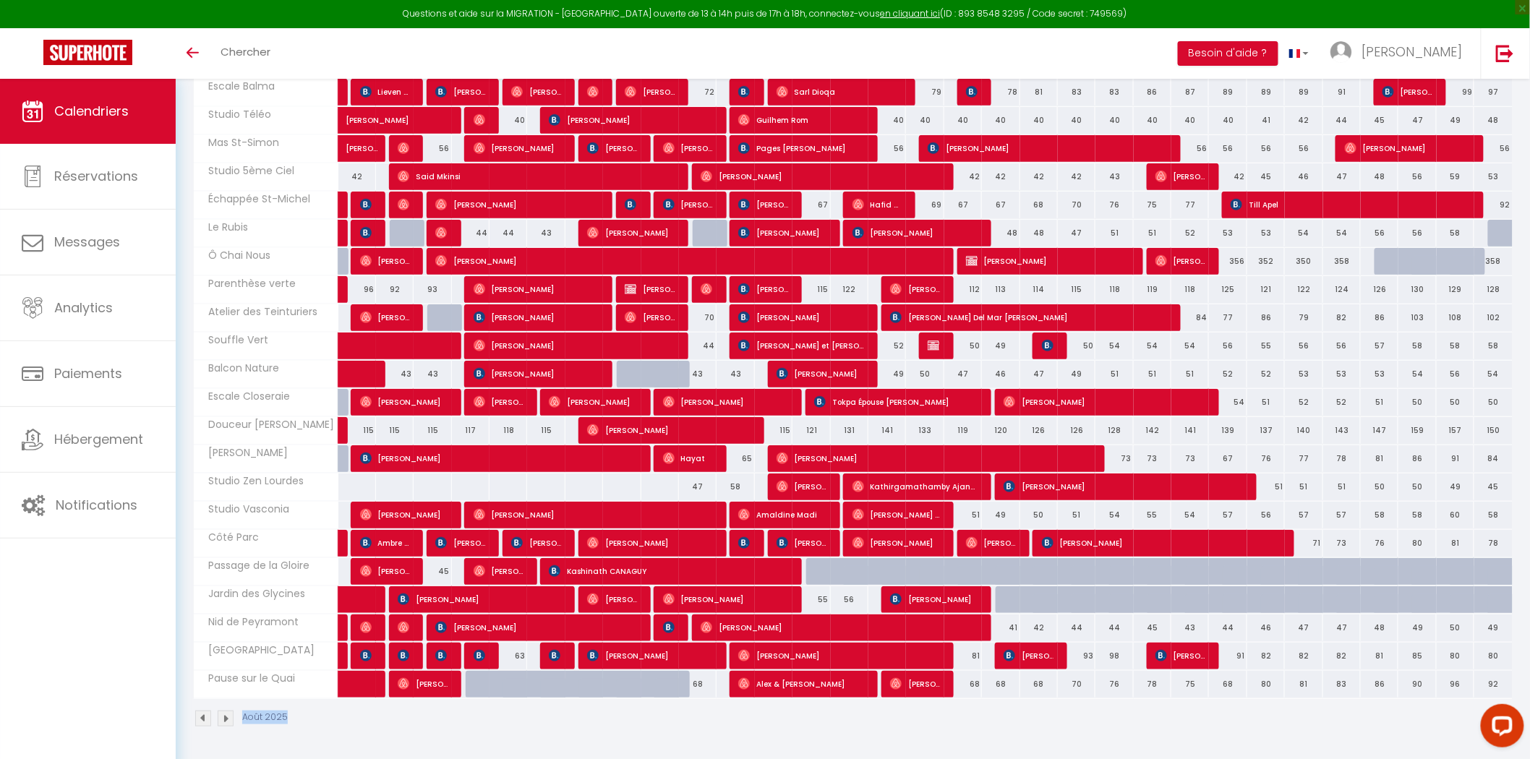
click at [704, 727] on div "Août 2025" at bounding box center [853, 720] width 1320 height 43
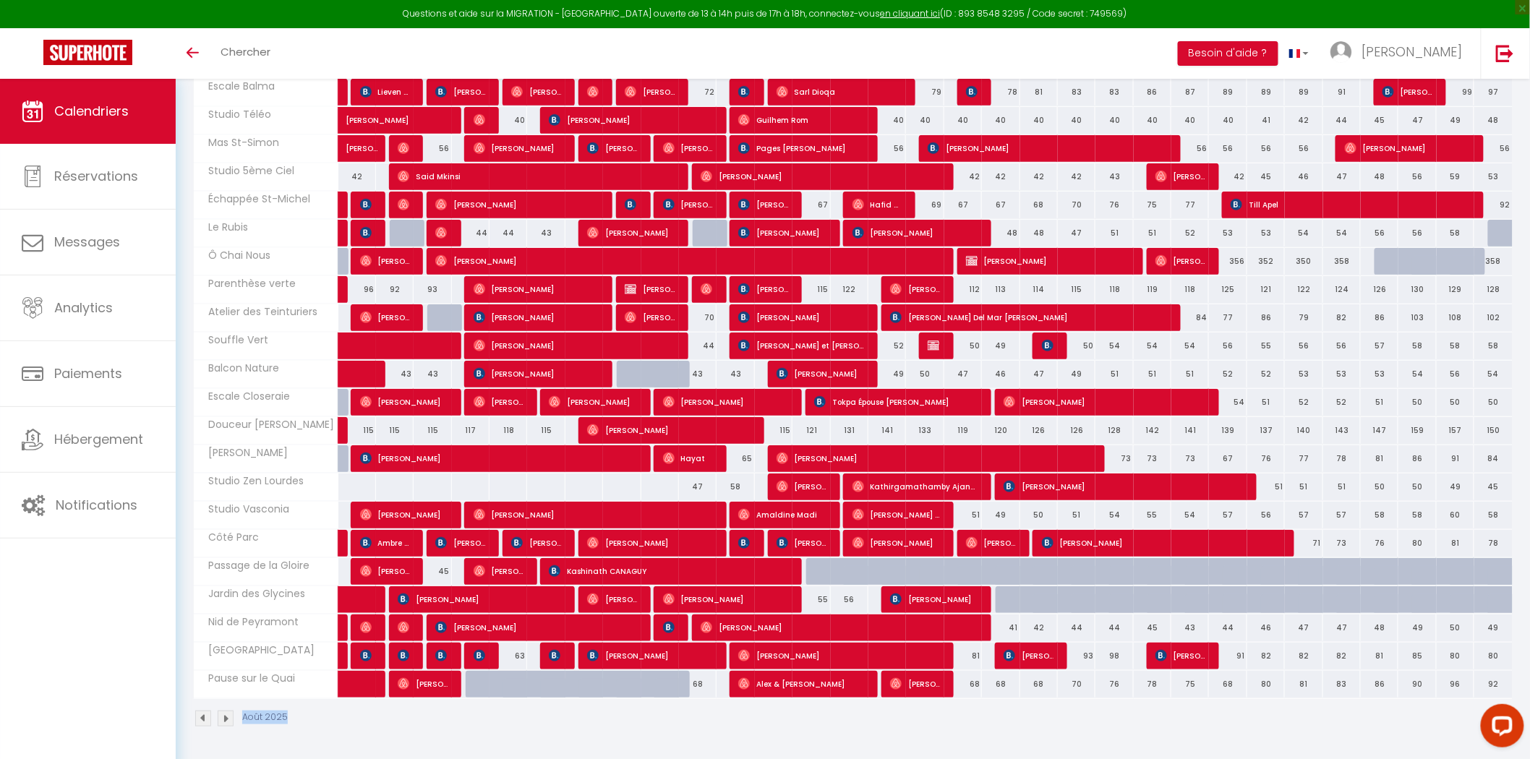
click at [704, 727] on div "Août 2025" at bounding box center [853, 720] width 1320 height 43
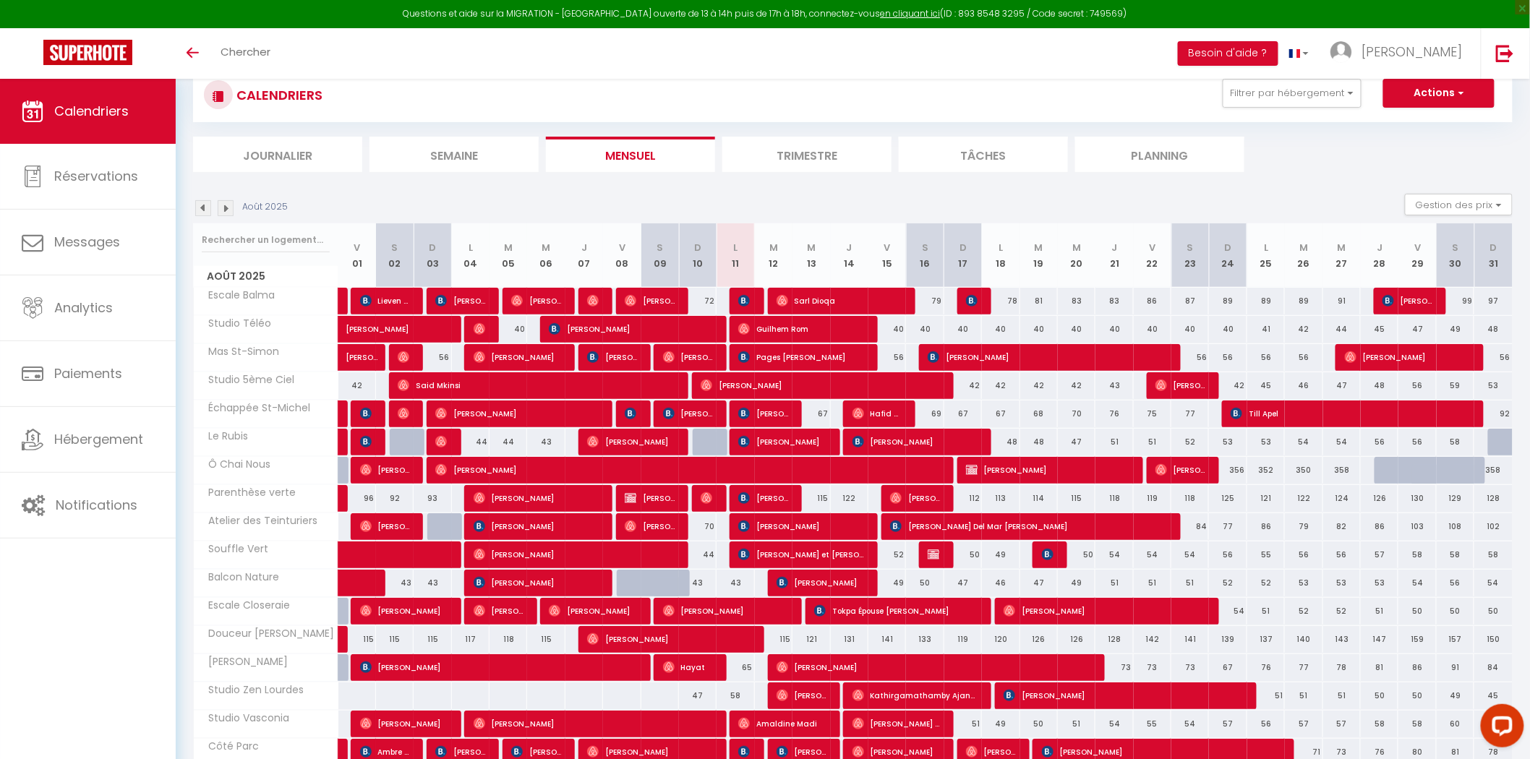
scroll to position [80, 0]
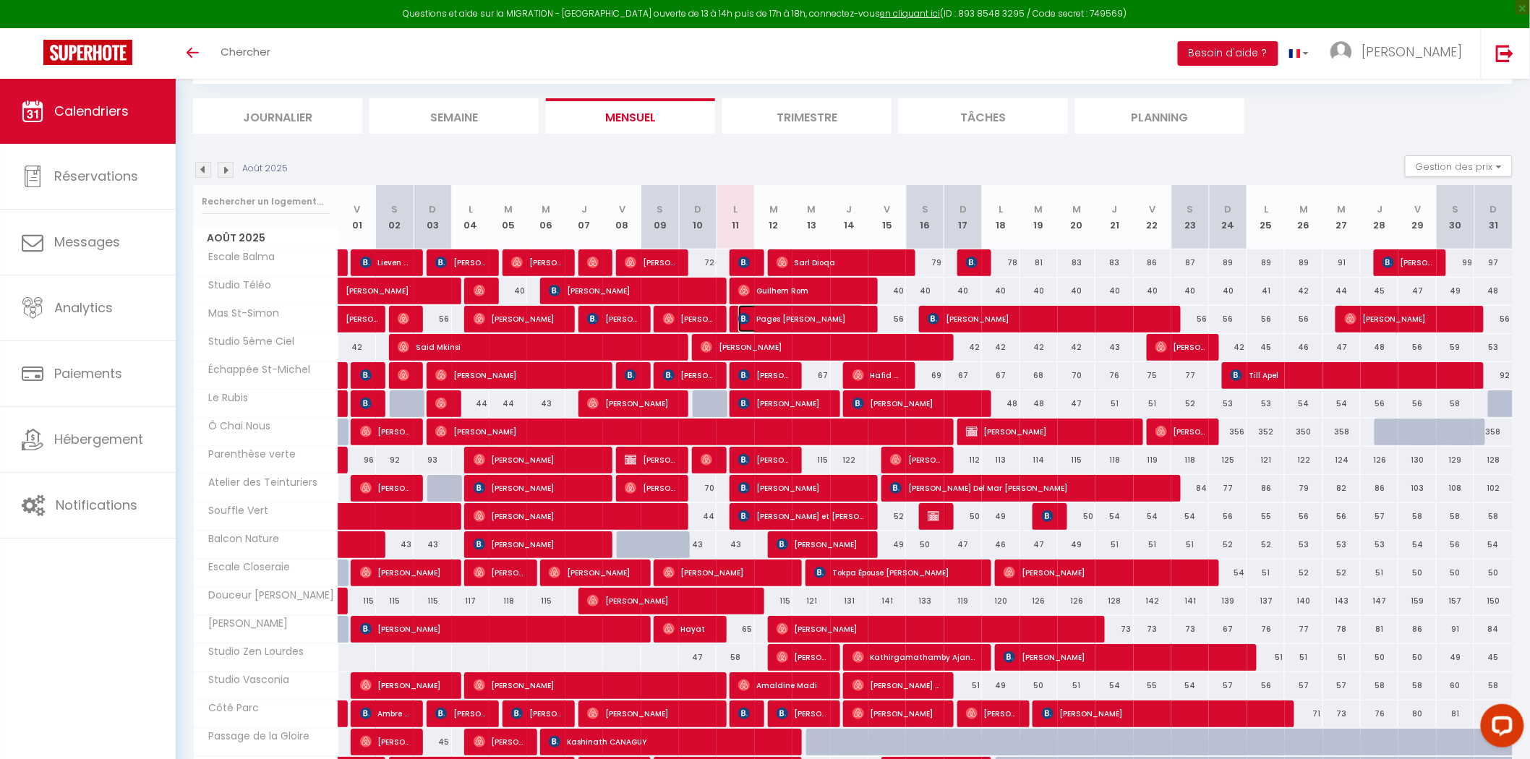
click at [757, 325] on span "Pages [PERSON_NAME]" at bounding box center [800, 318] width 125 height 27
select select "14782"
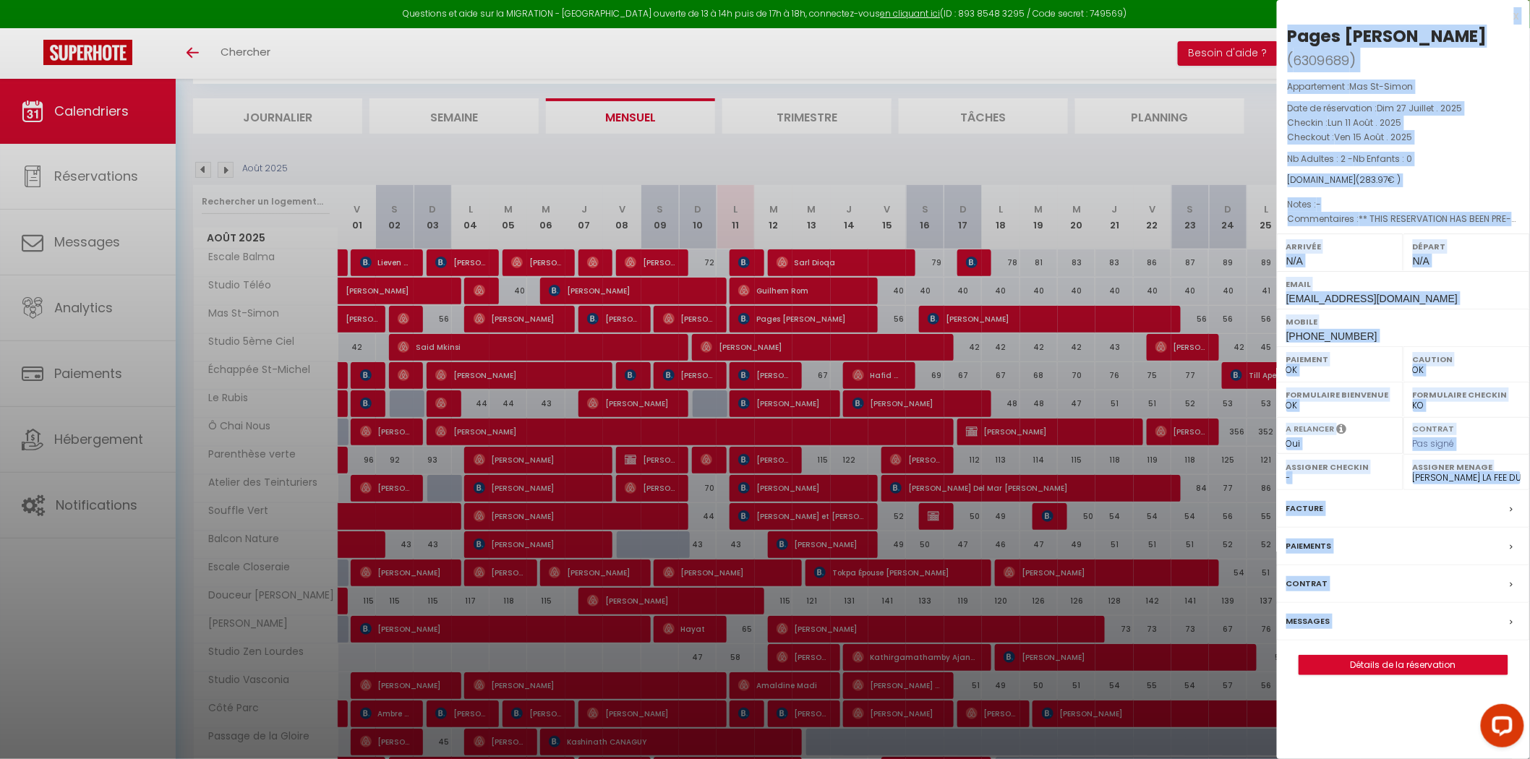
click at [1357, 603] on div "Messages" at bounding box center [1403, 622] width 253 height 38
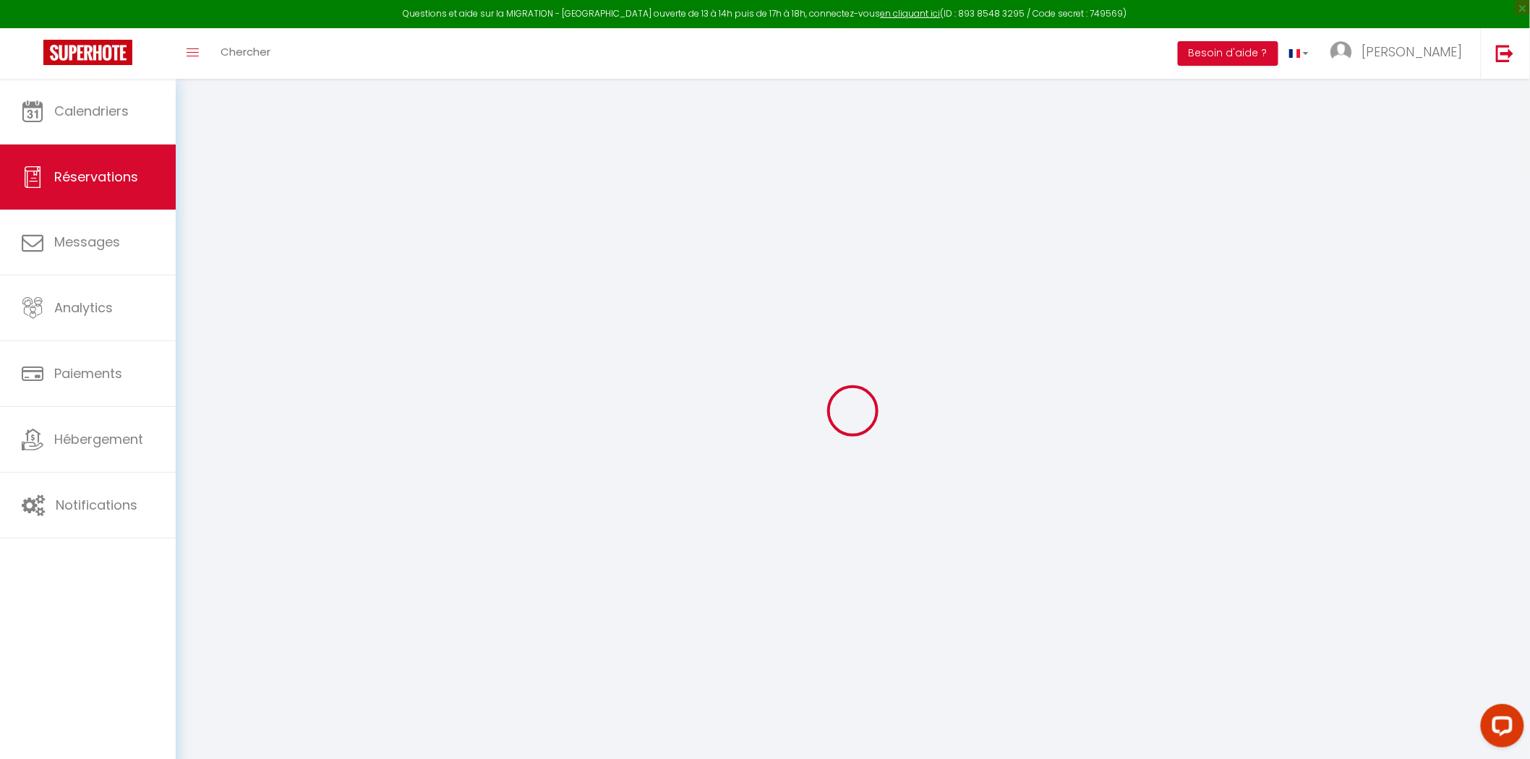
select select
checkbox input "false"
type textarea "** THIS RESERVATION HAS BEEN PRE-PAID ** Reservation has a cancellation grace p…"
select index
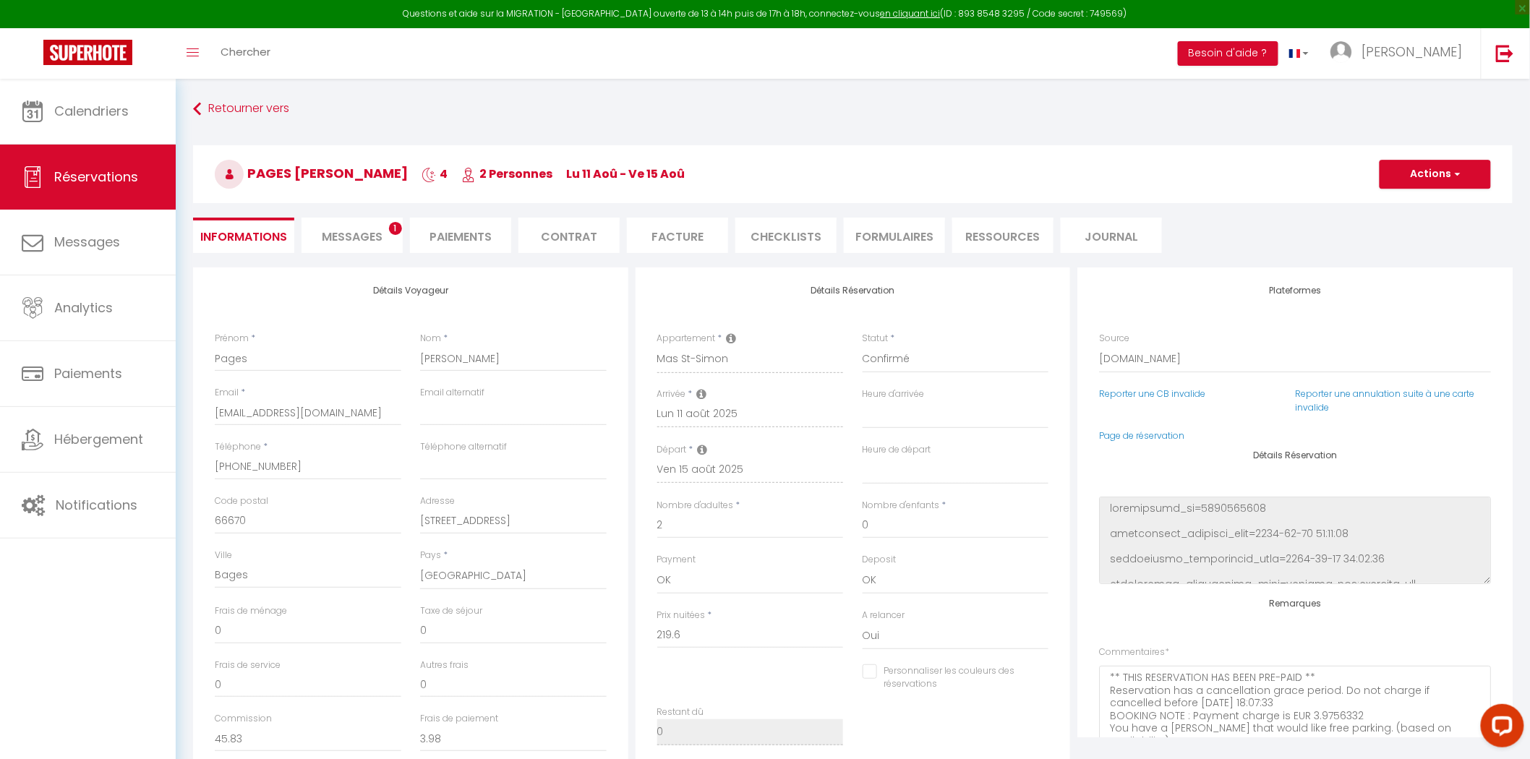
select select
checkbox input "false"
select index
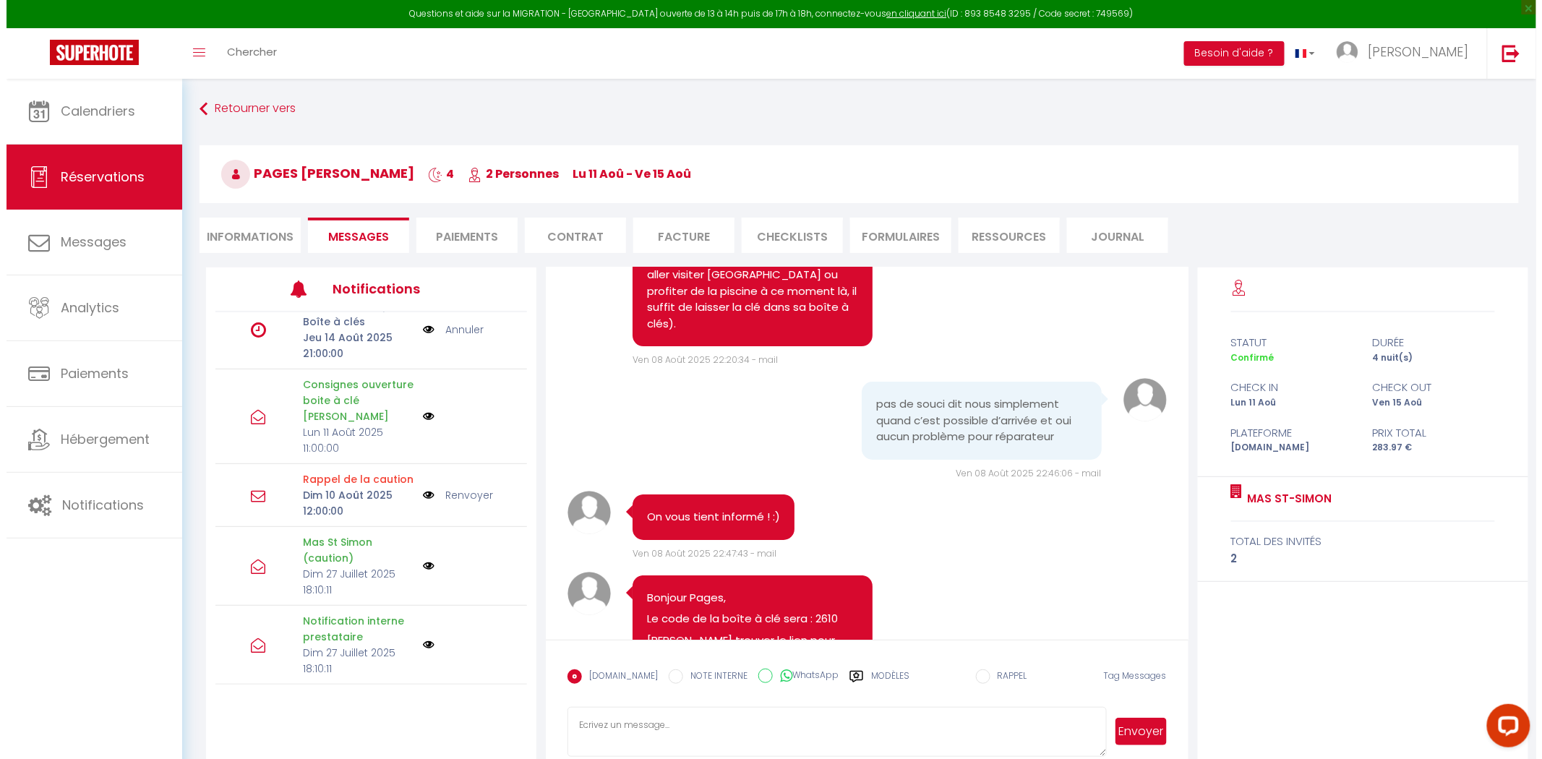
scroll to position [2008, 0]
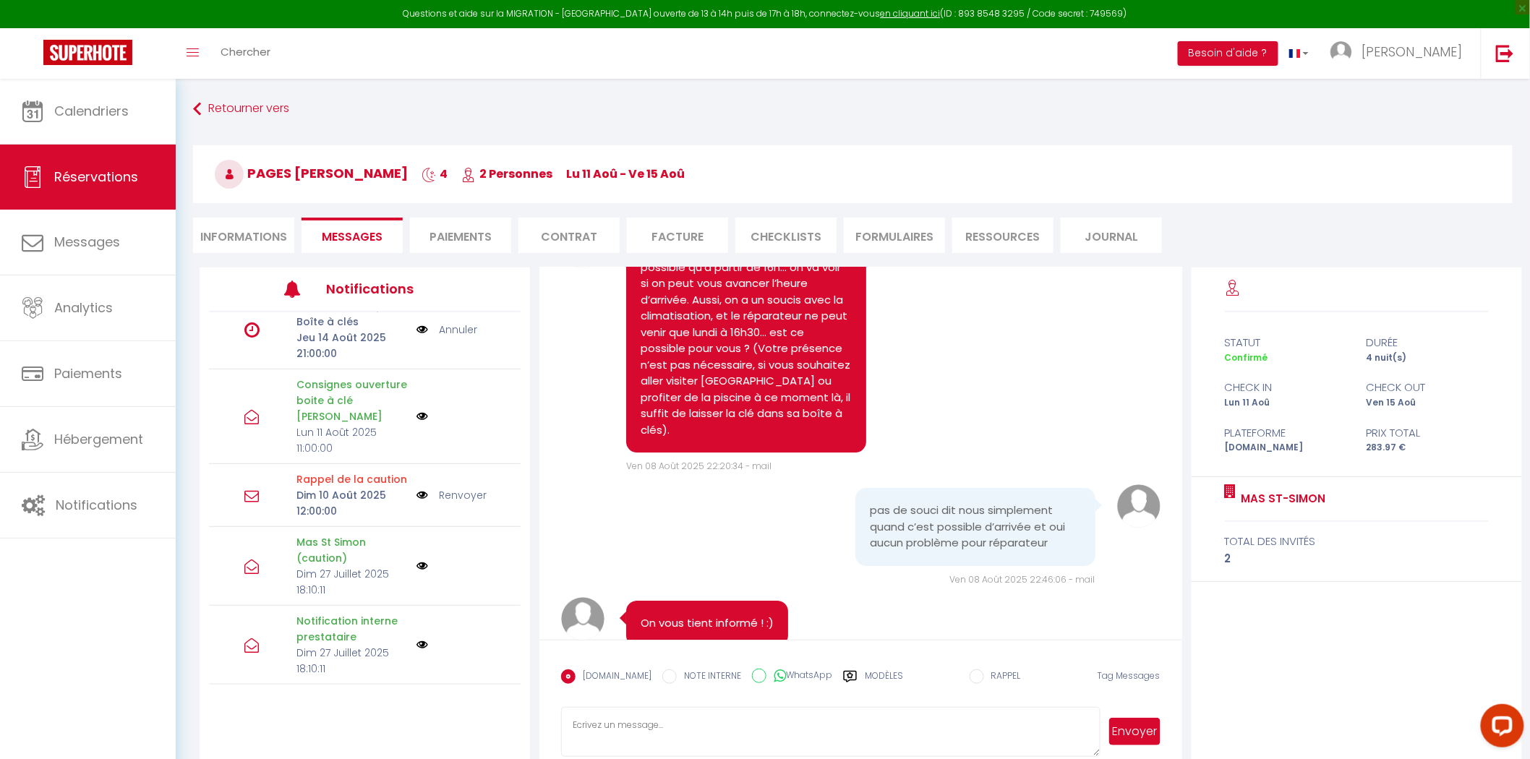
click at [417, 416] on img at bounding box center [423, 417] width 12 height 12
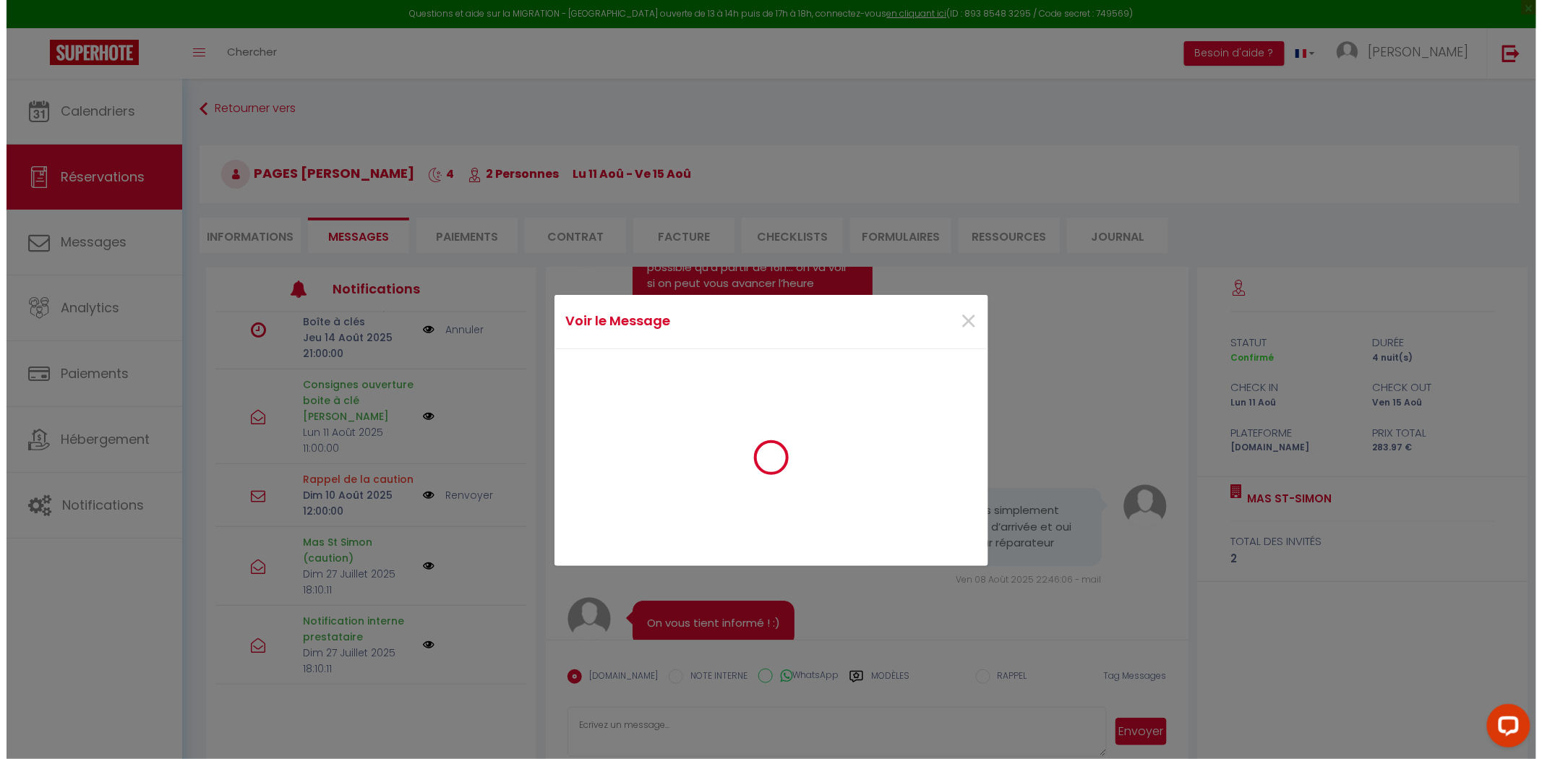
scroll to position [117, 0]
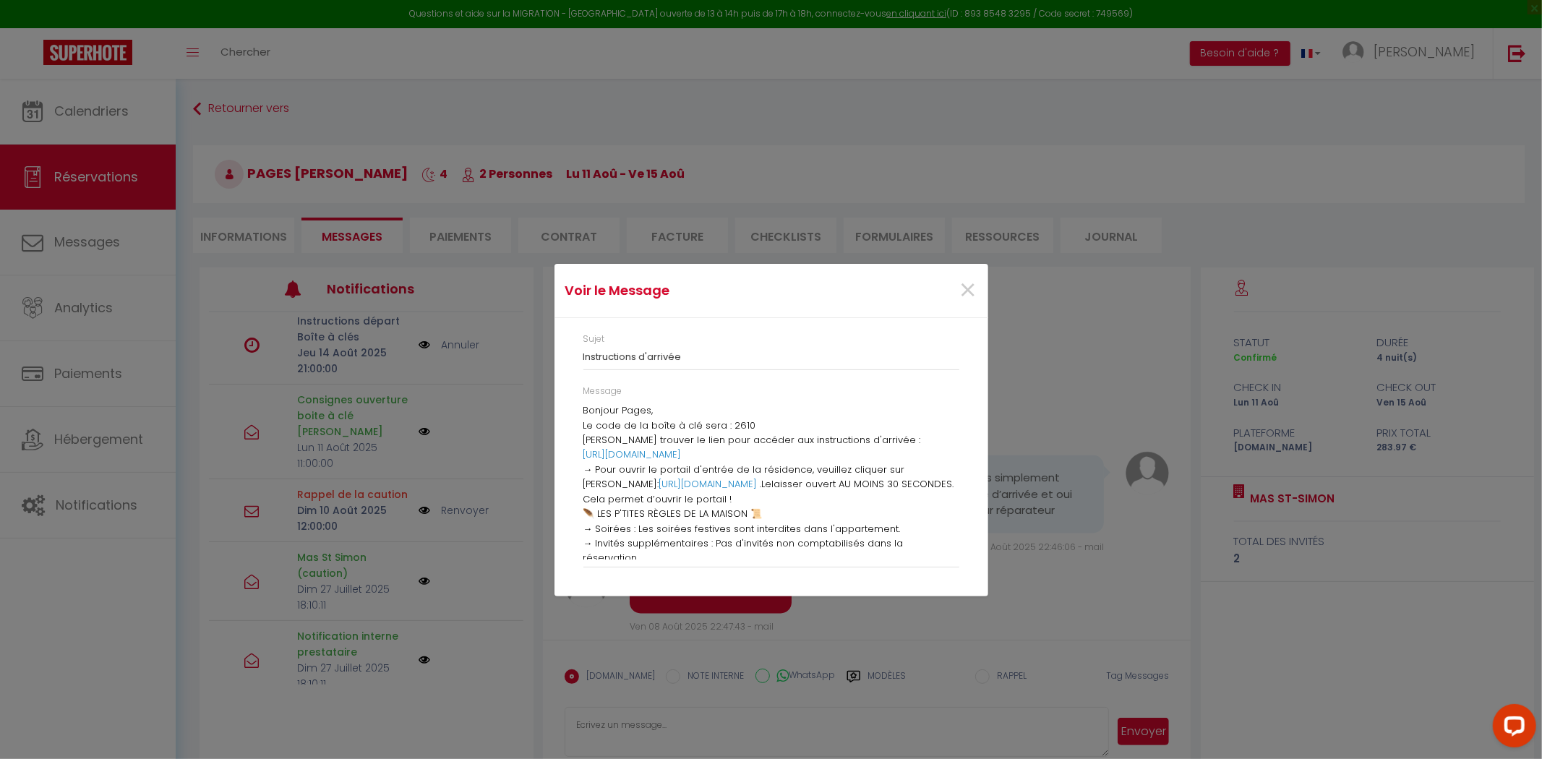
click at [689, 413] on p "Bonjour Pages," at bounding box center [772, 411] width 376 height 14
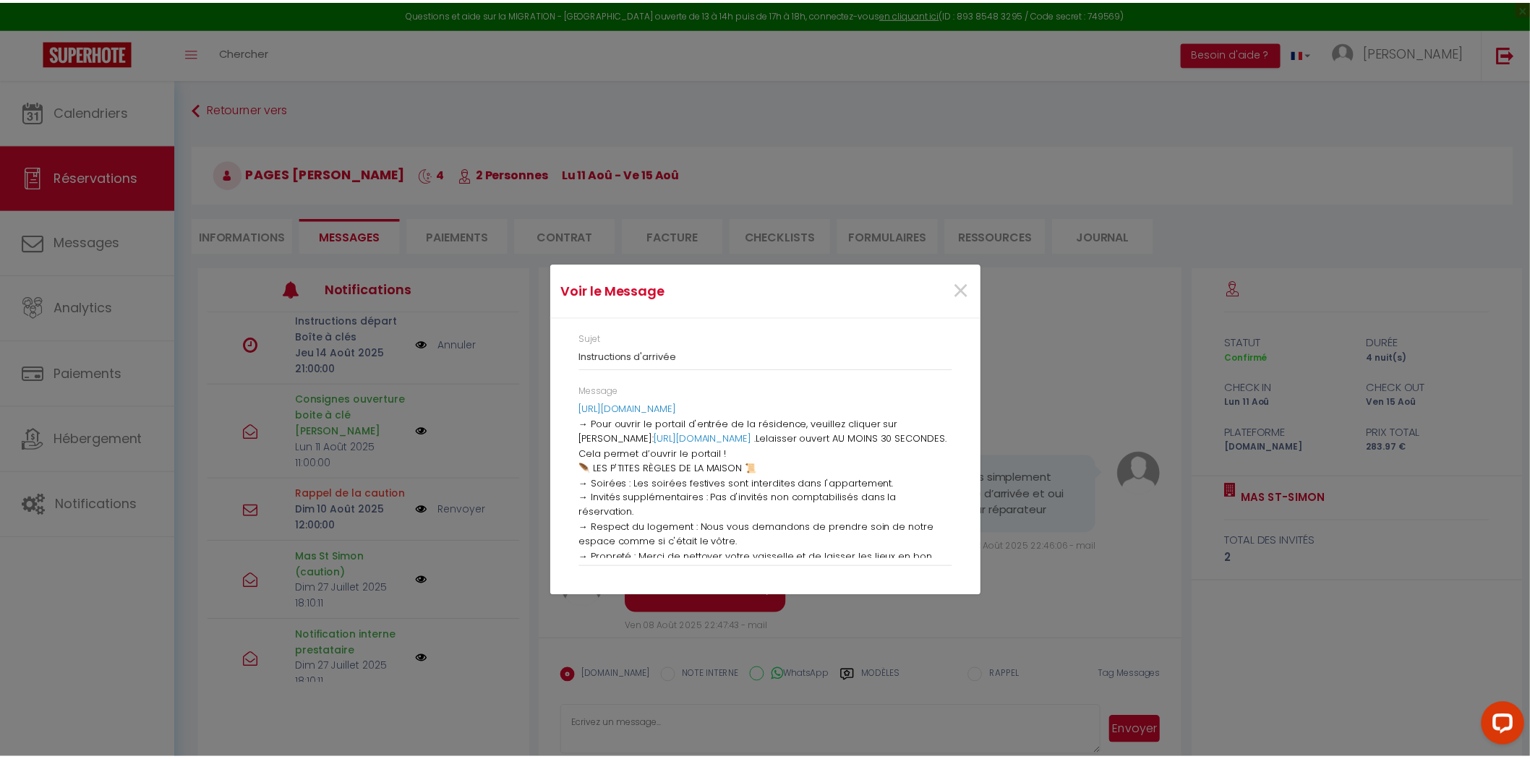
scroll to position [0, 0]
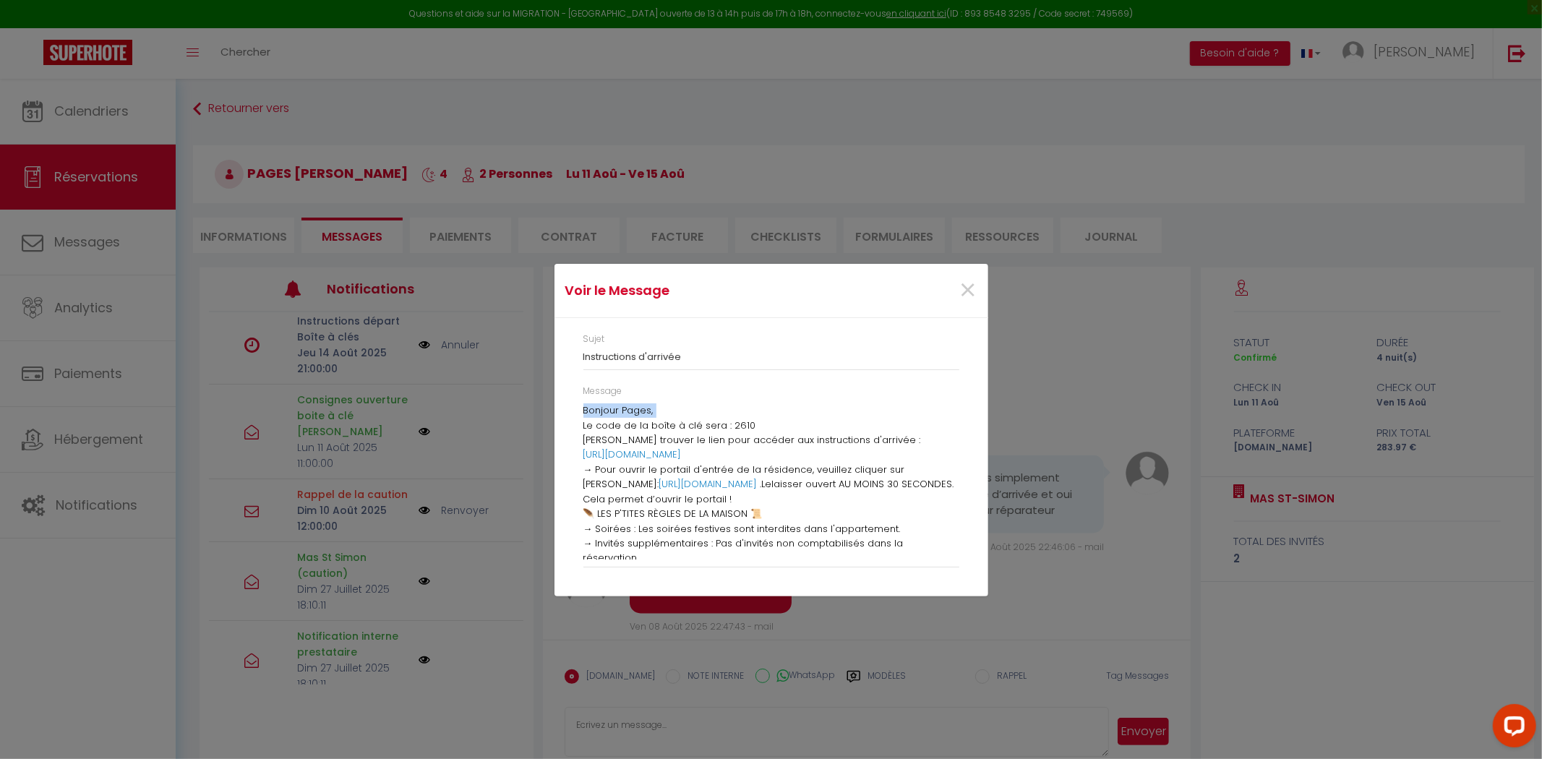
drag, startPoint x: 579, startPoint y: 422, endPoint x: 782, endPoint y: 508, distance: 220.7
click at [782, 508] on div "Message Bonjour Pages, Le code de la boîte à clé sera : 2610 Veuillez trouver l…" at bounding box center [770, 483] width 395 height 197
copy div "Le code de la boîte à clé sera : 2610 Veuillez trouver le lien pour accéder aux…"
click at [1184, 529] on div "Voir le Message × Sujet Instructions d'arrivée Message Bonjour Pages, Le code d…" at bounding box center [771, 379] width 1542 height 759
click at [960, 269] on span "×" at bounding box center [969, 290] width 18 height 43
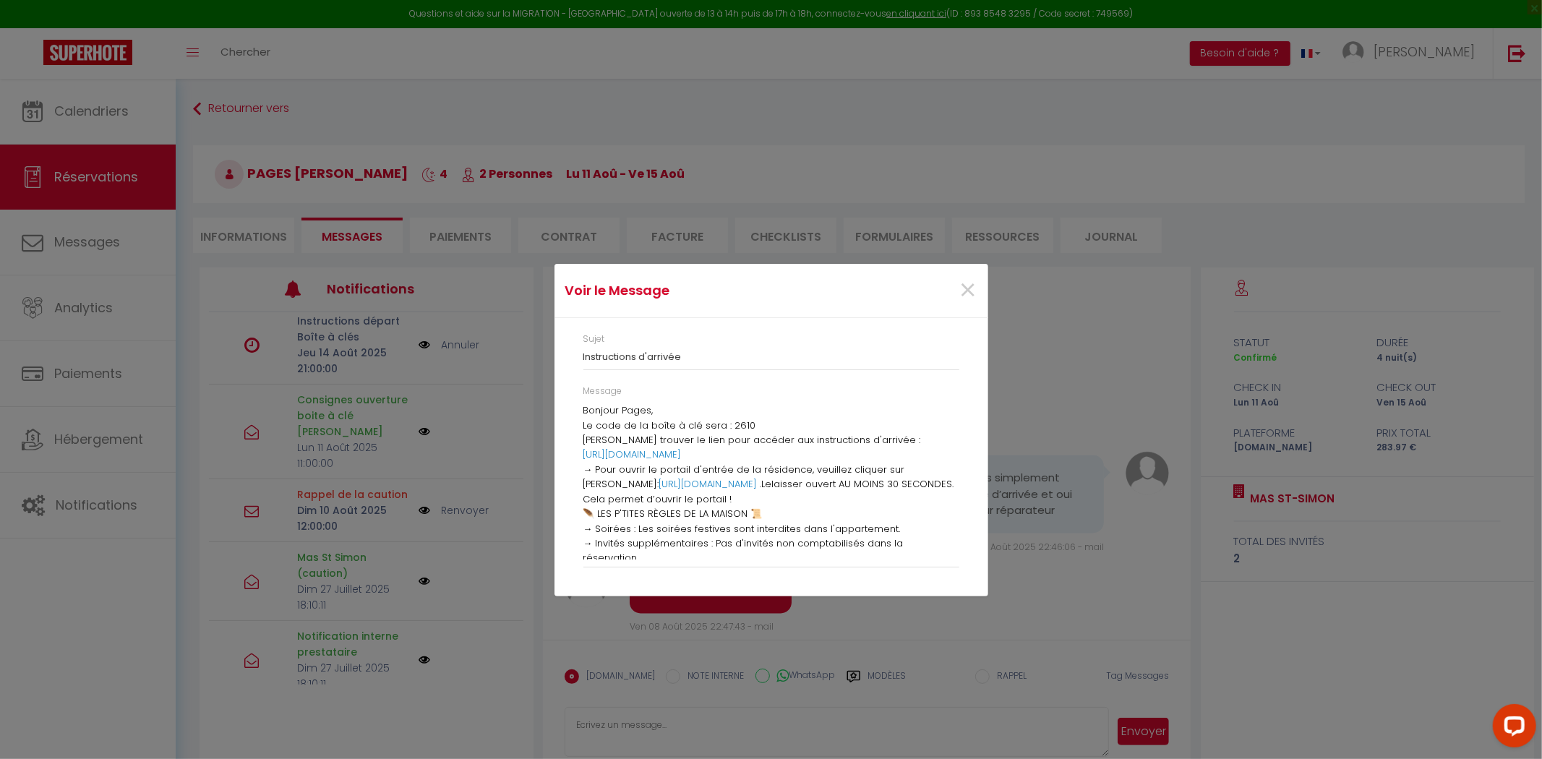
scroll to position [132, 0]
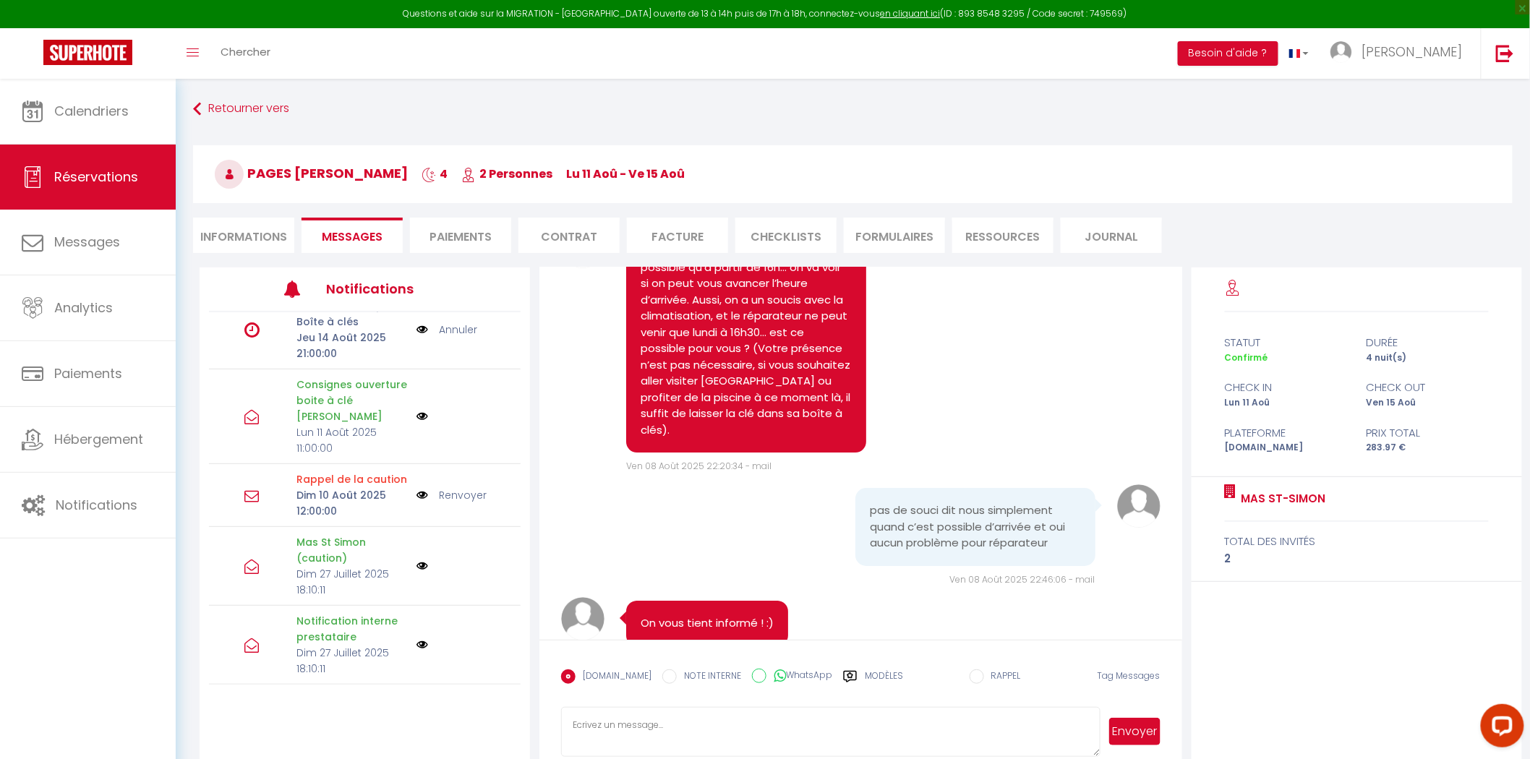
click at [965, 201] on div "si possible" at bounding box center [960, 174] width 299 height 53
click at [256, 229] on li "Informations" at bounding box center [243, 235] width 101 height 35
select select
select index
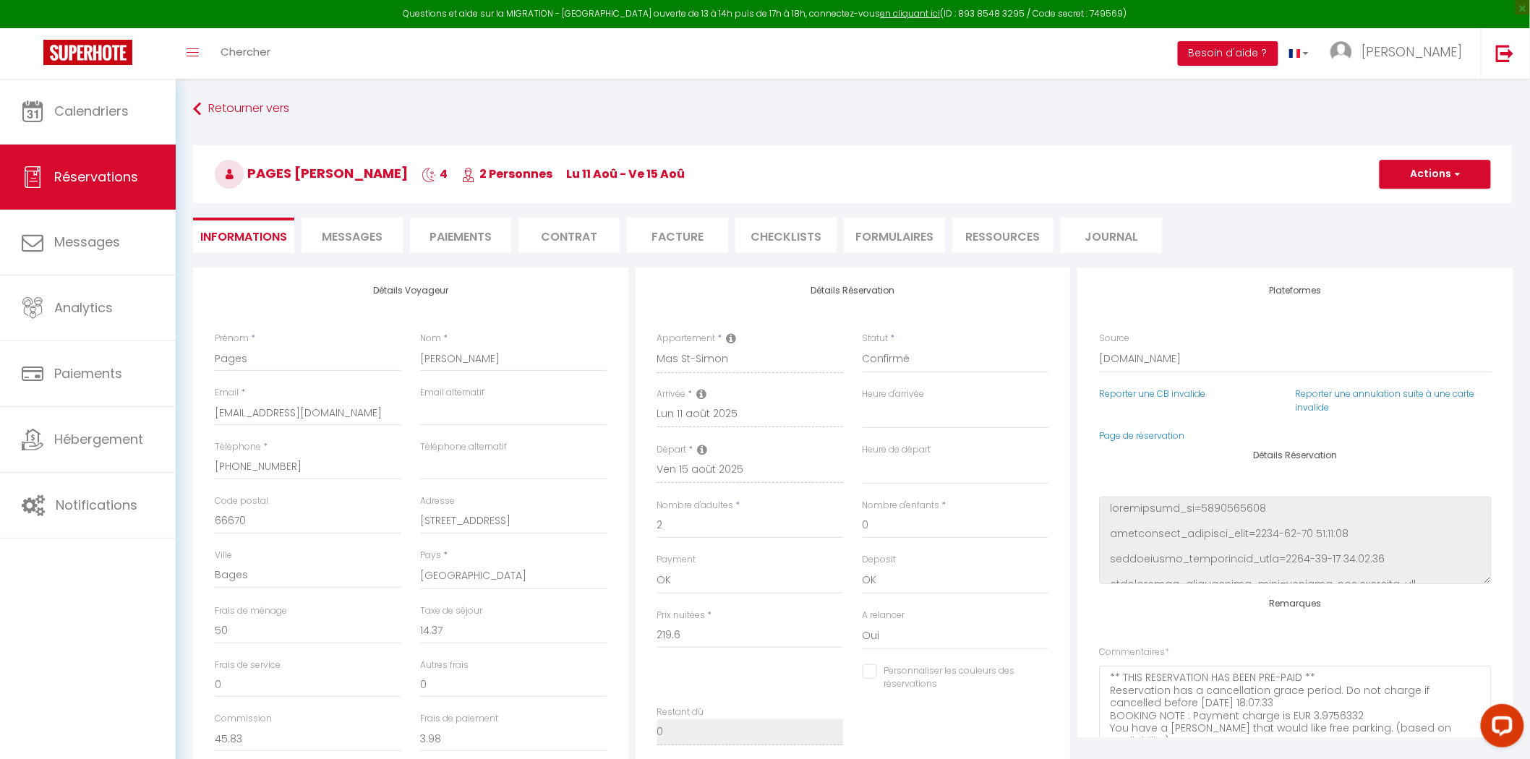
select select
select index
checkbox input "false"
click at [364, 230] on span "Messages" at bounding box center [352, 237] width 61 height 17
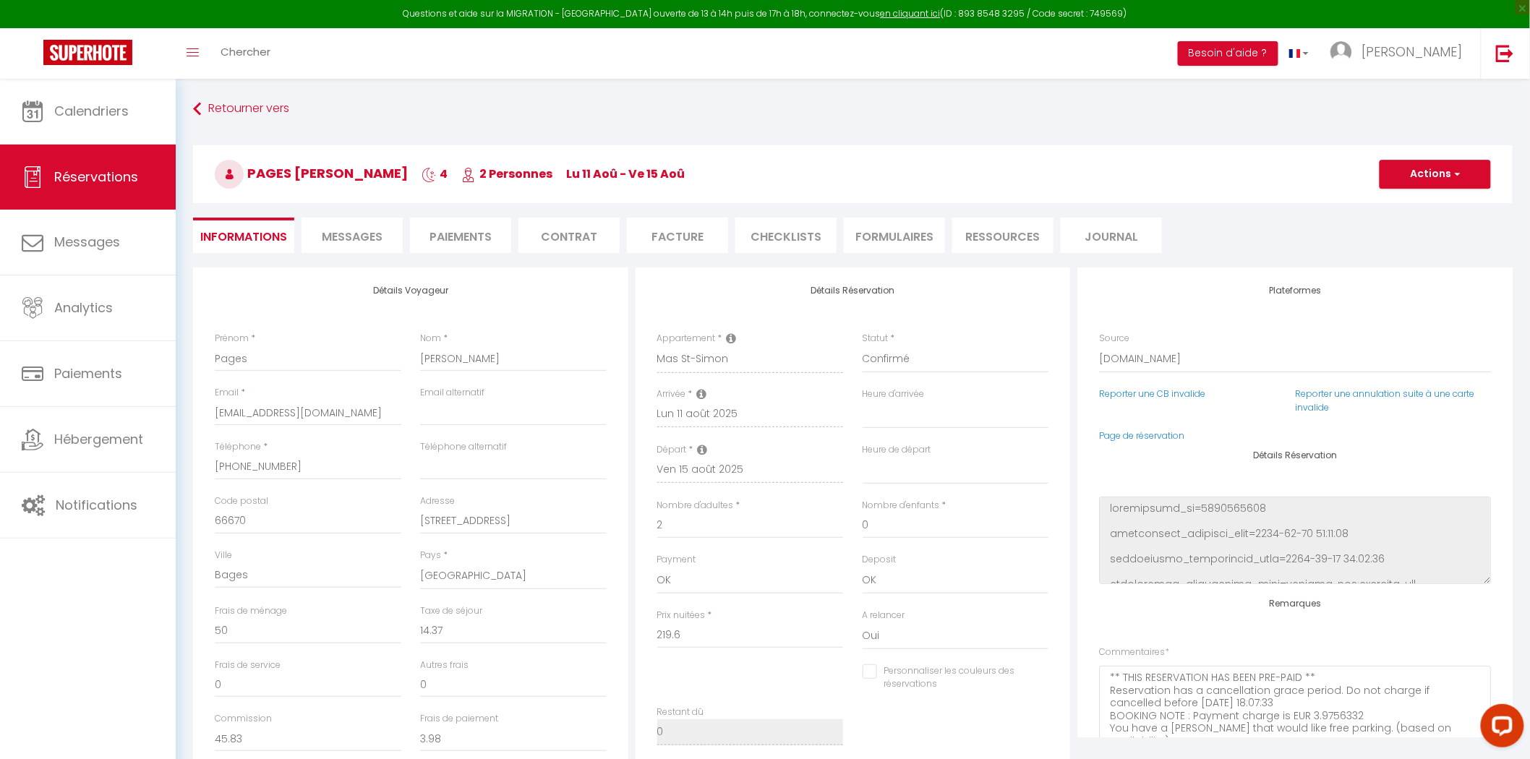
select select
select index
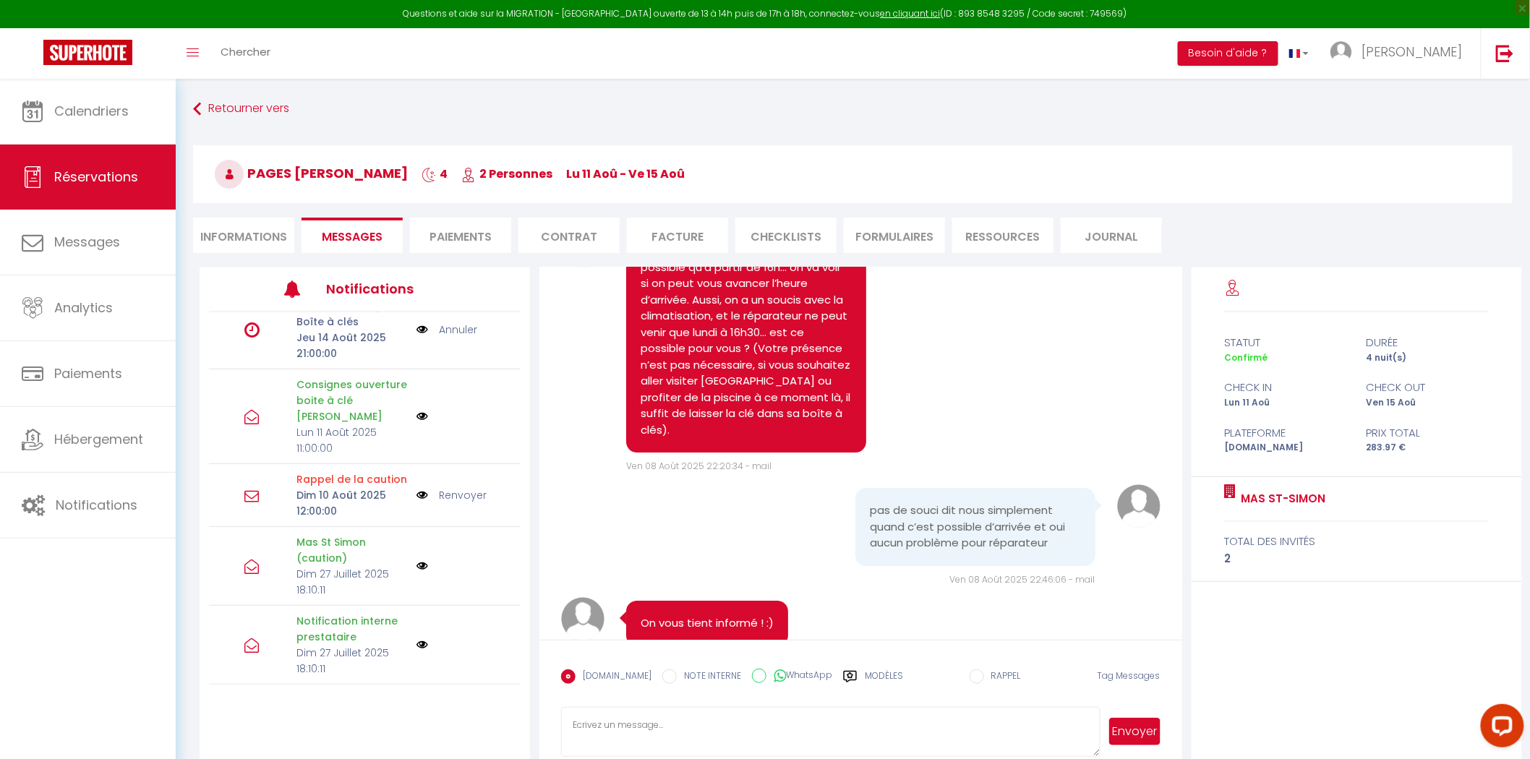
select select
select index
select select
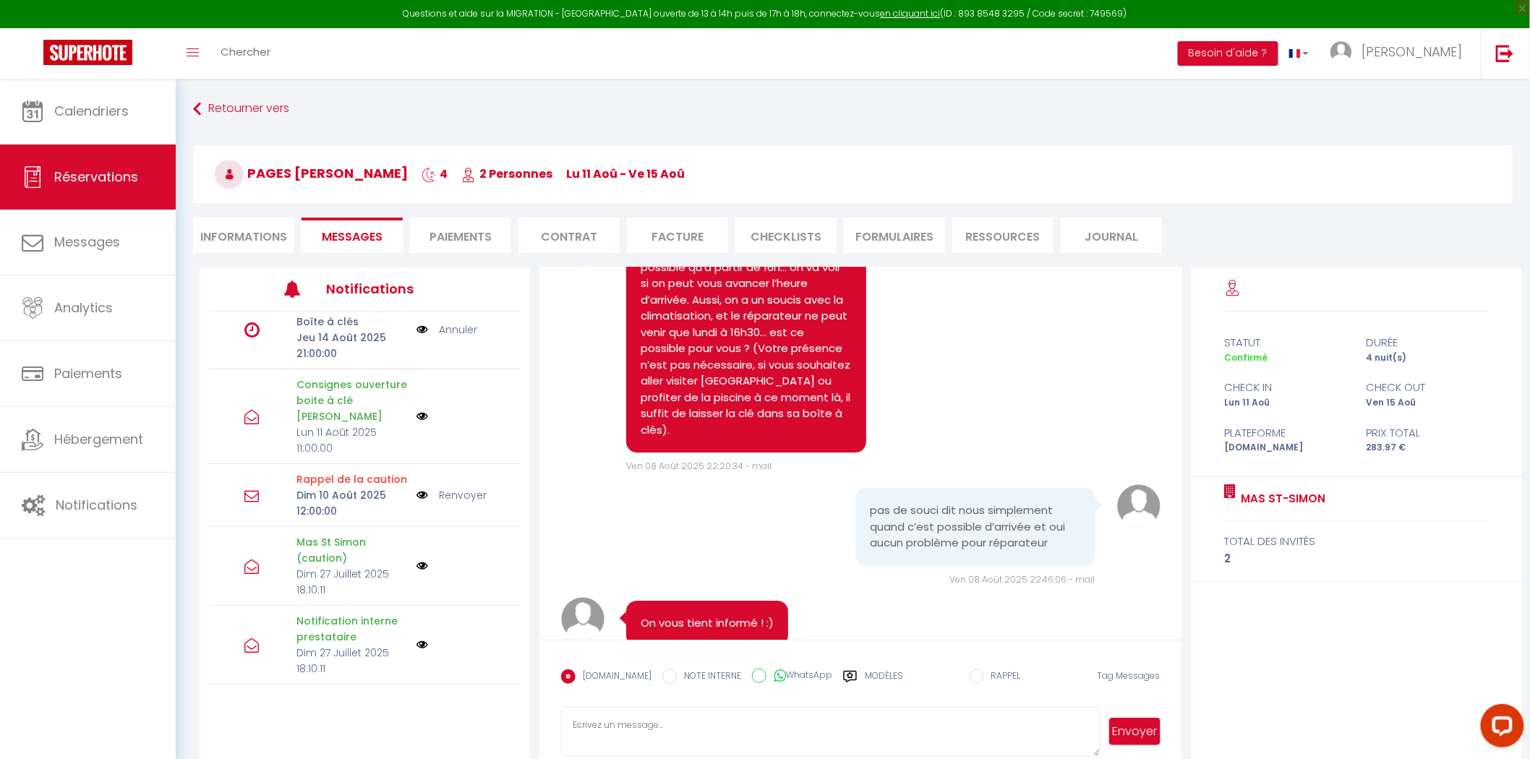
select index
click at [219, 242] on li "Informations" at bounding box center [243, 235] width 101 height 35
select select
select index
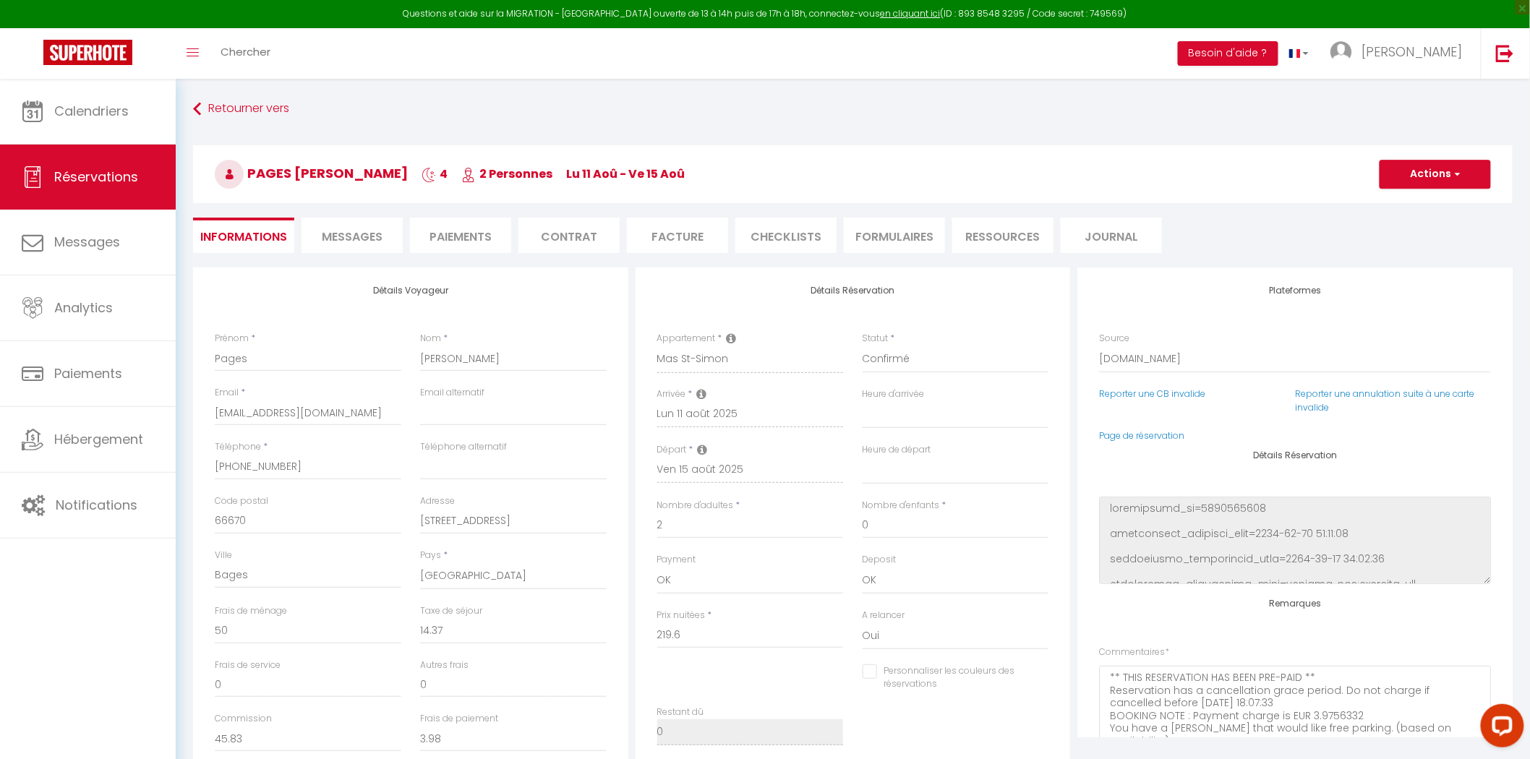
click at [328, 243] on span "Messages" at bounding box center [352, 237] width 61 height 17
select select
select index
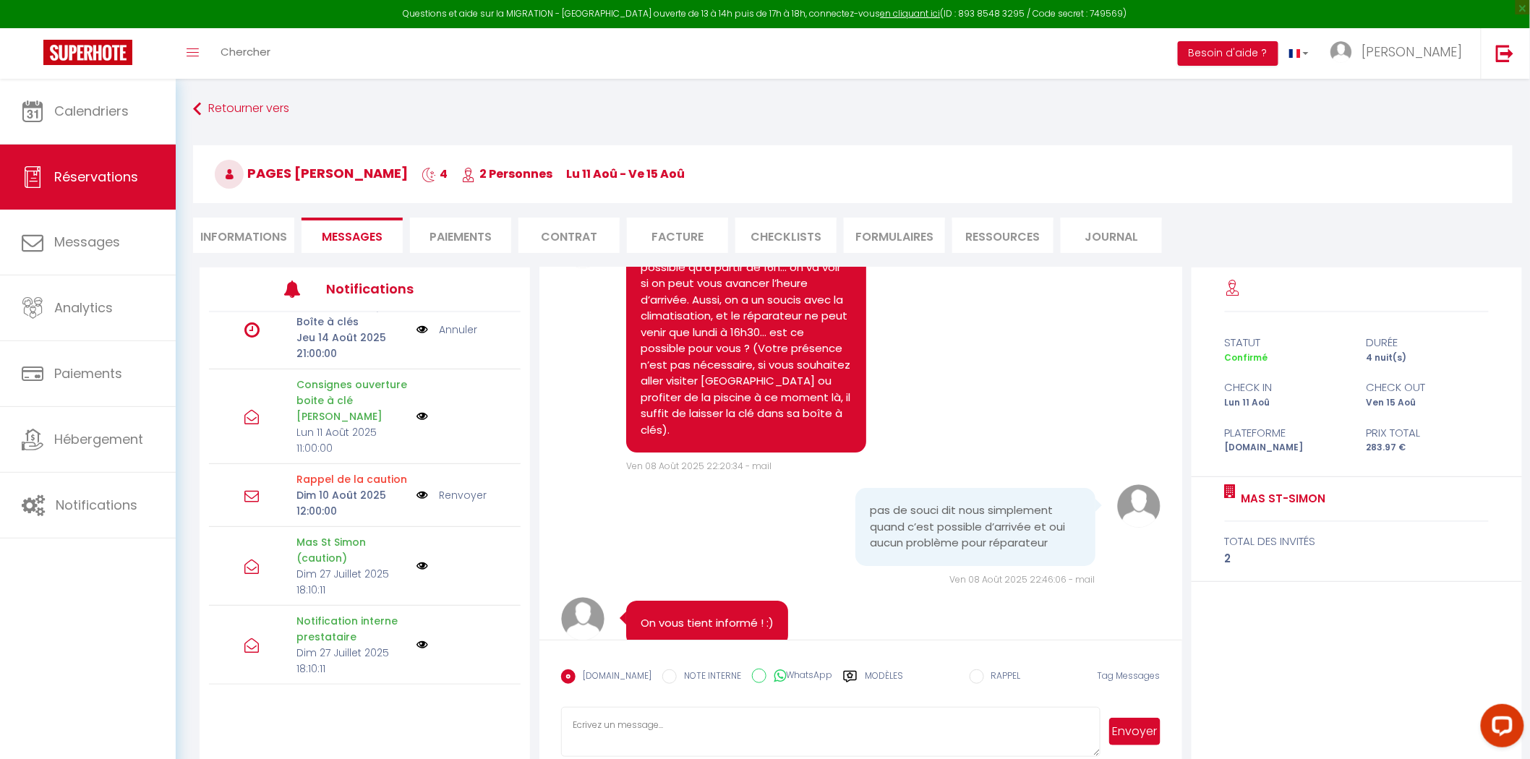
select select
select index
click at [230, 225] on li "Informations" at bounding box center [243, 235] width 101 height 35
select select
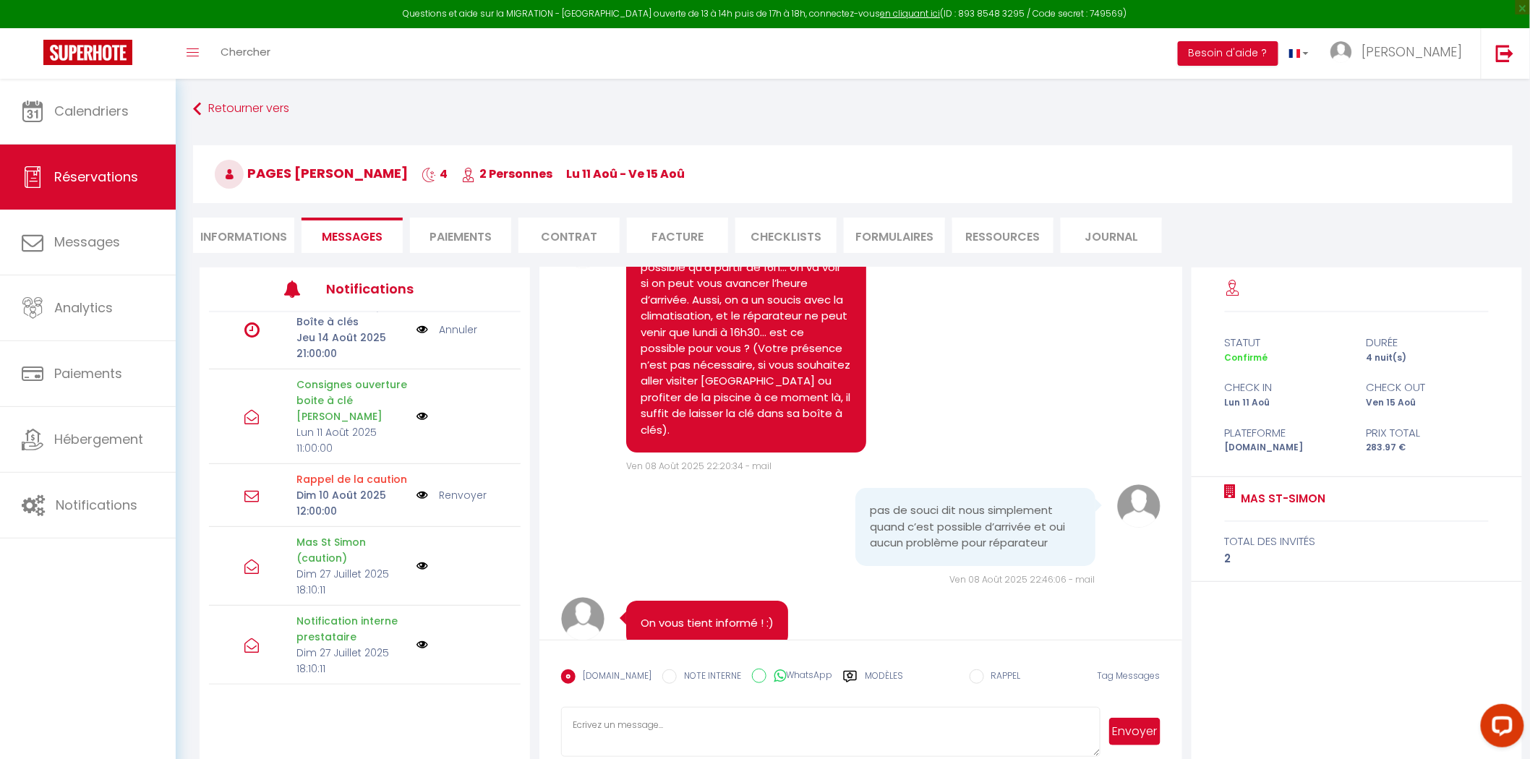
select select
select index
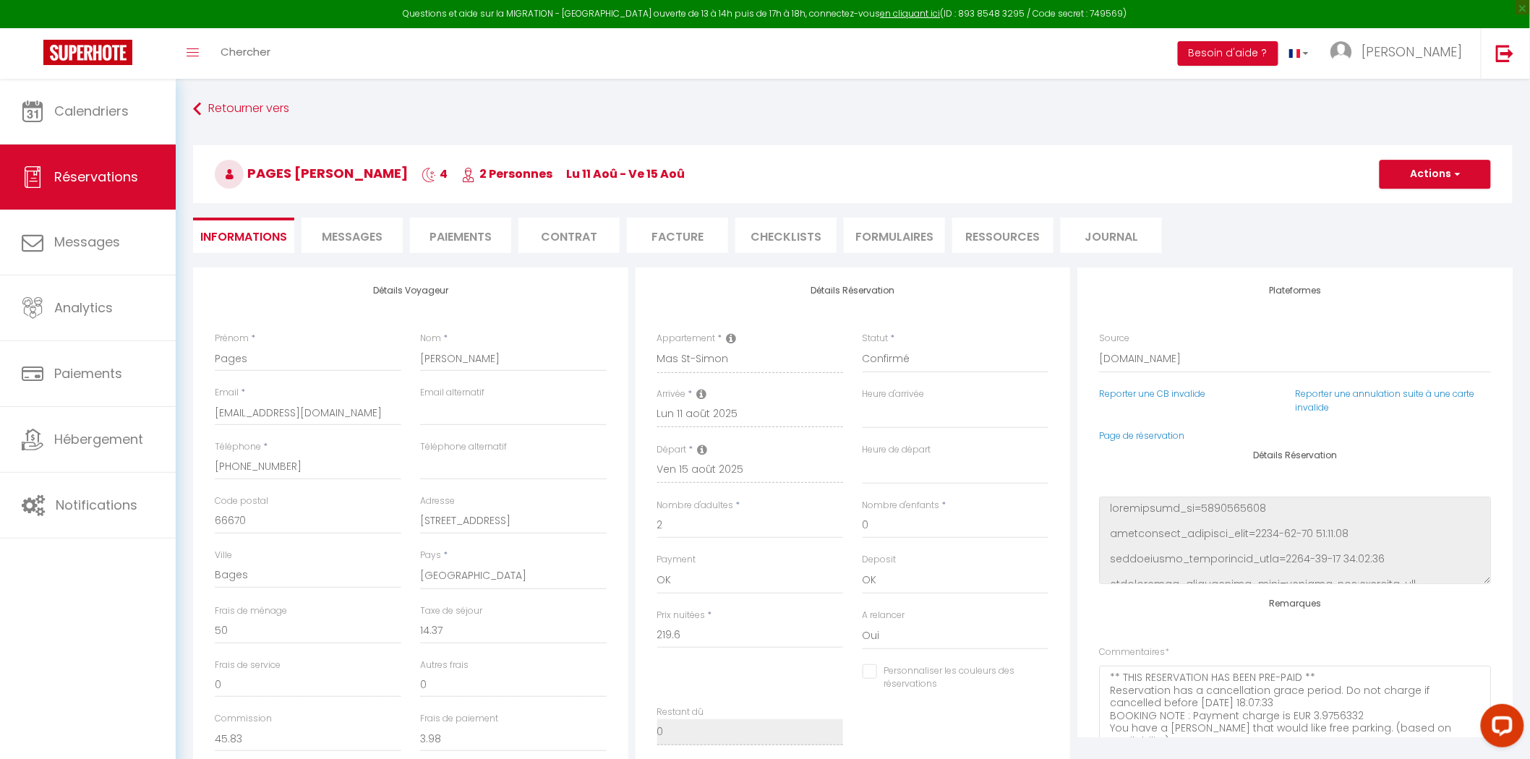
select select
select index
checkbox input "false"
click at [315, 239] on li "Messages" at bounding box center [352, 235] width 101 height 35
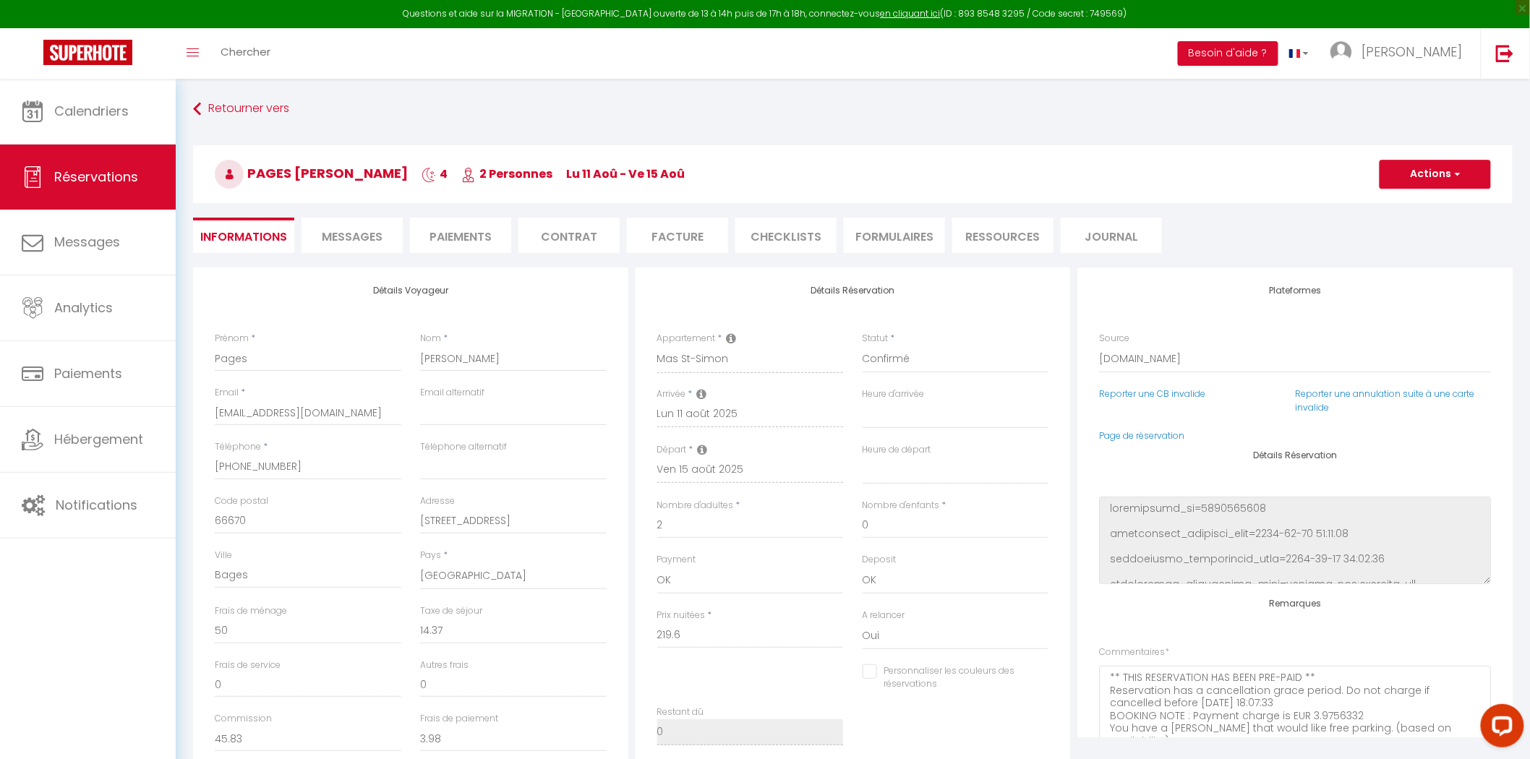
select select
select index
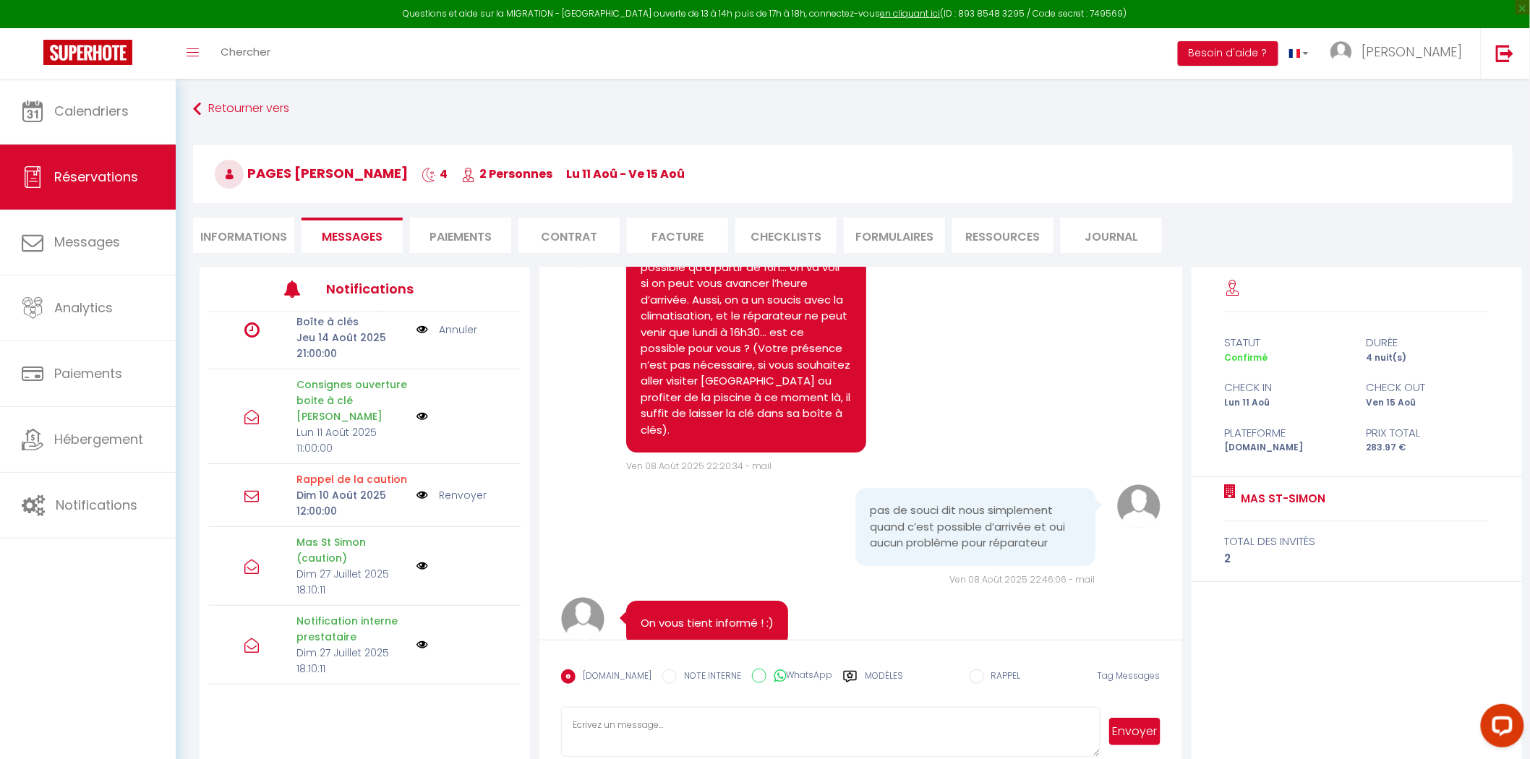
select select
select index
drag, startPoint x: 233, startPoint y: 226, endPoint x: 291, endPoint y: 244, distance: 61.1
click at [234, 228] on li "Informations" at bounding box center [243, 235] width 101 height 35
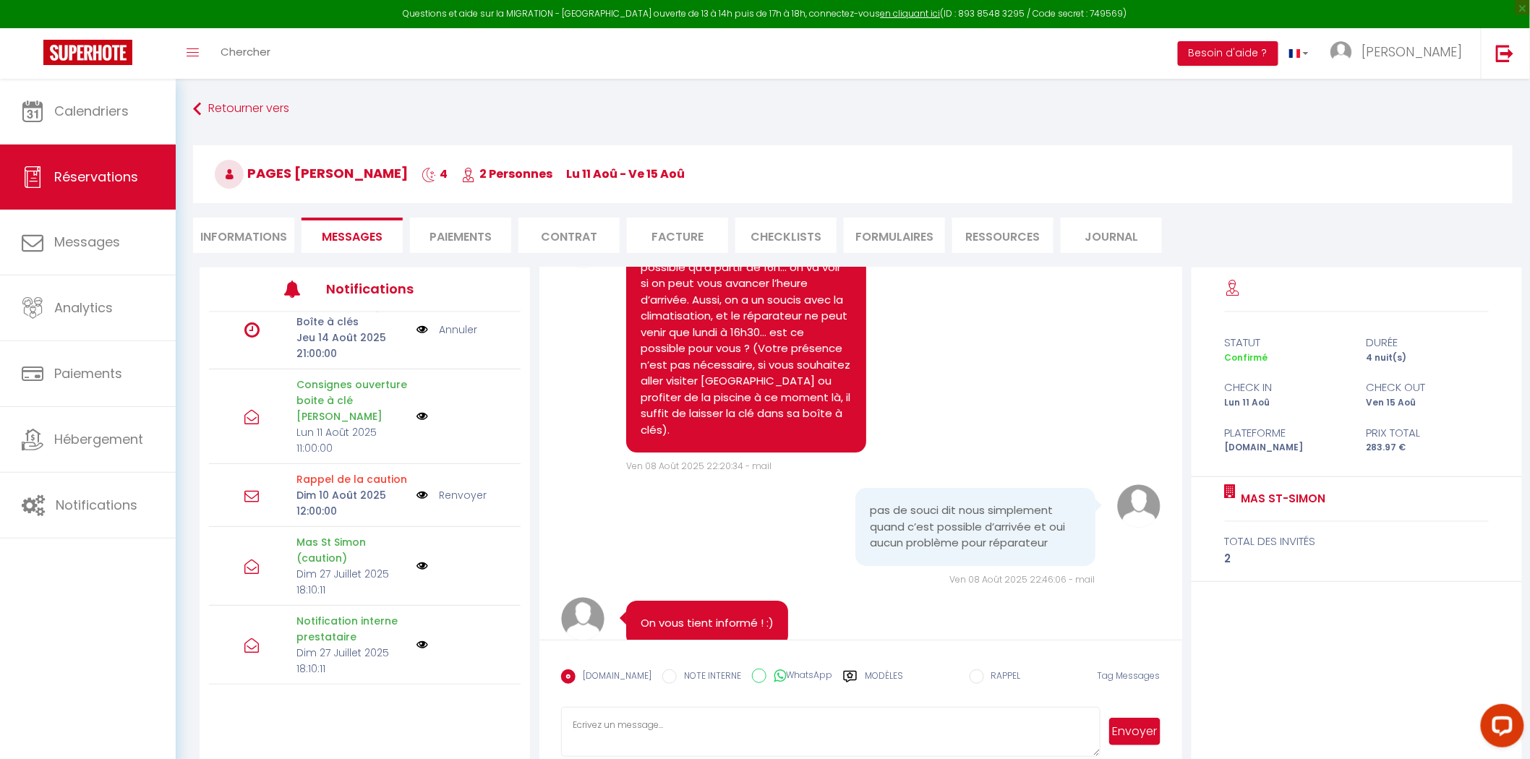
select select
select index
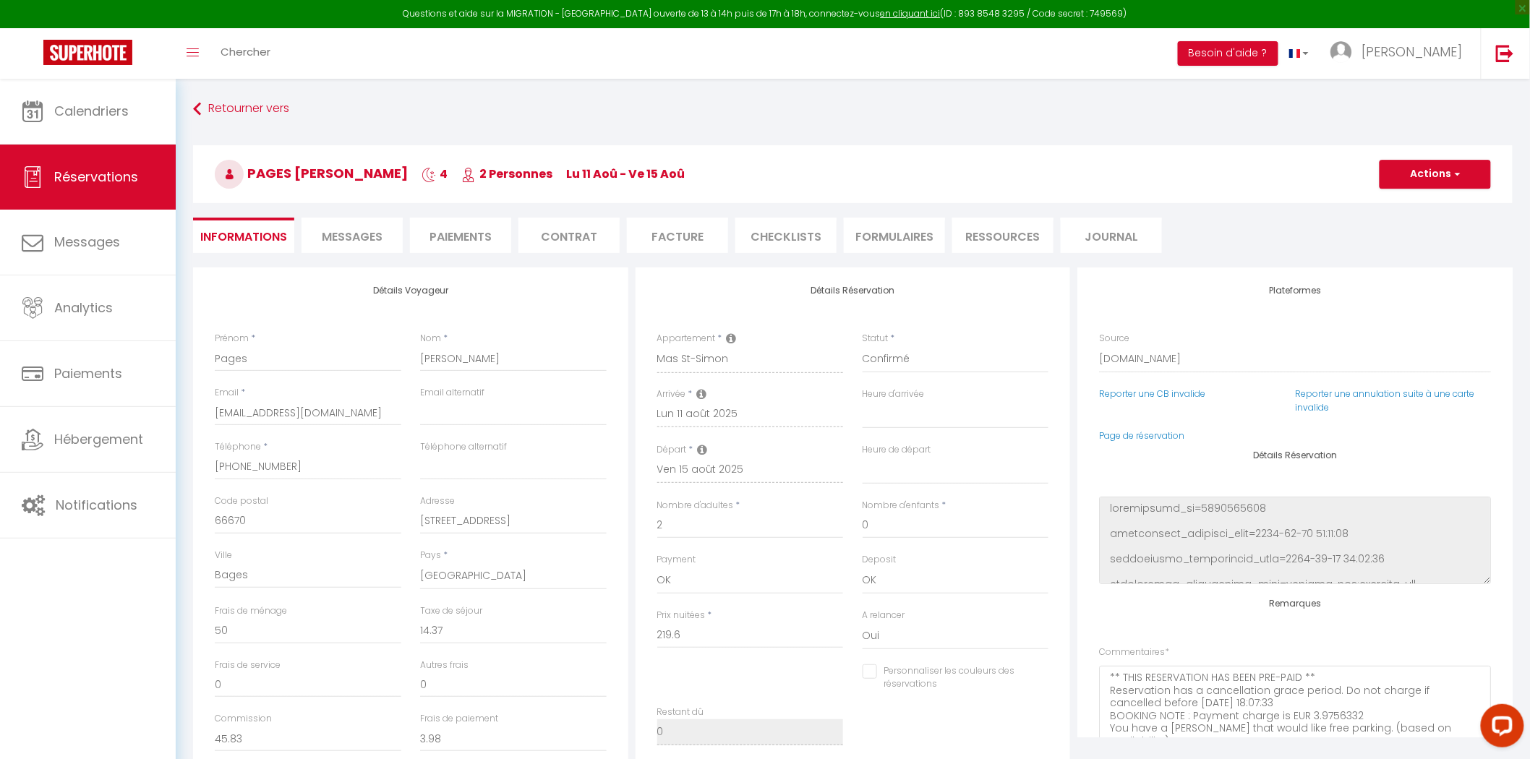
select select
select index
checkbox input "false"
click at [353, 237] on span "Messages" at bounding box center [352, 237] width 61 height 17
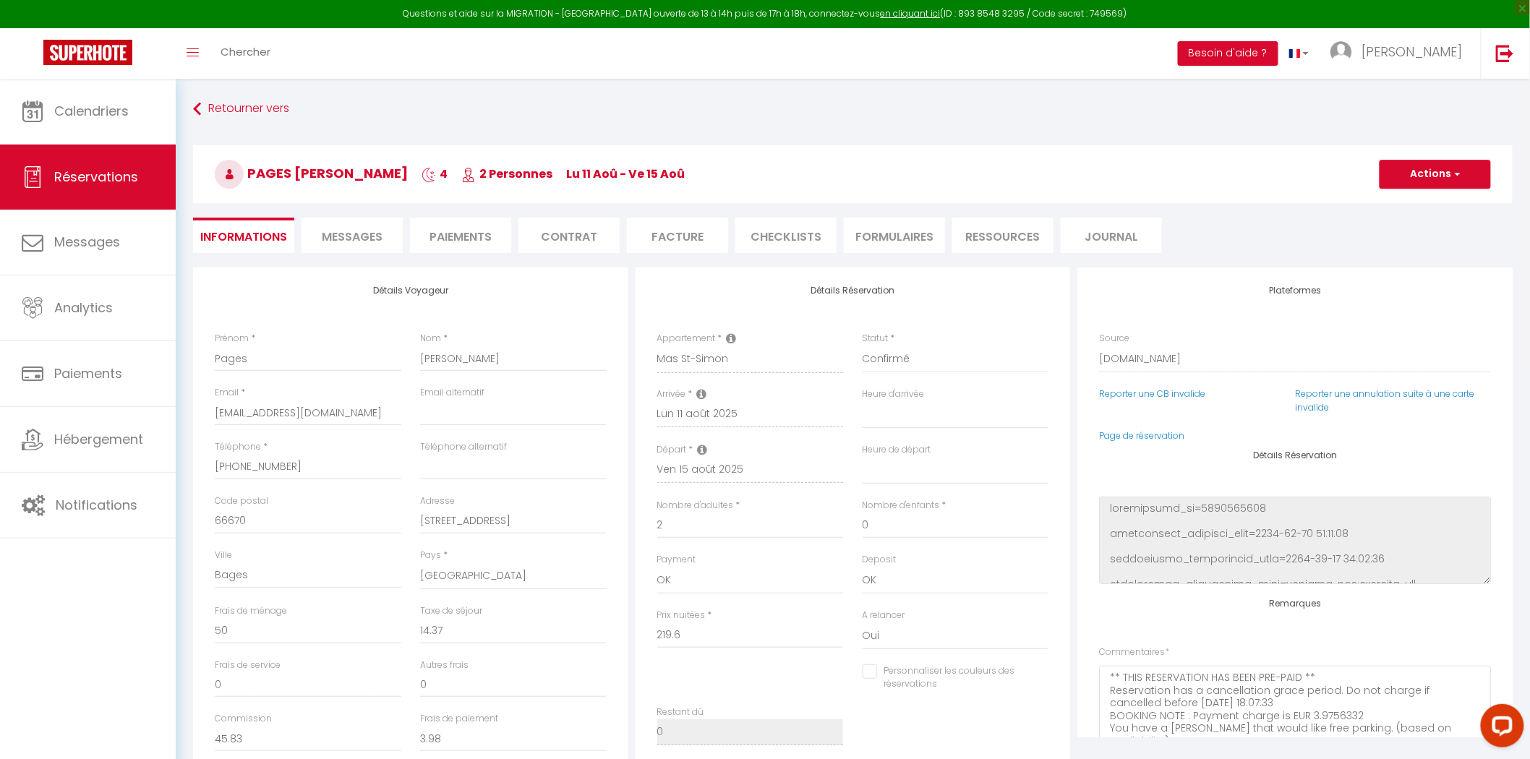
select select
select index
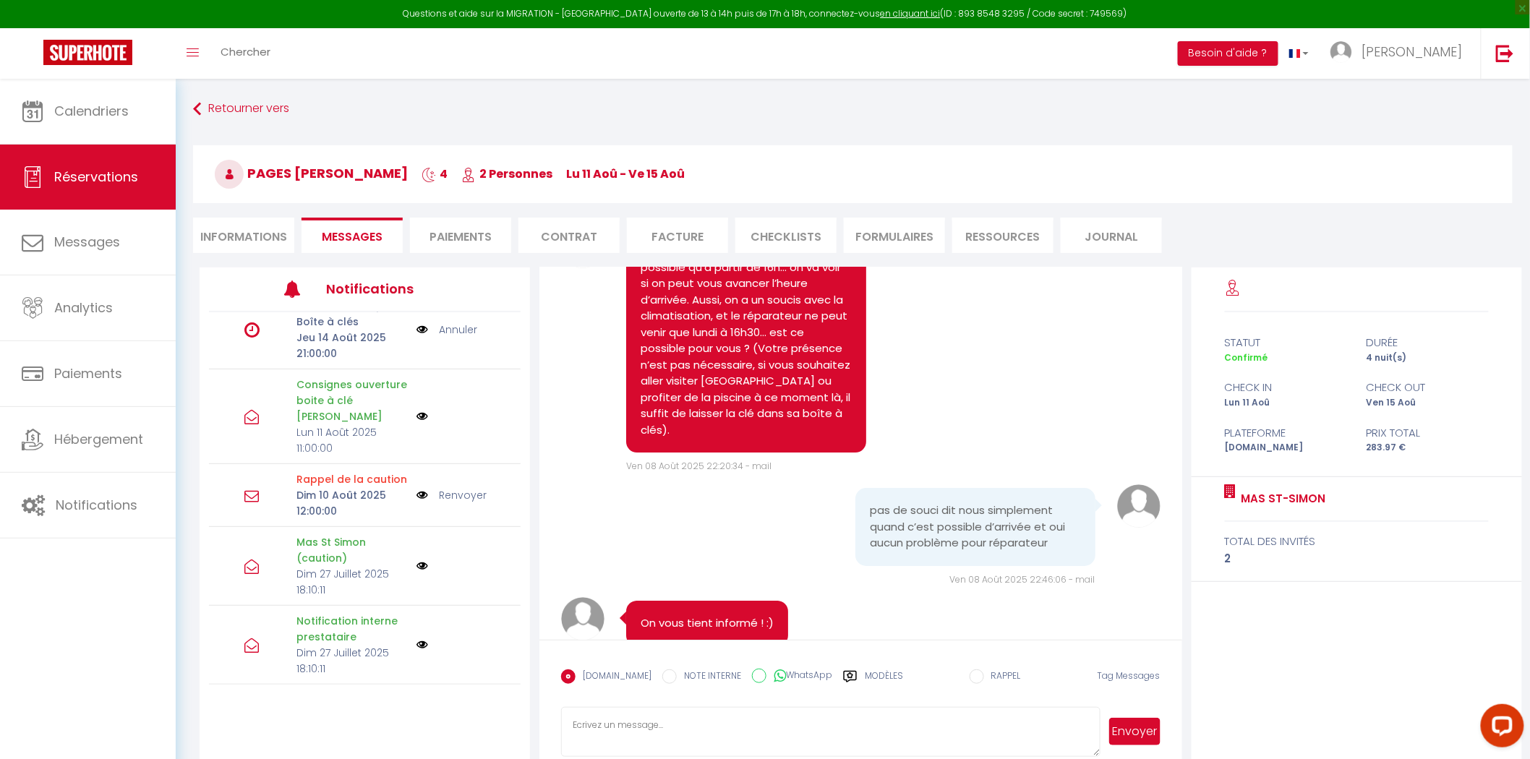
click at [287, 233] on li "Informations" at bounding box center [243, 235] width 101 height 35
select select
select index
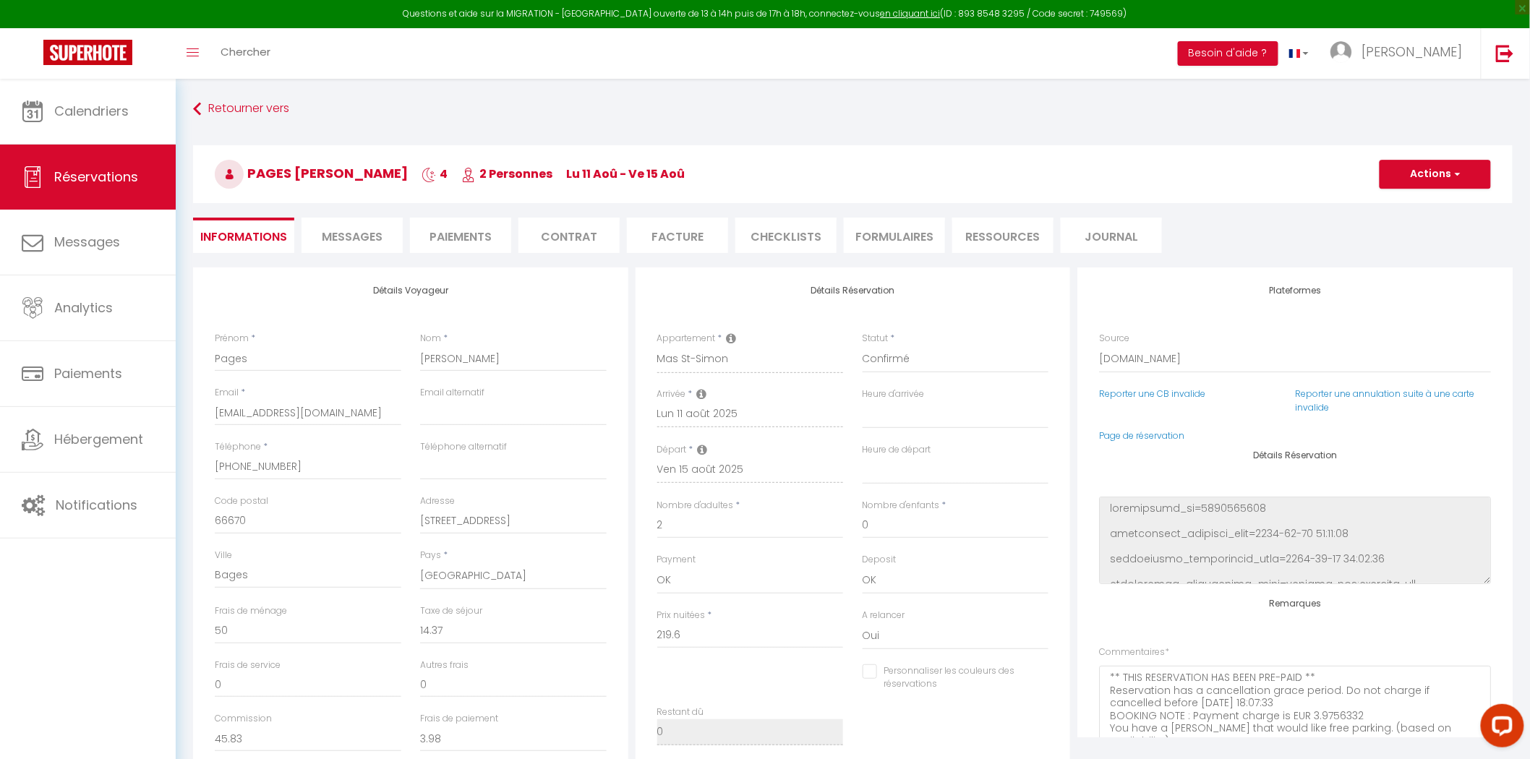
select select
select index
checkbox input "false"
select select
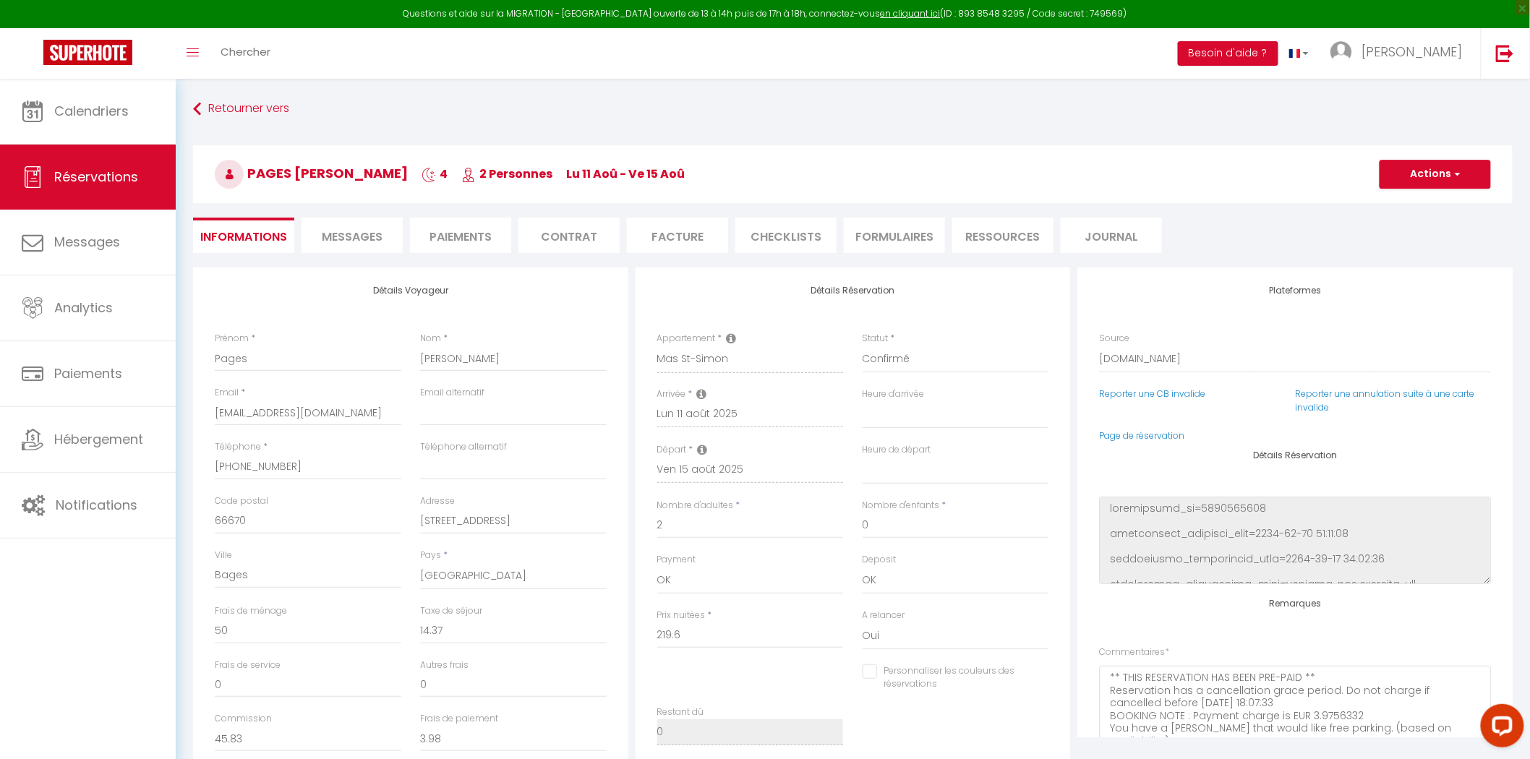
select select
select index
checkbox input "false"
click at [329, 236] on span "Messages" at bounding box center [352, 237] width 61 height 17
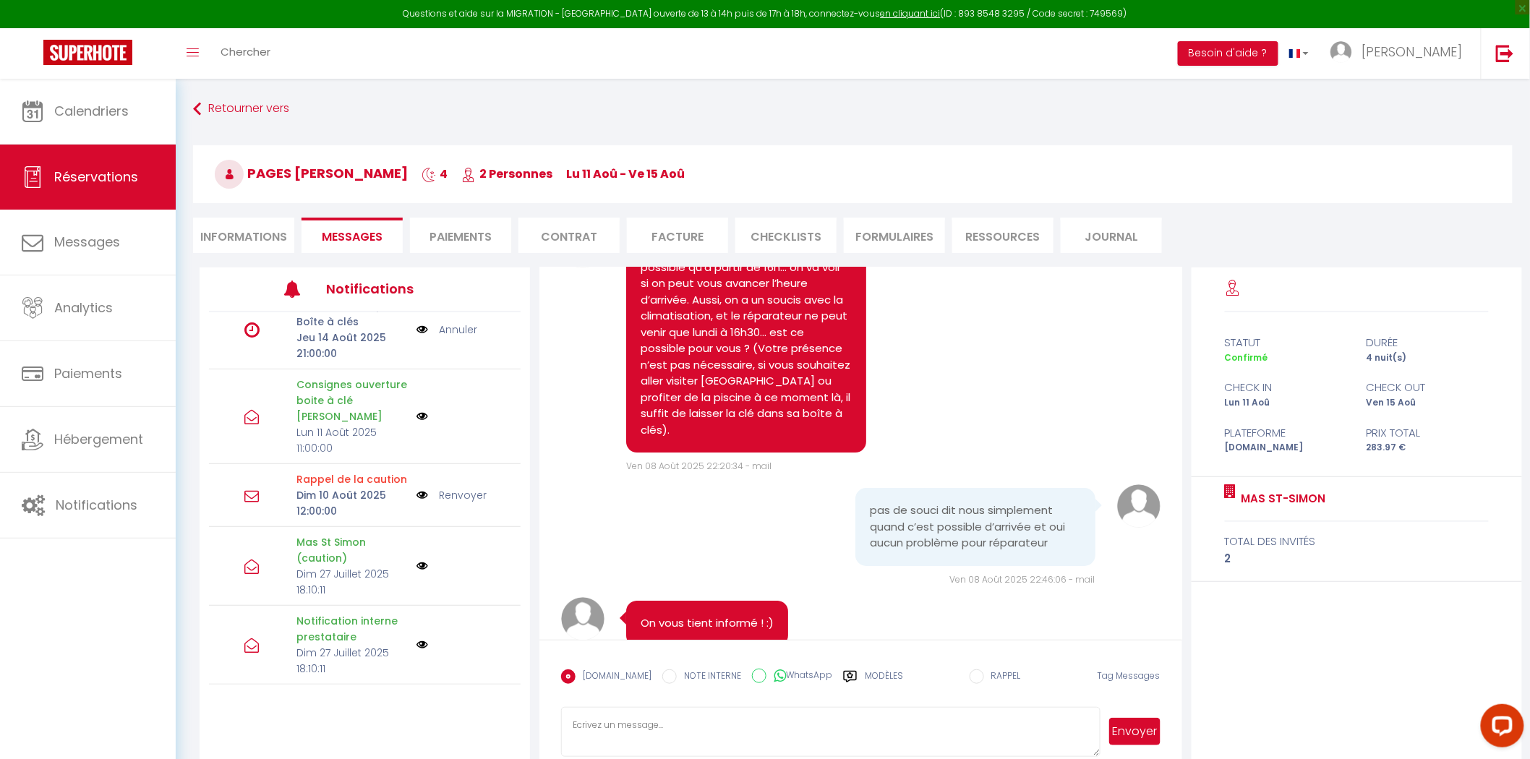
click at [268, 230] on li "Informations" at bounding box center [243, 235] width 101 height 35
select select
select index
select select
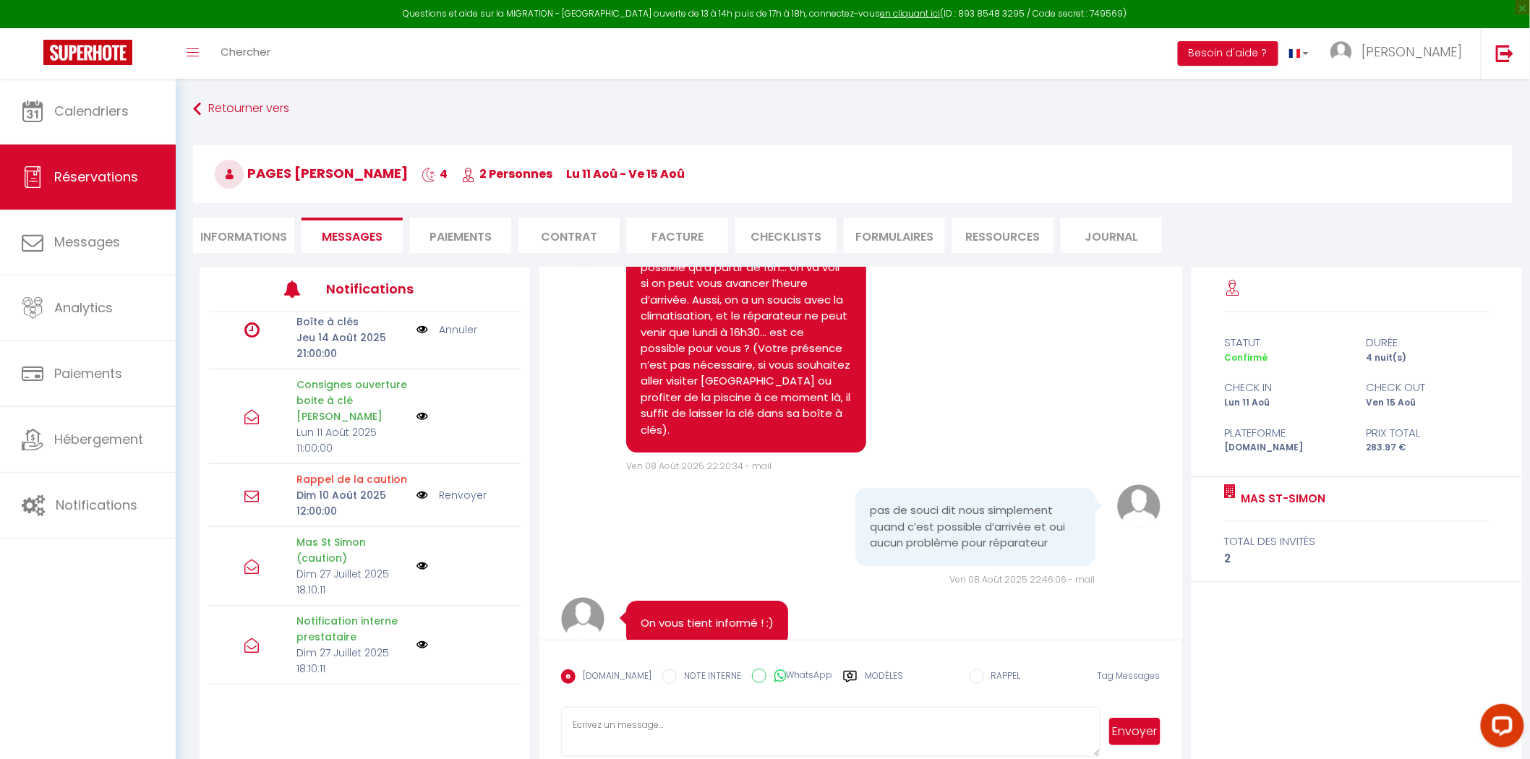
select select
select index
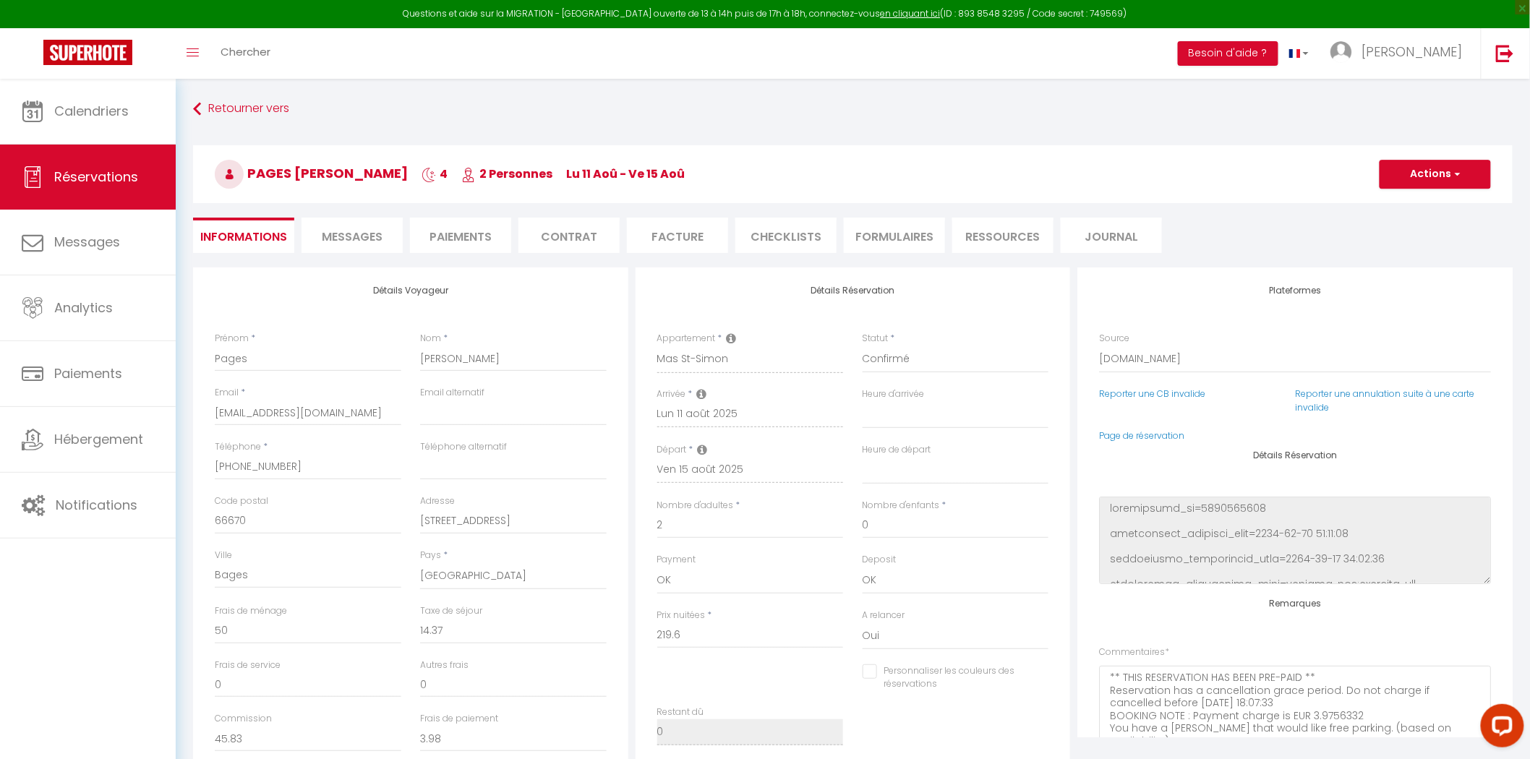
drag, startPoint x: 324, startPoint y: 235, endPoint x: 298, endPoint y: 236, distance: 26.0
click at [323, 236] on span "Messages" at bounding box center [352, 237] width 61 height 17
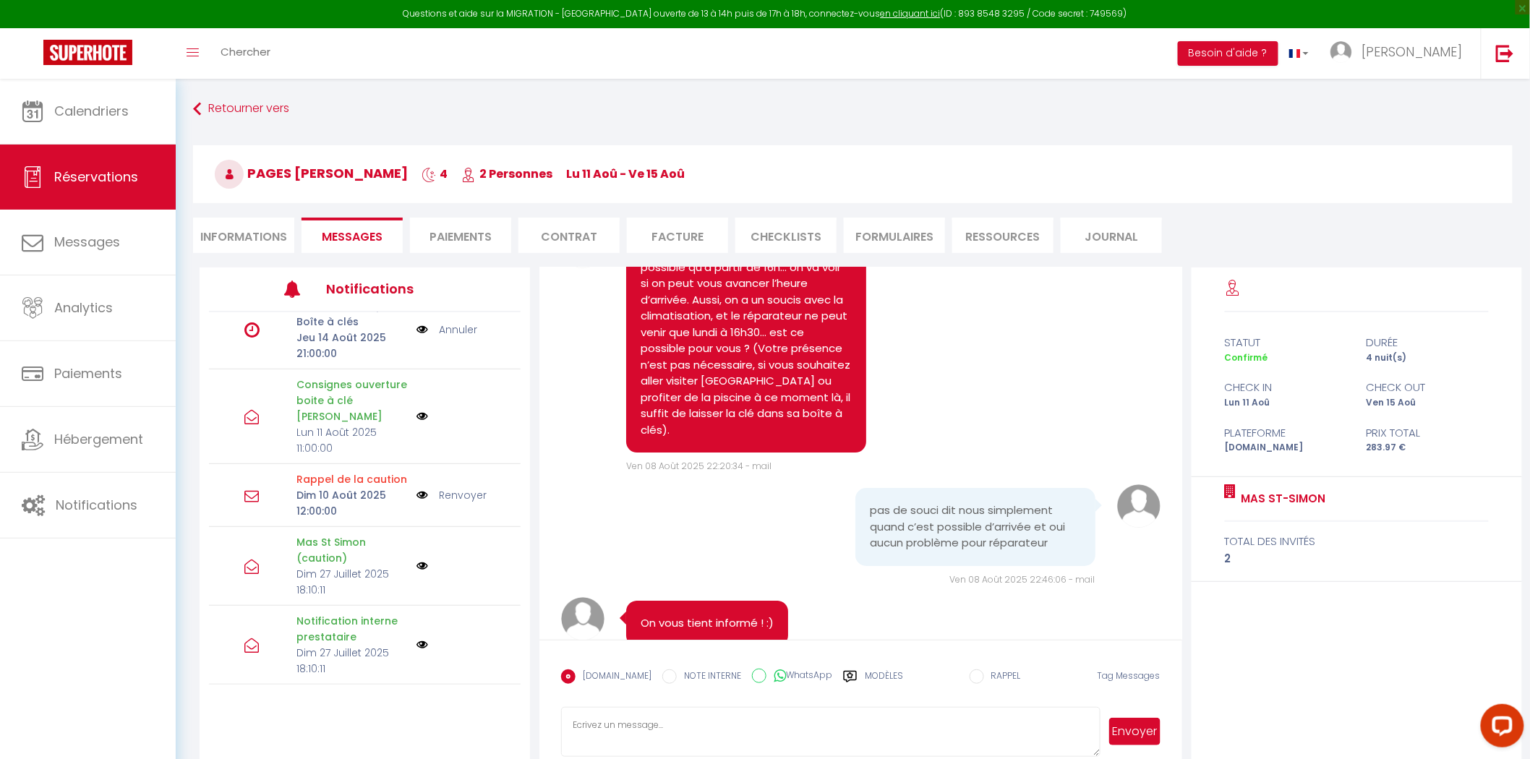
click at [417, 412] on img at bounding box center [423, 417] width 12 height 12
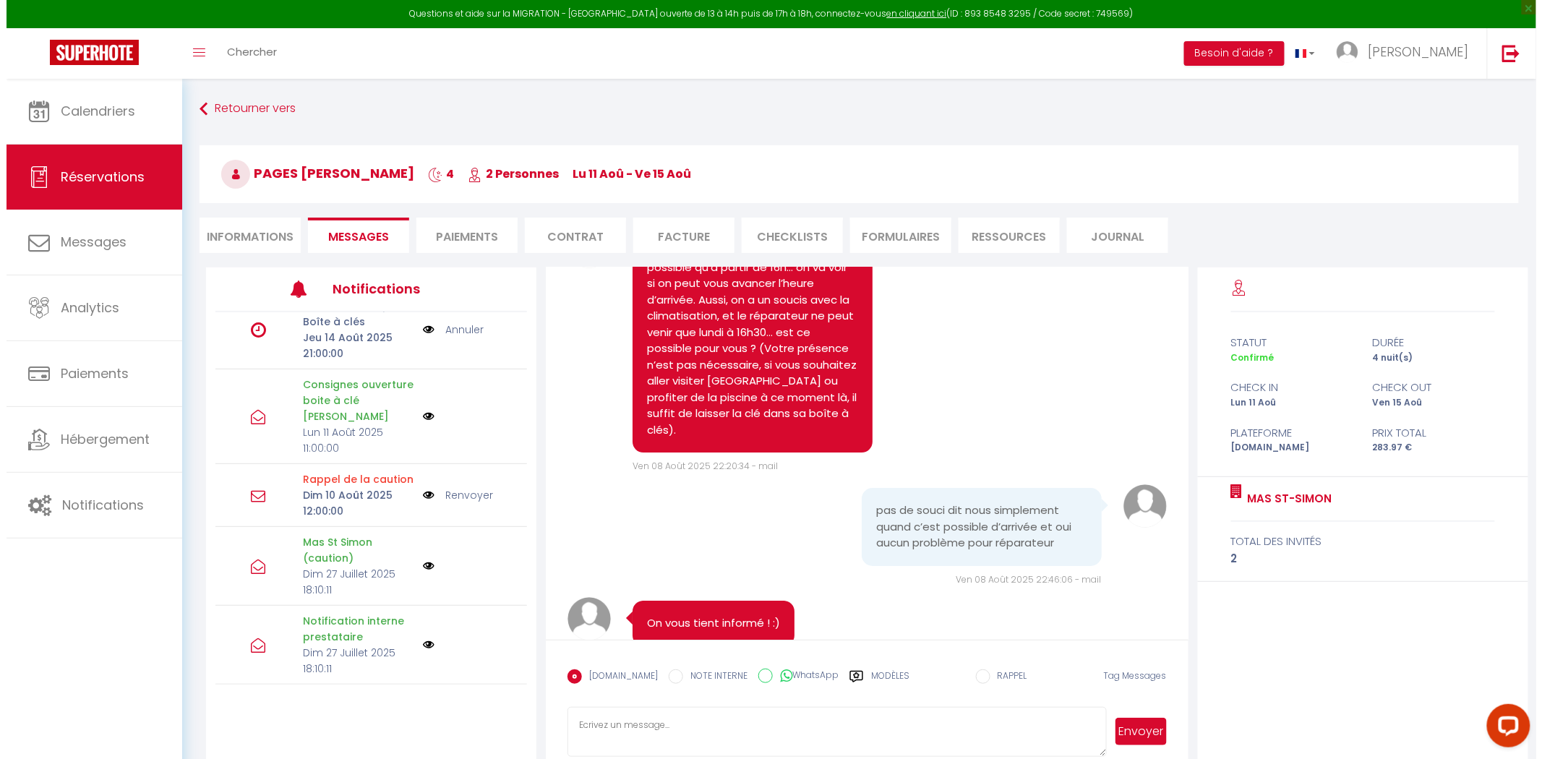
scroll to position [117, 0]
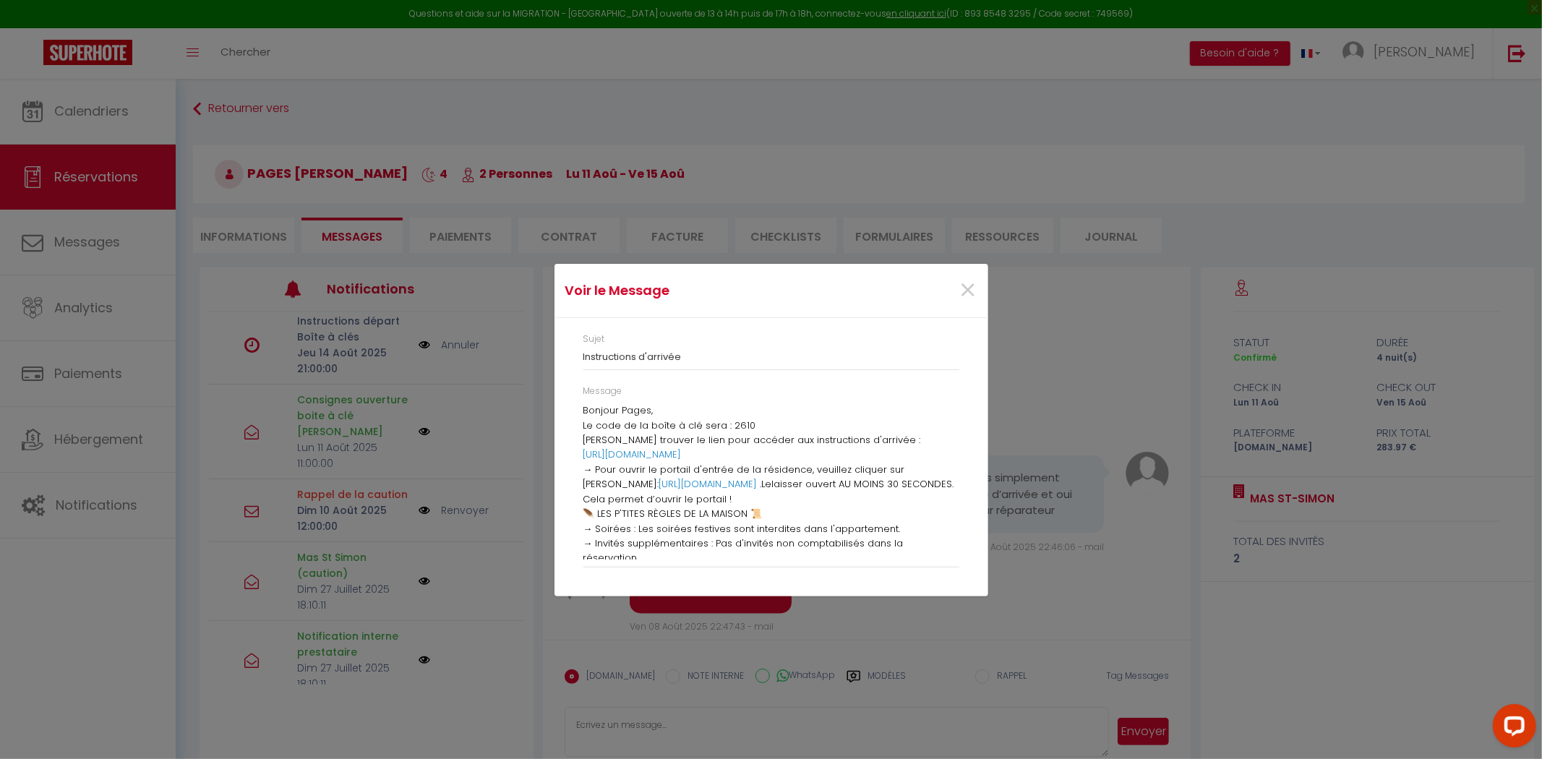
click at [670, 434] on p "[PERSON_NAME] trouver le lien pour accéder aux instructions d'arrivée :" at bounding box center [772, 440] width 376 height 14
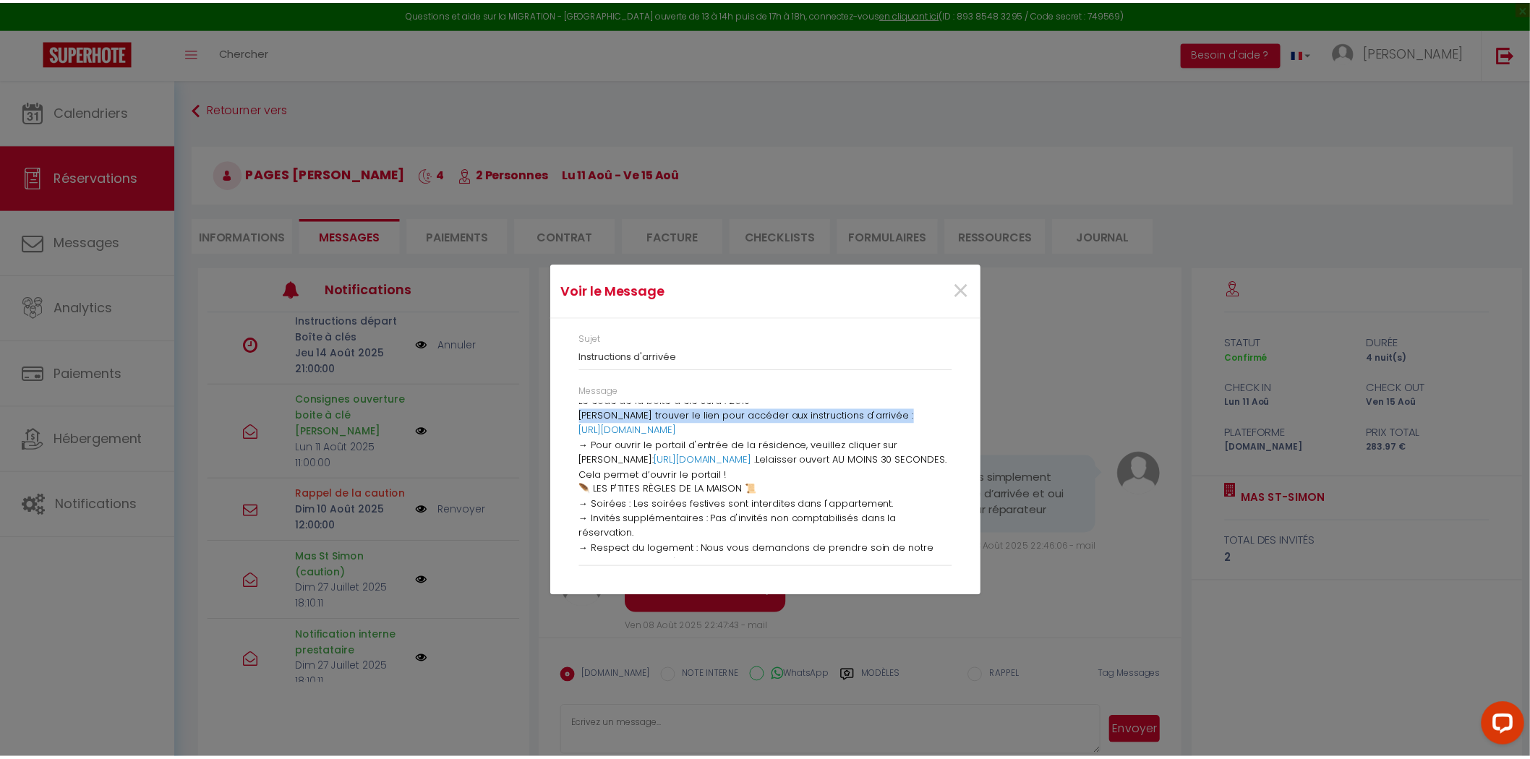
scroll to position [0, 0]
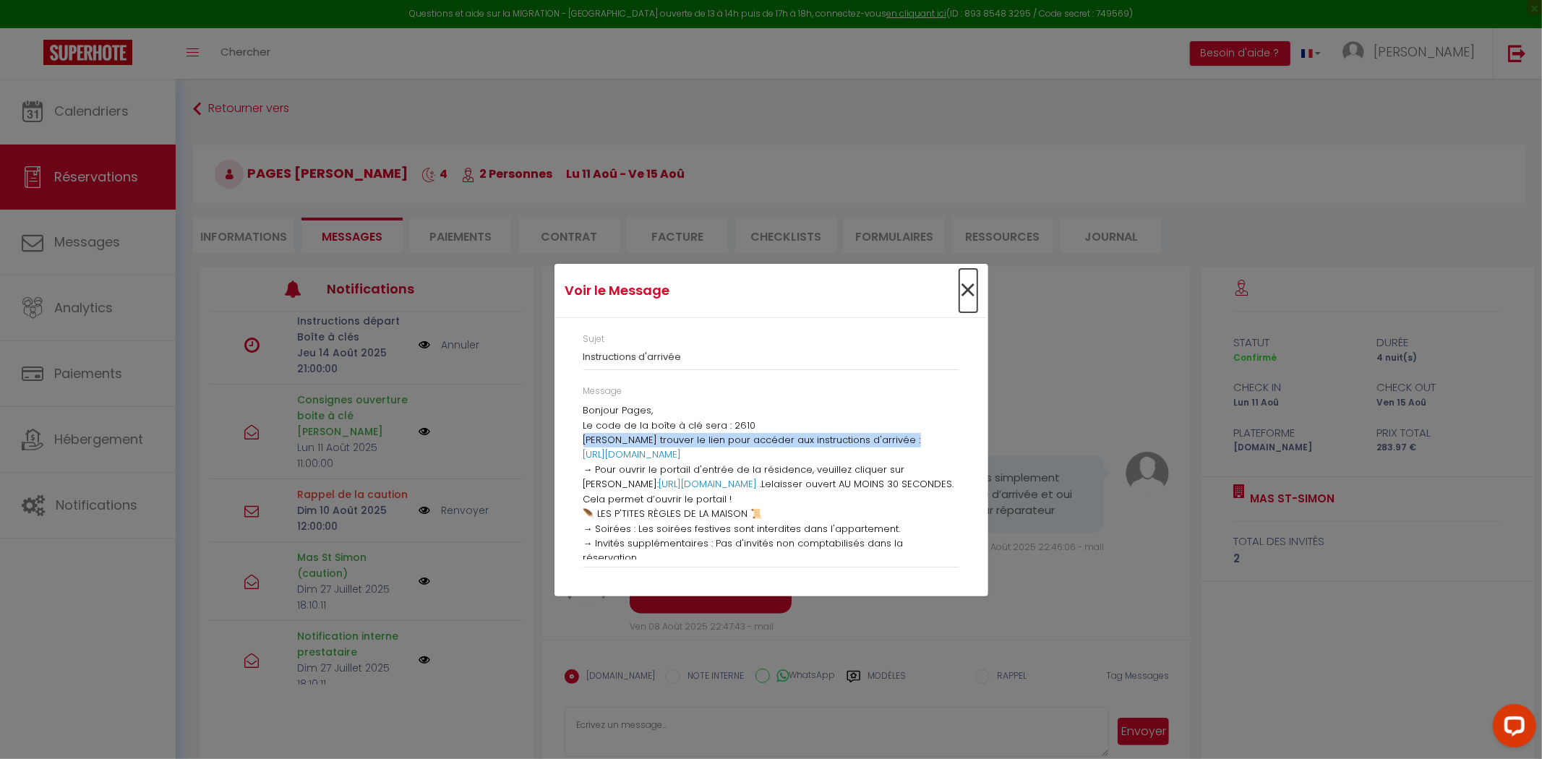
click at [968, 288] on span "×" at bounding box center [969, 290] width 18 height 43
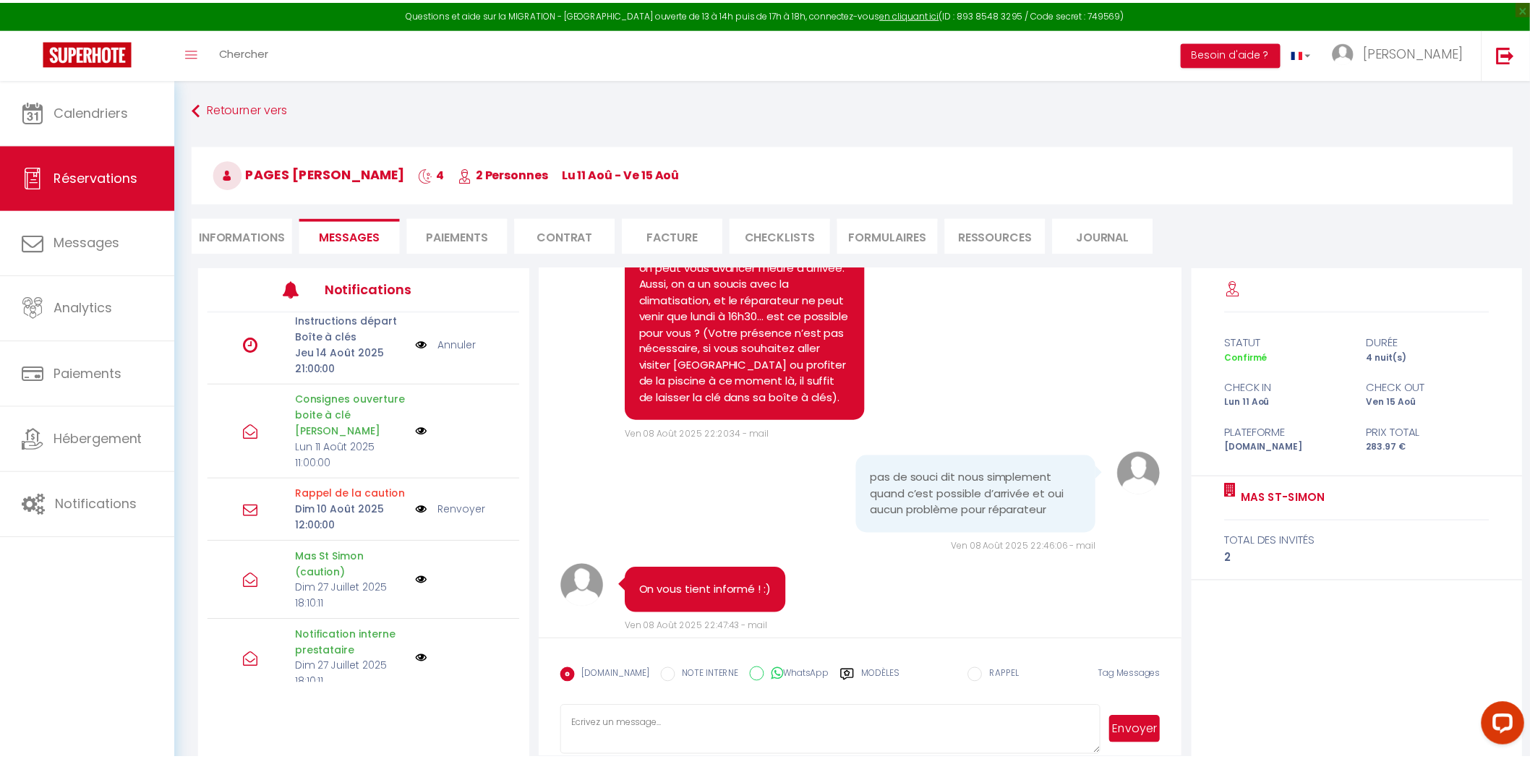
scroll to position [132, 0]
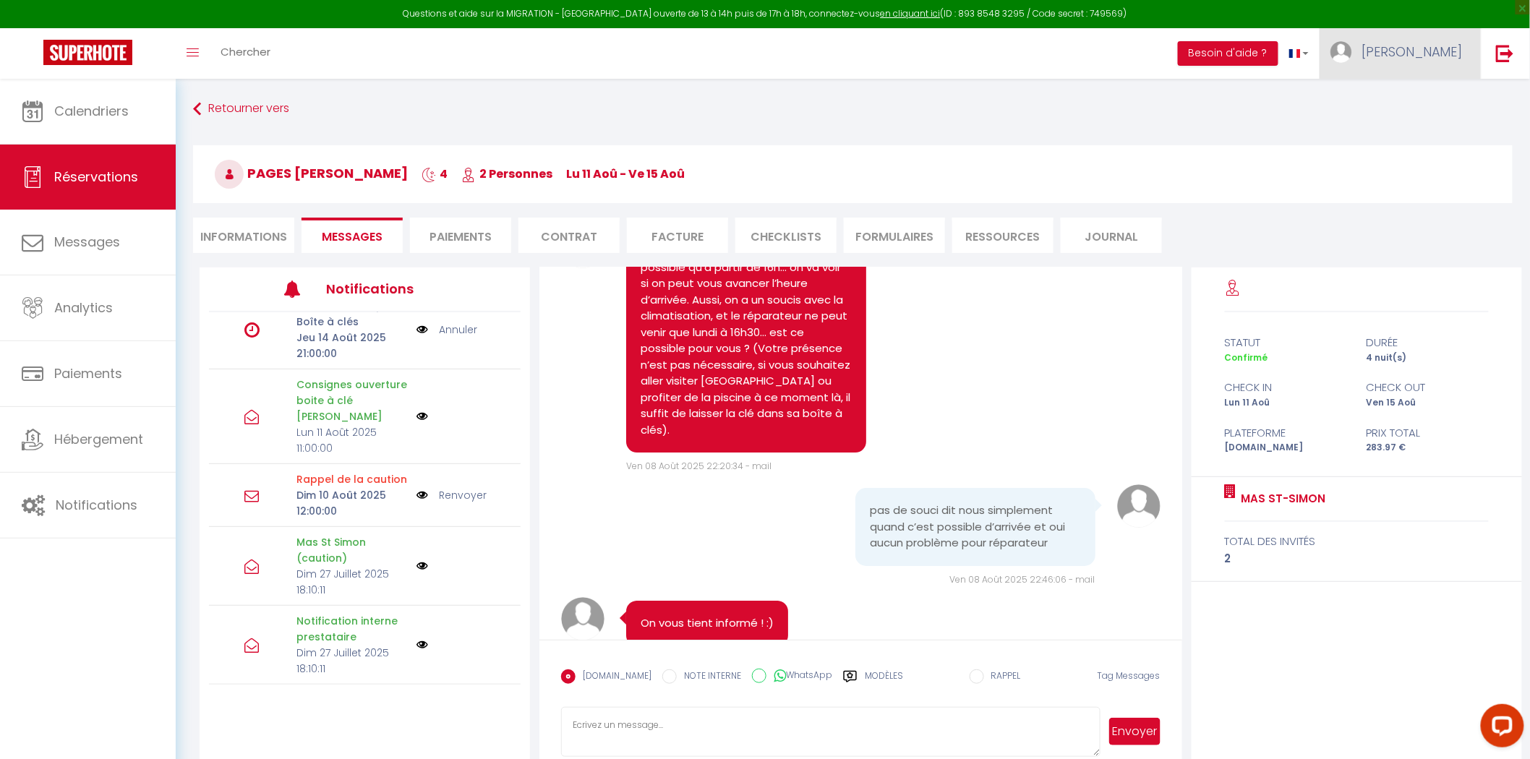
click at [1435, 63] on link "[PERSON_NAME]" at bounding box center [1400, 53] width 161 height 51
click at [1429, 95] on link "Paramètres" at bounding box center [1423, 100] width 107 height 25
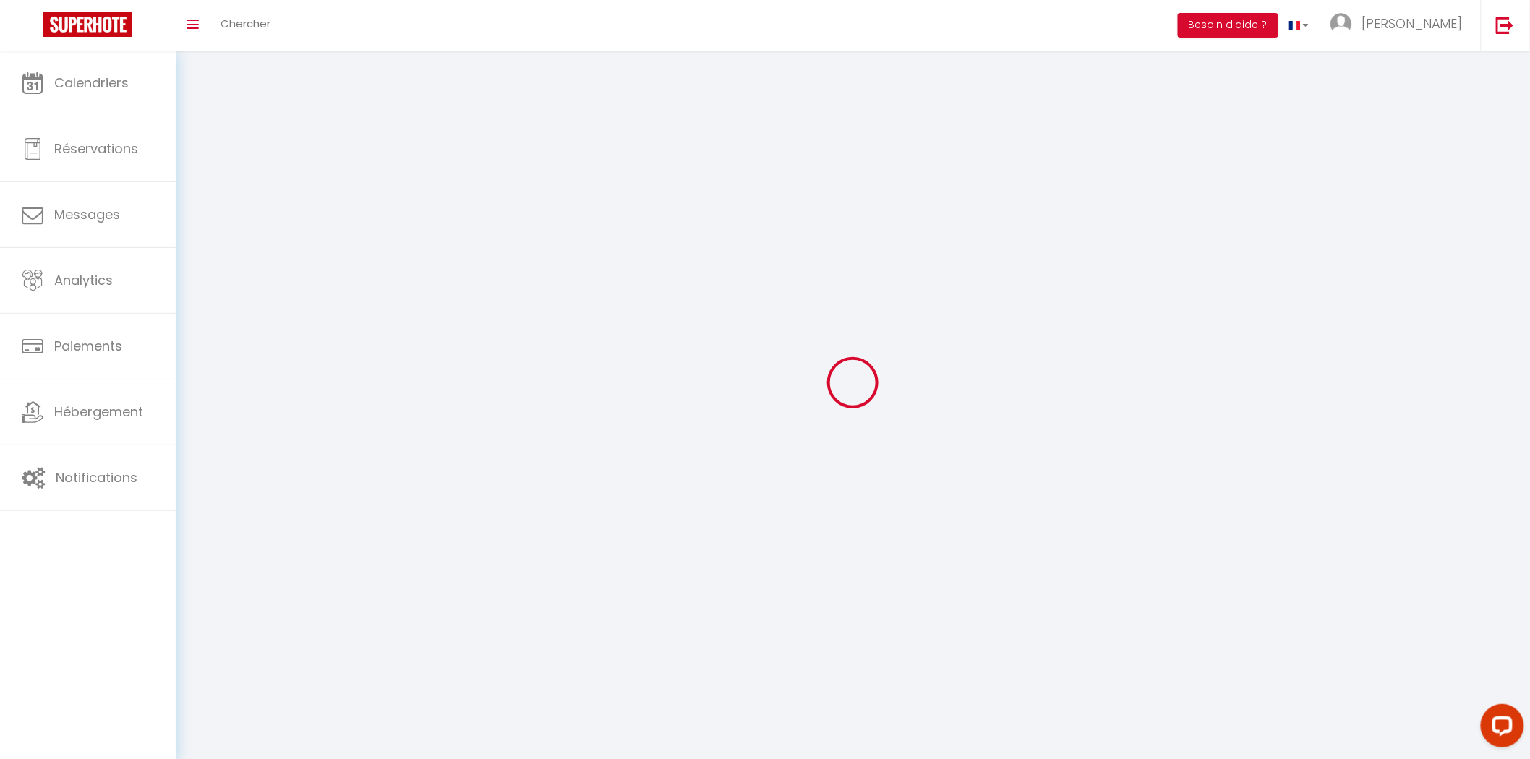
type input "[PERSON_NAME]"
type input "Verdalle"
type input "0616970214"
type input "99 bis avenue Henri Peyrusse"
type input "Muret"
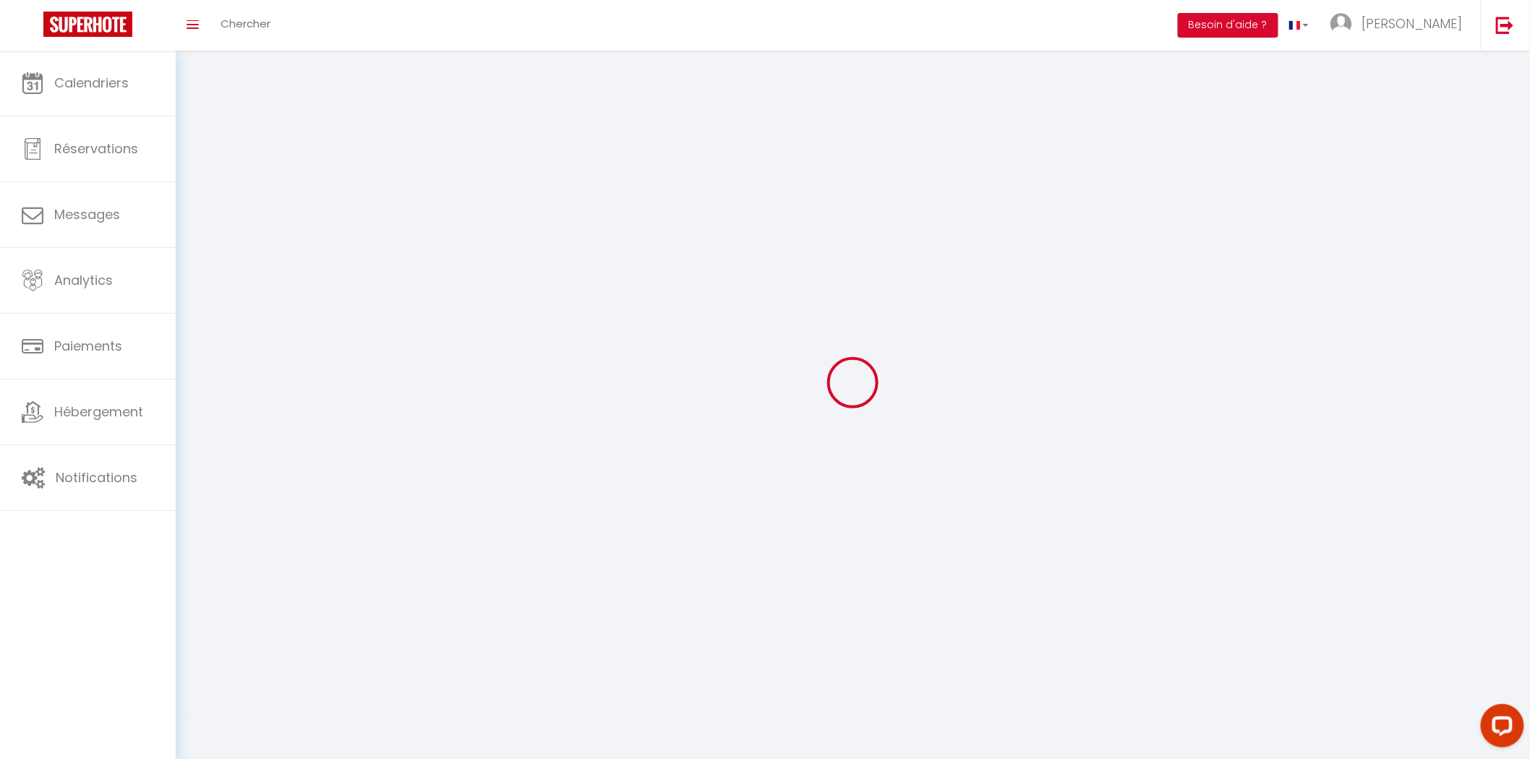
type input "31600"
type input "gVSyyvty8ngpyNqHSd5c7CcrU"
type input "rG4m6njcDafNblg4HY2i2g9Ja"
type input "https://app.superhote.com/#/get-available-rentals/rG4m6njcDafNblg4HY2i2g9Ja"
select select "28"
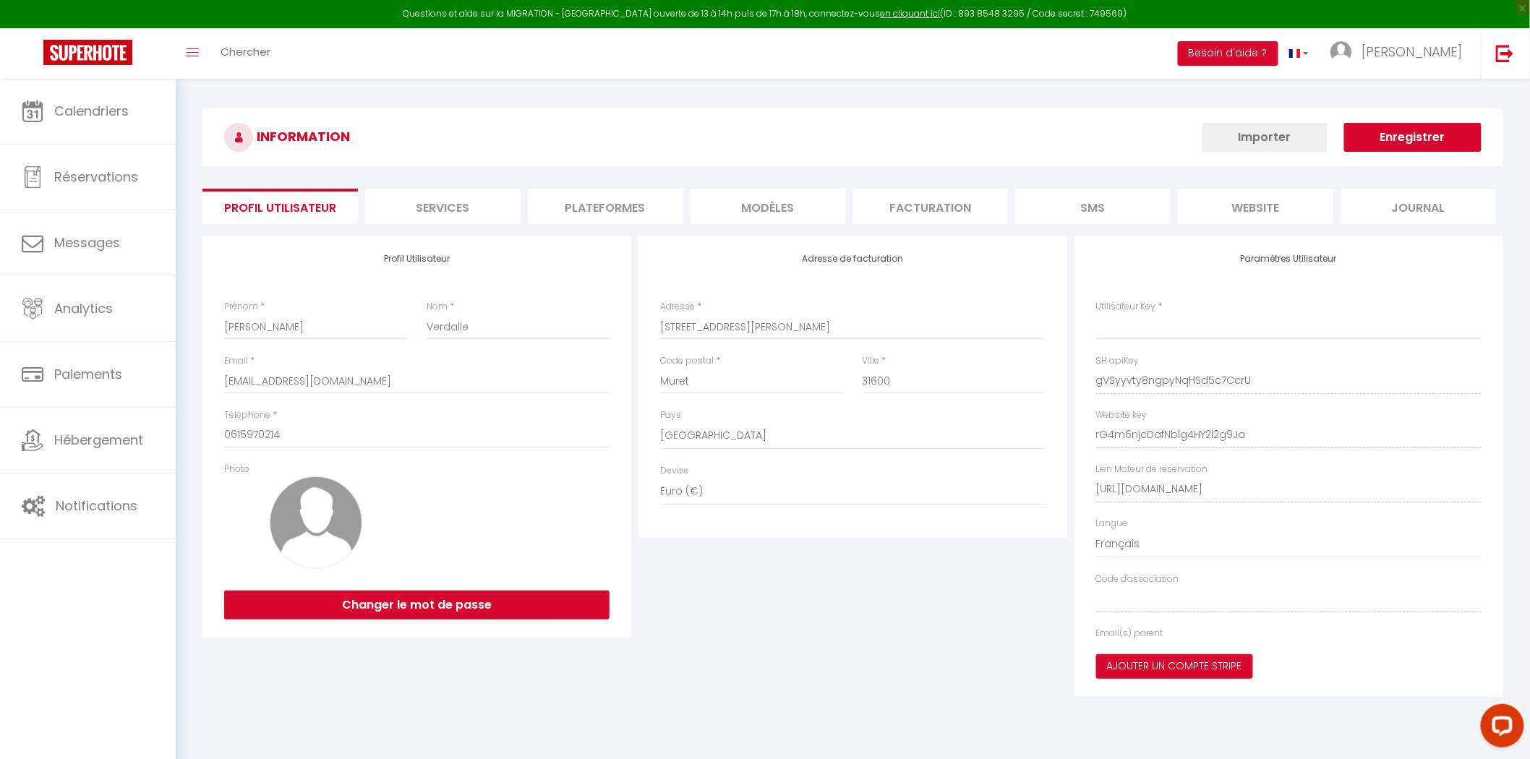
type input "gVSyyvty8ngpyNqHSd5c7CcrU"
type input "rG4m6njcDafNblg4HY2i2g9Ja"
type input "https://app.superhote.com/#/get-available-rentals/rG4m6njcDafNblg4HY2i2g9Ja"
select select "fr"
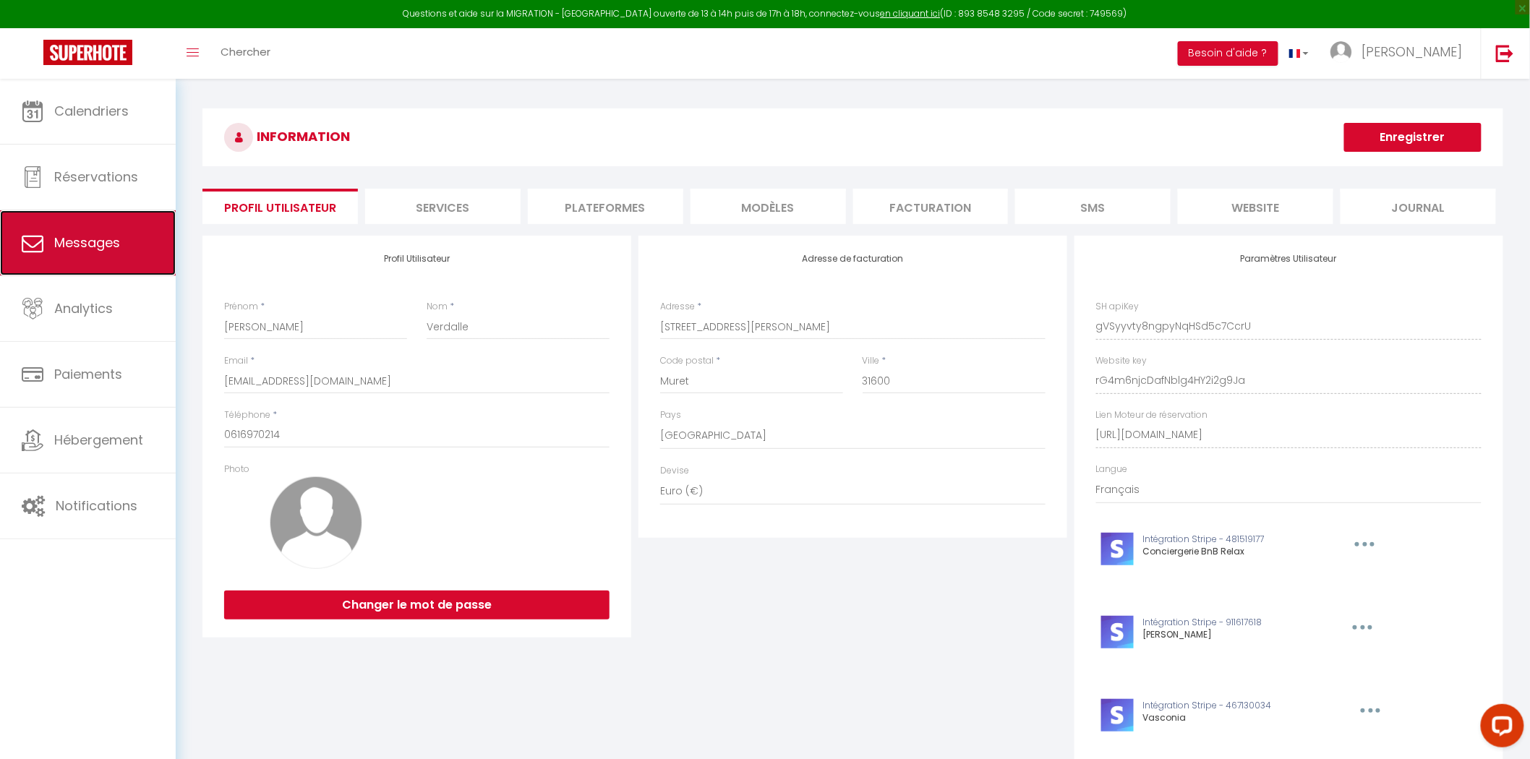
click at [51, 263] on link "Messages" at bounding box center [88, 242] width 176 height 65
select select "message"
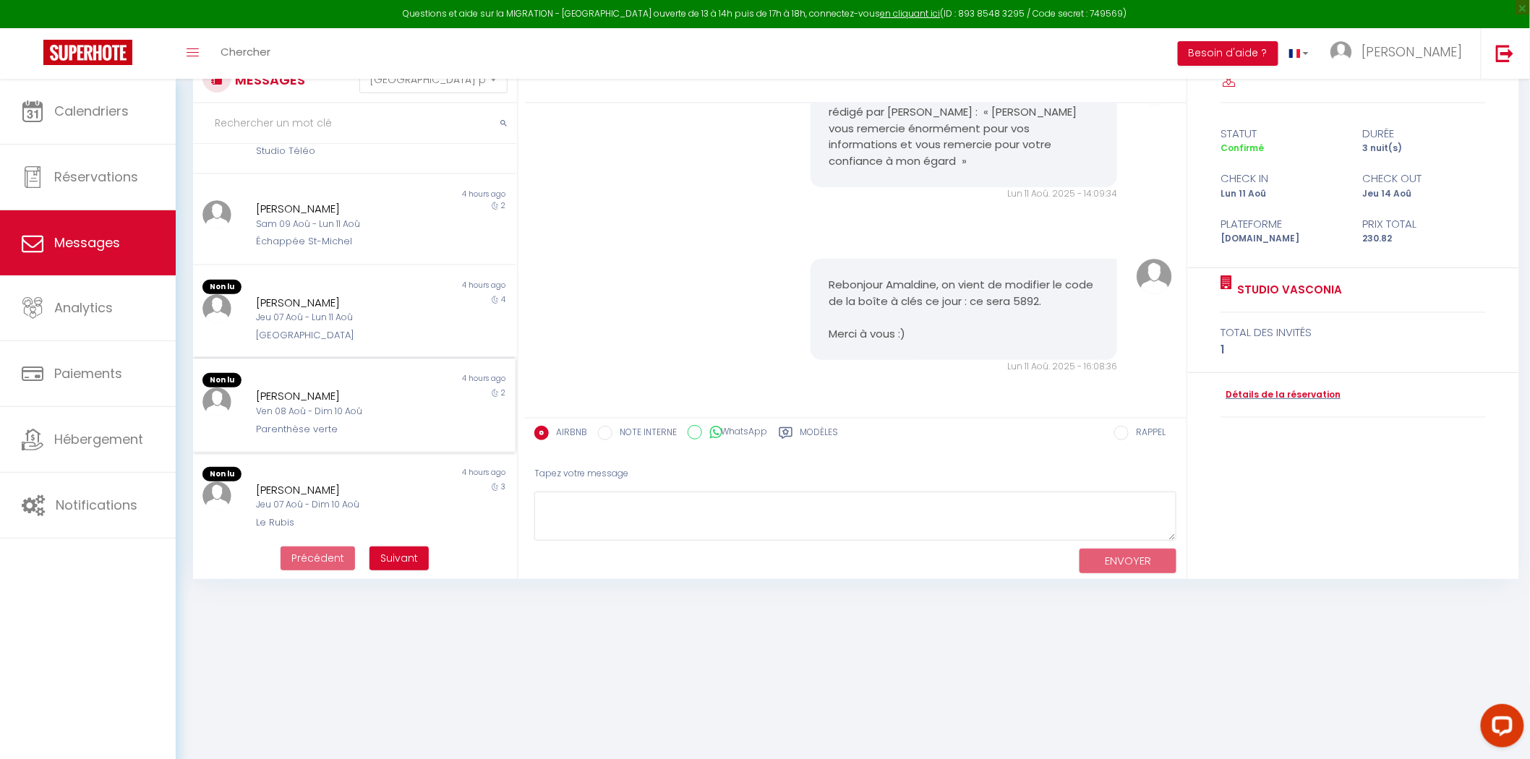
scroll to position [78, 0]
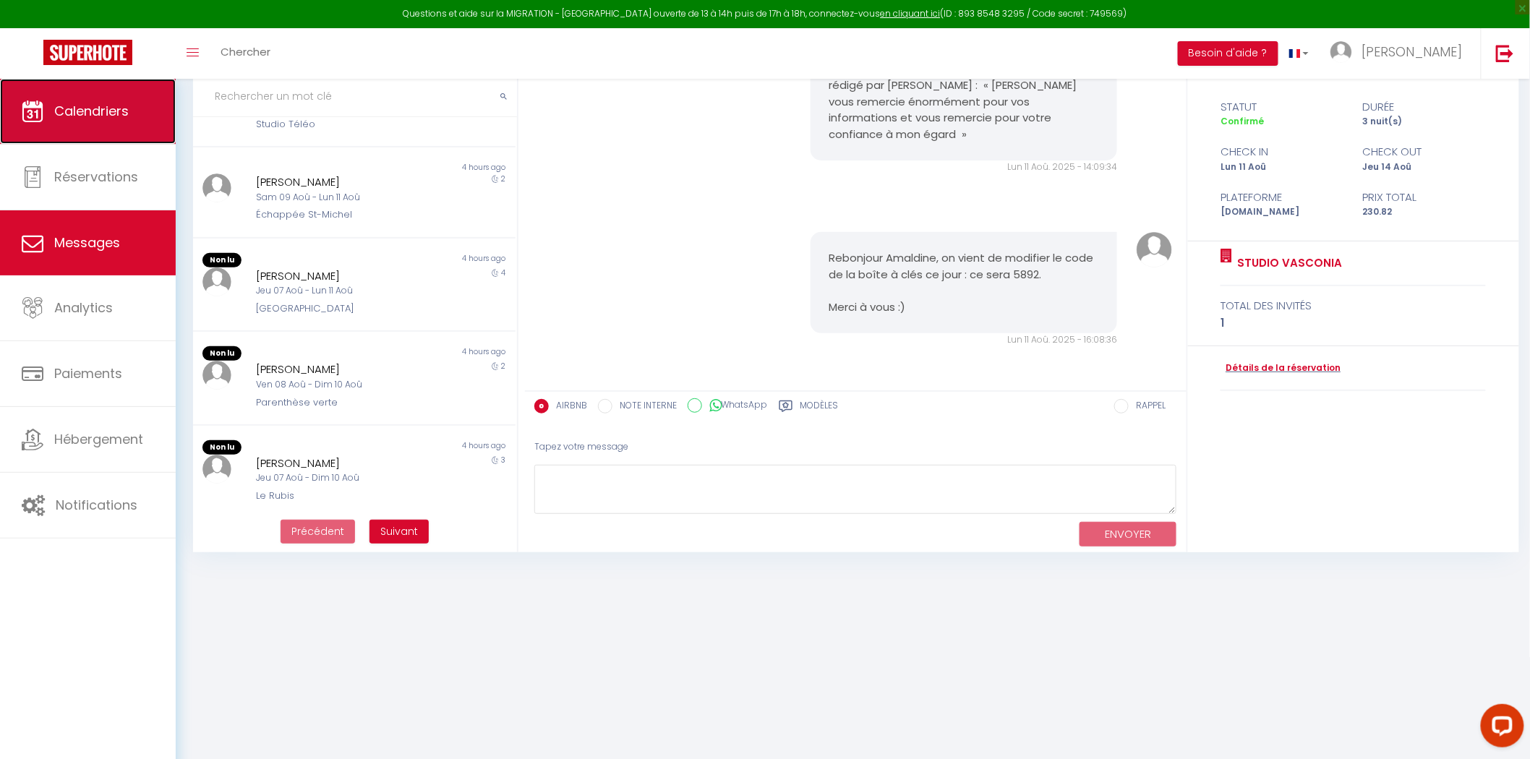
click at [95, 142] on link "Calendriers" at bounding box center [88, 111] width 176 height 65
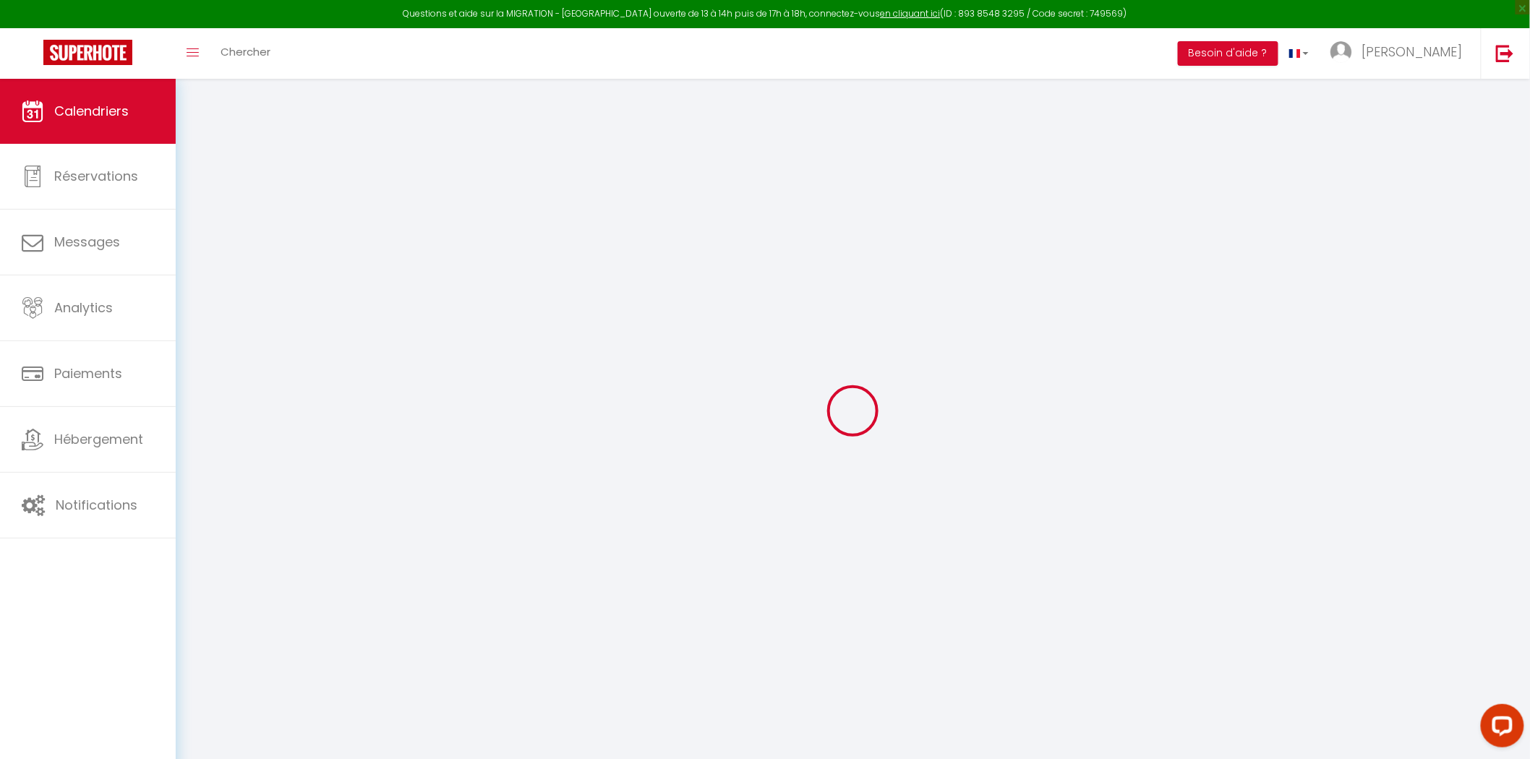
select select
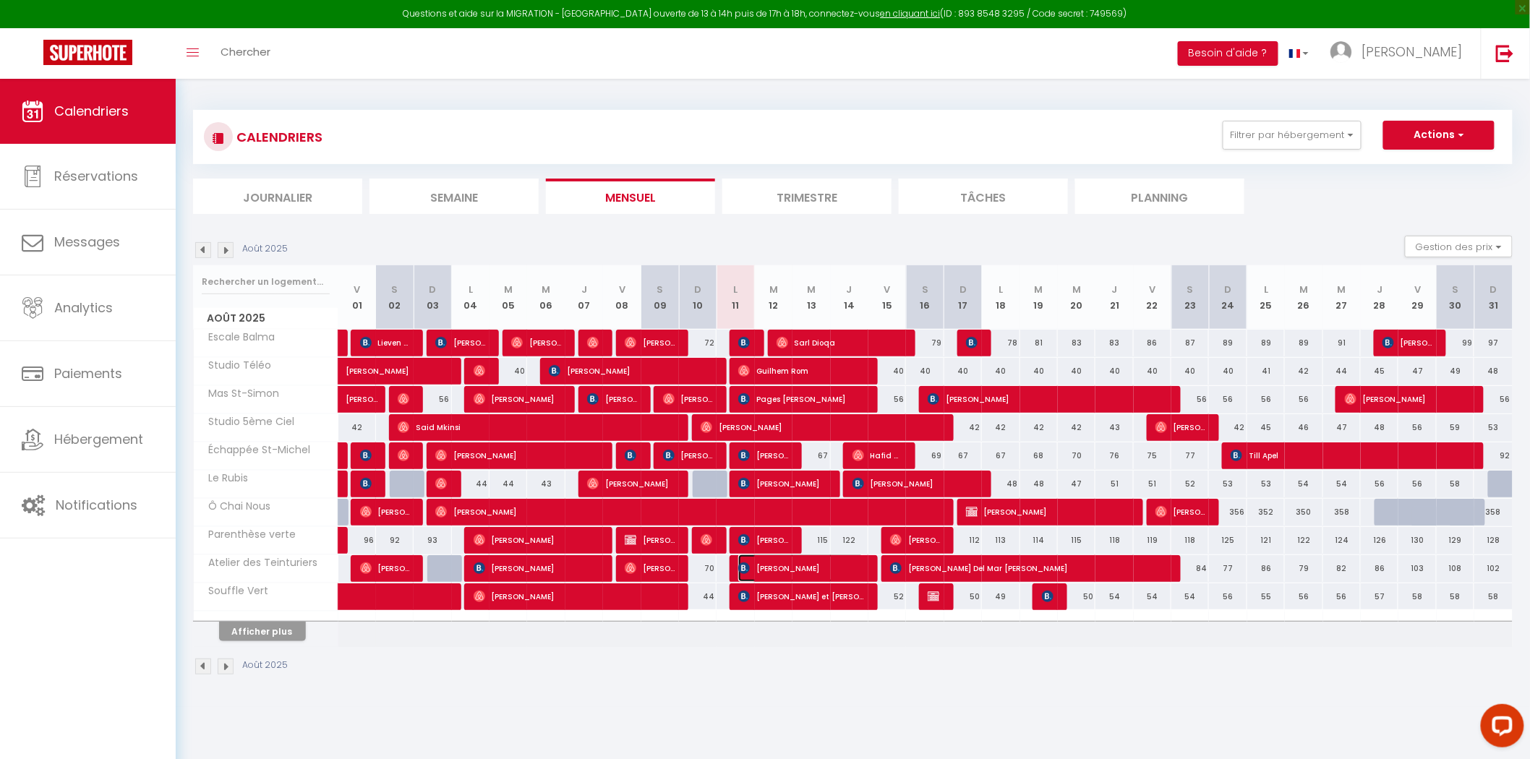
click at [800, 562] on span "[PERSON_NAME]" at bounding box center [800, 568] width 125 height 27
select select "OK"
select select "0"
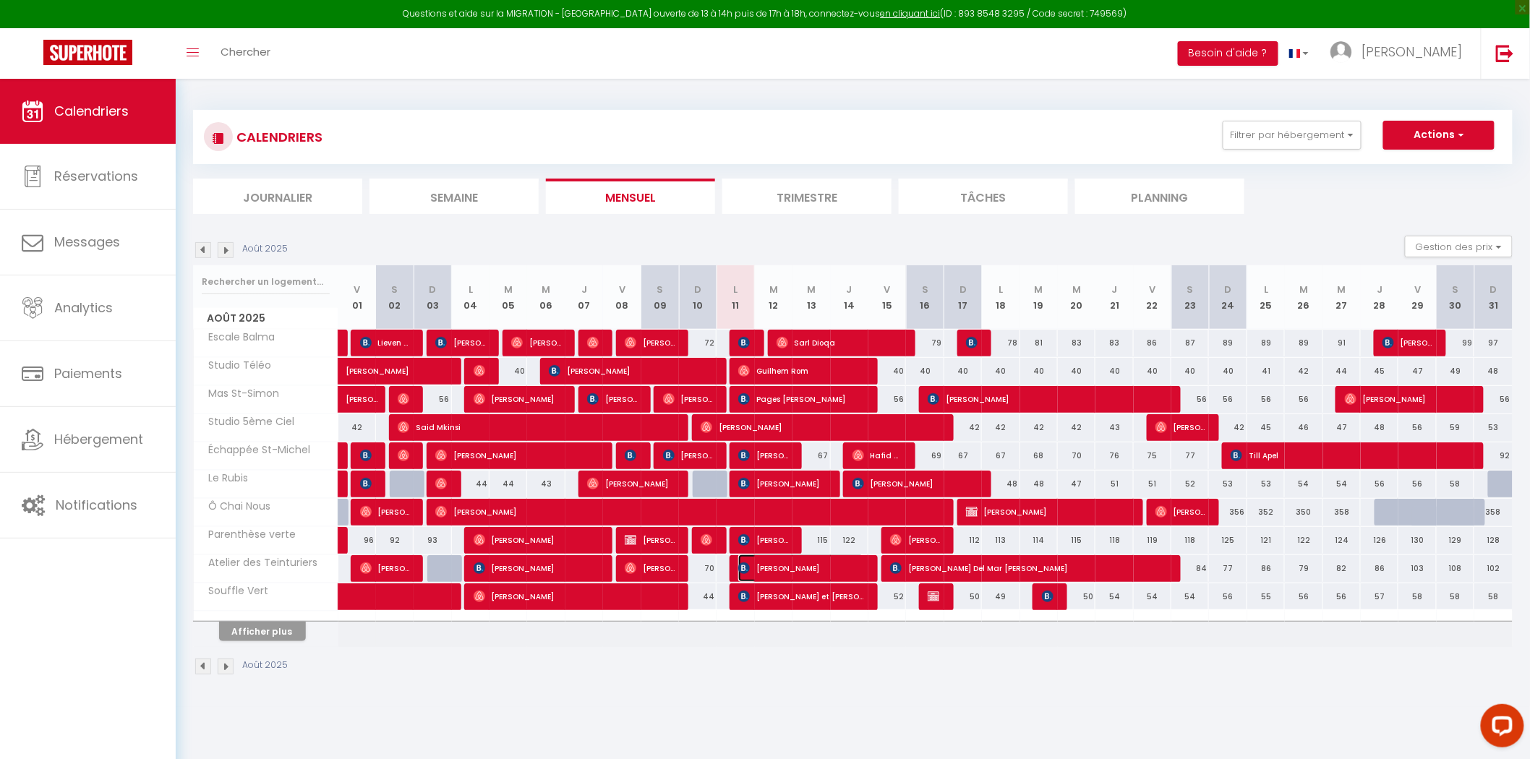
select select "1"
select select
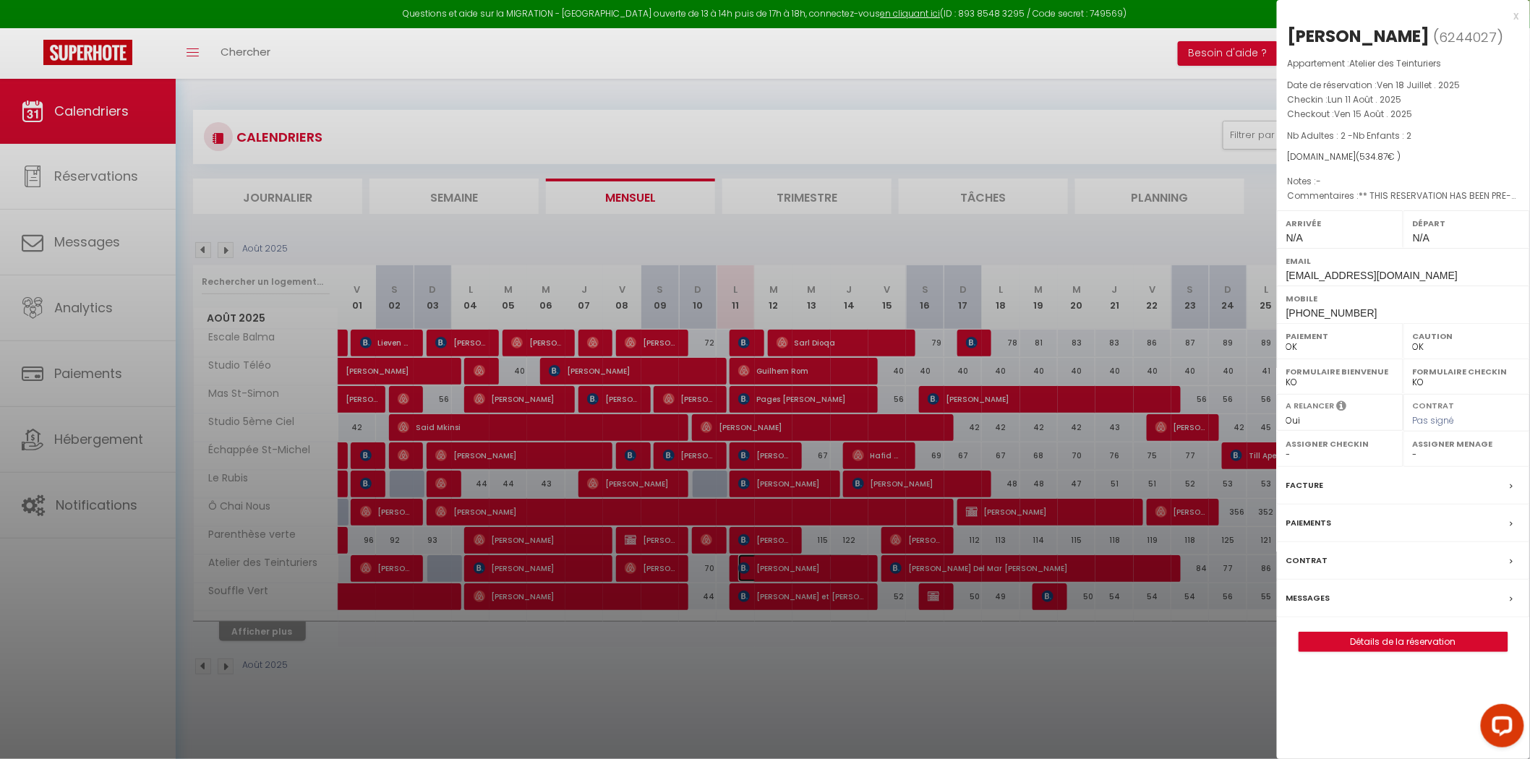
select select "28445"
click at [1326, 588] on div "Messages" at bounding box center [1403, 599] width 253 height 38
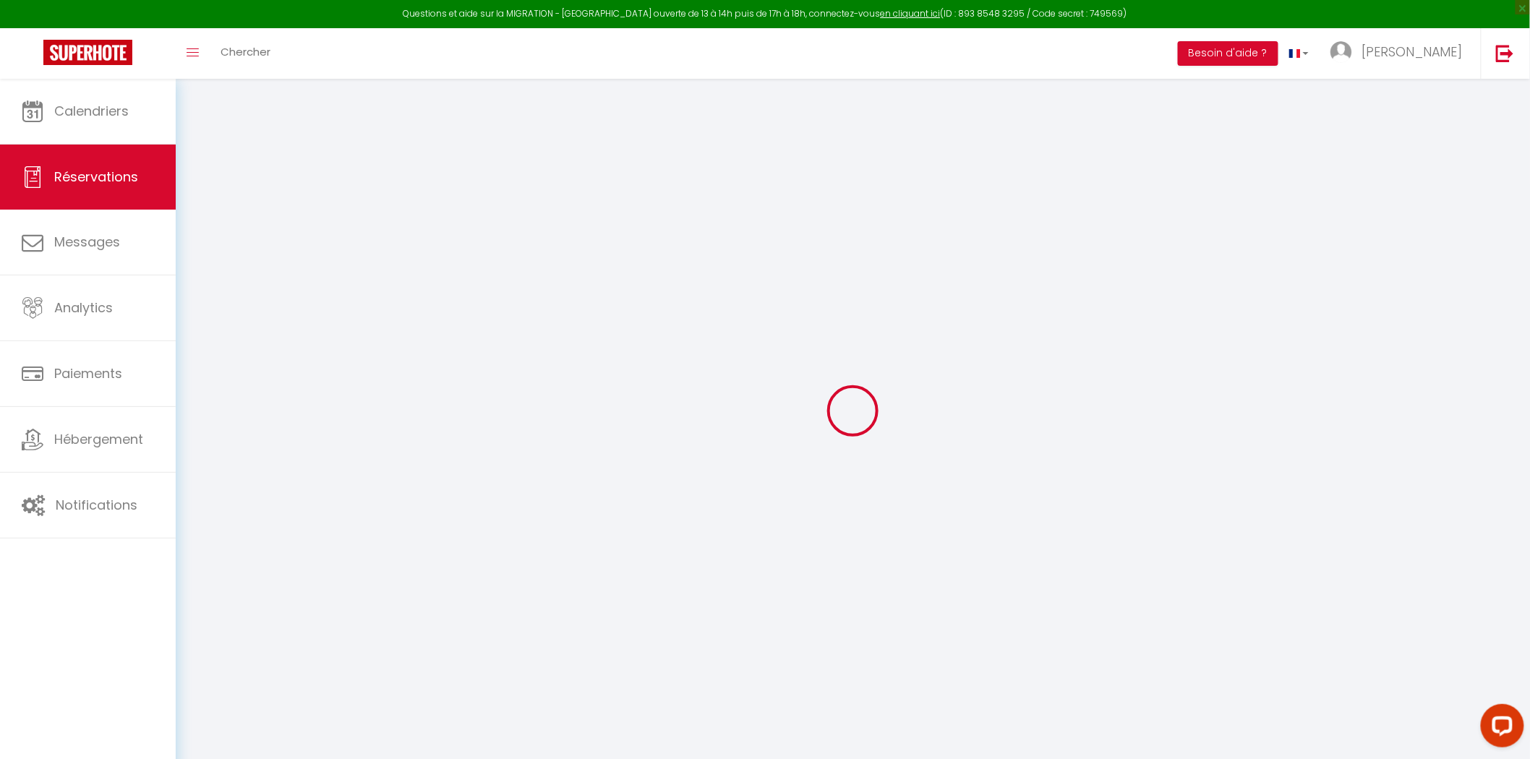
select select
checkbox input "false"
type textarea "** THIS RESERVATION HAS BEEN PRE-PAID ** Reservation has a cancellation grace p…"
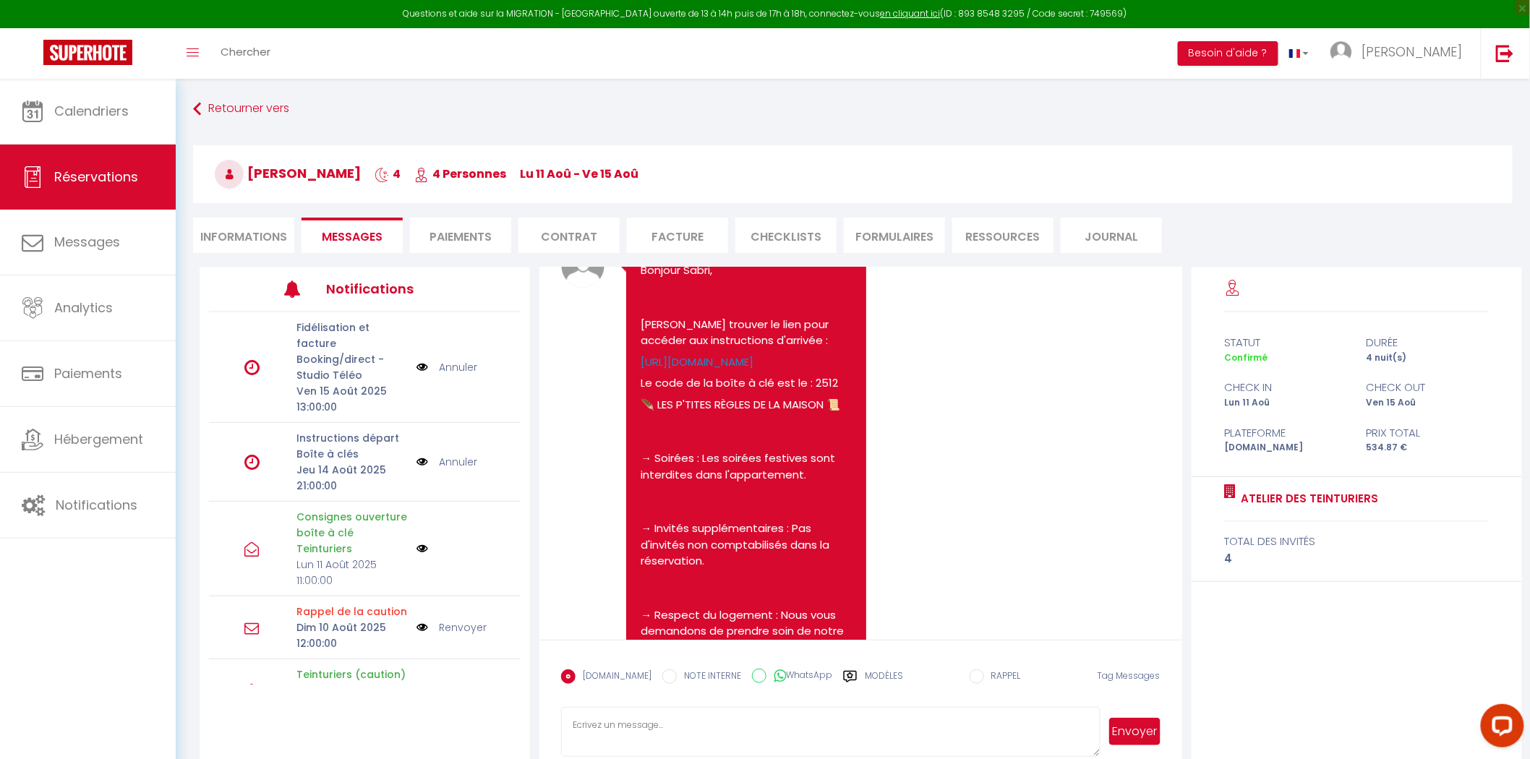
scroll to position [2330, 0]
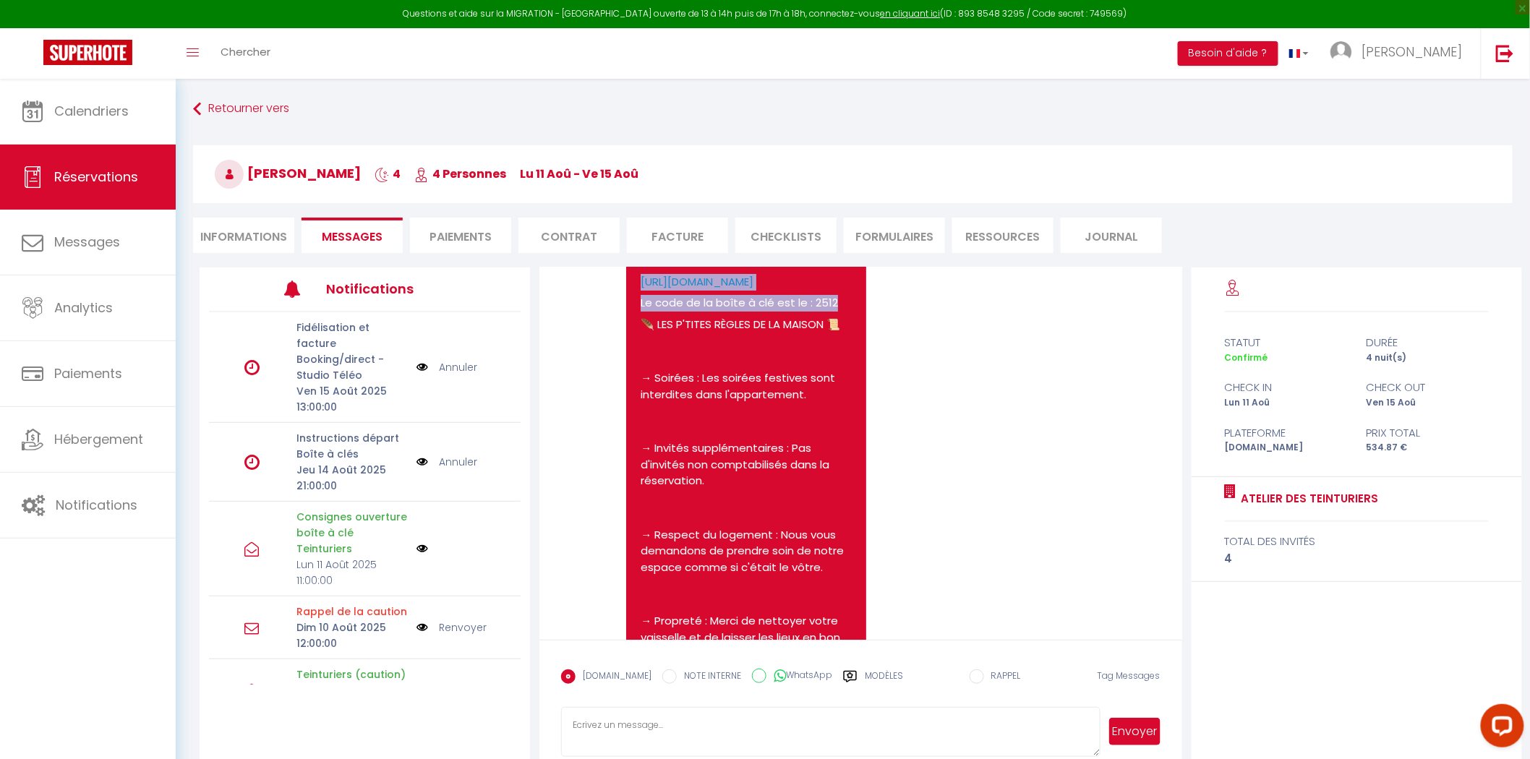
drag, startPoint x: 835, startPoint y: 521, endPoint x: 772, endPoint y: 518, distance: 62.3
click at [759, 511] on pre "Bonjour Sabri, Veuillez trouver le lien pour accéder aux instructions d'arrivée…" at bounding box center [746, 616] width 210 height 868
click at [803, 312] on p "Le code de la boîte à clé est le : 2512" at bounding box center [746, 303] width 210 height 17
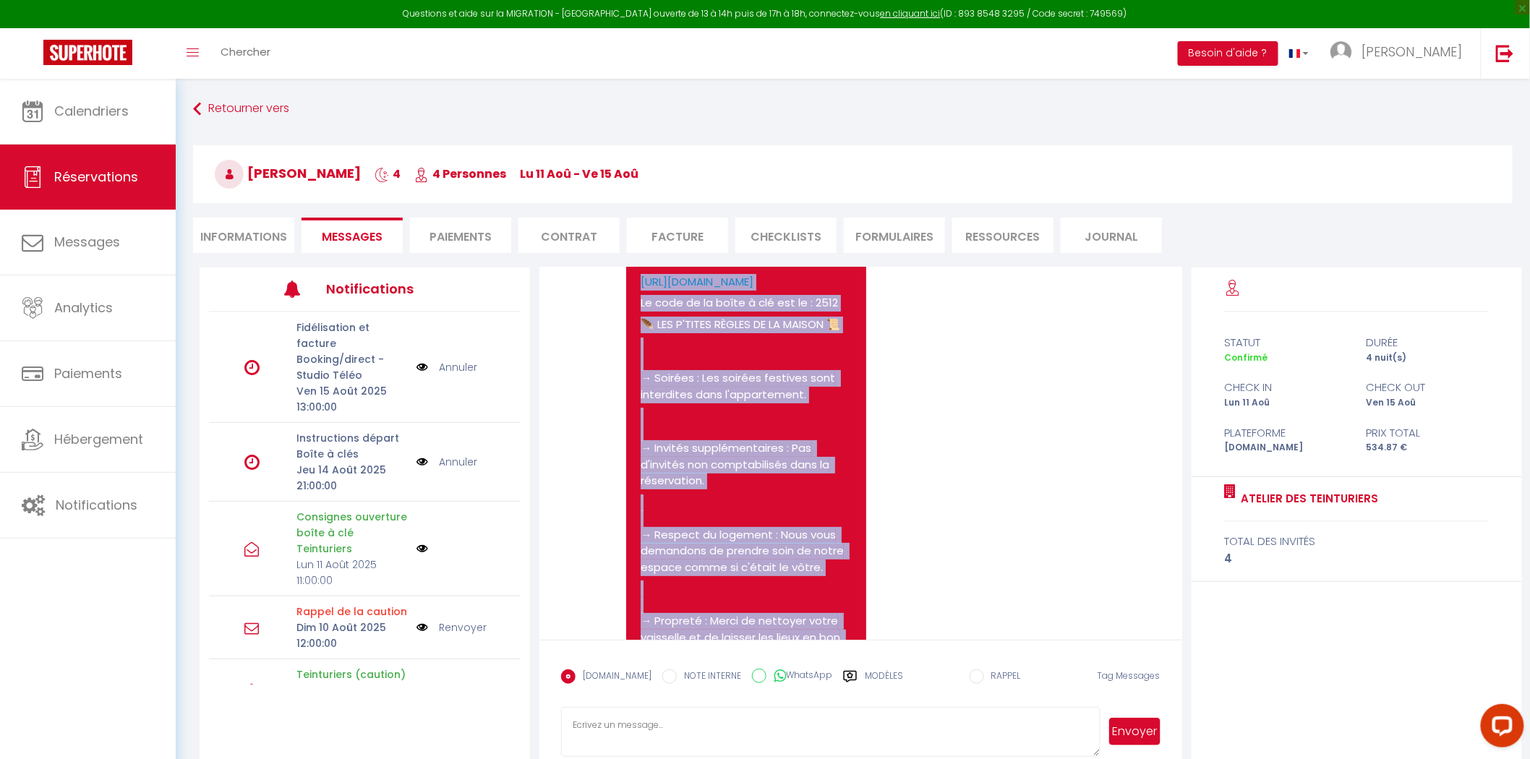
drag, startPoint x: 792, startPoint y: 516, endPoint x: 606, endPoint y: 383, distance: 228.1
click at [606, 380] on div "Note Sms Bonjour Sabri, Veuillez trouver le lien pour accéder aux instructions …" at bounding box center [860, 624] width 599 height 921
click at [797, 521] on pre "Bonjour Sabri, Veuillez trouver le lien pour accéder aux instructions d'arrivée…" at bounding box center [746, 616] width 210 height 868
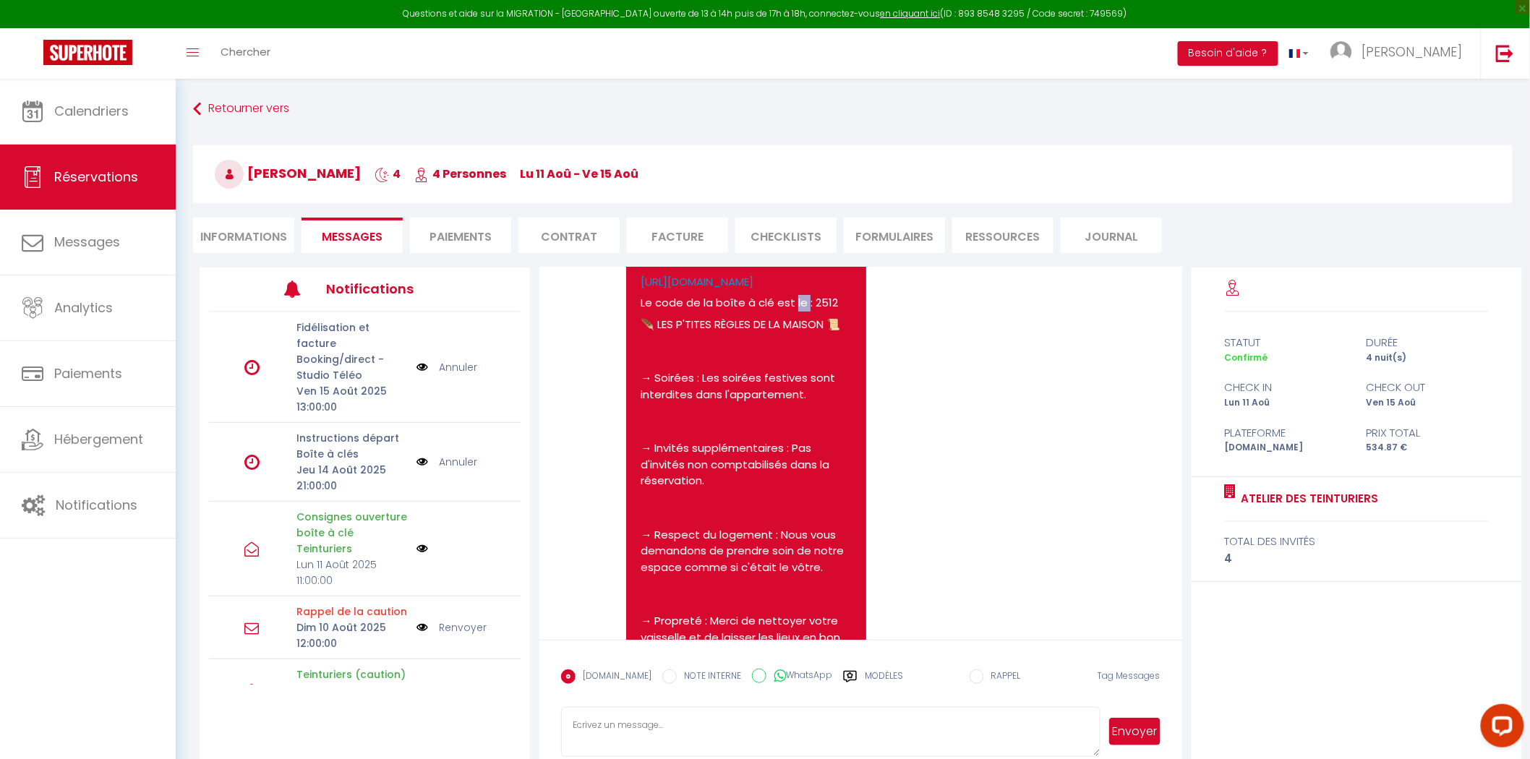
click at [797, 521] on pre "Bonjour Sabri, Veuillez trouver le lien pour accéder aux instructions d'arrivée…" at bounding box center [746, 616] width 210 height 868
